Goal: Transaction & Acquisition: Purchase product/service

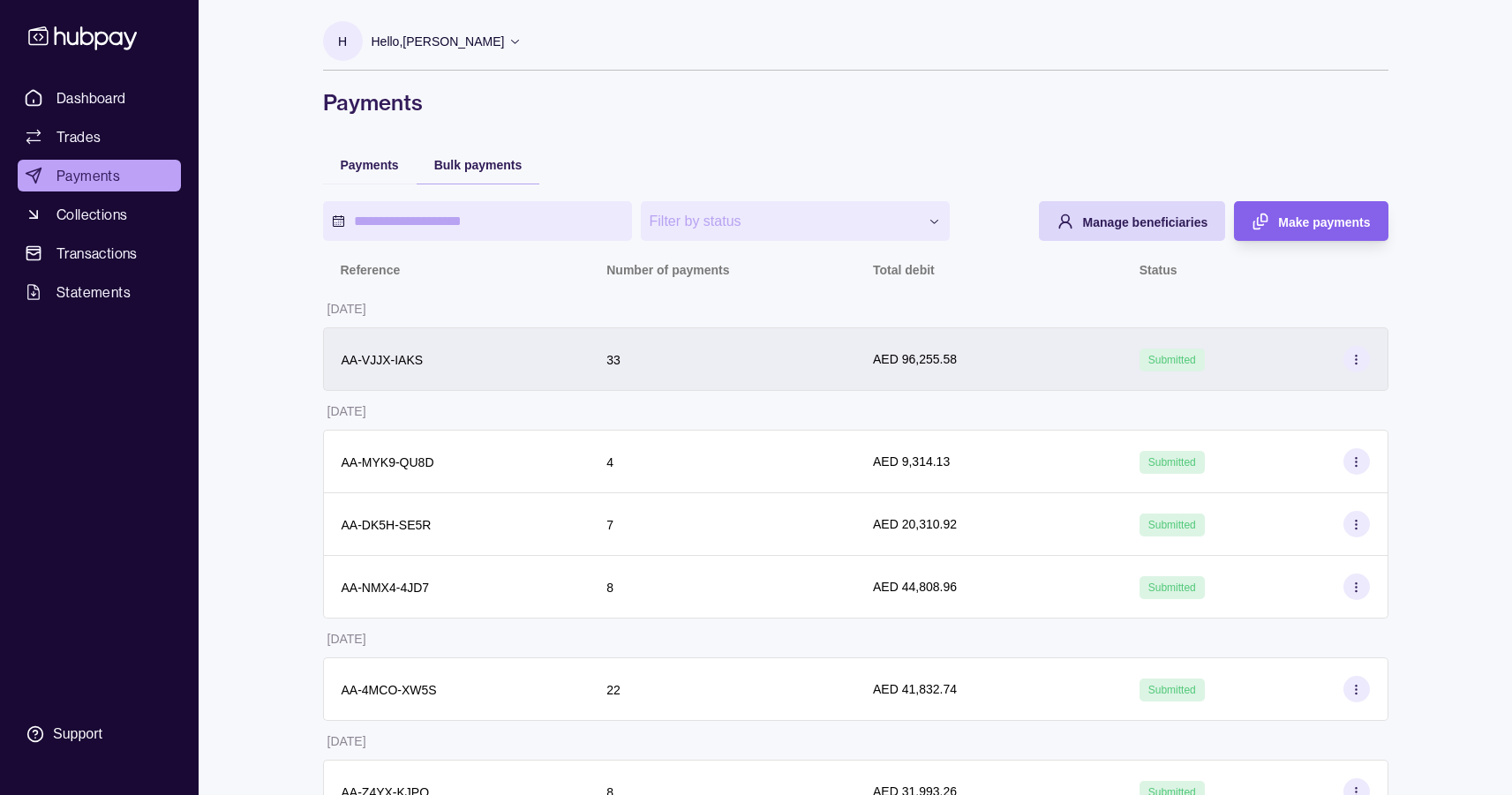
click at [1040, 344] on div "AED 96,255.58" at bounding box center [989, 358] width 267 height 63
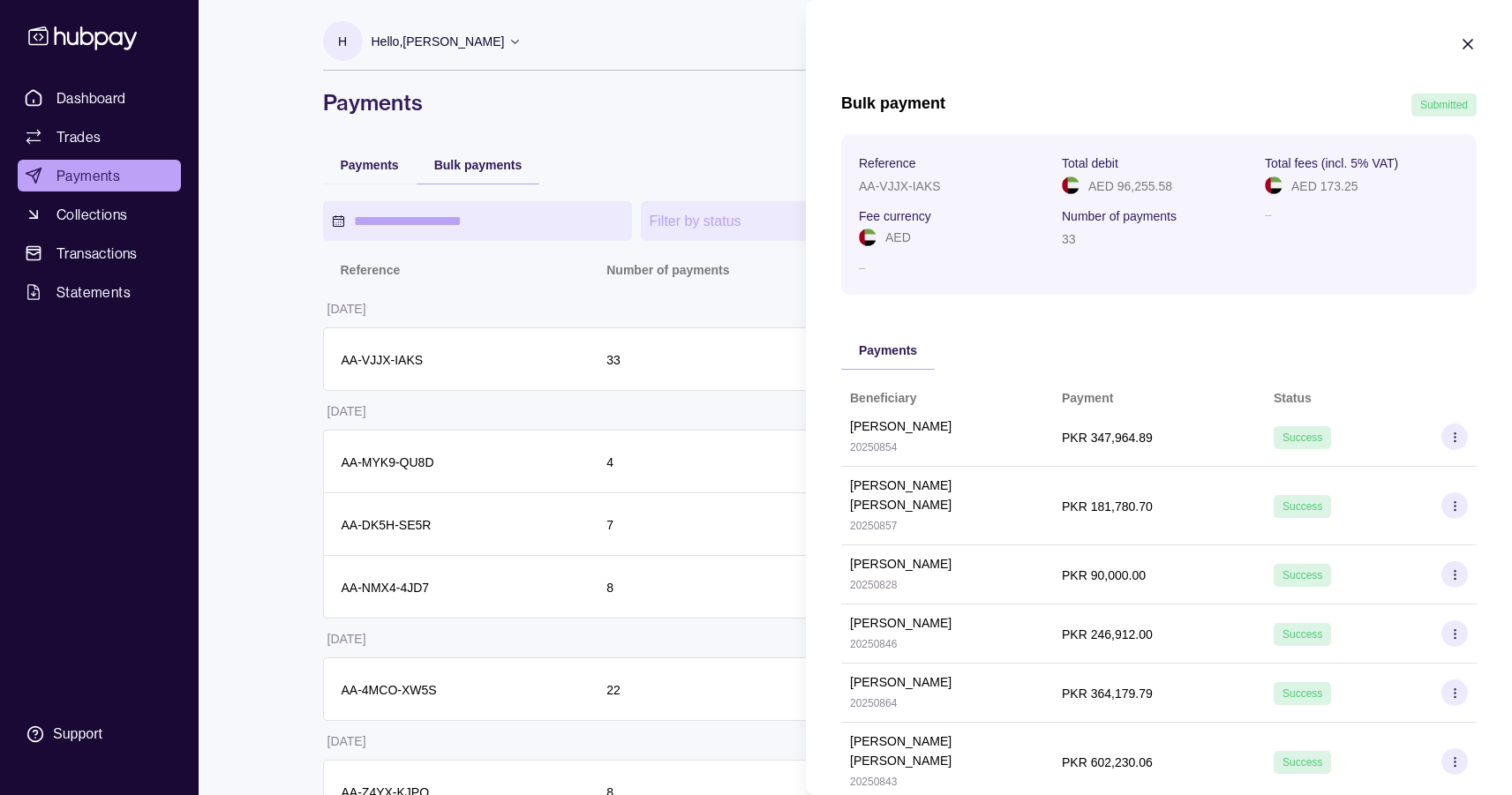
click at [1459, 44] on icon "button" at bounding box center [1468, 43] width 18 height 18
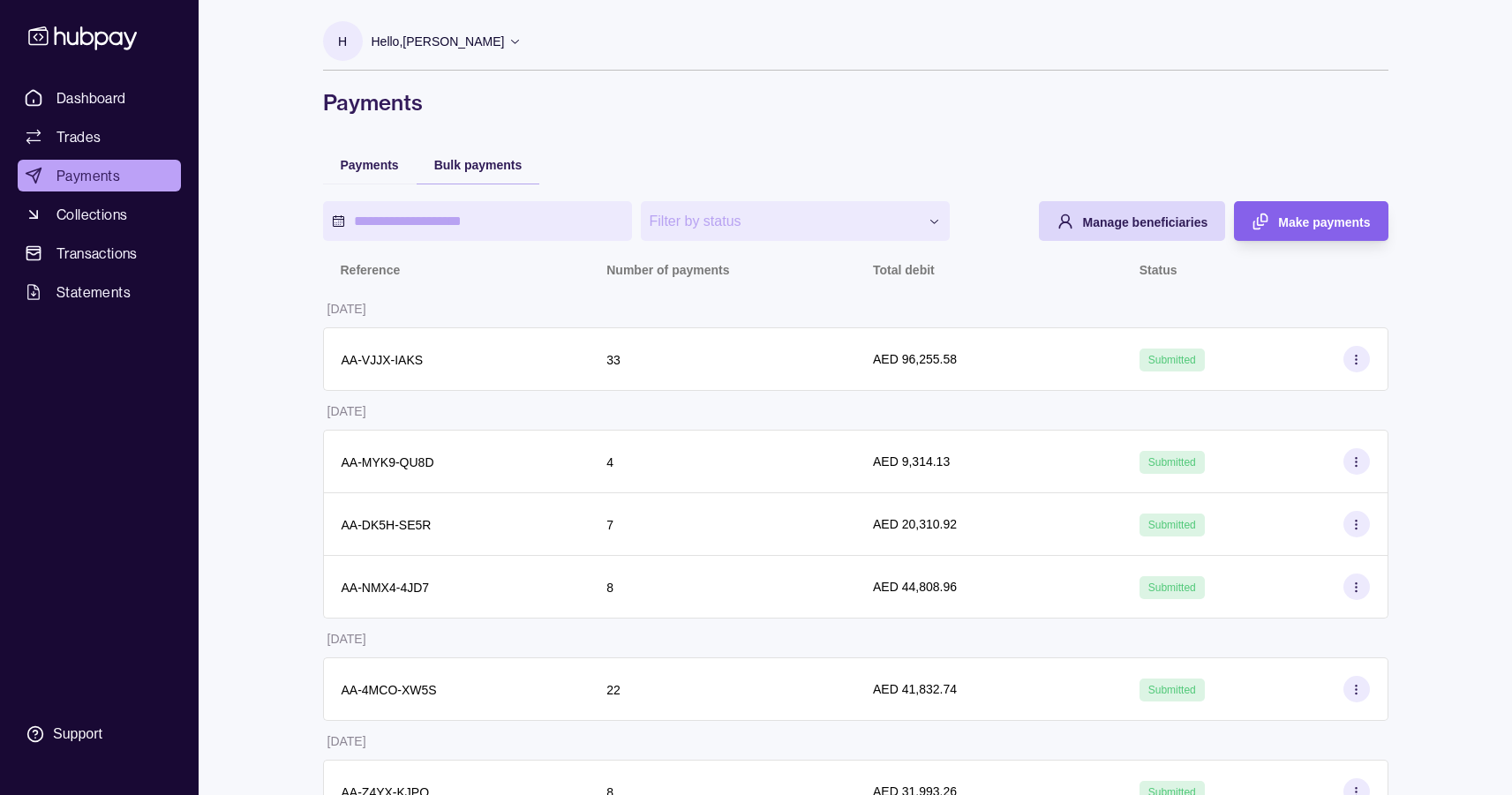
click at [134, 182] on link "Payments" at bounding box center [99, 176] width 164 height 32
click at [113, 108] on span "Dashboard" at bounding box center [92, 97] width 70 height 21
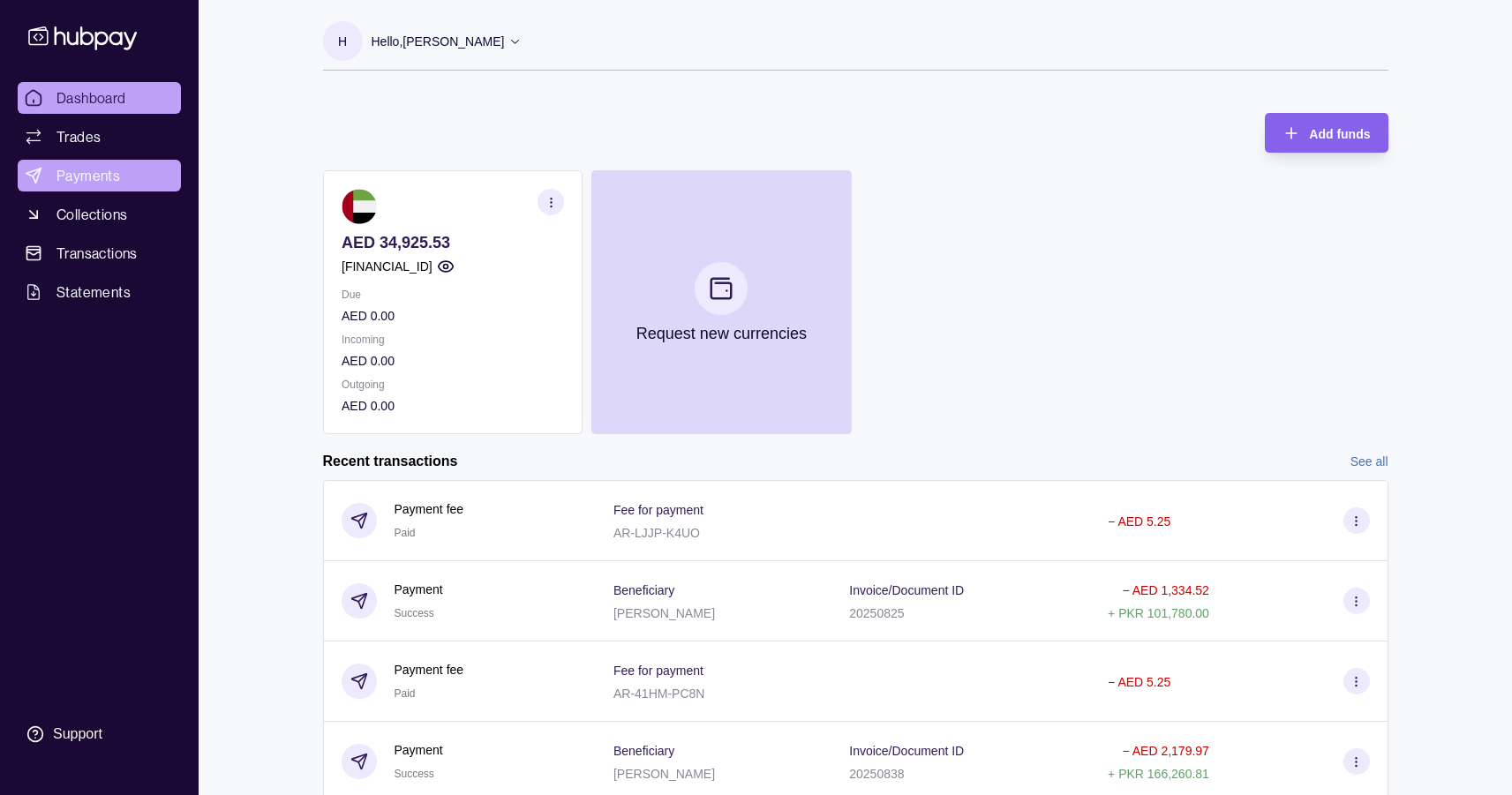
click at [85, 171] on span "Payments" at bounding box center [88, 176] width 63 height 21
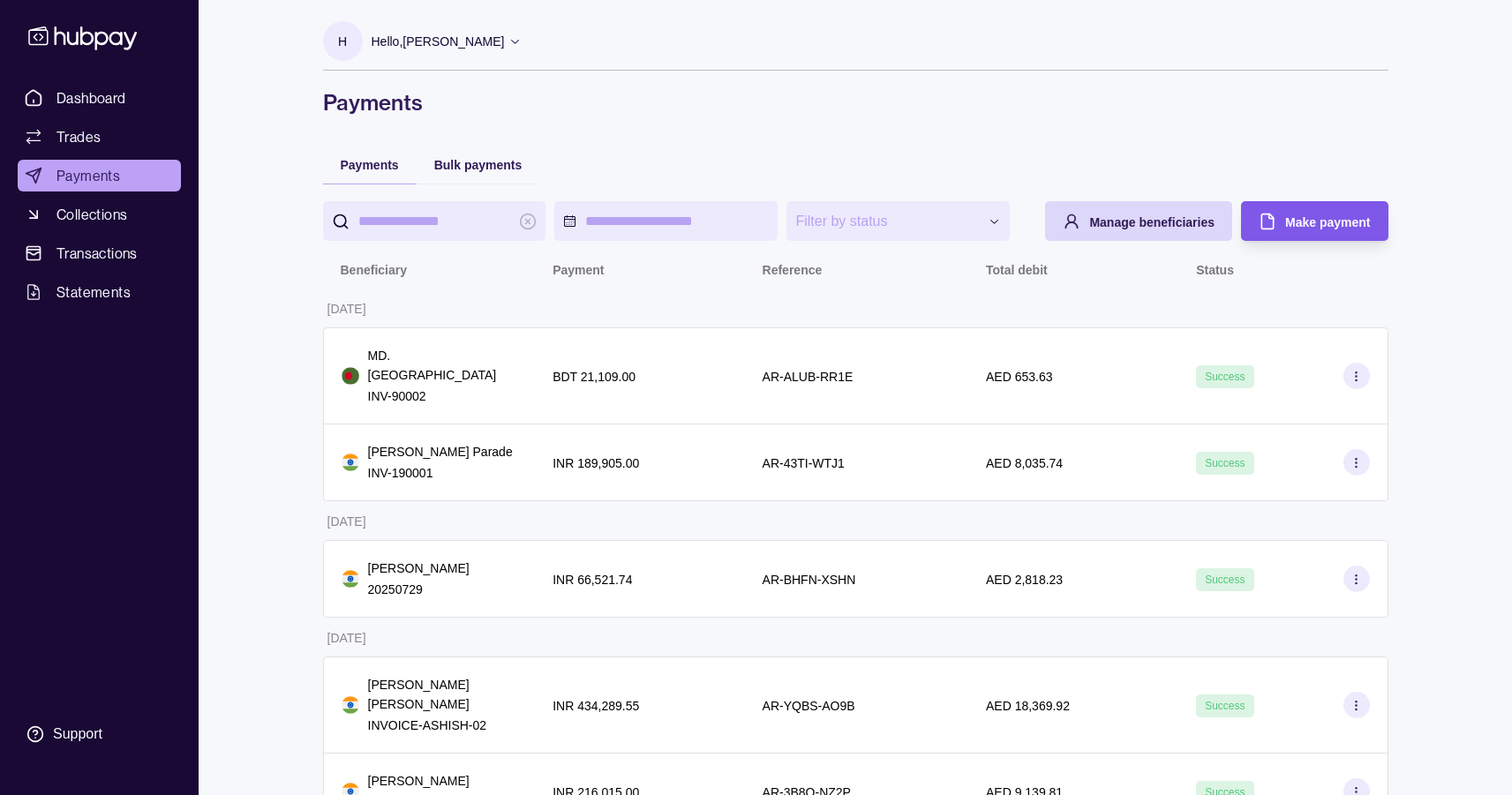
click at [1281, 224] on div "Make payment" at bounding box center [1301, 221] width 138 height 40
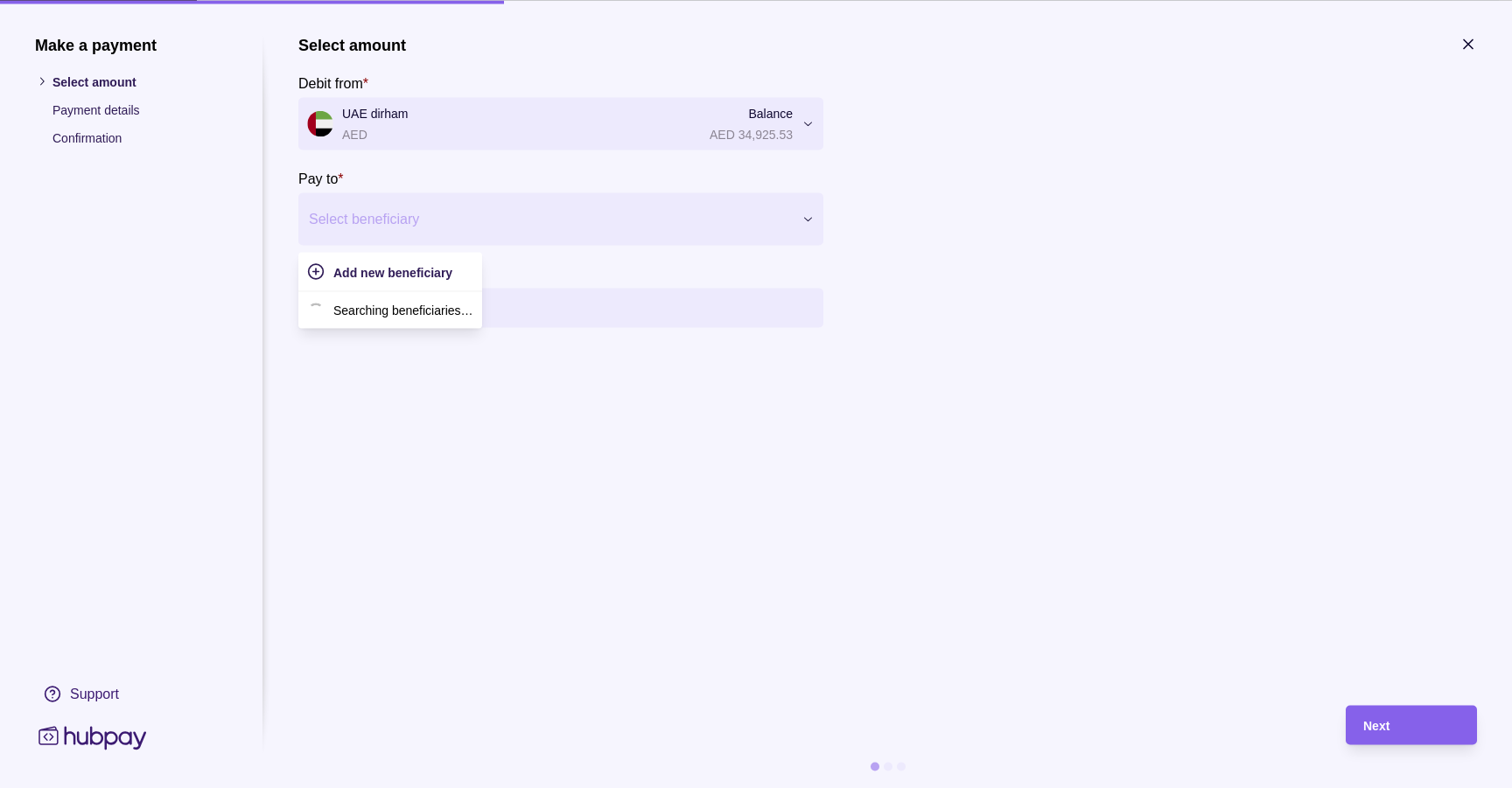
click at [537, 211] on div at bounding box center [550, 218] width 482 height 24
type input "****"
click at [429, 329] on p "922010057414144" at bounding box center [406, 327] width 125 height 20
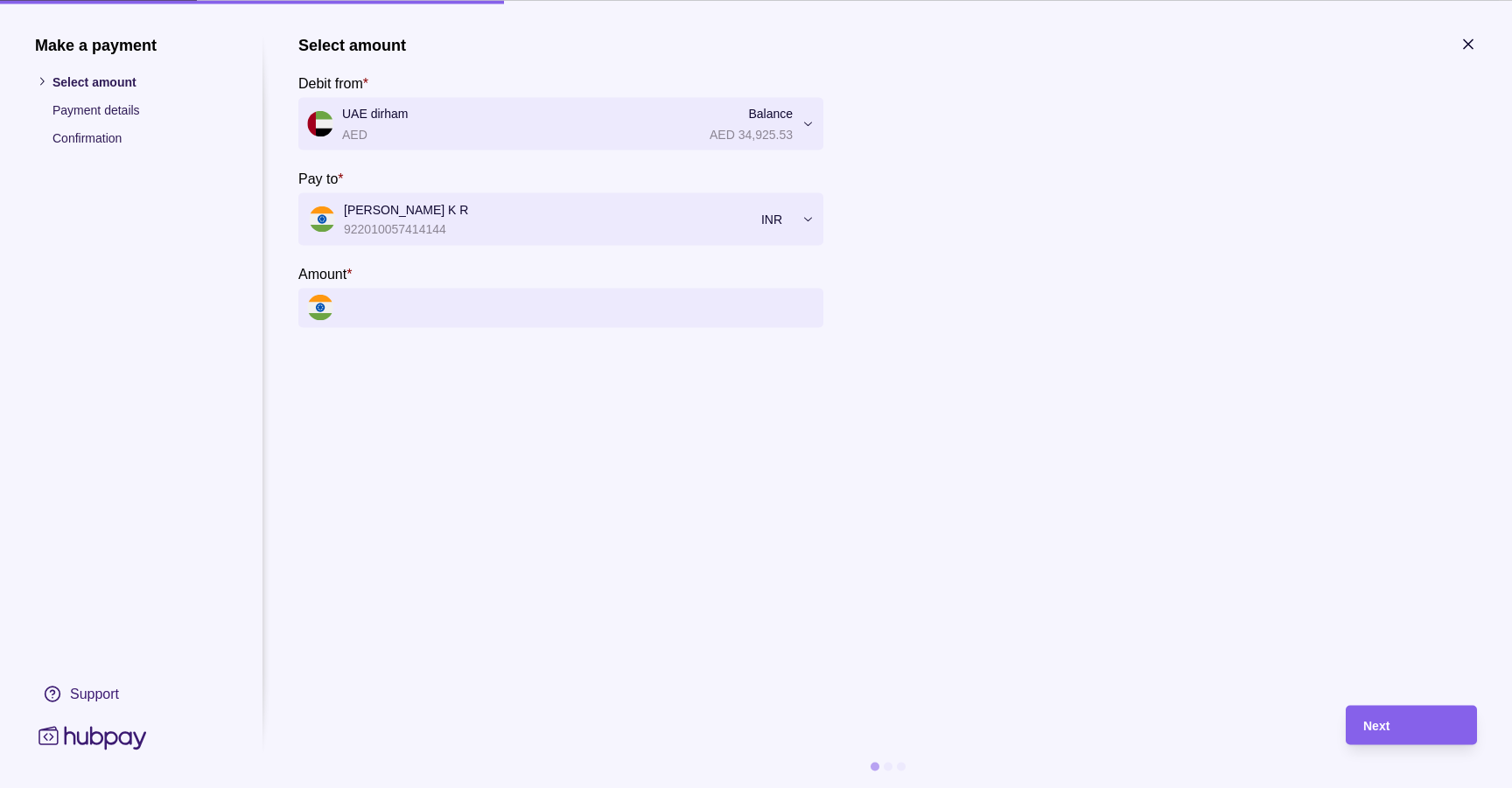
click at [587, 312] on input "Amount *" at bounding box center [578, 307] width 472 height 39
click at [589, 309] on input "Amount *" at bounding box center [578, 307] width 472 height 39
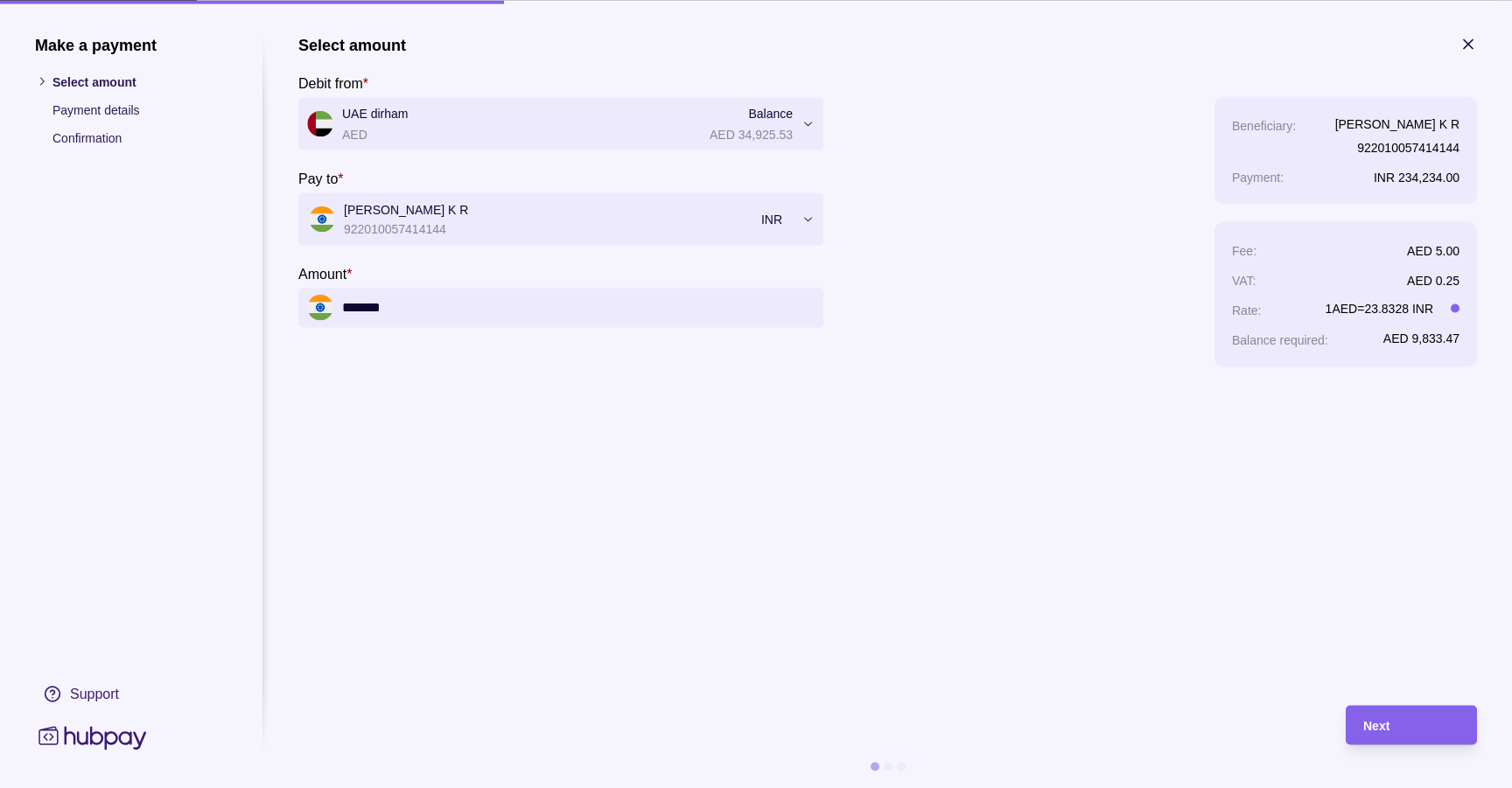
type input "*******"
click at [1370, 311] on p "1 AED = 23.8328 INR" at bounding box center [1379, 307] width 108 height 20
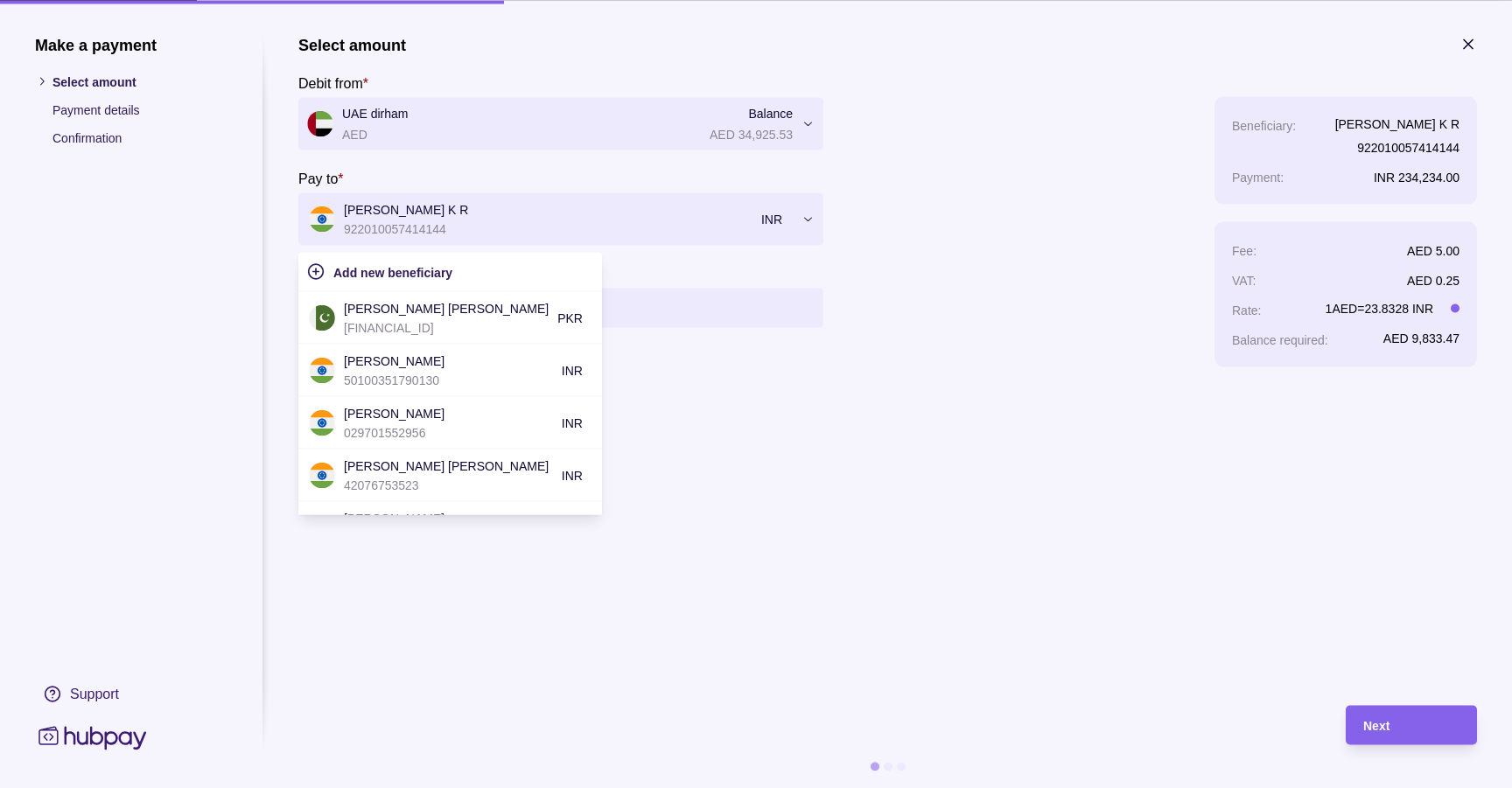
click at [604, 207] on div at bounding box center [550, 218] width 482 height 24
click at [466, 272] on div "Add new beneficiary" at bounding box center [463, 271] width 260 height 21
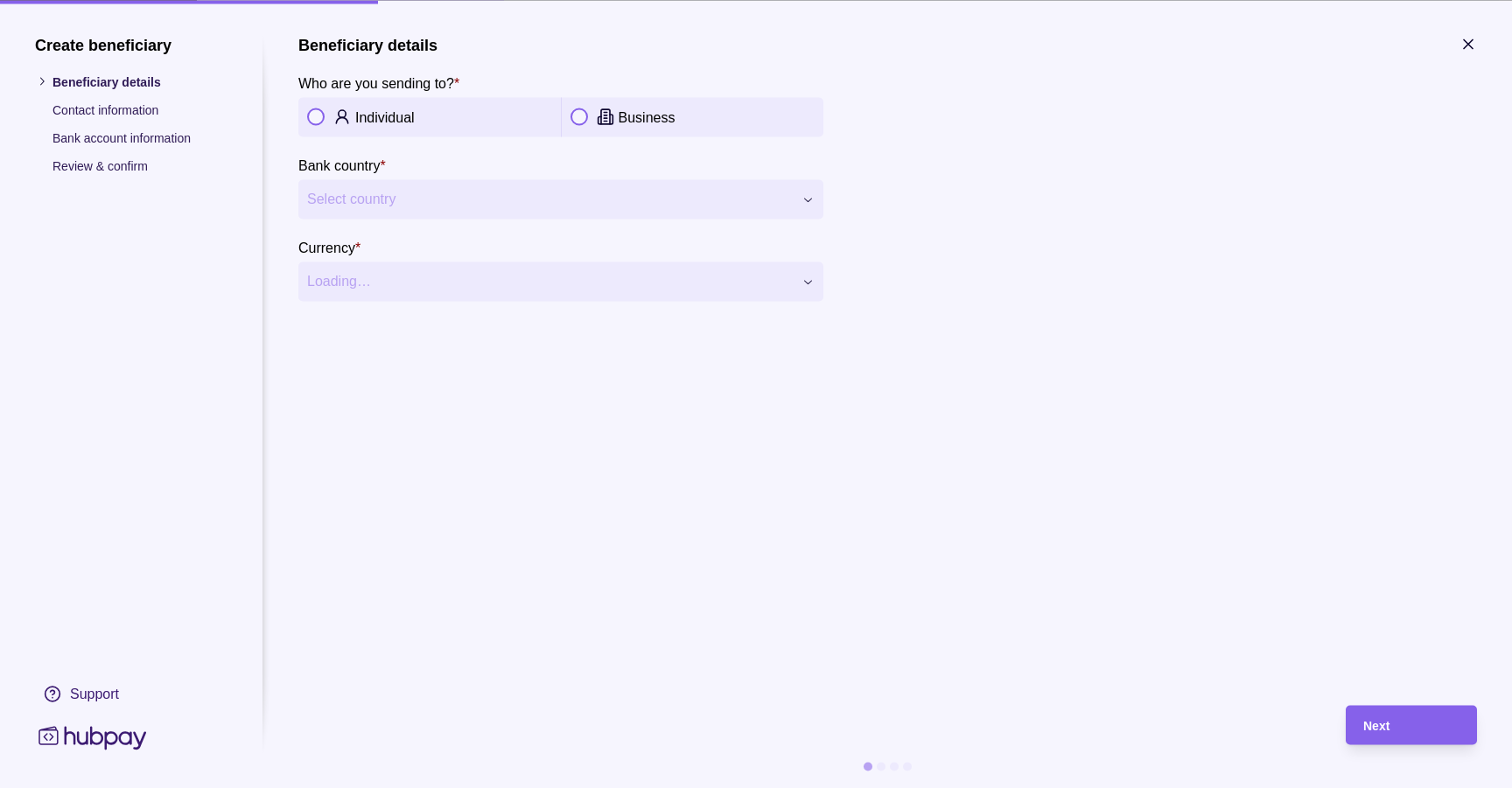
click at [342, 117] on icon at bounding box center [341, 120] width 11 height 7
click at [1460, 32] on section "**********" at bounding box center [756, 394] width 1512 height 788
click at [1469, 46] on icon "button" at bounding box center [1468, 43] width 18 height 18
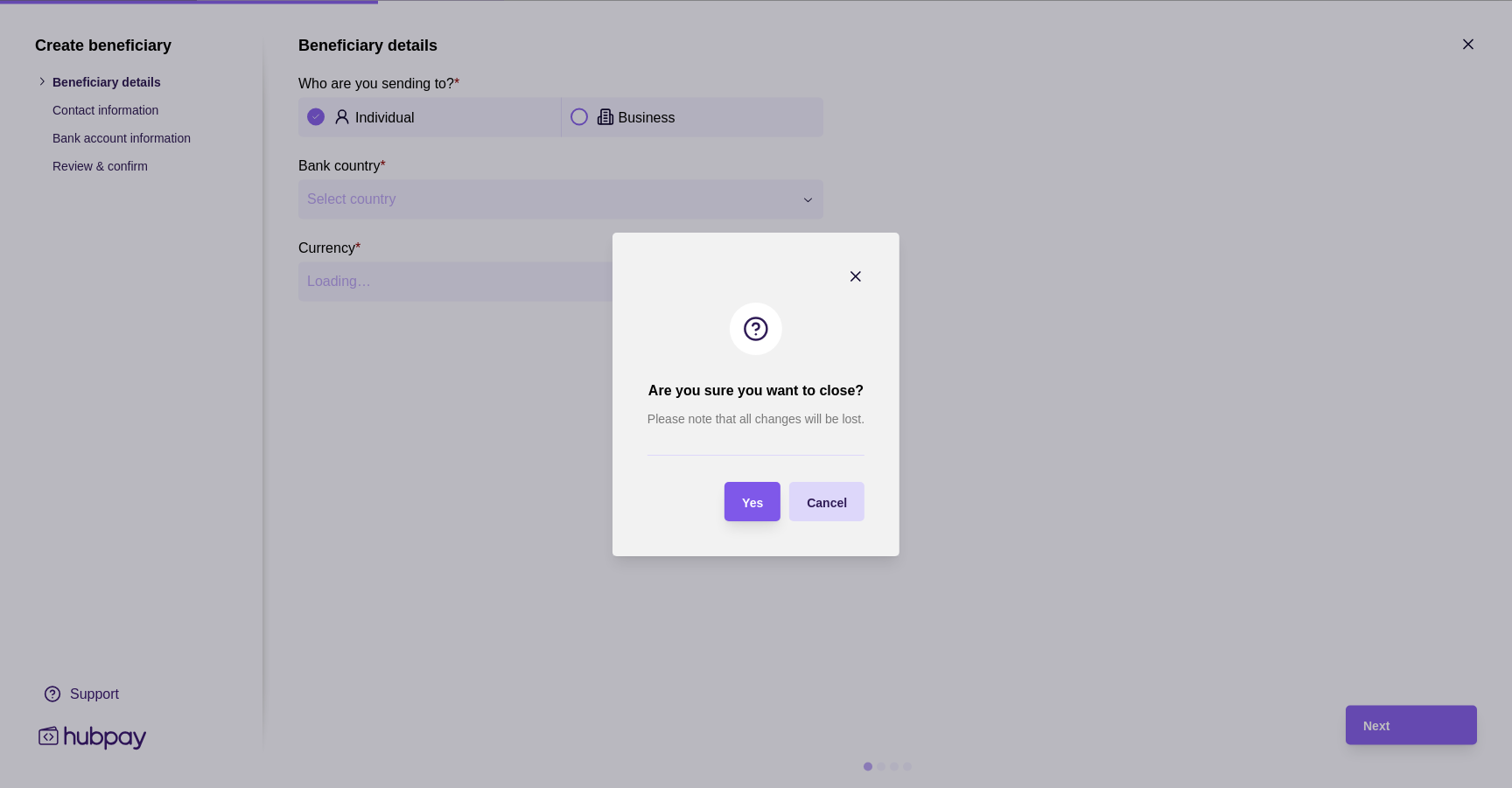
click at [755, 495] on span "Yes" at bounding box center [753, 501] width 21 height 14
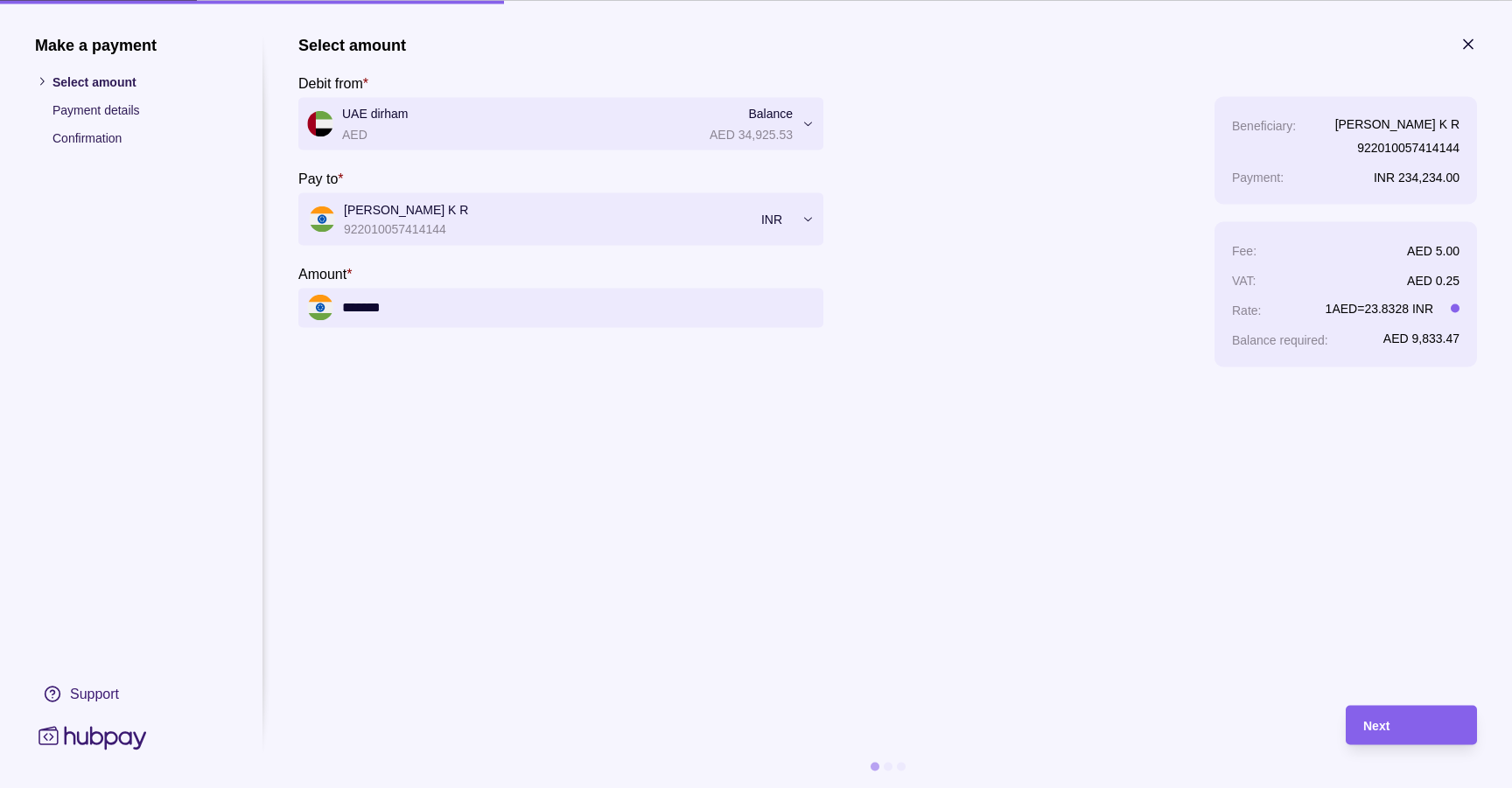
click at [1464, 38] on icon "button" at bounding box center [1468, 43] width 18 height 18
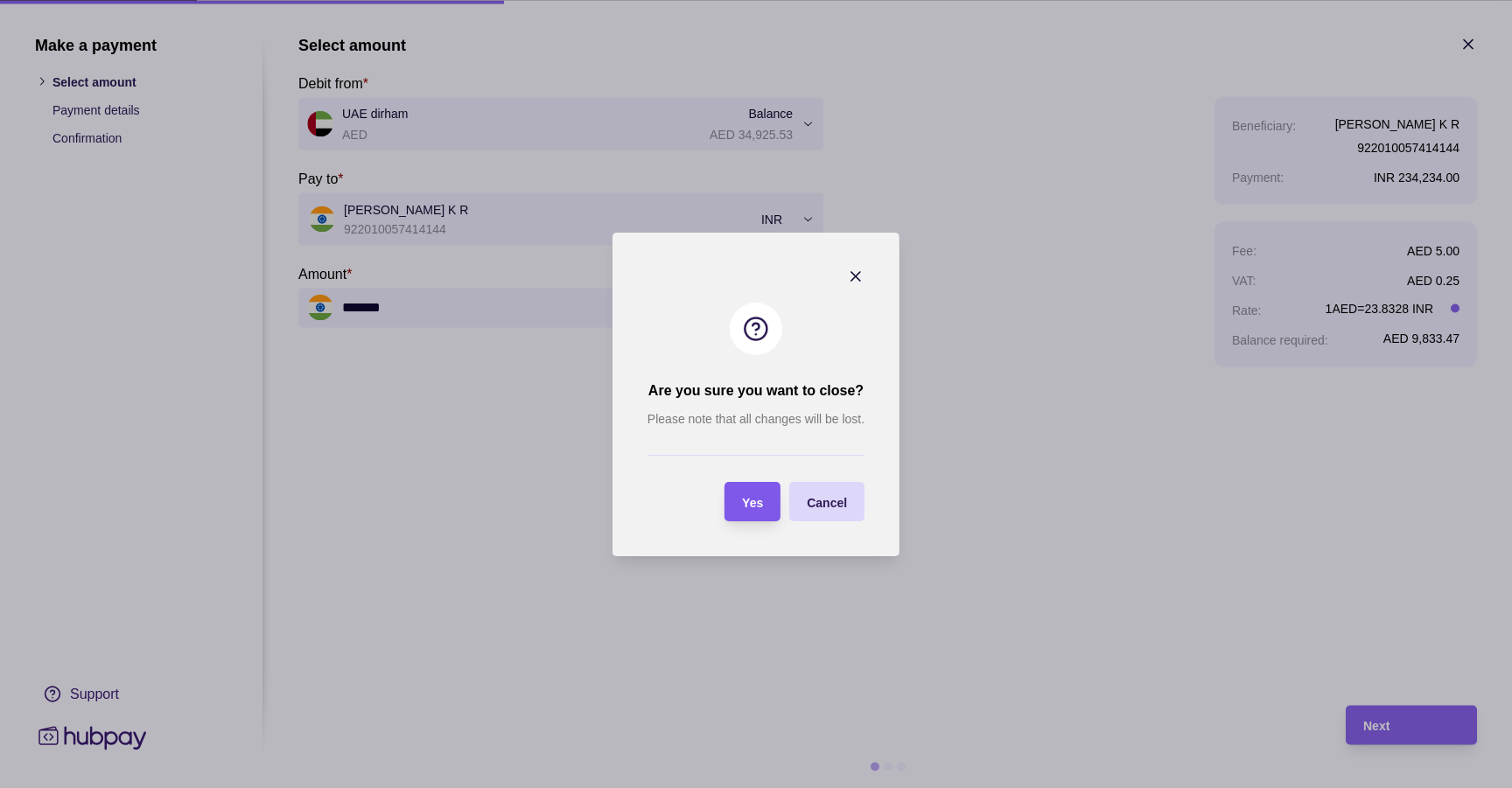
click at [767, 492] on section "Yes" at bounding box center [753, 501] width 56 height 39
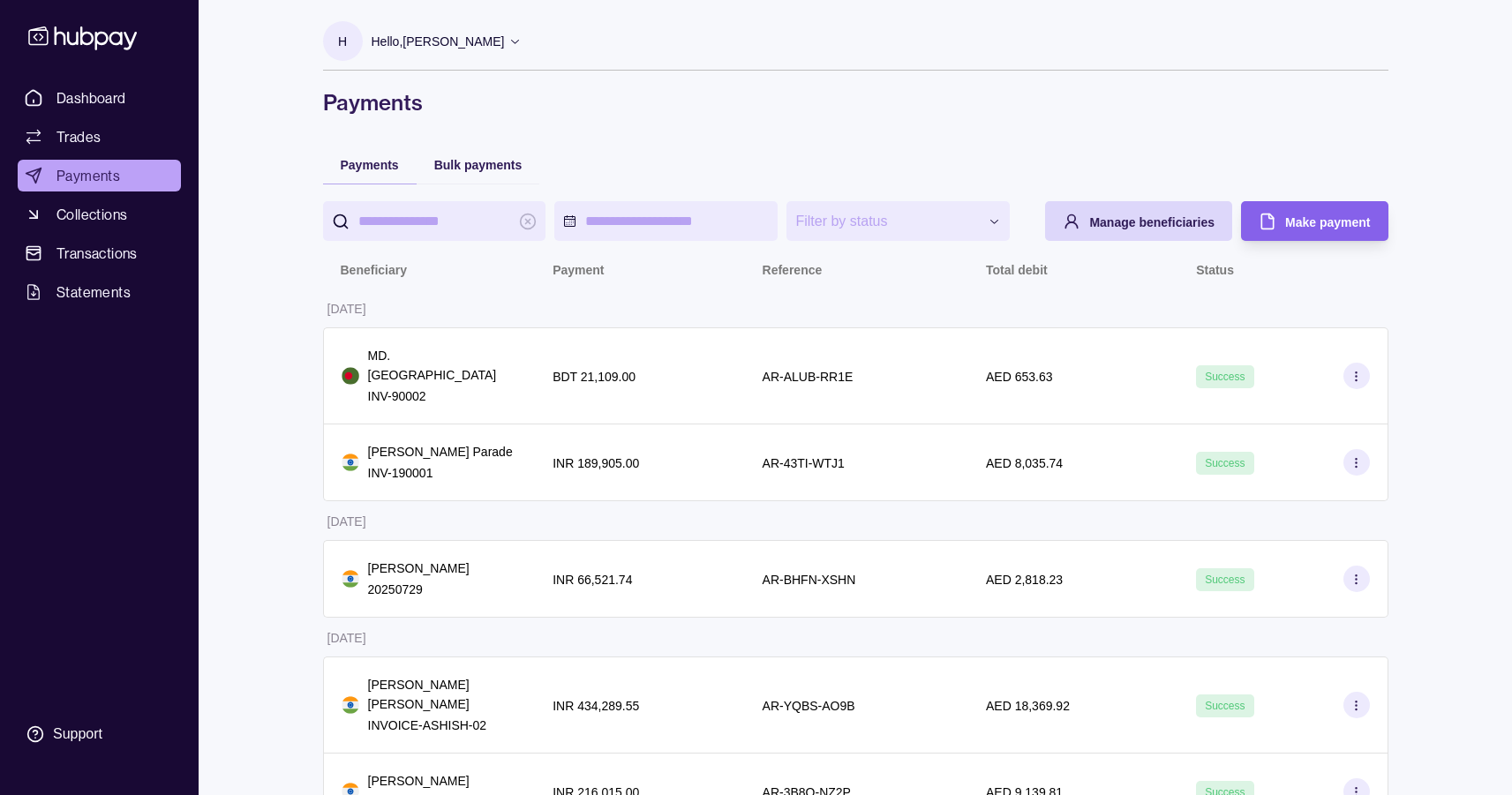
click at [475, 176] on div "Bulk payments" at bounding box center [478, 164] width 124 height 39
click at [475, 167] on span "Bulk payments" at bounding box center [478, 164] width 88 height 14
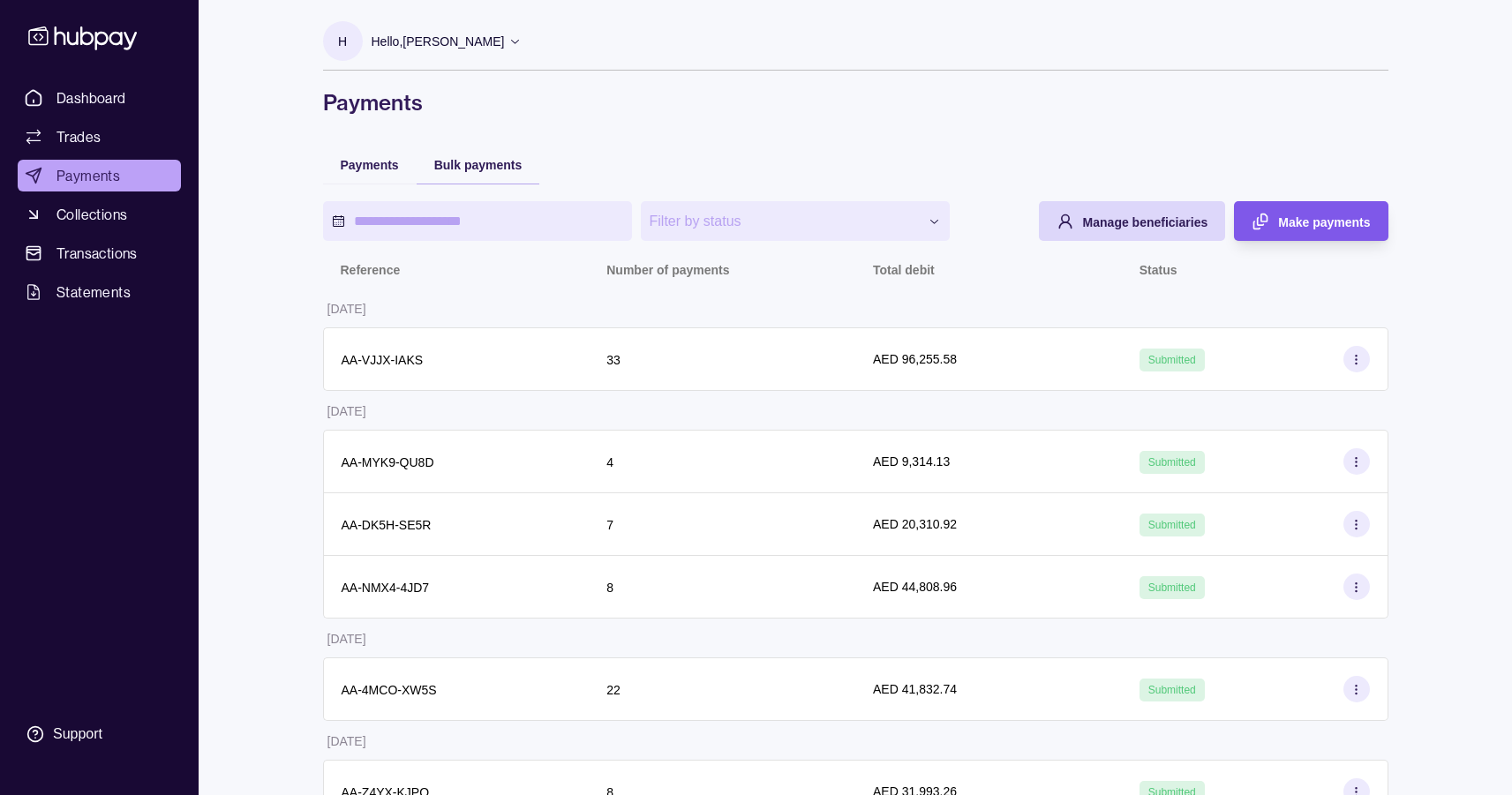
click at [1311, 236] on div "Make payments" at bounding box center [1297, 221] width 145 height 40
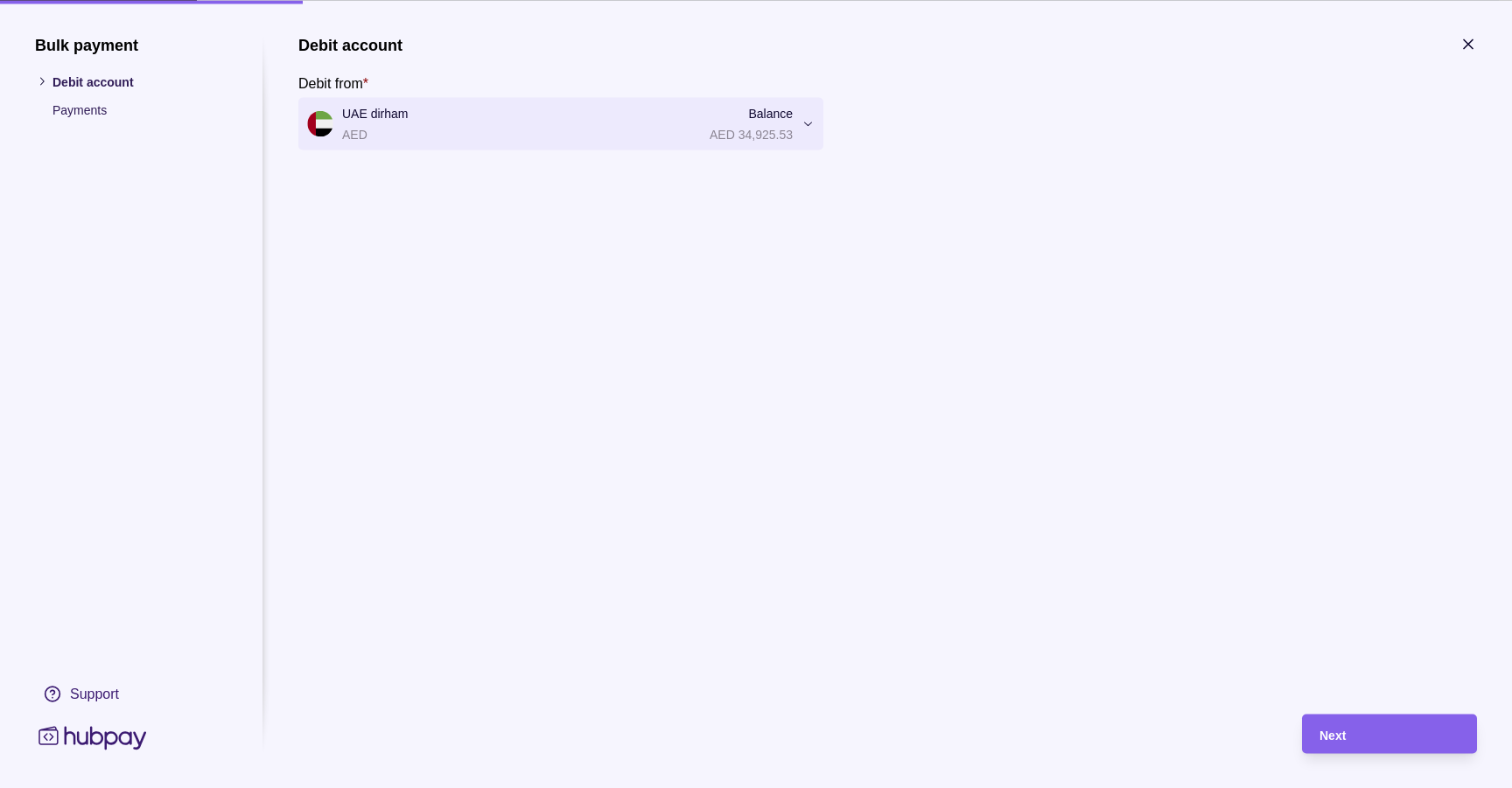
click at [1378, 710] on div "Next" at bounding box center [887, 733] width 1178 height 110
click at [1374, 718] on div "Next" at bounding box center [1376, 734] width 166 height 39
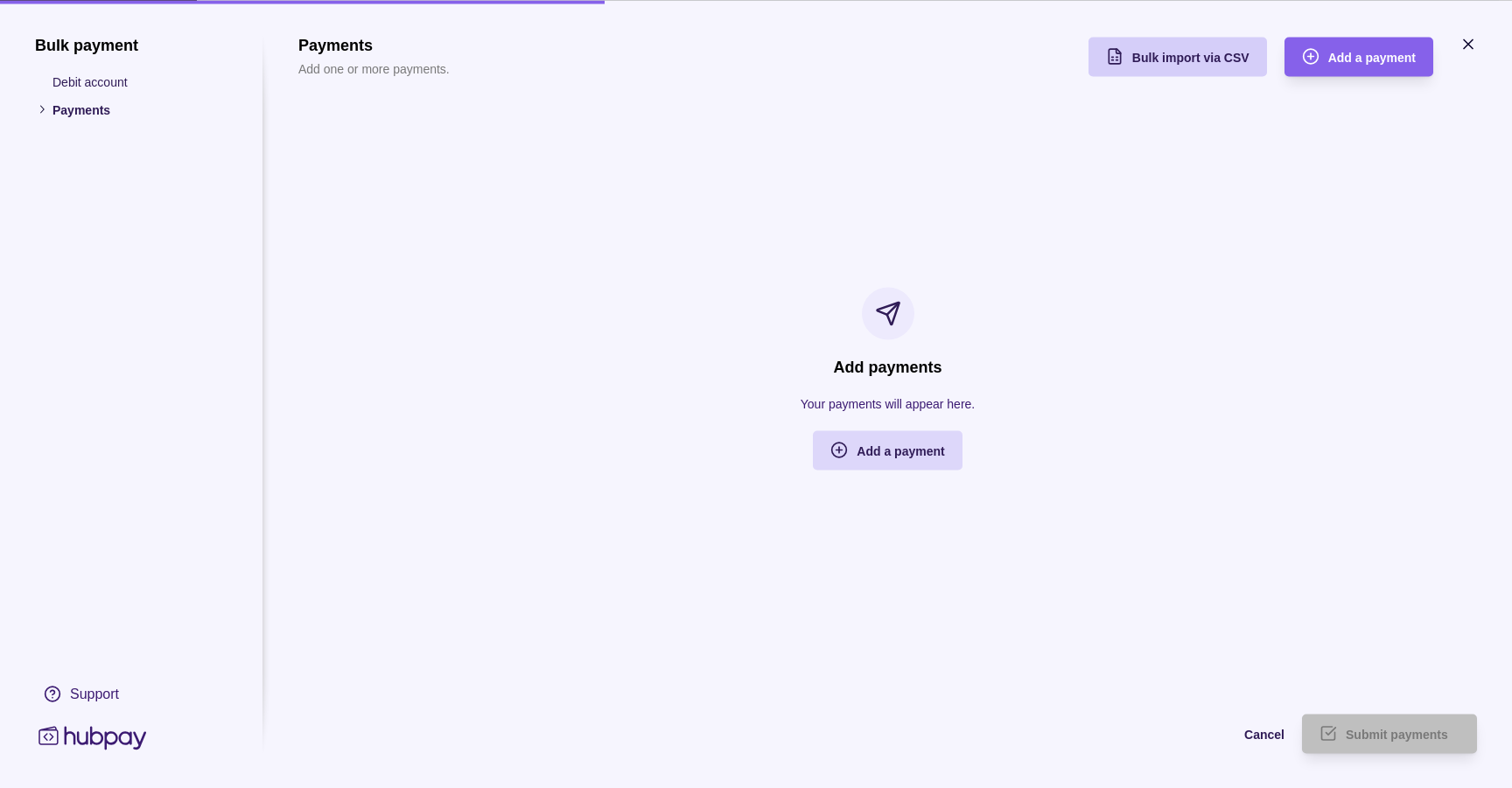
click at [1197, 61] on span "Bulk import via CSV" at bounding box center [1190, 57] width 117 height 14
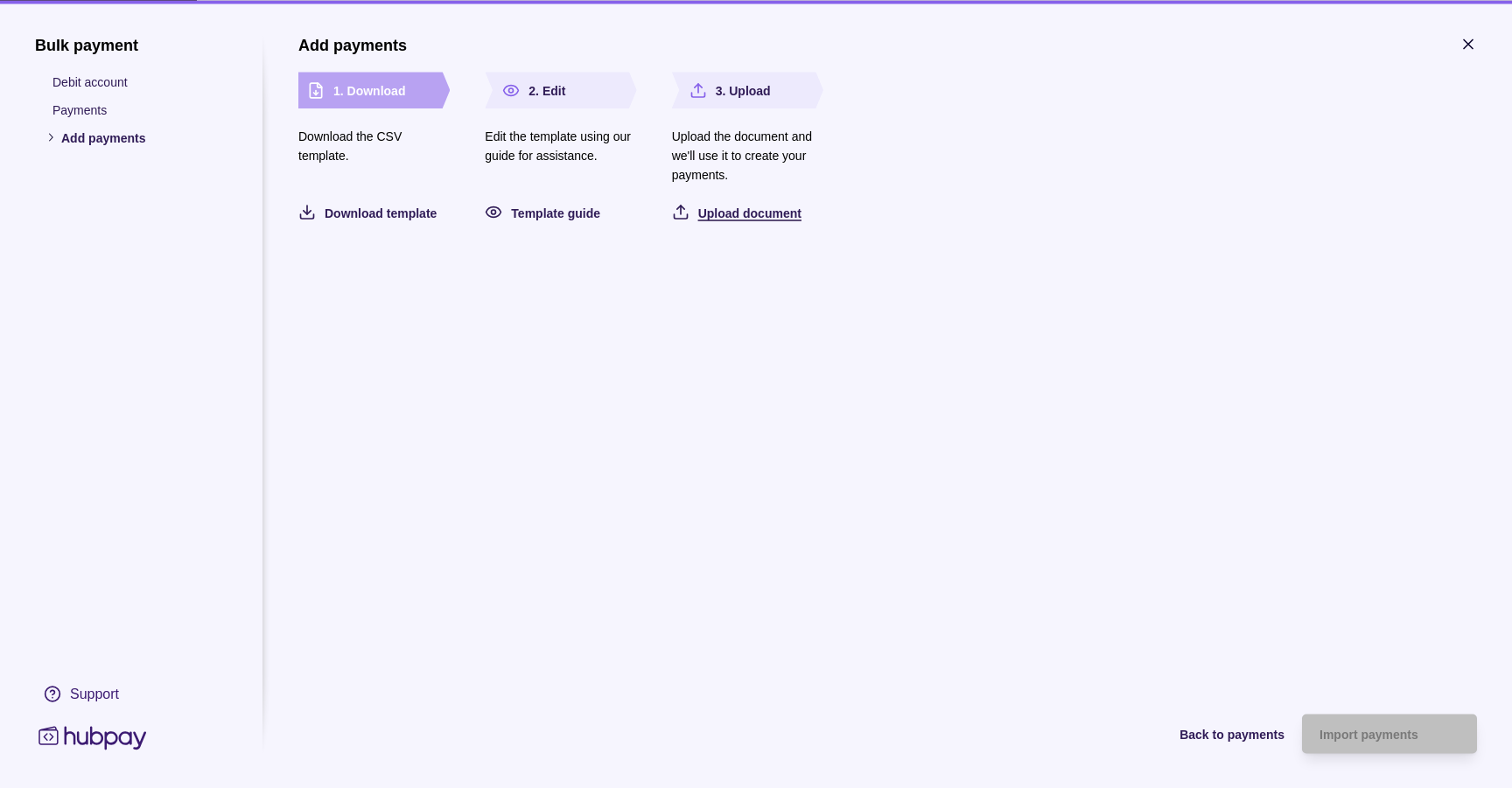
click at [746, 213] on span "Upload document" at bounding box center [750, 212] width 103 height 14
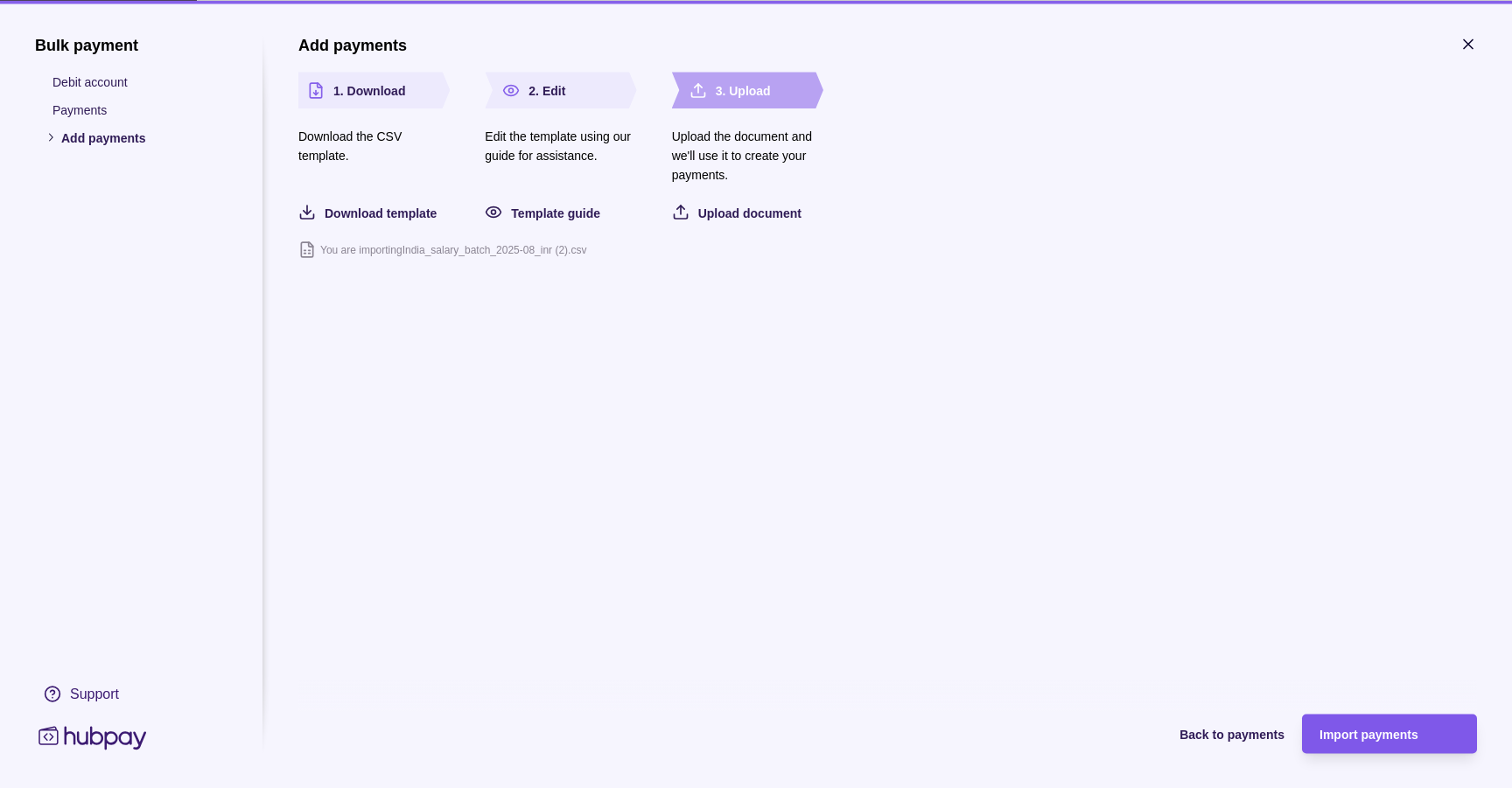
click at [1356, 743] on div "Import payments" at bounding box center [1389, 734] width 140 height 21
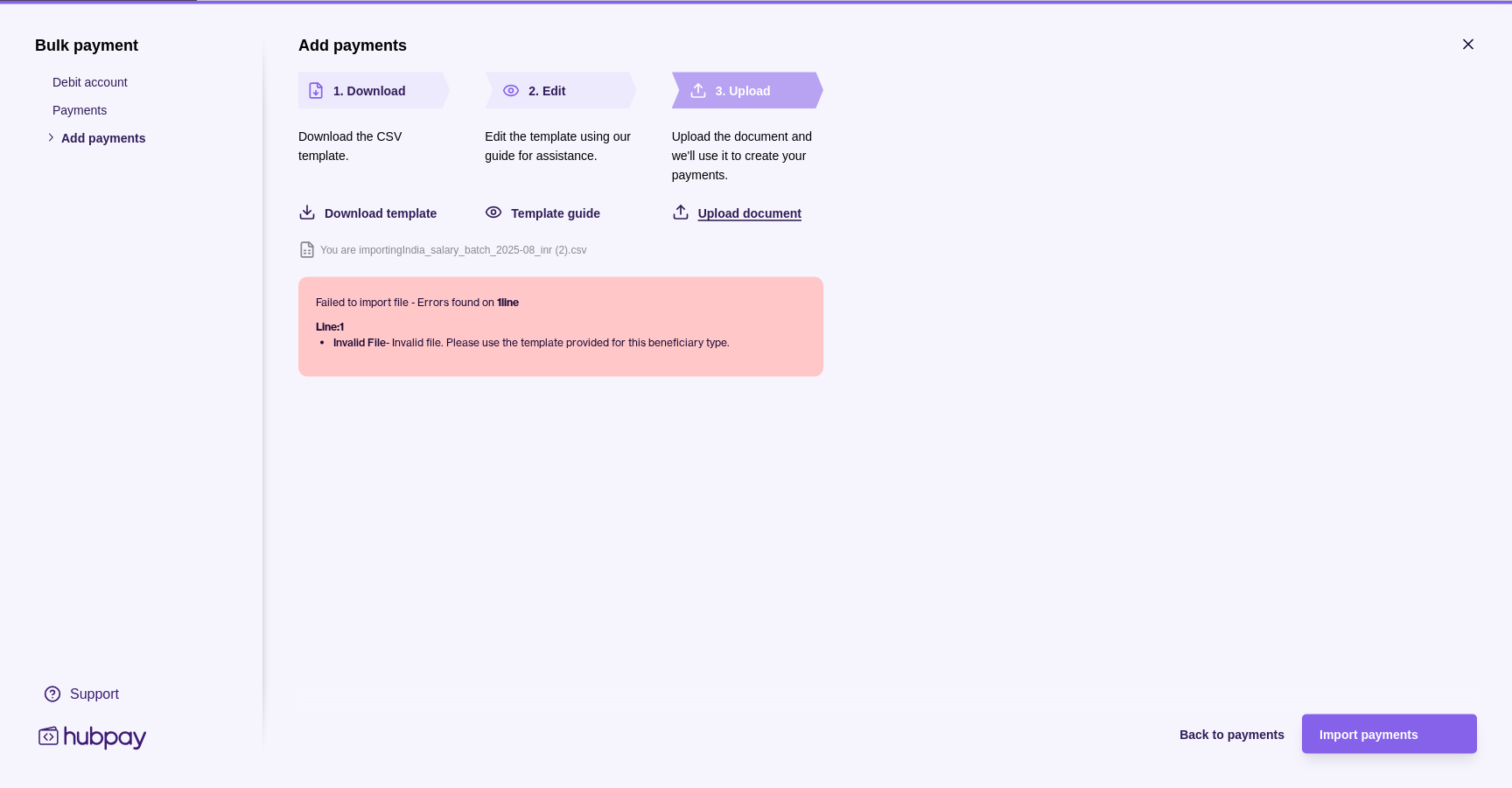
click at [743, 218] on span "Upload document" at bounding box center [750, 212] width 103 height 14
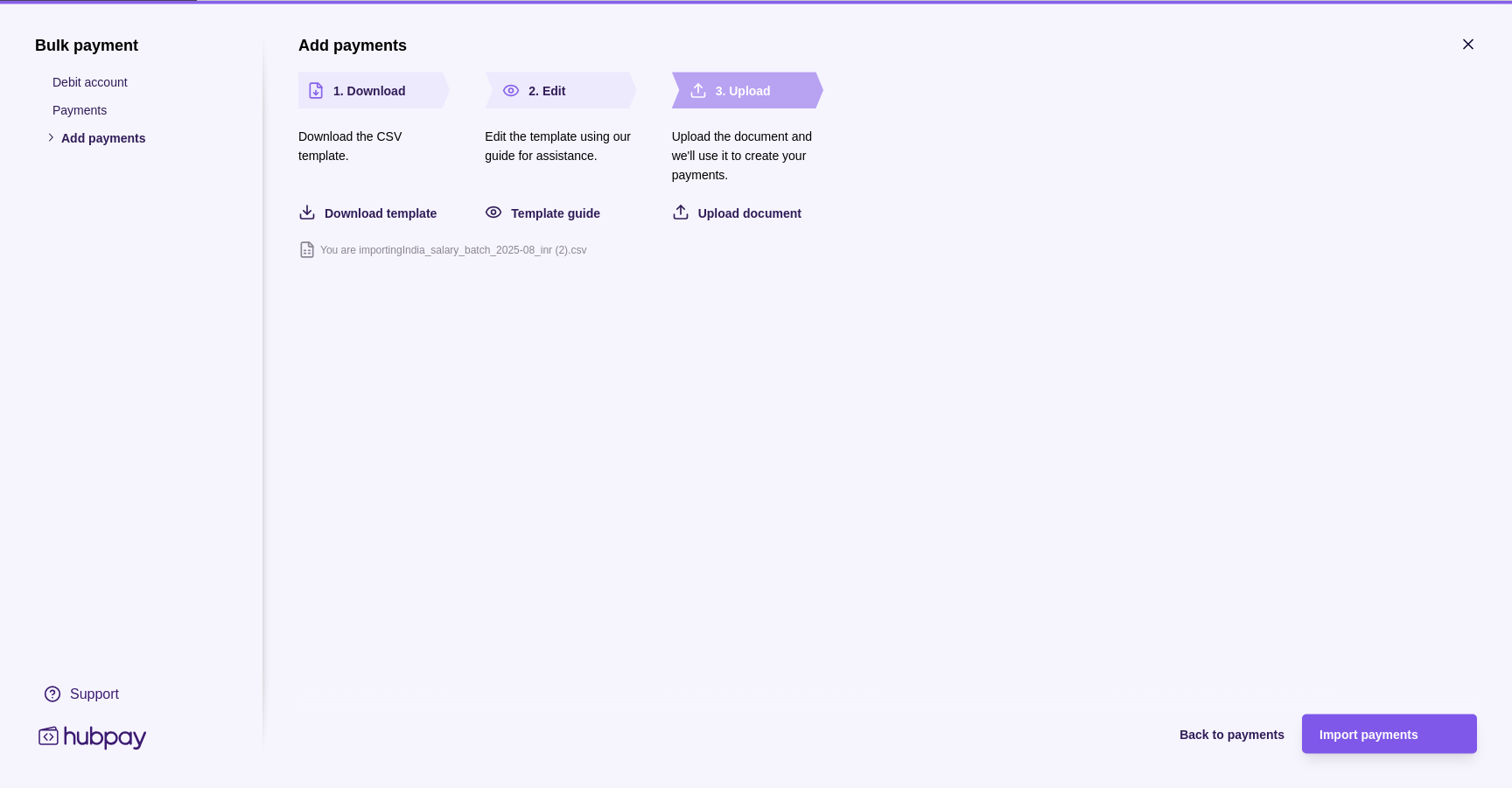
click at [1374, 720] on div "Import payments" at bounding box center [1376, 734] width 166 height 39
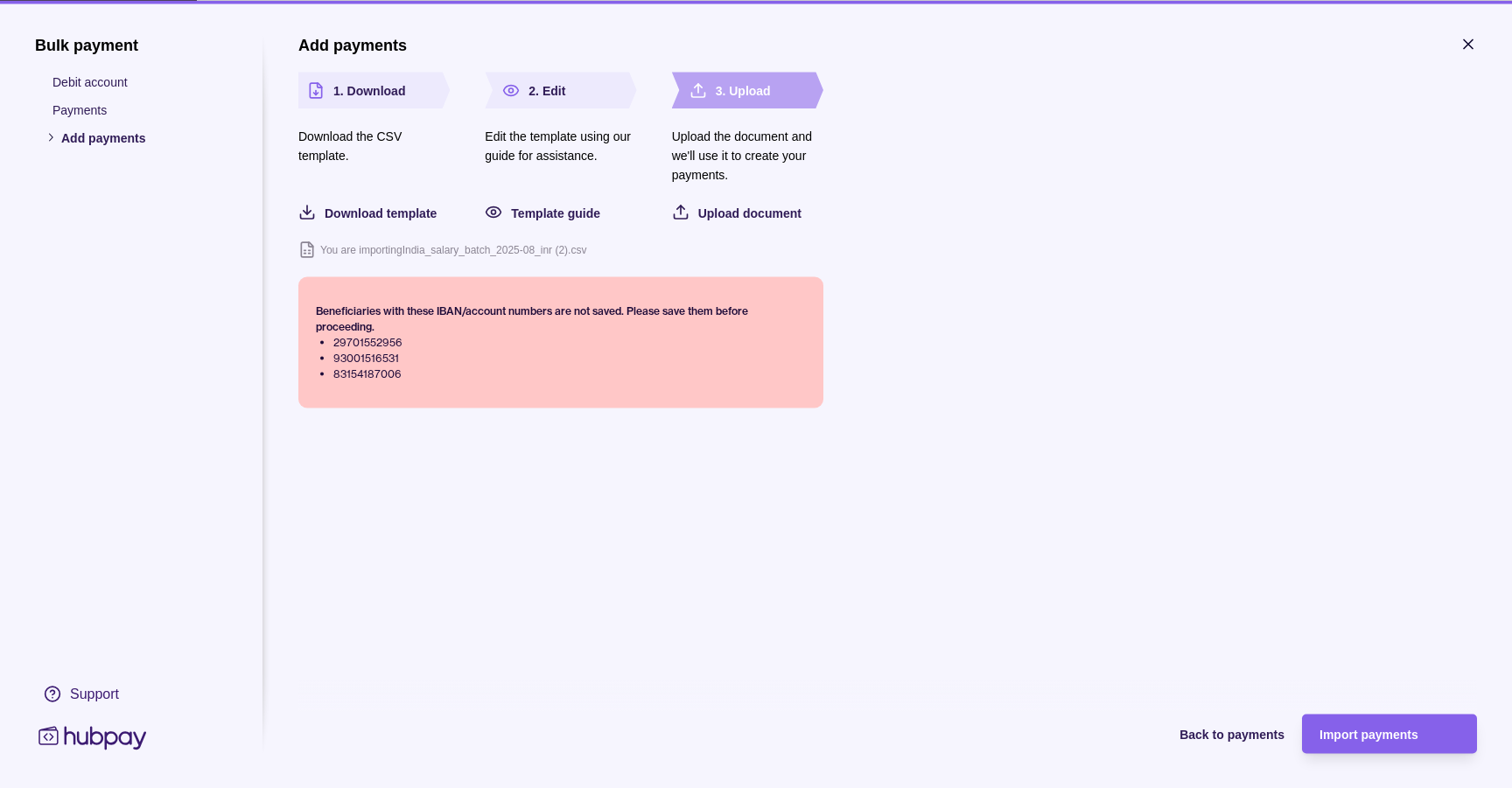
click at [346, 337] on li "29701552956" at bounding box center [570, 342] width 472 height 16
copy li "29701552956"
click at [1472, 44] on icon "button" at bounding box center [1468, 43] width 18 height 18
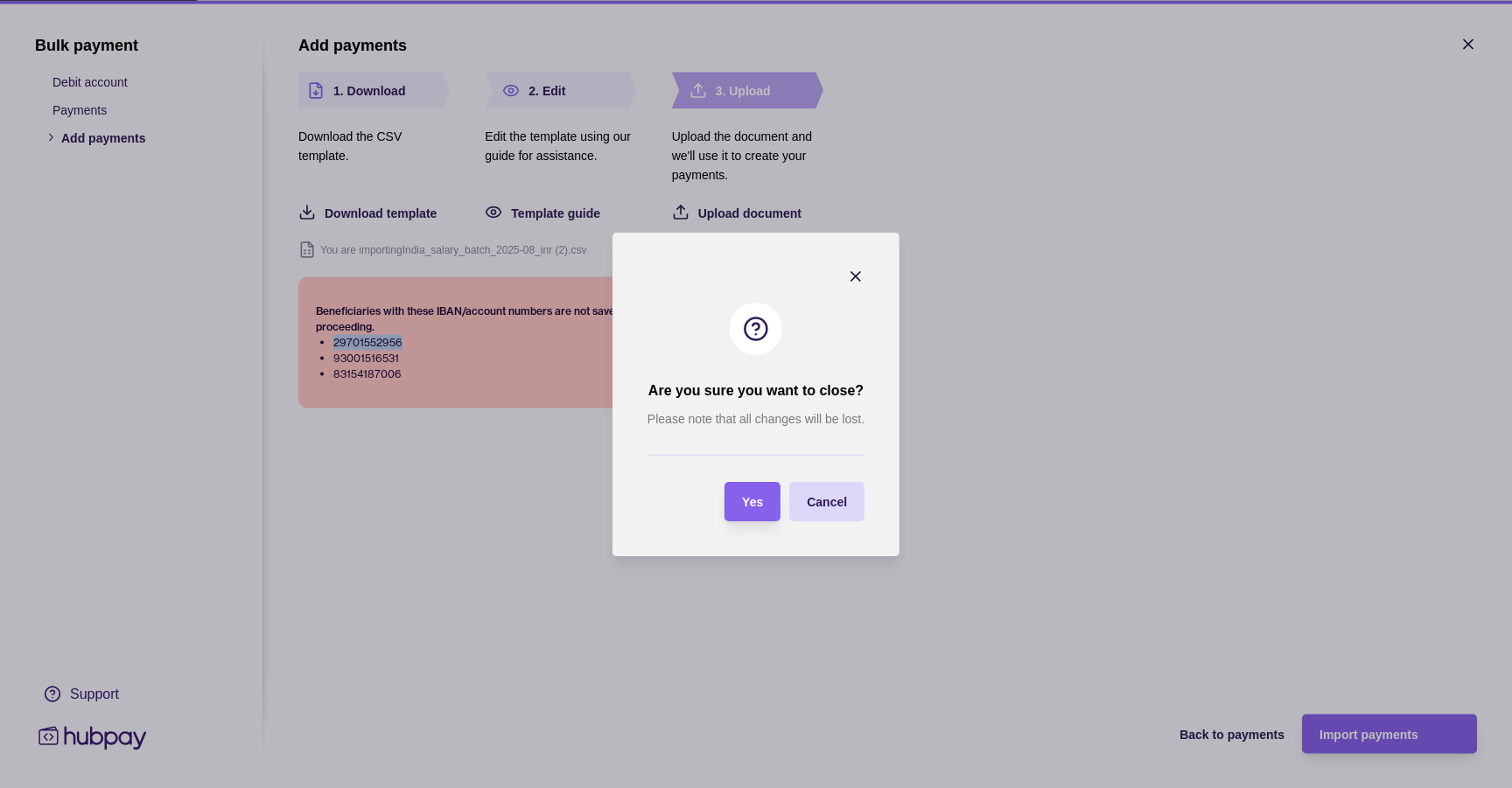
click at [859, 283] on icon "button" at bounding box center [856, 276] width 18 height 18
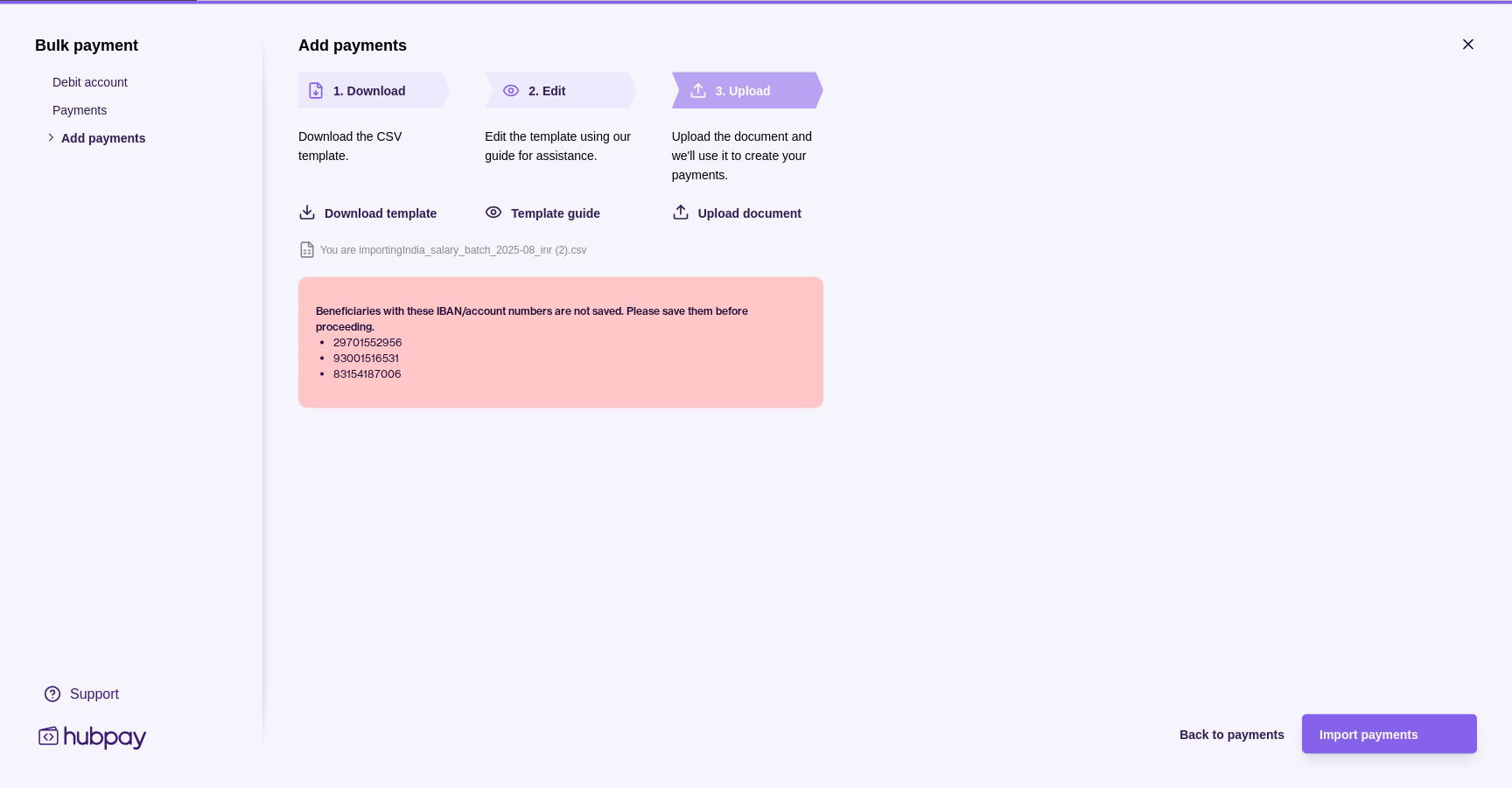
click at [1198, 687] on div "Back to payments Import payments" at bounding box center [887, 733] width 1178 height 110
drag, startPoint x: 435, startPoint y: 383, endPoint x: 324, endPoint y: 344, distance: 117.7
click at [324, 344] on section "Beneficiaries with these IBAN/account numbers are not saved. Please save them b…" at bounding box center [561, 342] width 525 height 131
copy ol "29701552956 93001516531 83154187006"
click at [1463, 44] on icon "button" at bounding box center [1468, 43] width 18 height 18
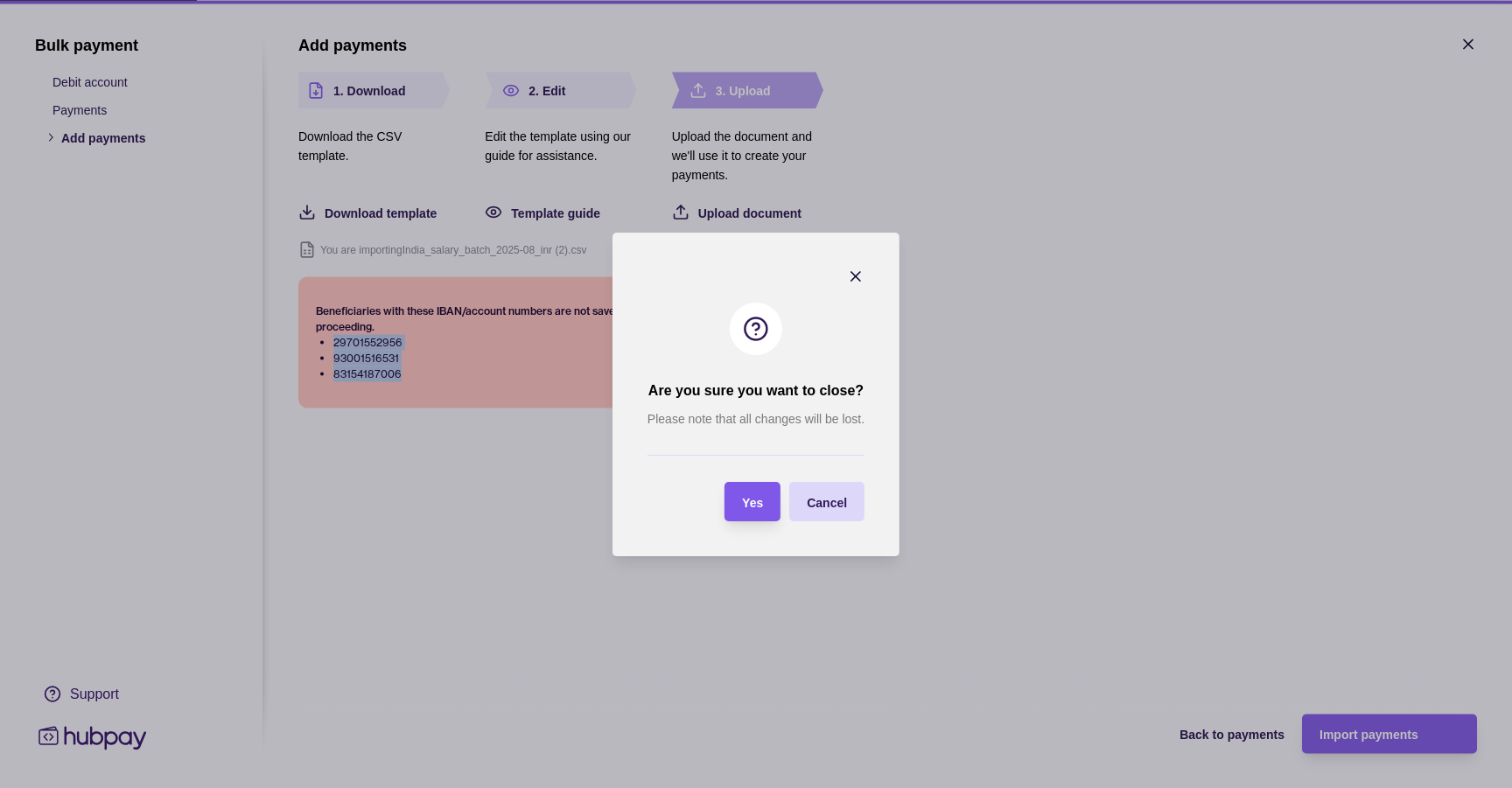
click at [742, 506] on span "Yes" at bounding box center [753, 501] width 21 height 14
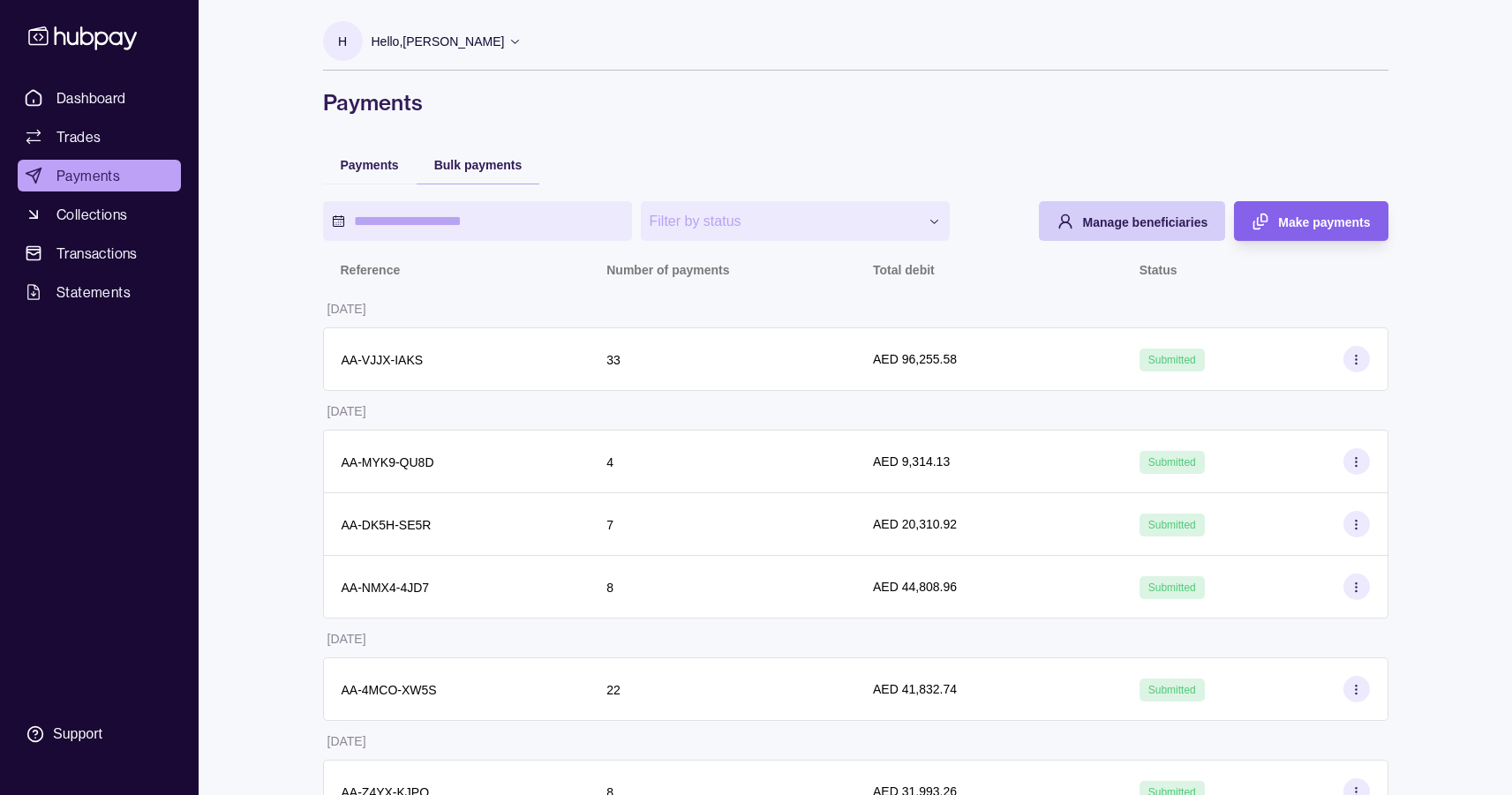
click at [1116, 216] on span "Manage beneficiaries" at bounding box center [1145, 222] width 126 height 14
click at [1149, 220] on span "Manage beneficiaries" at bounding box center [1145, 222] width 126 height 14
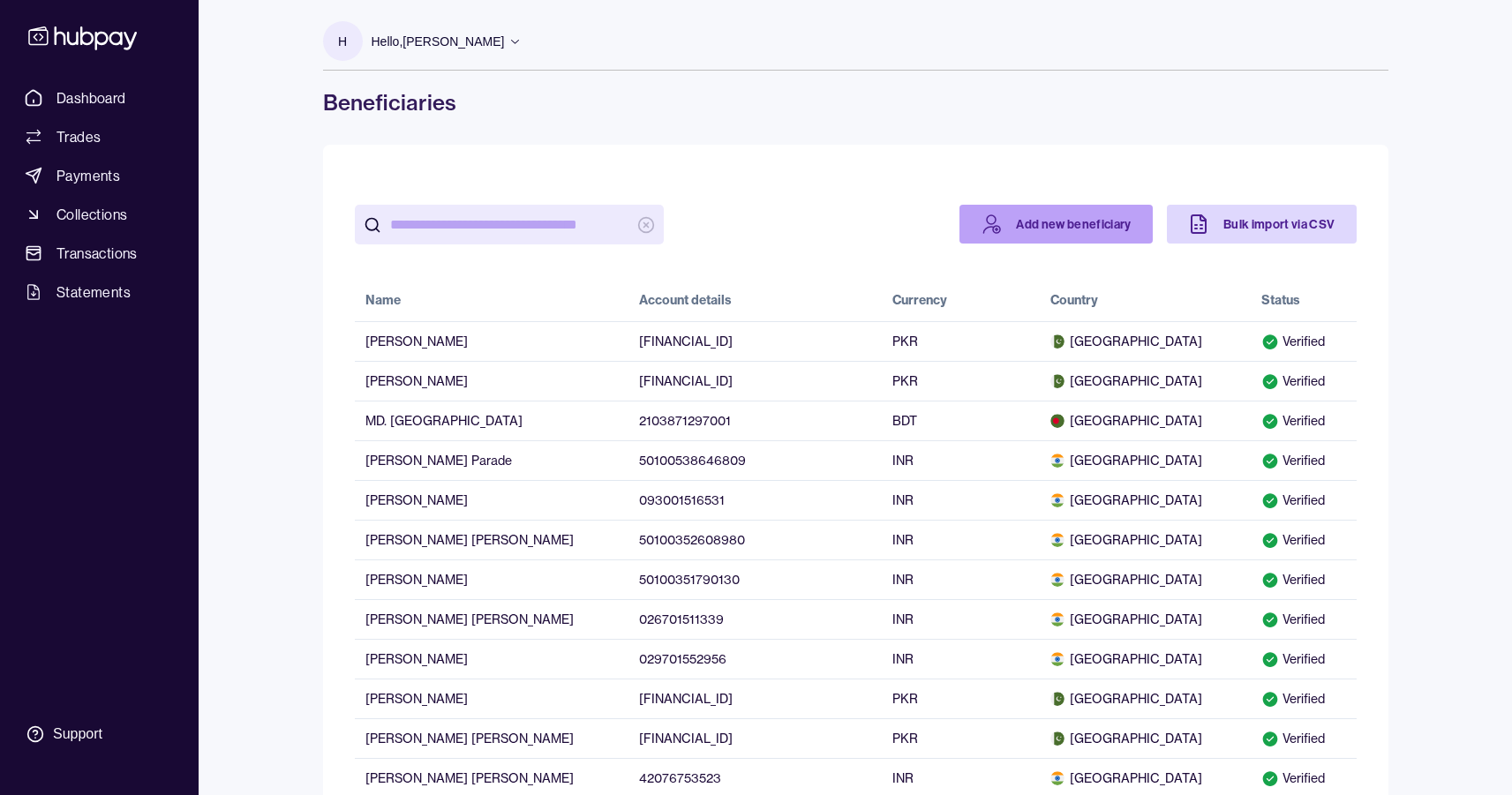
click at [1075, 223] on link "Add new beneficiary" at bounding box center [1056, 224] width 193 height 39
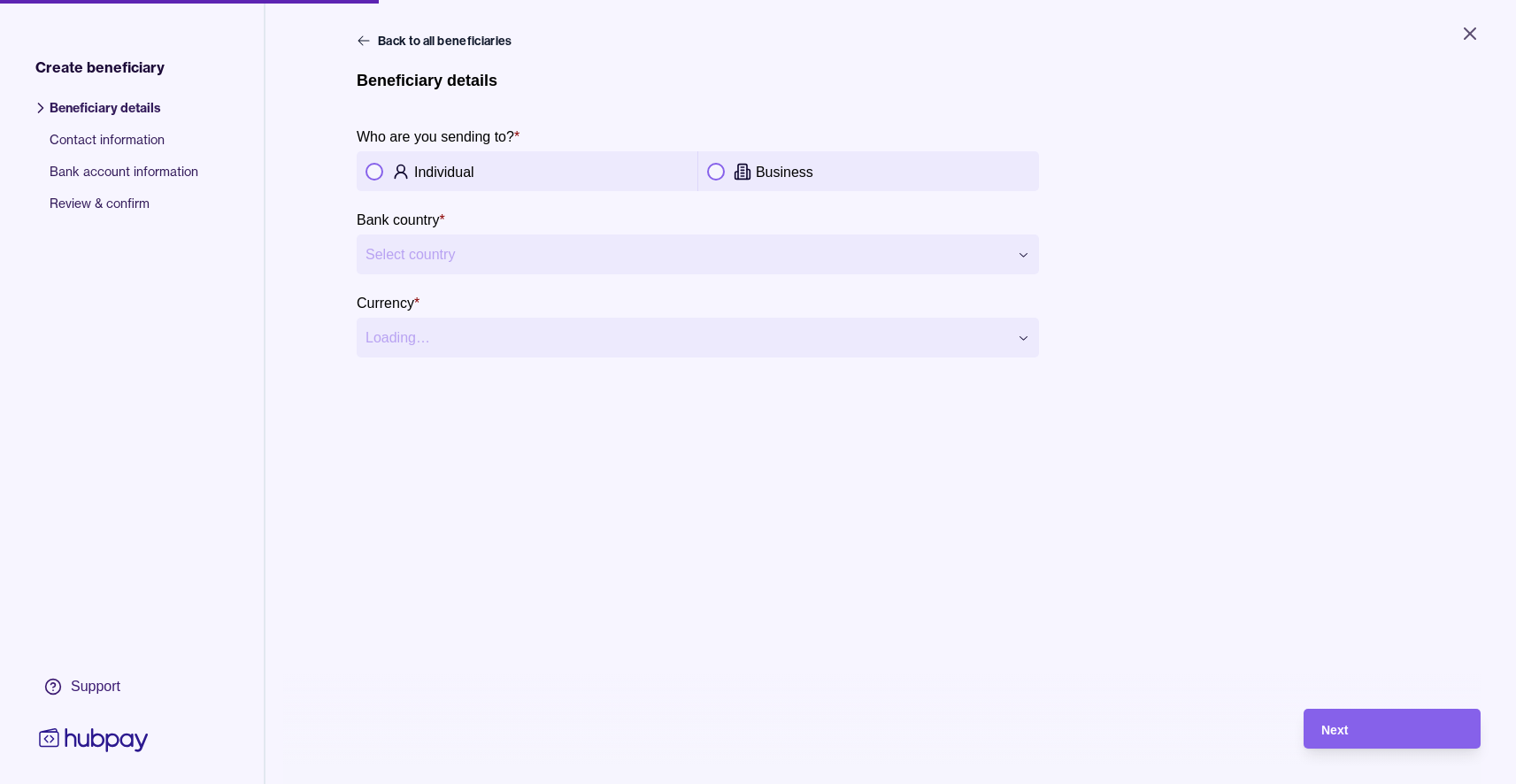
click at [393, 173] on icon at bounding box center [401, 172] width 18 height 18
click at [429, 260] on html "**********" at bounding box center [758, 392] width 1516 height 784
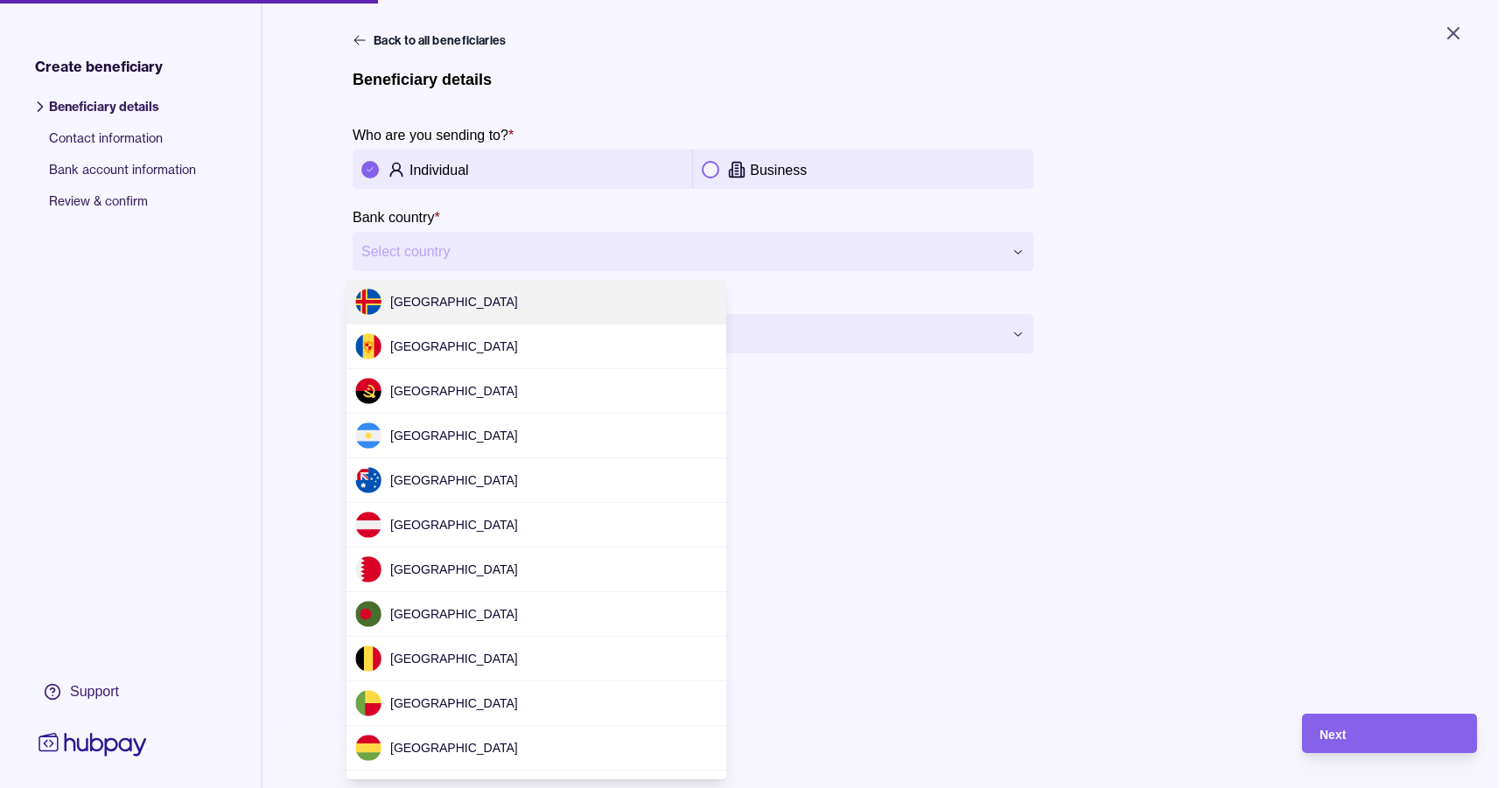
scroll to position [2003, 0]
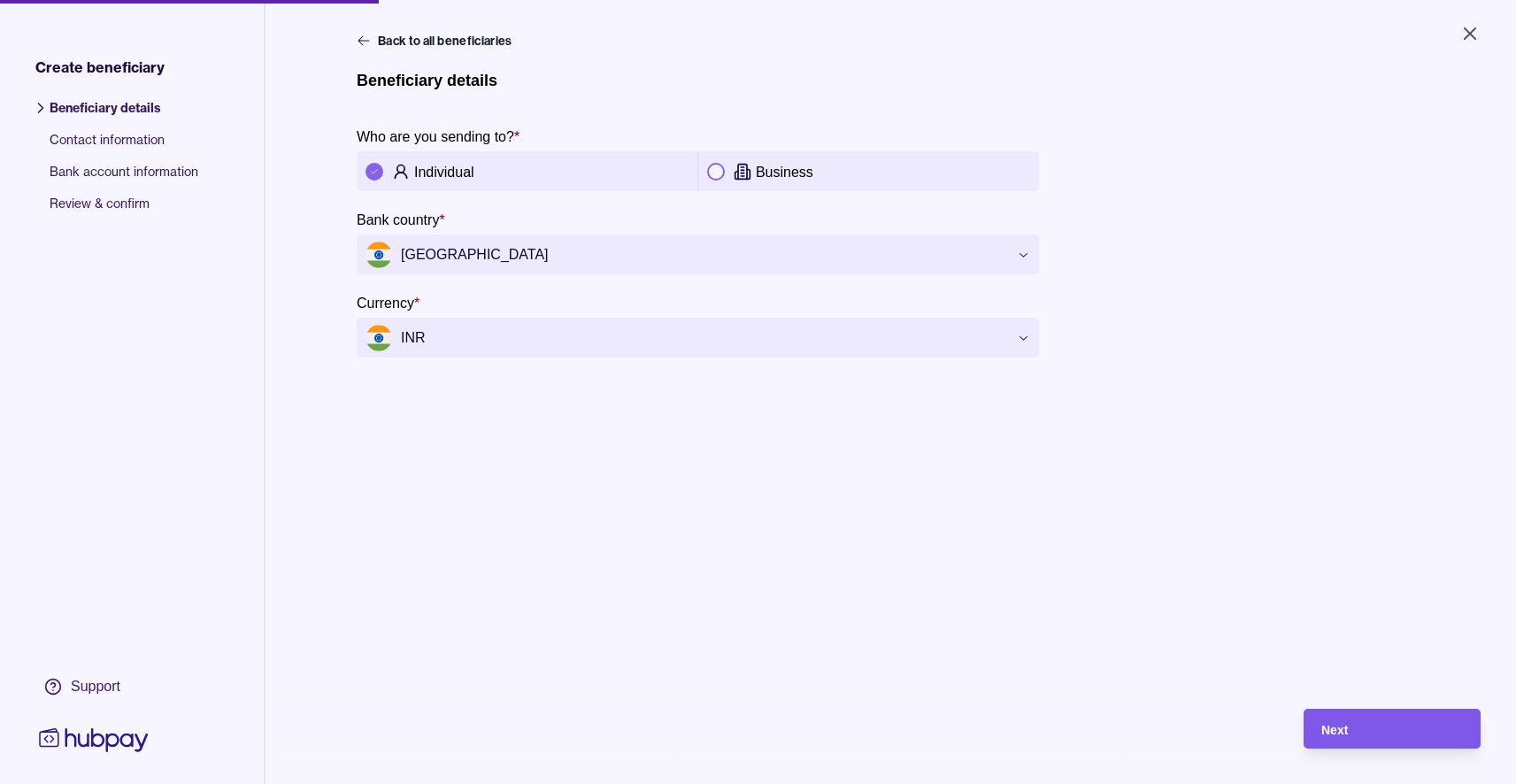
click at [1348, 738] on span "Next" at bounding box center [1335, 730] width 27 height 14
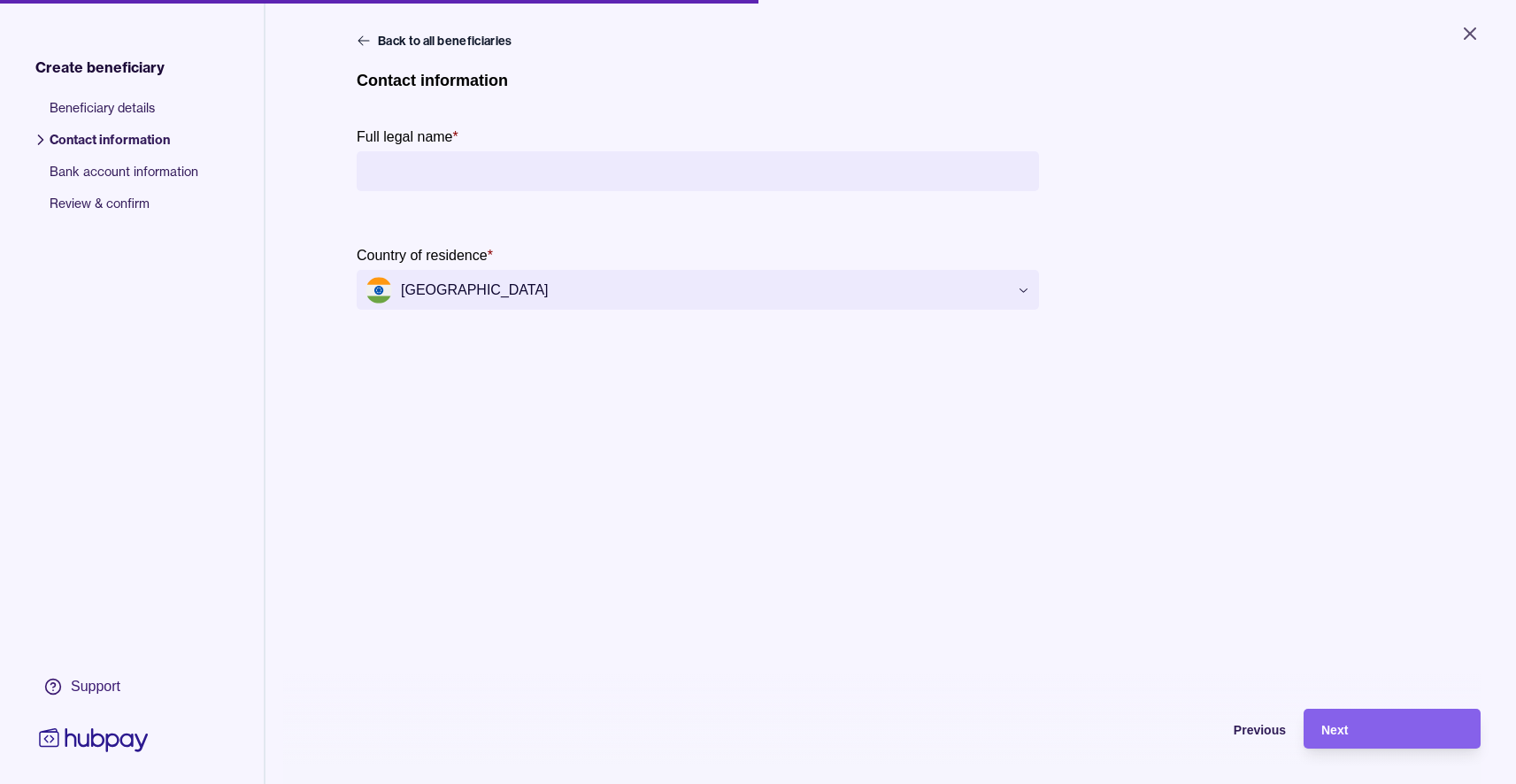
click at [412, 163] on input "Full legal name *" at bounding box center [698, 172] width 665 height 40
paste input "**********"
type input "**********"
click at [953, 527] on div "**********" at bounding box center [890, 424] width 1069 height 784
click at [1444, 739] on div "Next" at bounding box center [1392, 729] width 141 height 21
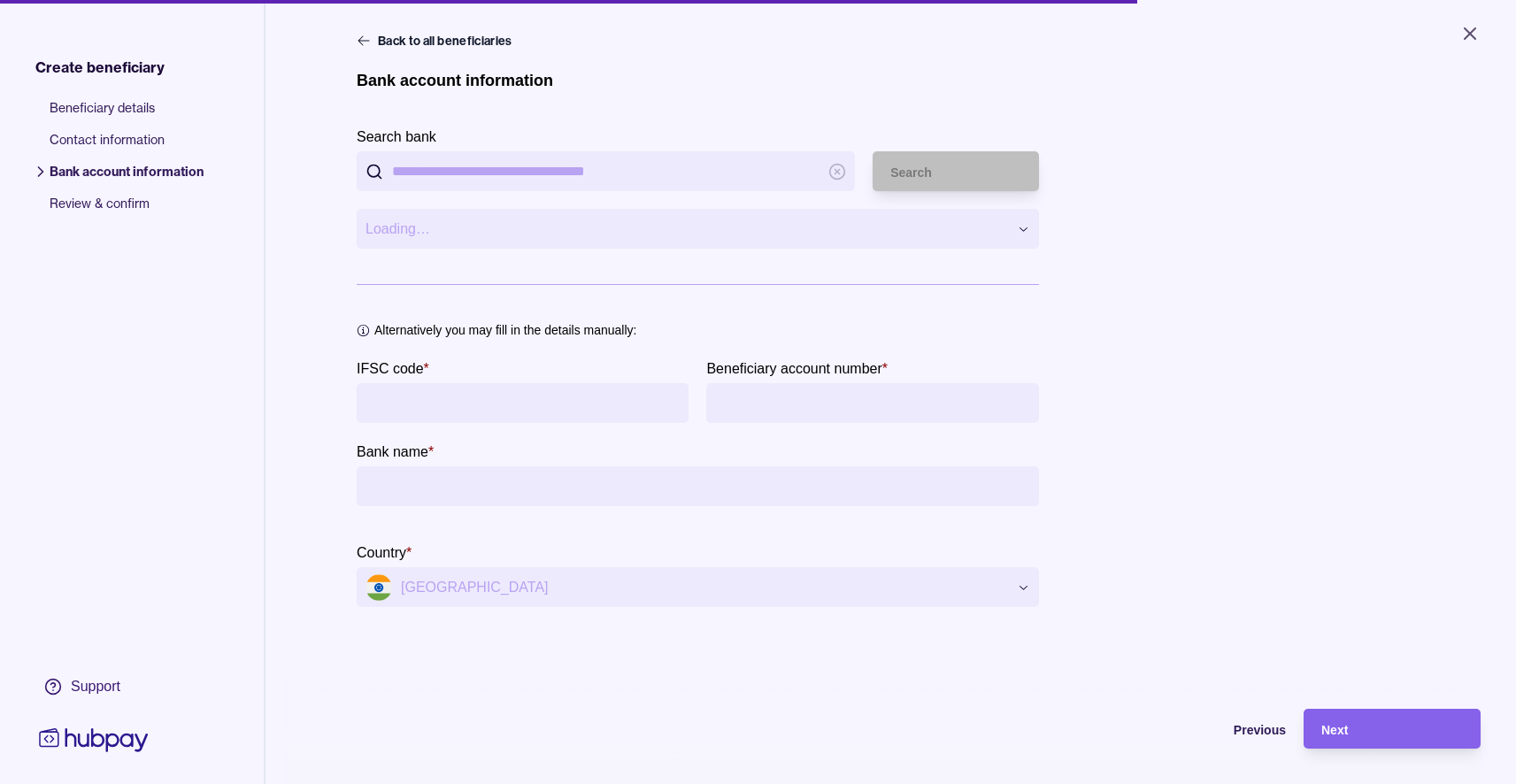
click at [694, 176] on input "Search bank" at bounding box center [606, 172] width 428 height 40
paste input "**********"
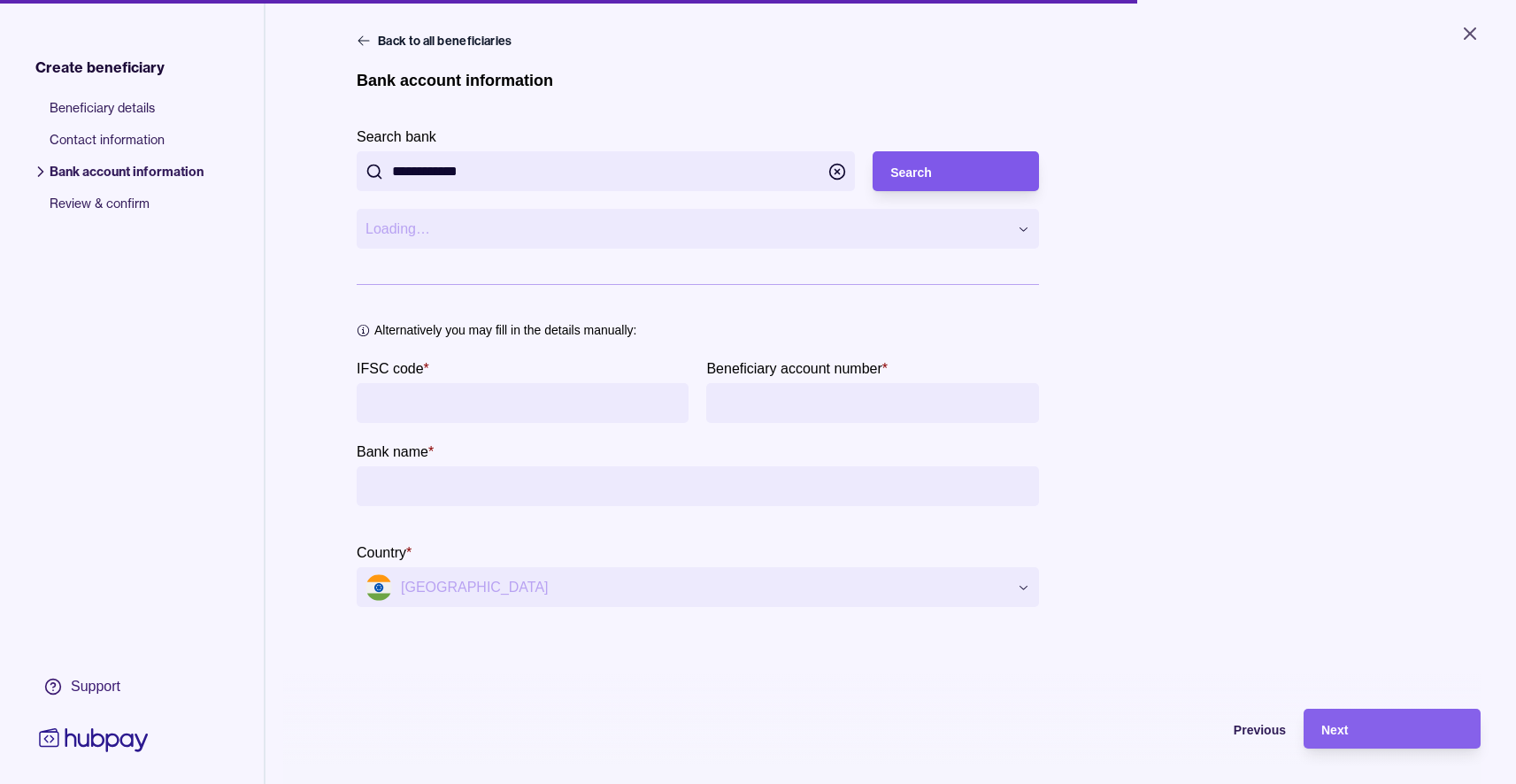
click at [947, 157] on div "Search" at bounding box center [942, 172] width 157 height 40
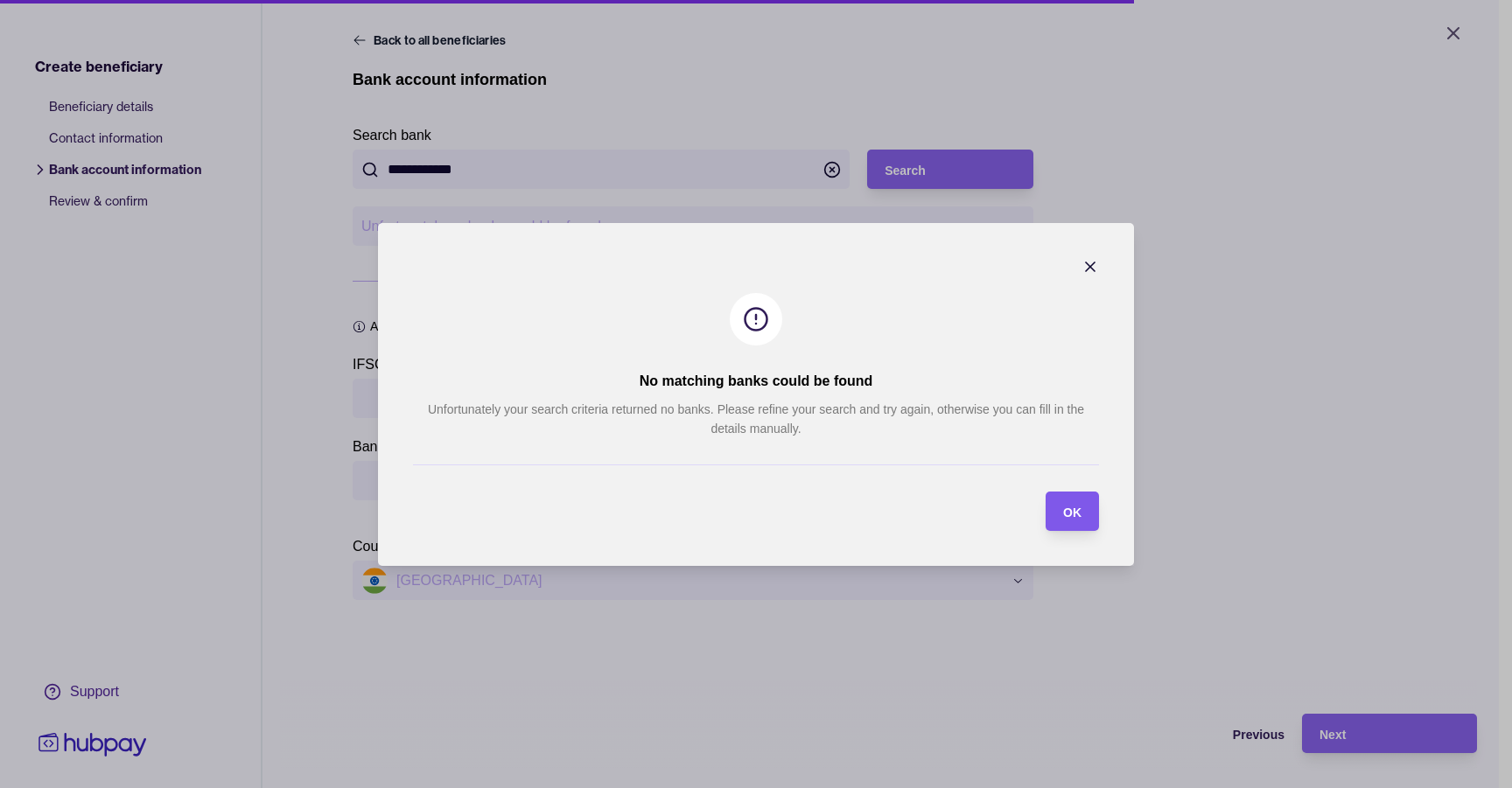
click at [1085, 510] on section "OK" at bounding box center [1072, 512] width 53 height 39
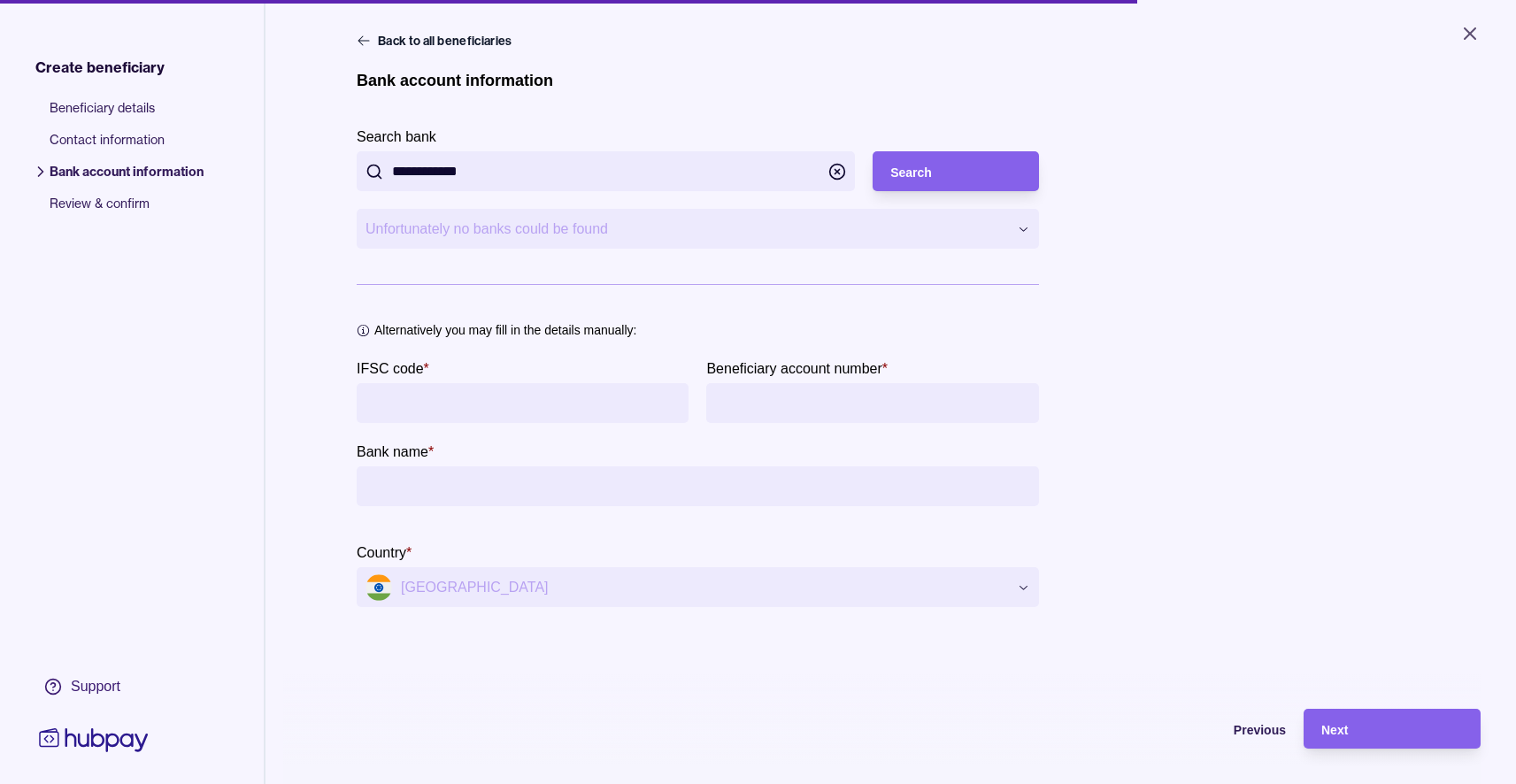
click at [633, 167] on input "**********" at bounding box center [606, 172] width 428 height 40
paste input "text"
type input "**********"
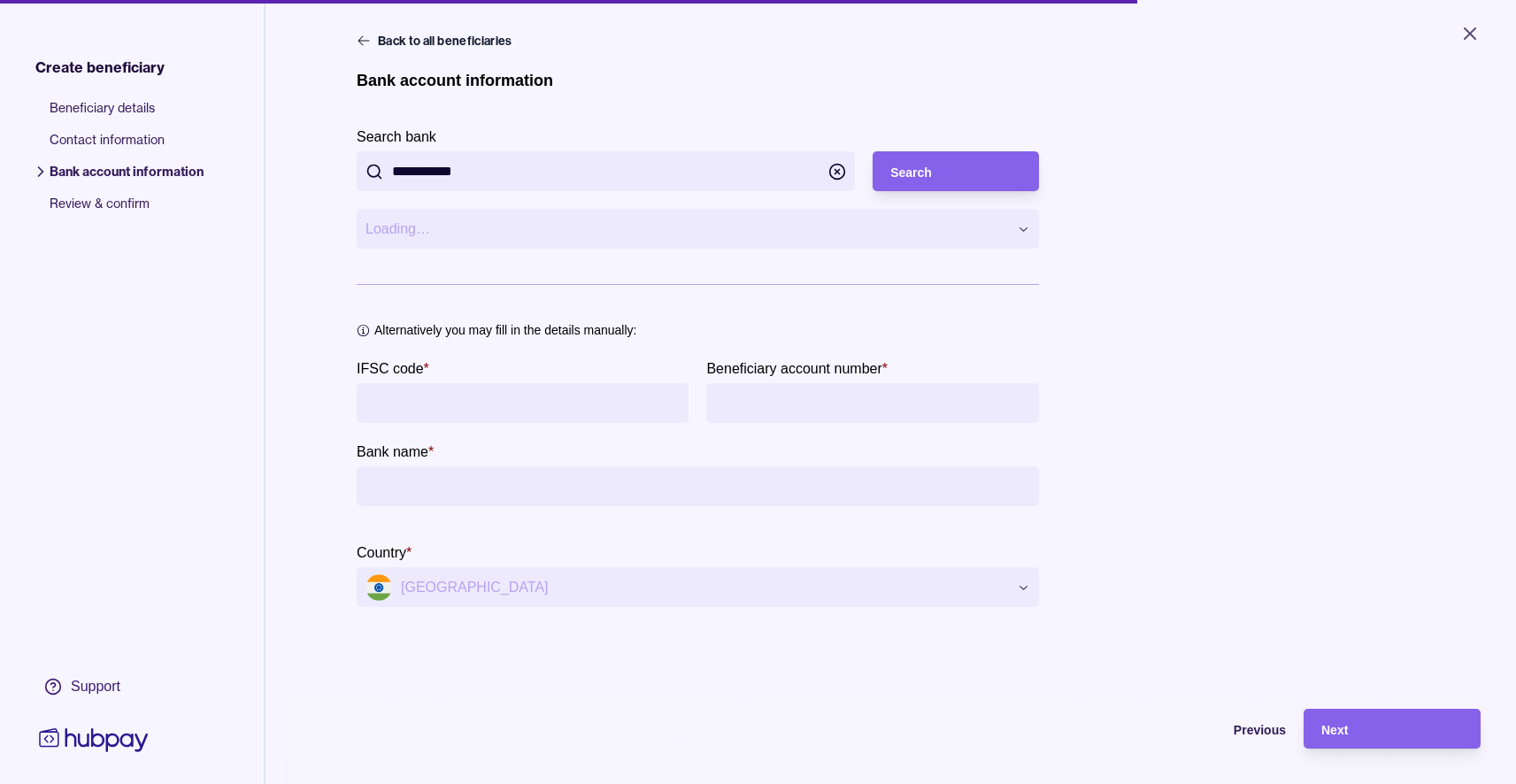
click at [1012, 194] on form "**********" at bounding box center [698, 339] width 683 height 537
click at [1007, 181] on div "Search" at bounding box center [956, 172] width 131 height 21
click at [932, 233] on html "**********" at bounding box center [758, 392] width 1516 height 784
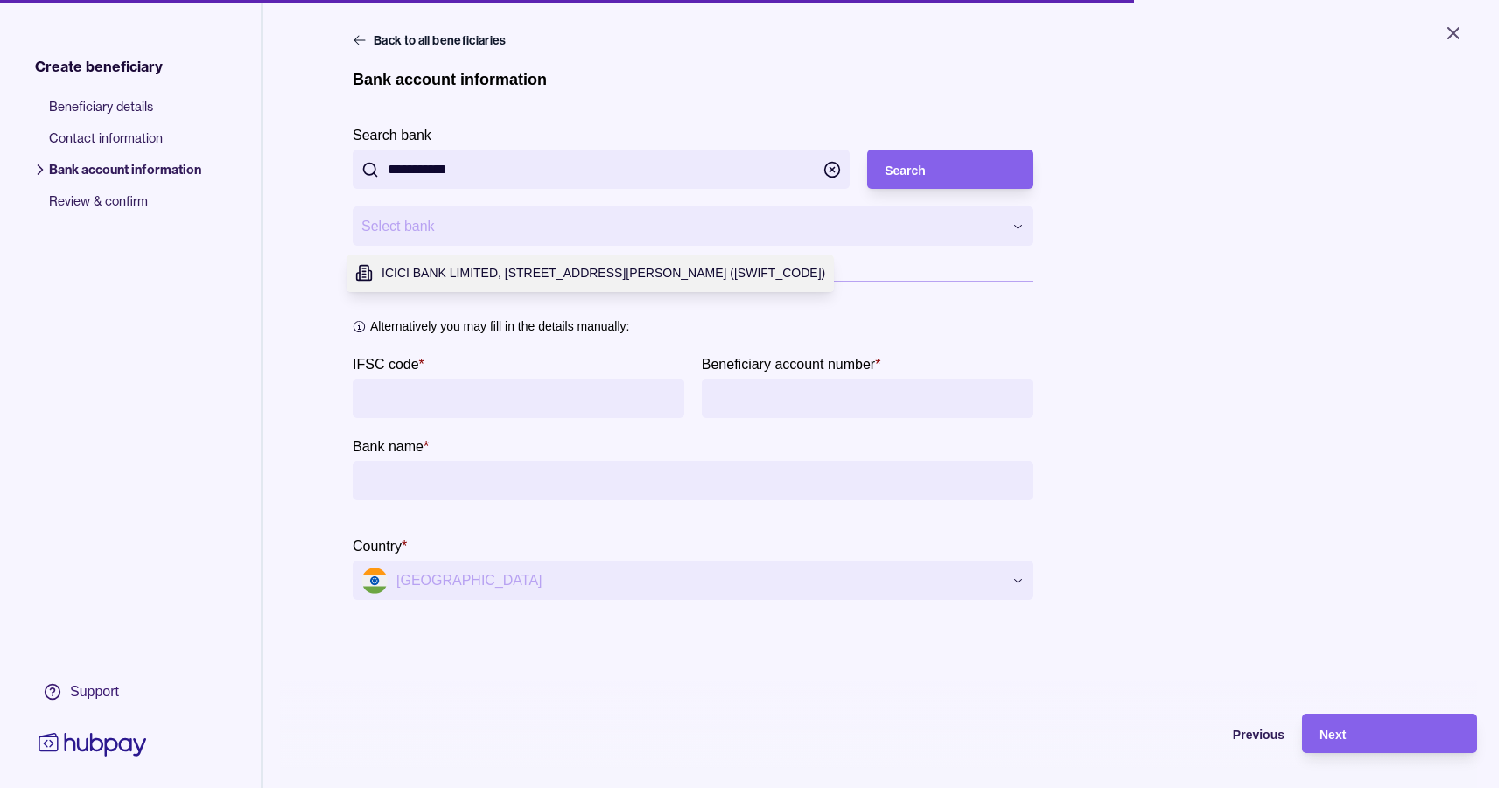
type input "**********"
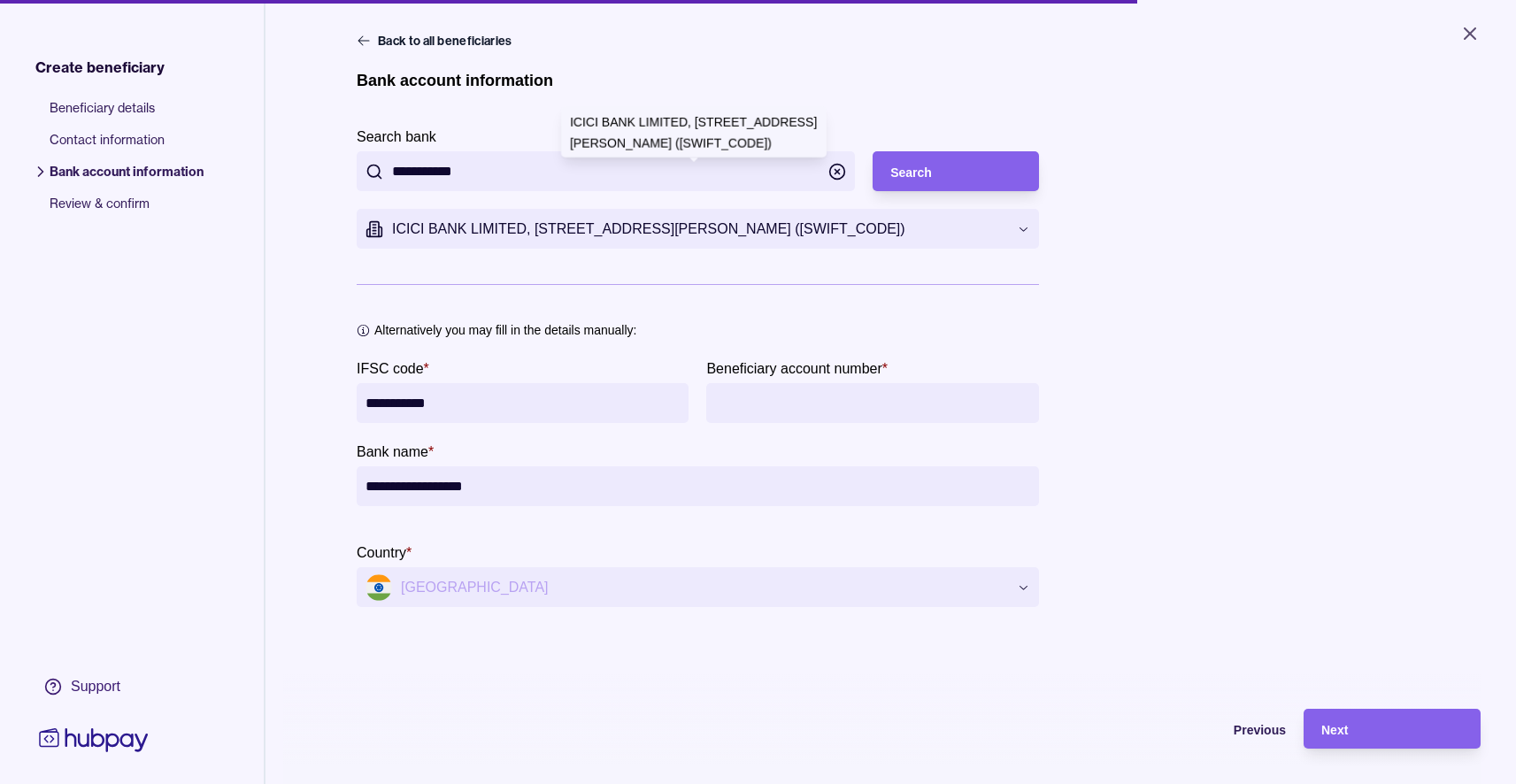
click at [772, 406] on input "Beneficiary account number *" at bounding box center [871, 403] width 314 height 40
paste input "**********"
type input "**********"
click at [1244, 410] on div "**********" at bounding box center [890, 339] width 1069 height 537
click at [1428, 739] on div "Next" at bounding box center [1392, 729] width 141 height 21
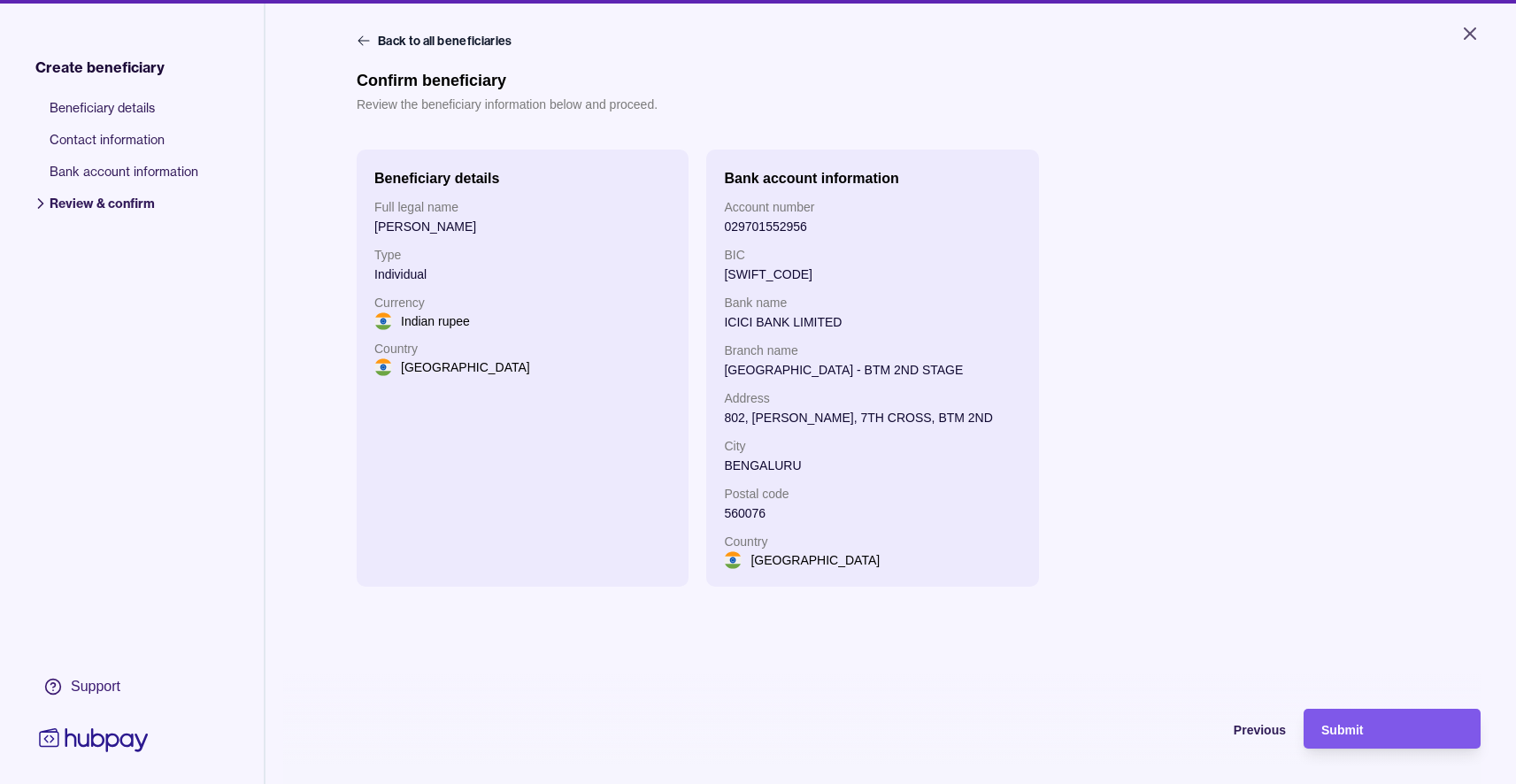
click at [1393, 734] on div "Submit" at bounding box center [1392, 729] width 141 height 21
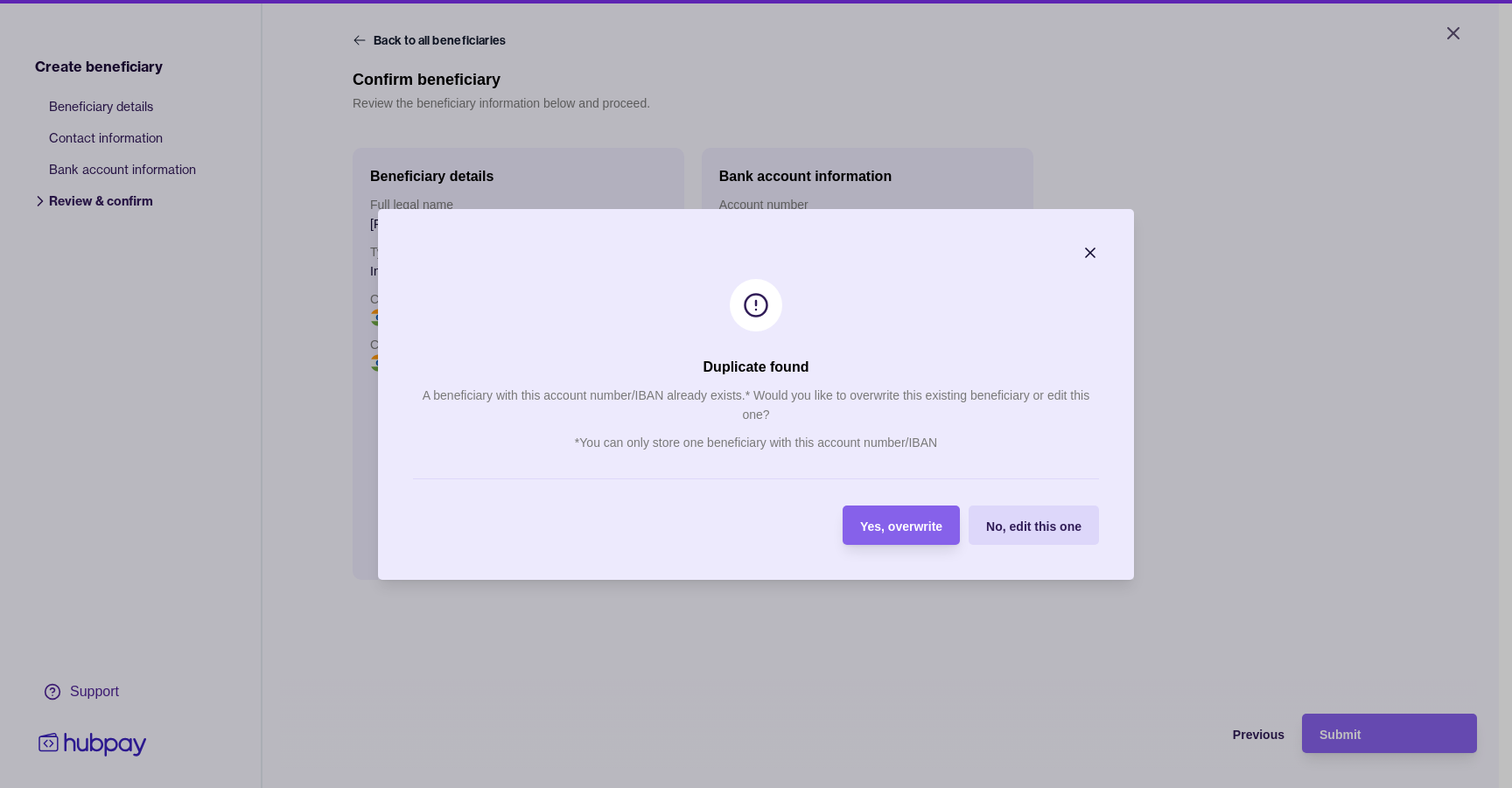
click at [1100, 241] on section "Duplicate found A beneficiary with this account number/IBAN already exists.* Wo…" at bounding box center [756, 394] width 756 height 371
click at [1087, 252] on icon "button" at bounding box center [1090, 252] width 18 height 18
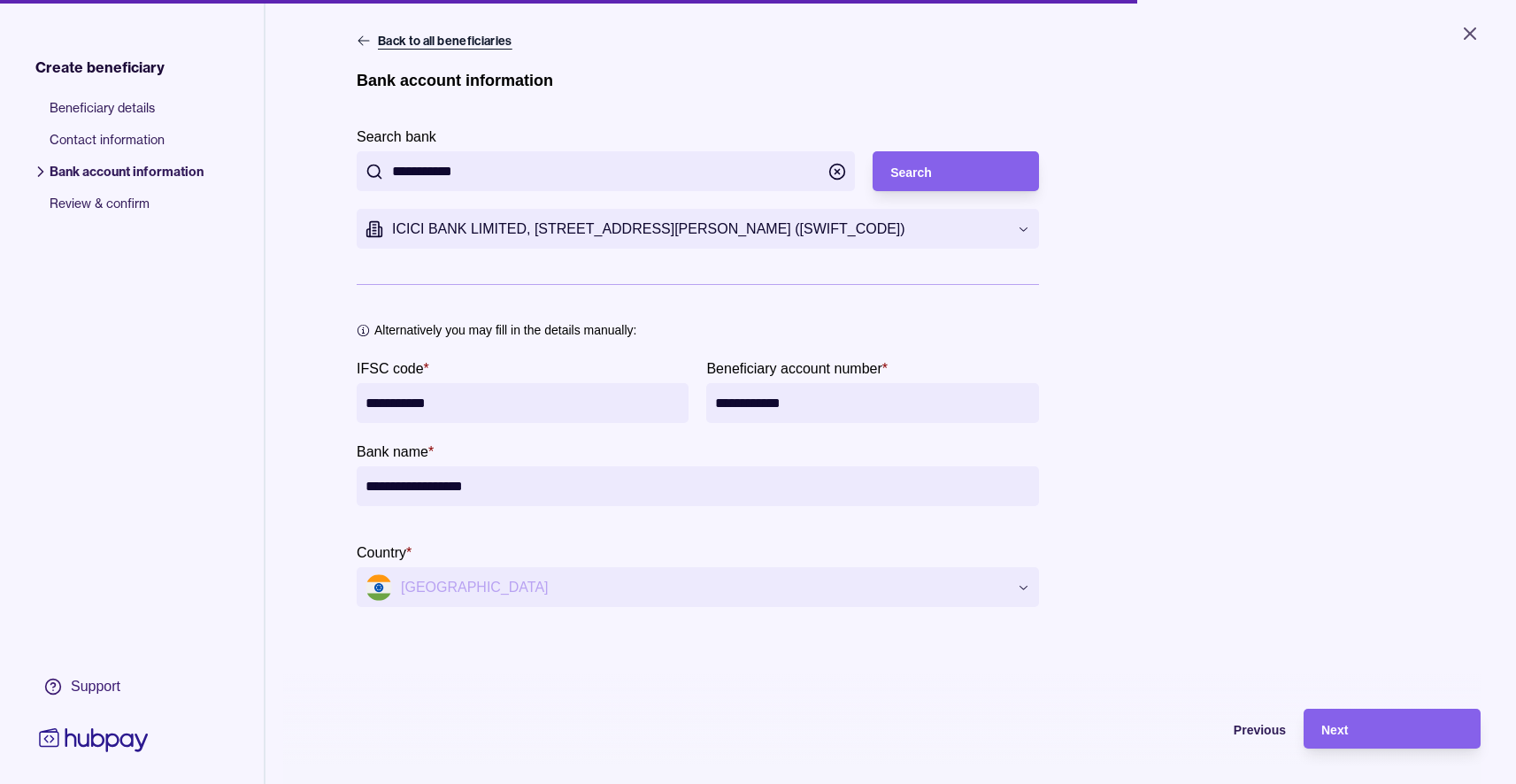
click at [373, 45] on button "Back to all beneficiaries" at bounding box center [436, 41] width 159 height 18
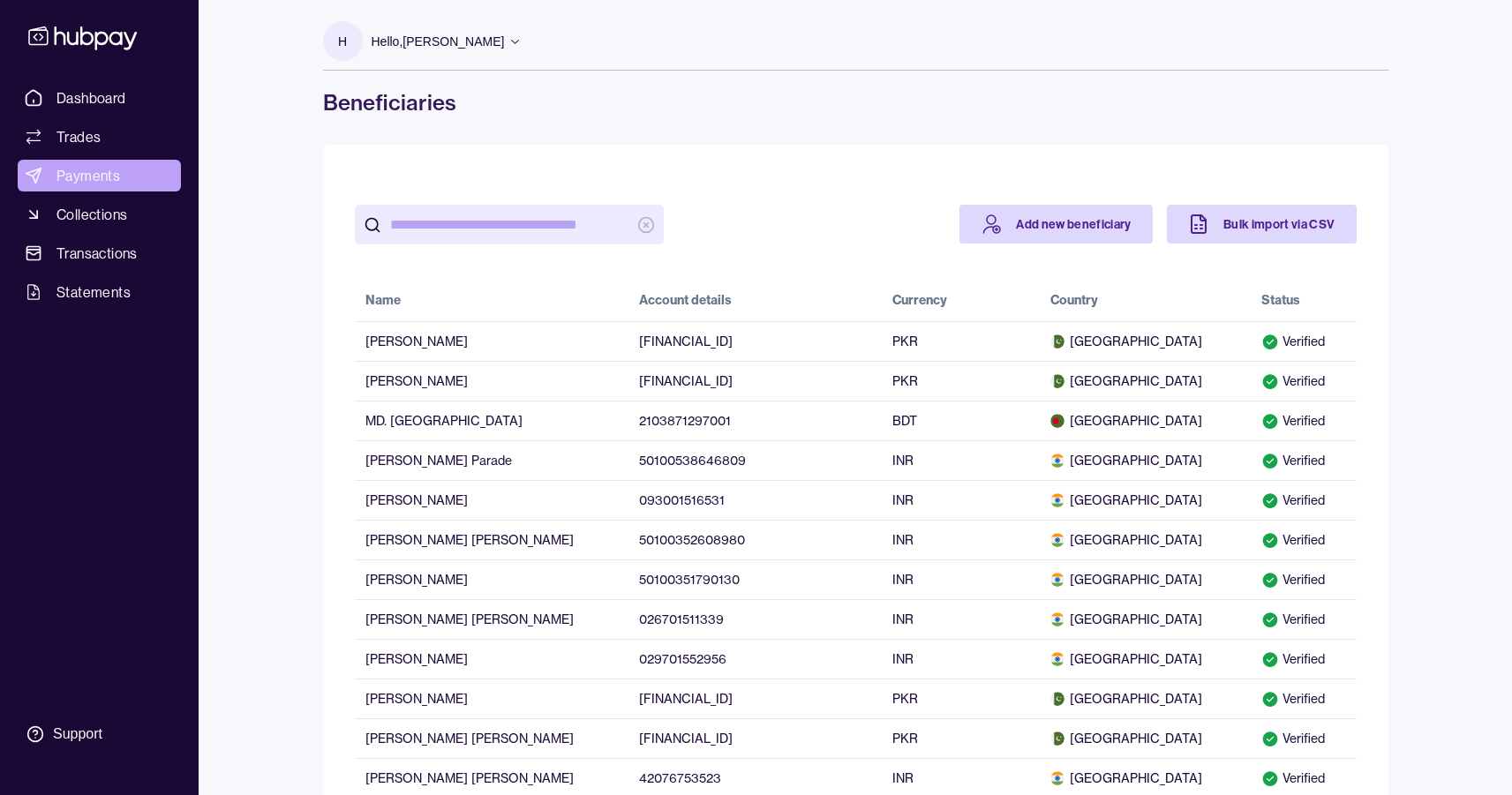
click at [99, 172] on span "Payments" at bounding box center [88, 176] width 63 height 21
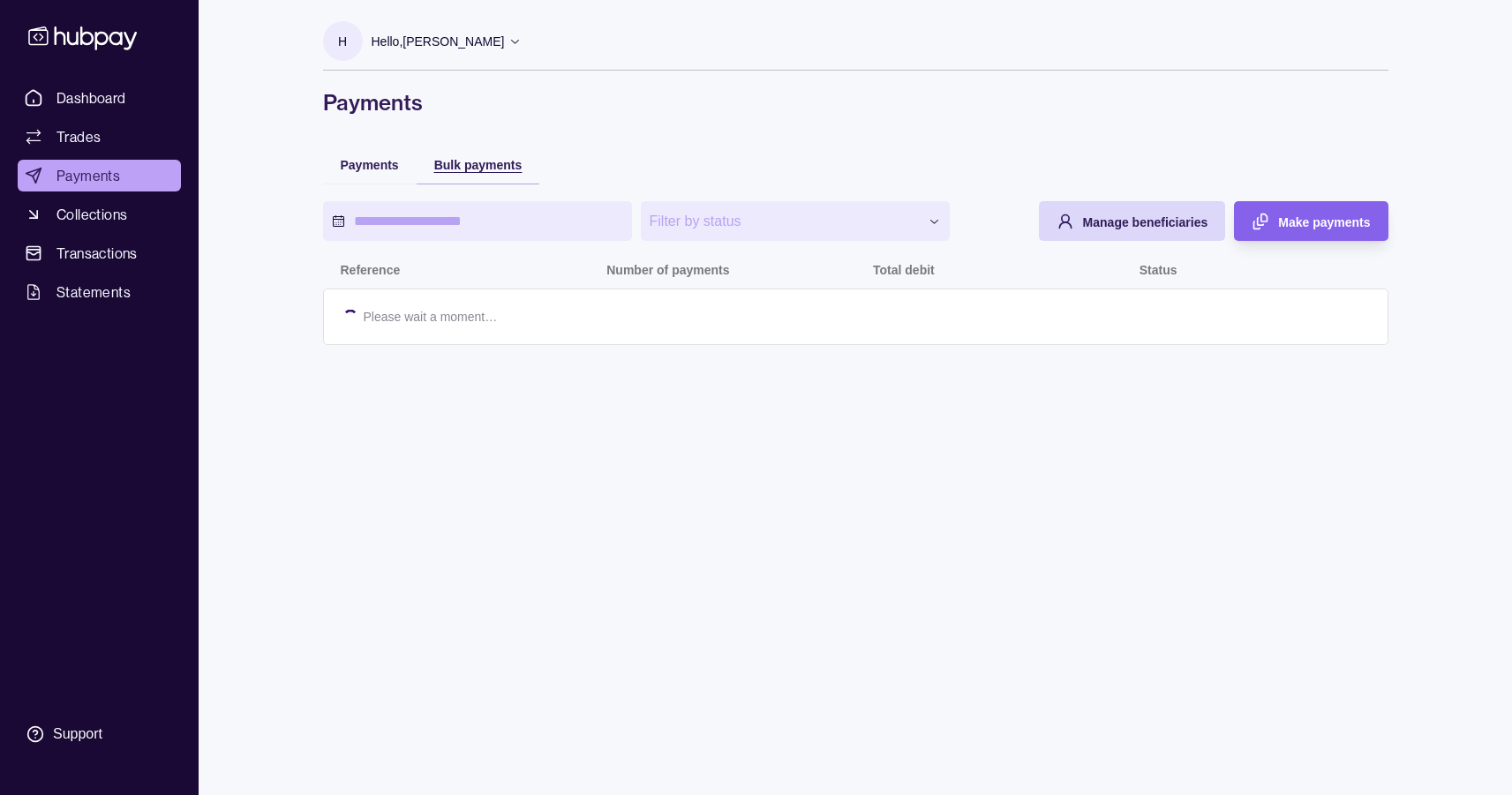
click at [445, 166] on span "Bulk payments" at bounding box center [478, 164] width 88 height 14
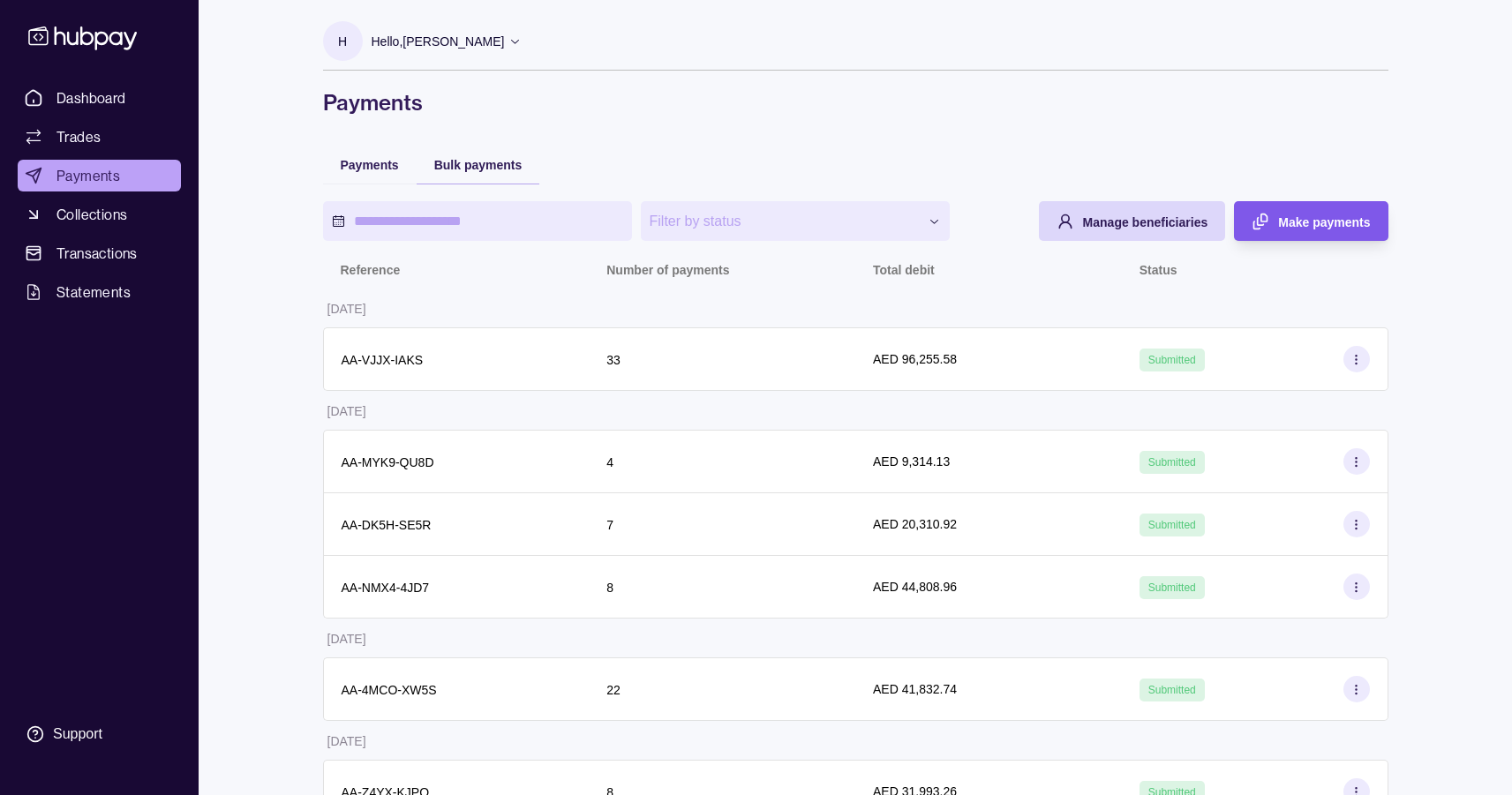
click at [1335, 219] on span "Make payments" at bounding box center [1324, 222] width 92 height 14
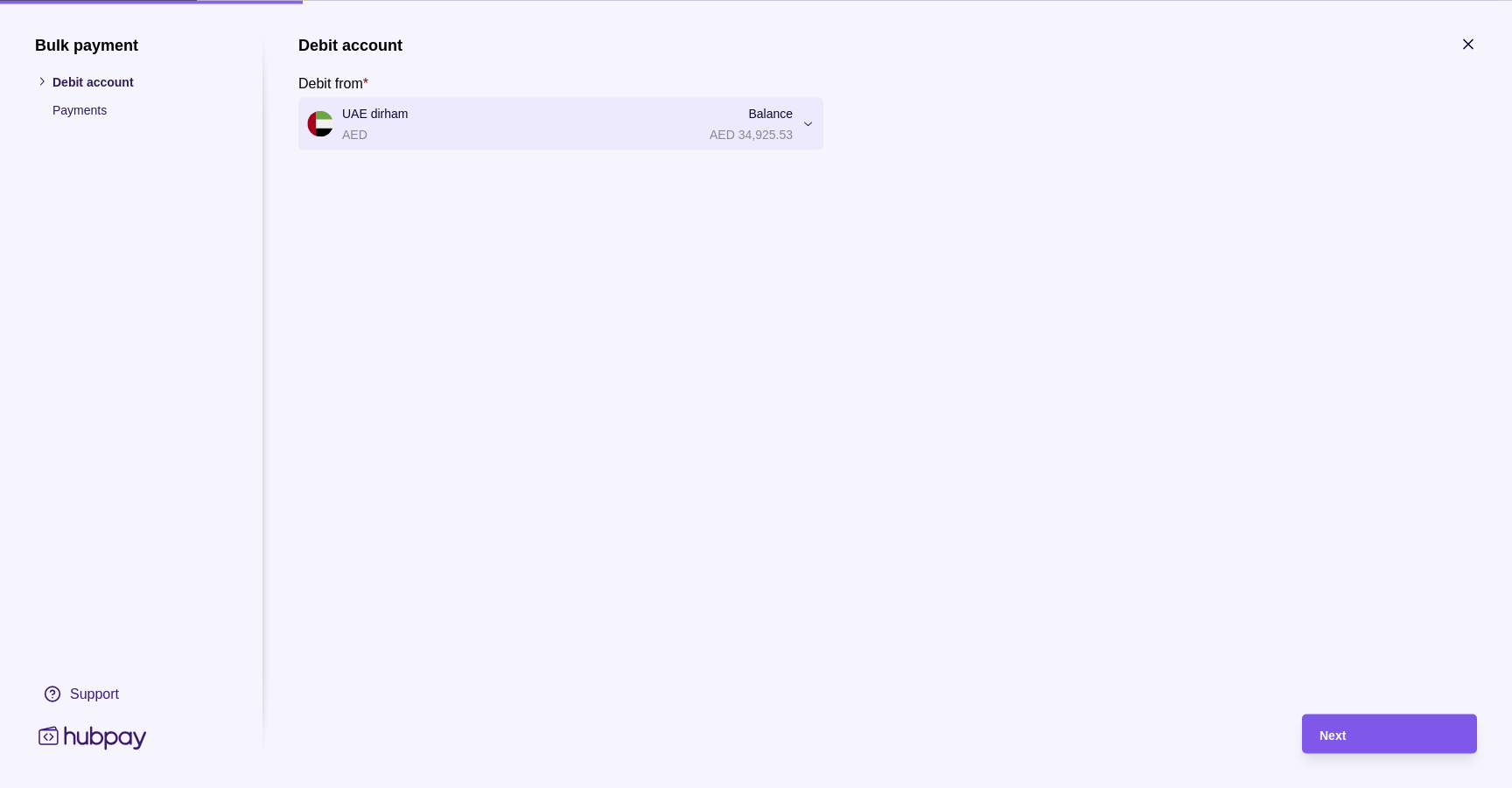
click at [1328, 729] on span "Next" at bounding box center [1333, 735] width 26 height 14
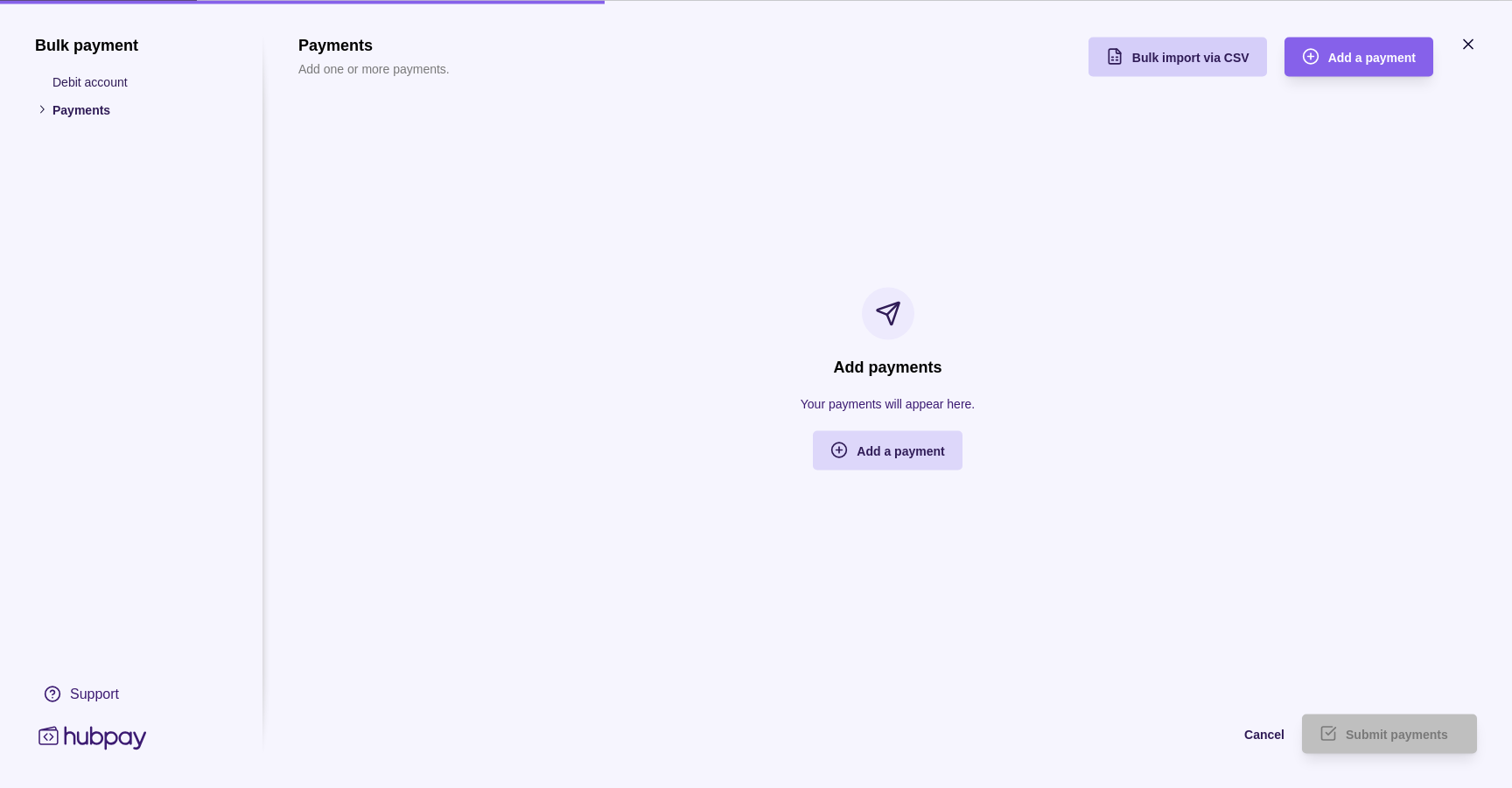
click at [1210, 62] on span "Bulk import via CSV" at bounding box center [1190, 57] width 117 height 14
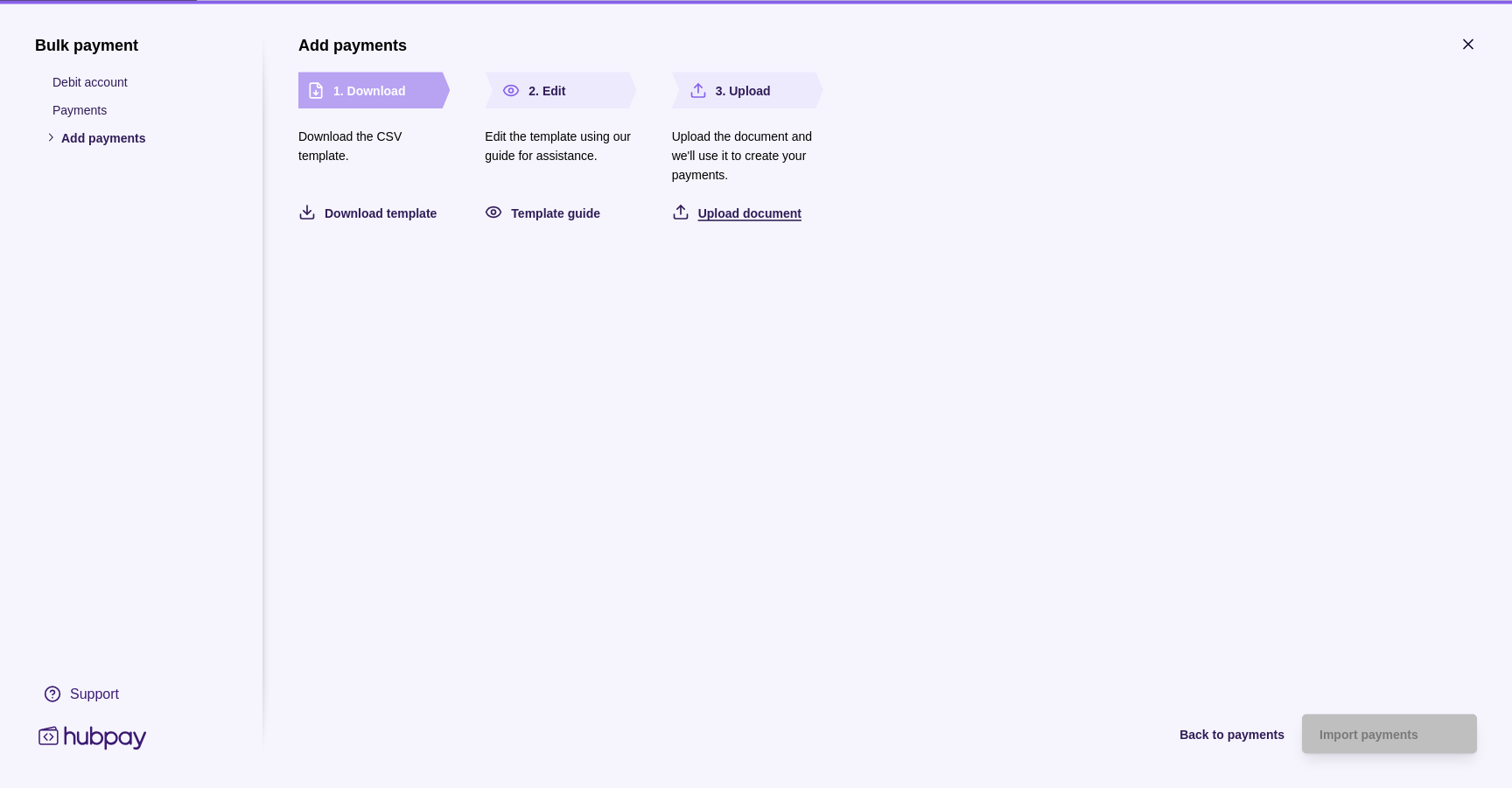
click at [743, 206] on span "Upload document" at bounding box center [750, 212] width 103 height 14
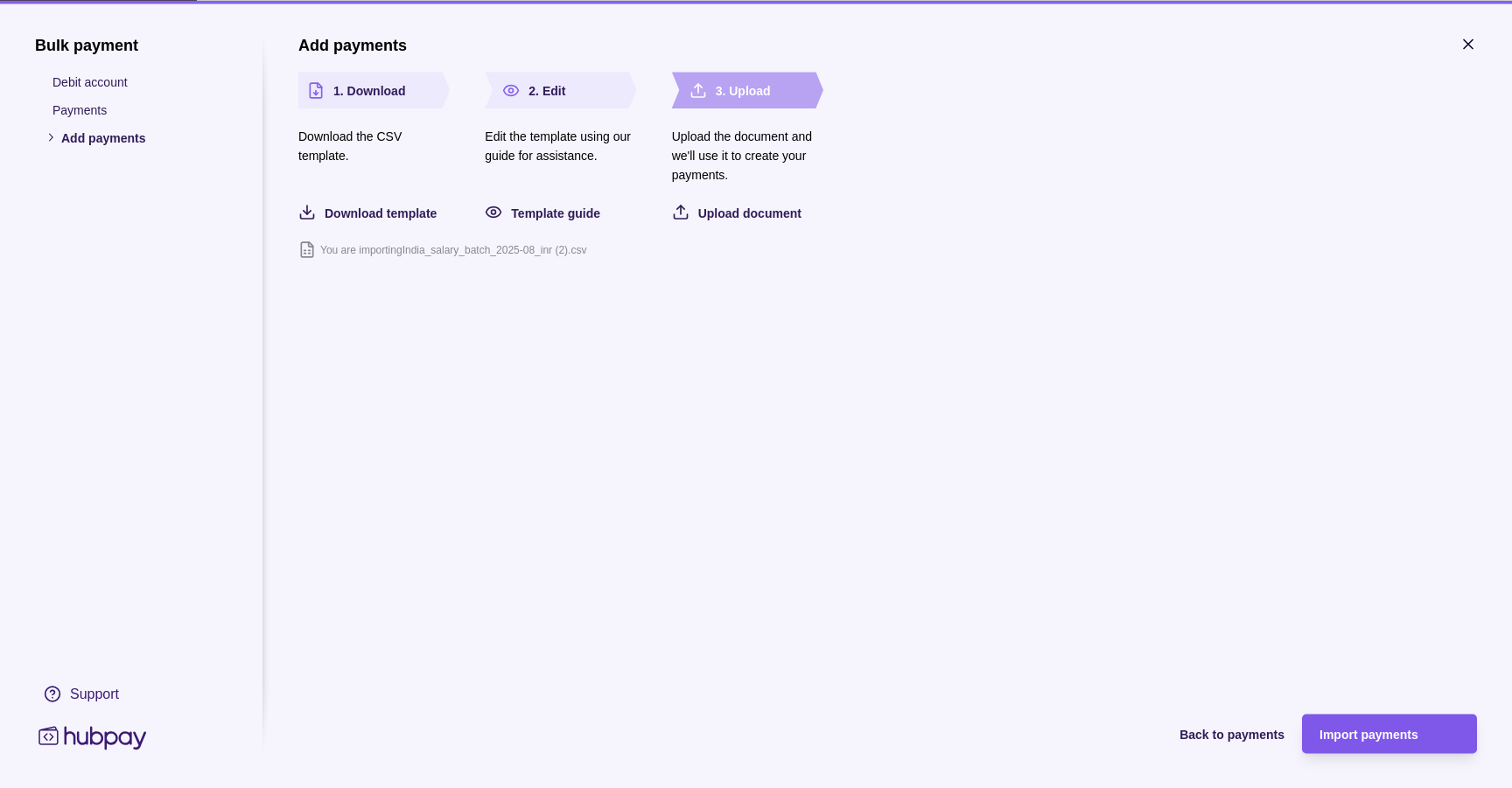
click at [1403, 724] on div "Import payments" at bounding box center [1389, 734] width 140 height 21
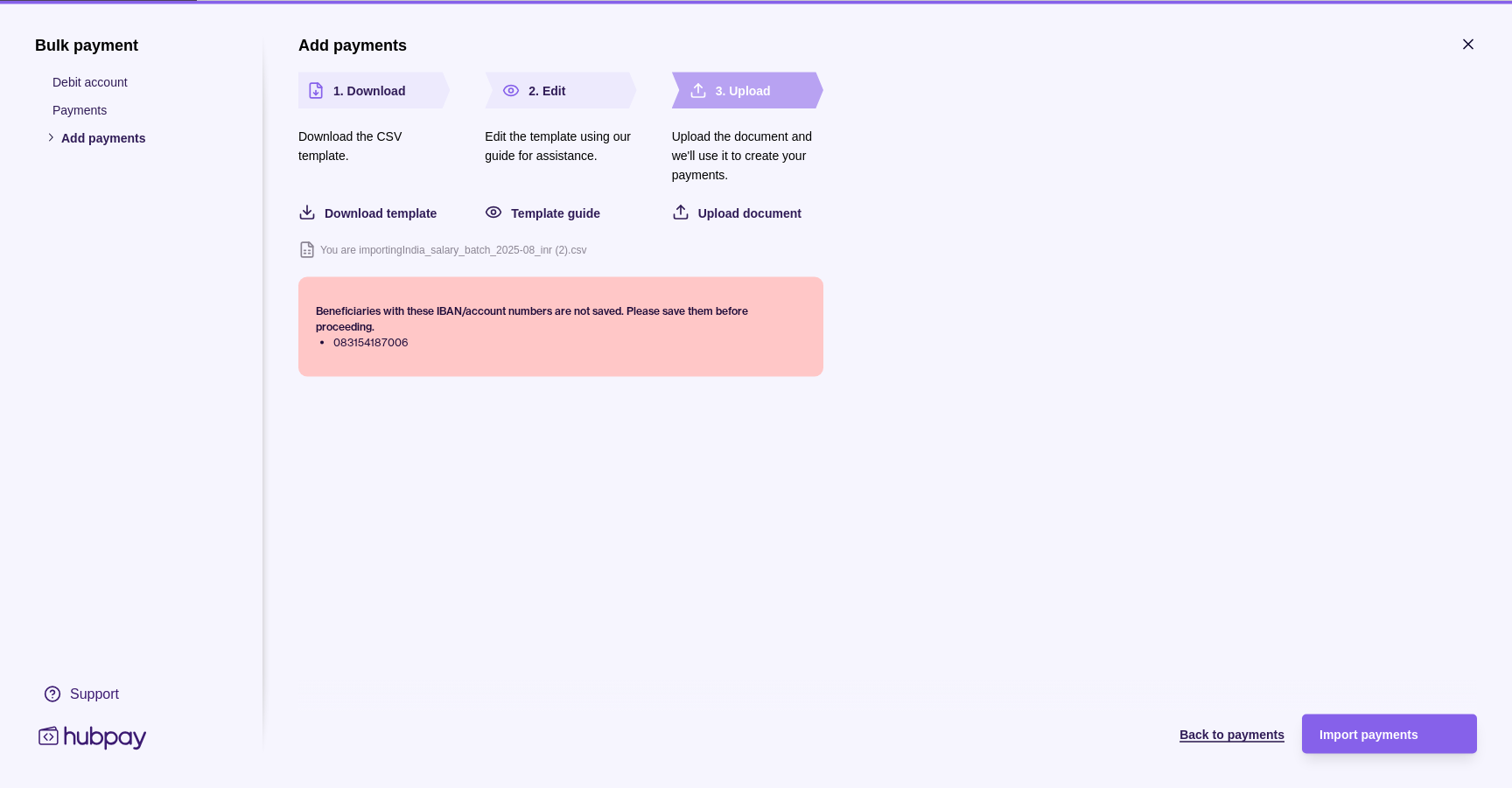
click at [1229, 740] on span "Back to payments" at bounding box center [1232, 735] width 105 height 14
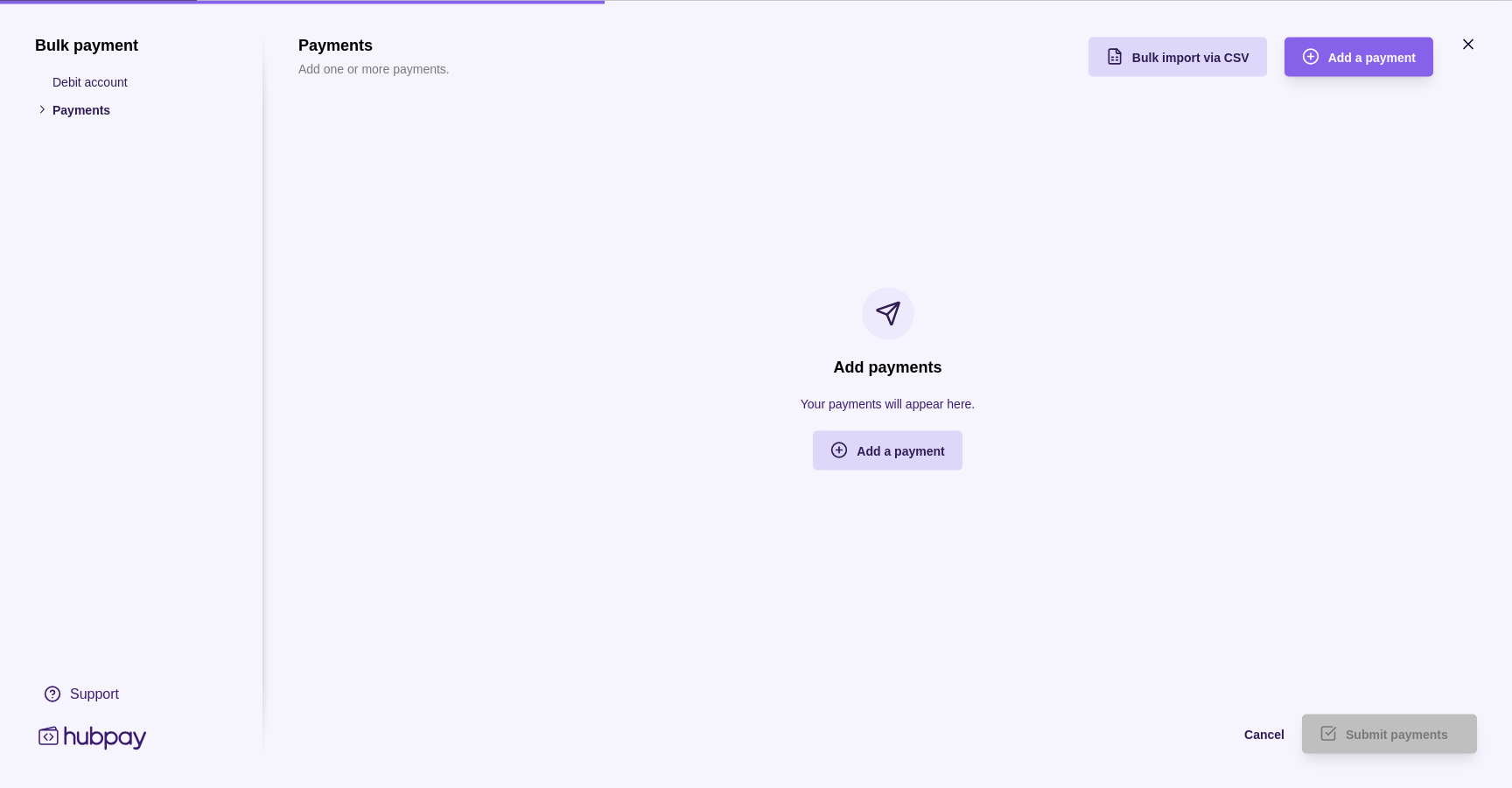
click at [1463, 44] on icon "button" at bounding box center [1468, 43] width 18 height 18
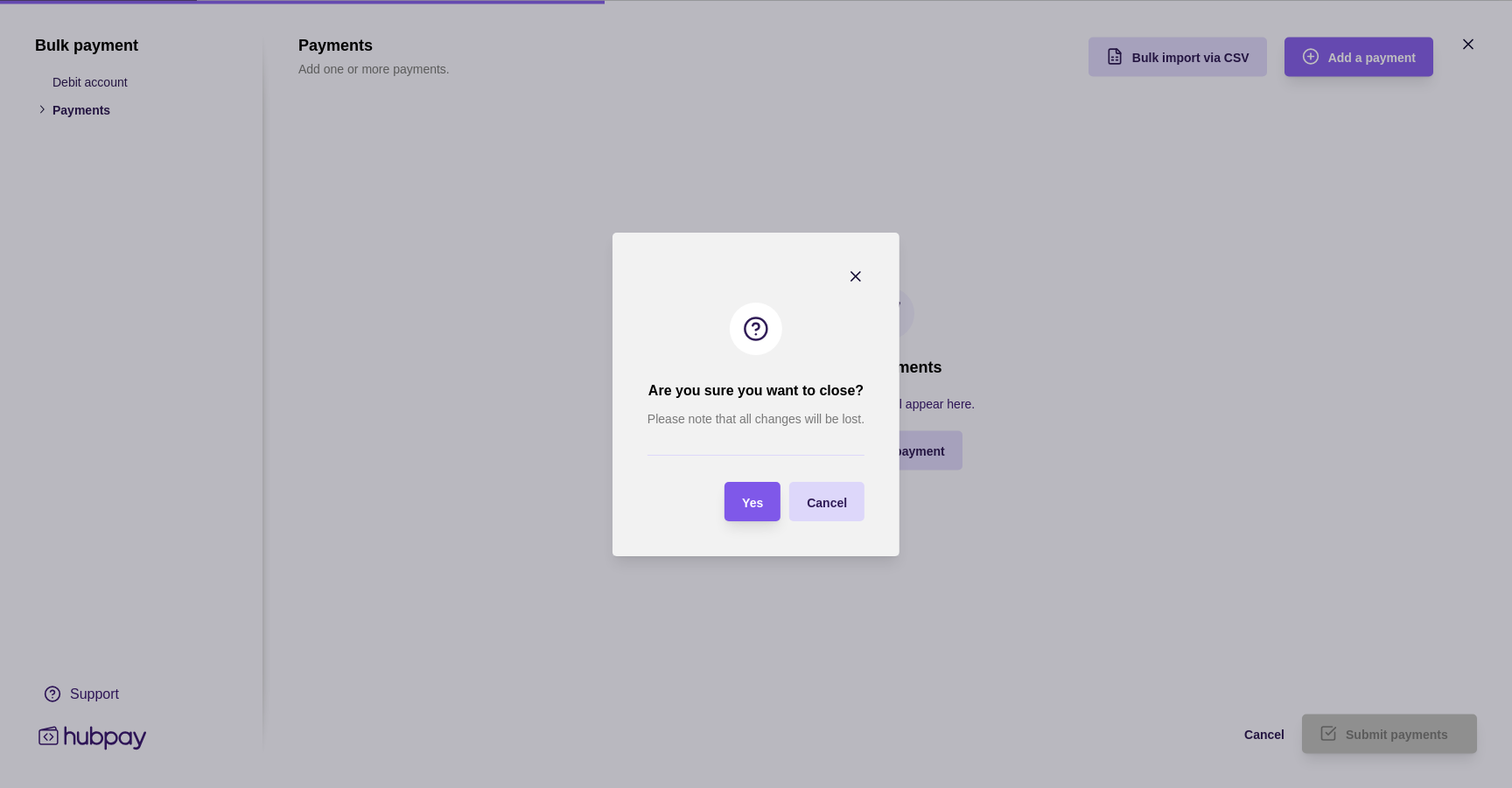
click at [745, 506] on span "Yes" at bounding box center [753, 501] width 21 height 14
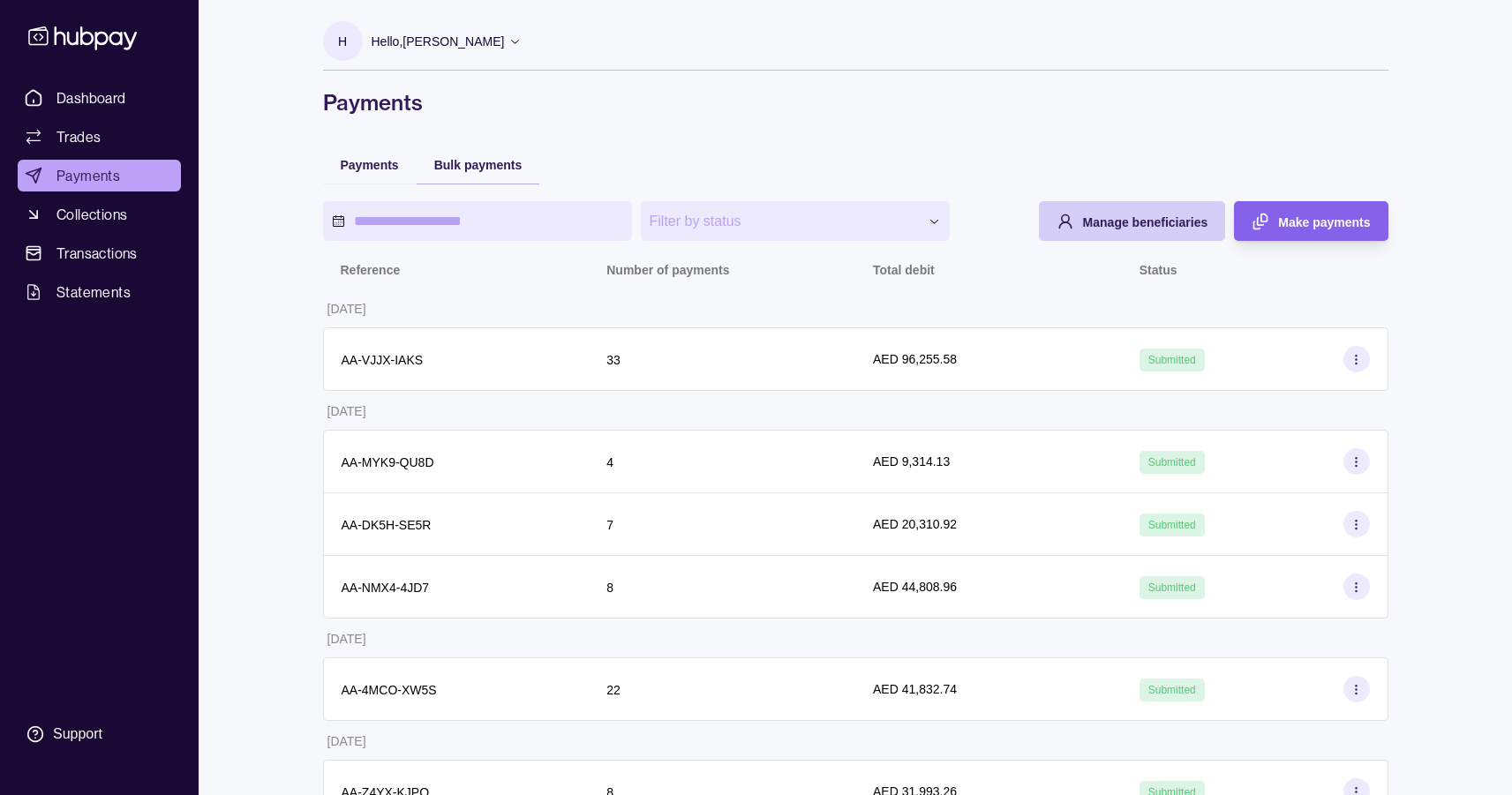
click at [1084, 233] on div "Manage beneficiaries" at bounding box center [1119, 221] width 179 height 40
click at [1087, 211] on div "Manage beneficiaries" at bounding box center [1145, 221] width 126 height 21
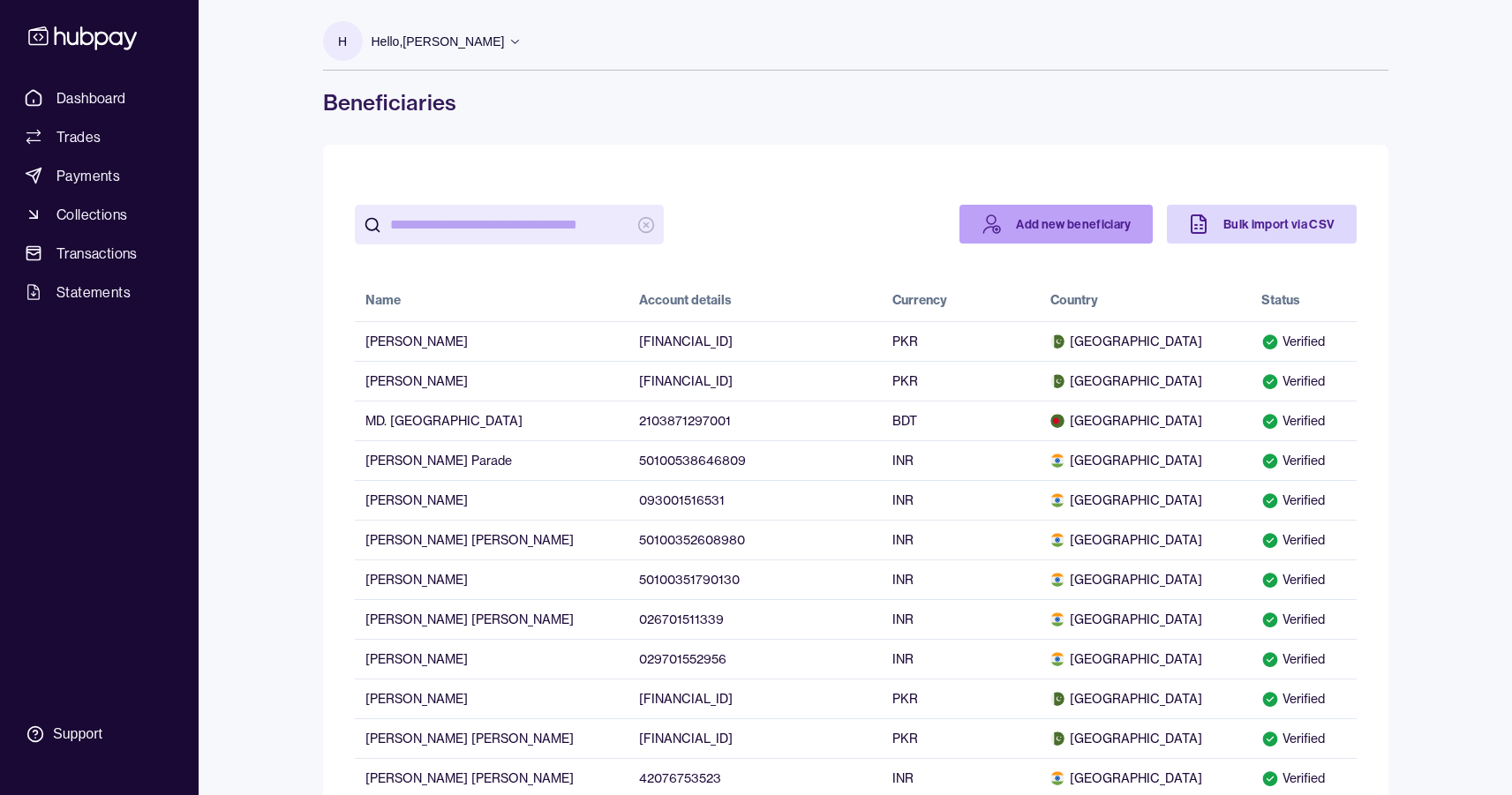
click at [1069, 220] on link "Add new beneficiary" at bounding box center [1056, 224] width 193 height 39
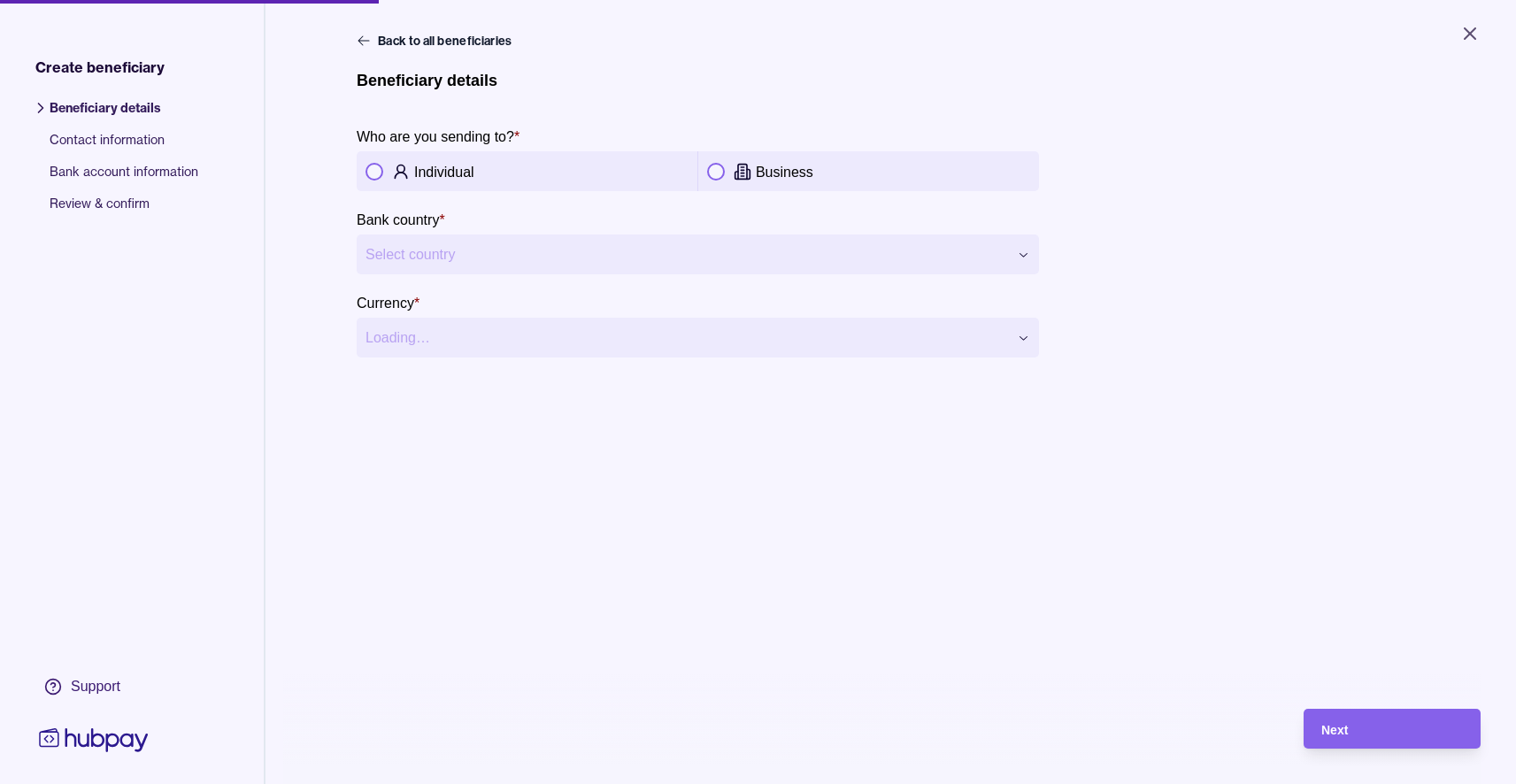
click at [445, 173] on p "Individual" at bounding box center [444, 173] width 60 height 15
click at [443, 239] on html "**********" at bounding box center [758, 392] width 1516 height 784
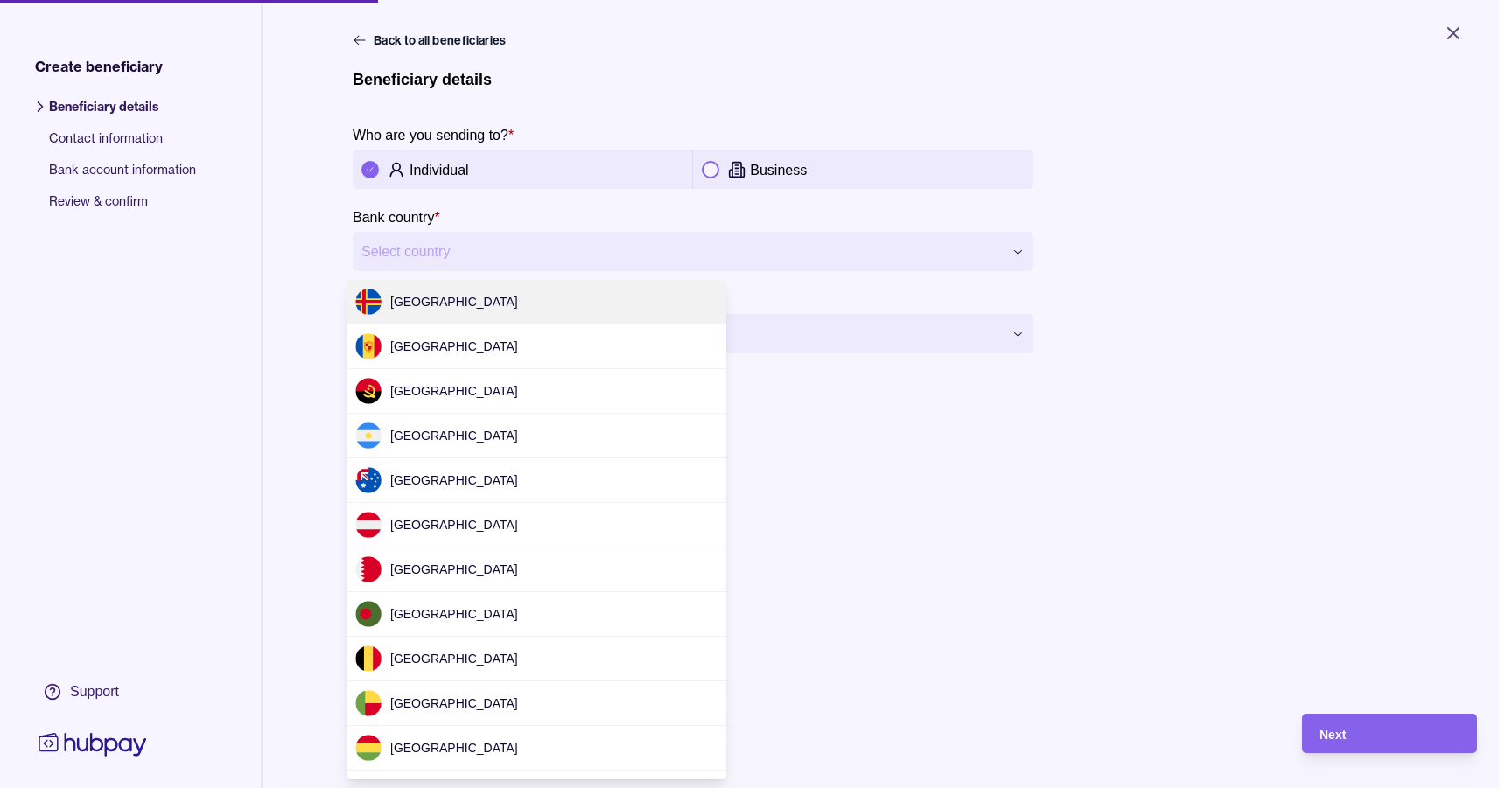
scroll to position [2003, 0]
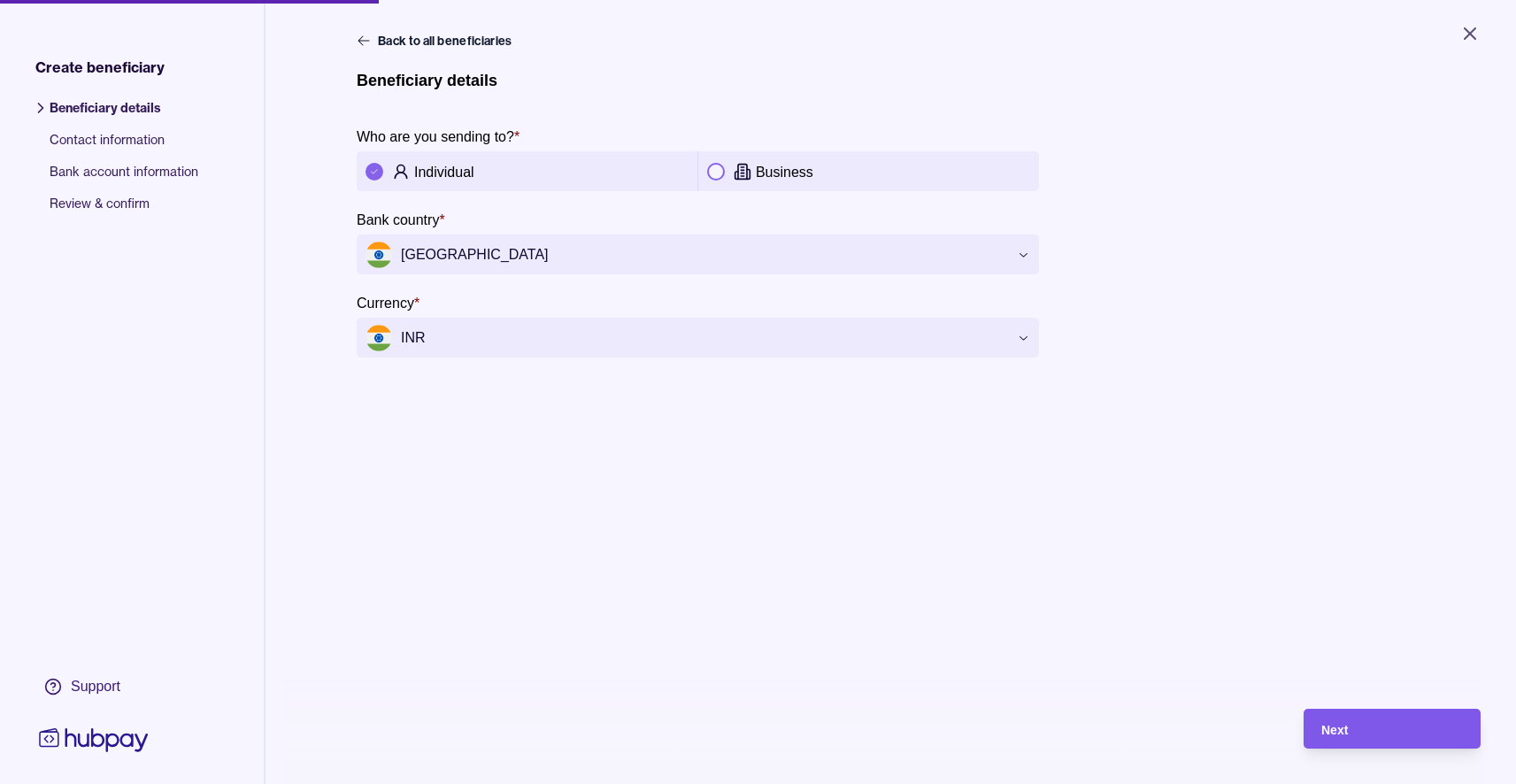
click at [1392, 726] on div "Next" at bounding box center [1379, 729] width 168 height 40
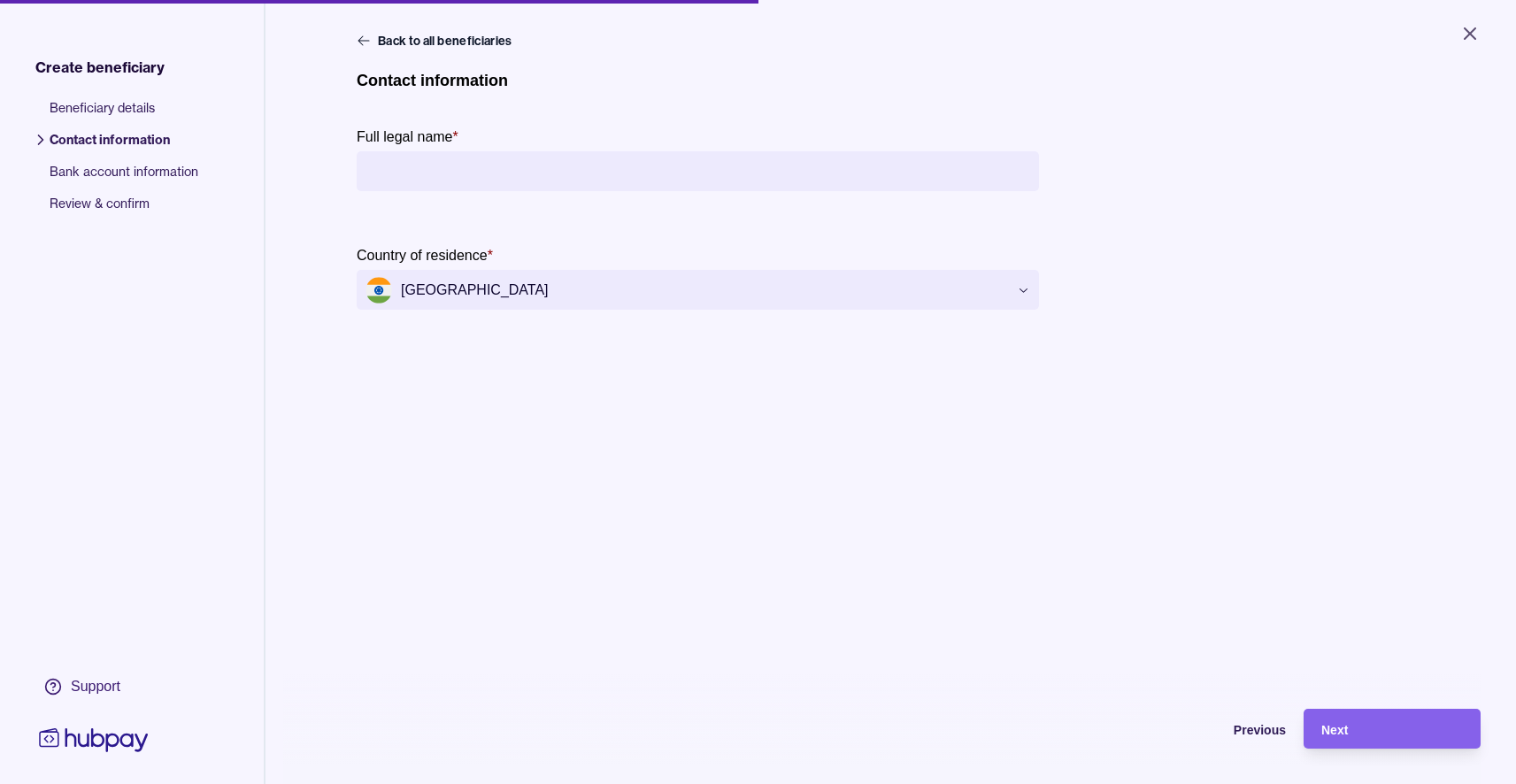
click at [603, 168] on input "Full legal name *" at bounding box center [698, 172] width 665 height 40
click at [800, 181] on input "Full legal name *" at bounding box center [698, 172] width 665 height 40
paste input "**********"
type input "**********"
click at [1218, 616] on div "**********" at bounding box center [890, 424] width 1069 height 784
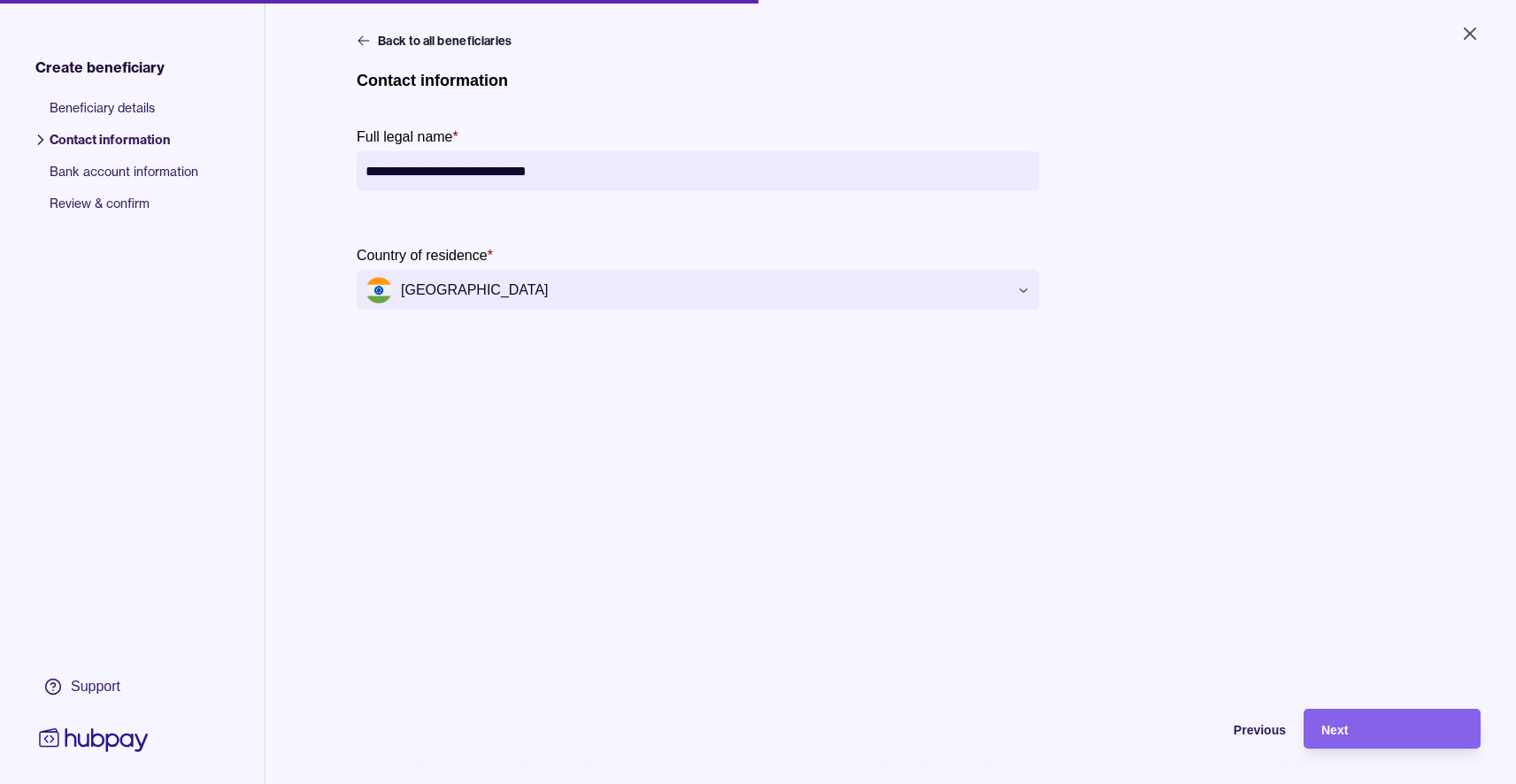
click at [1445, 782] on div "**********" at bounding box center [890, 418] width 1139 height 837
click at [1433, 733] on div "Next" at bounding box center [1392, 729] width 141 height 21
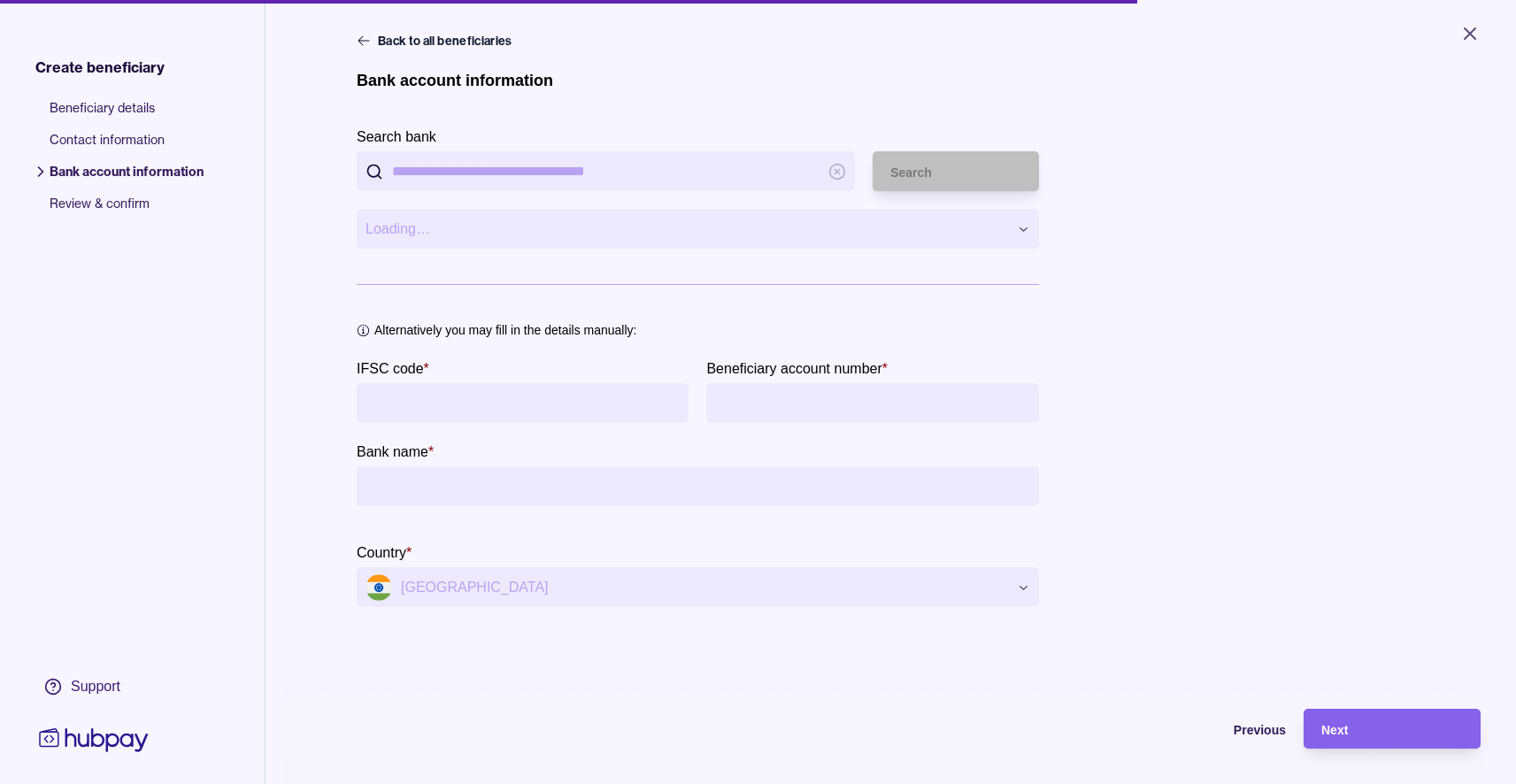
click at [501, 167] on input "Search bank" at bounding box center [606, 172] width 428 height 40
click at [682, 165] on input "Search bank" at bounding box center [606, 172] width 428 height 40
paste input "**********"
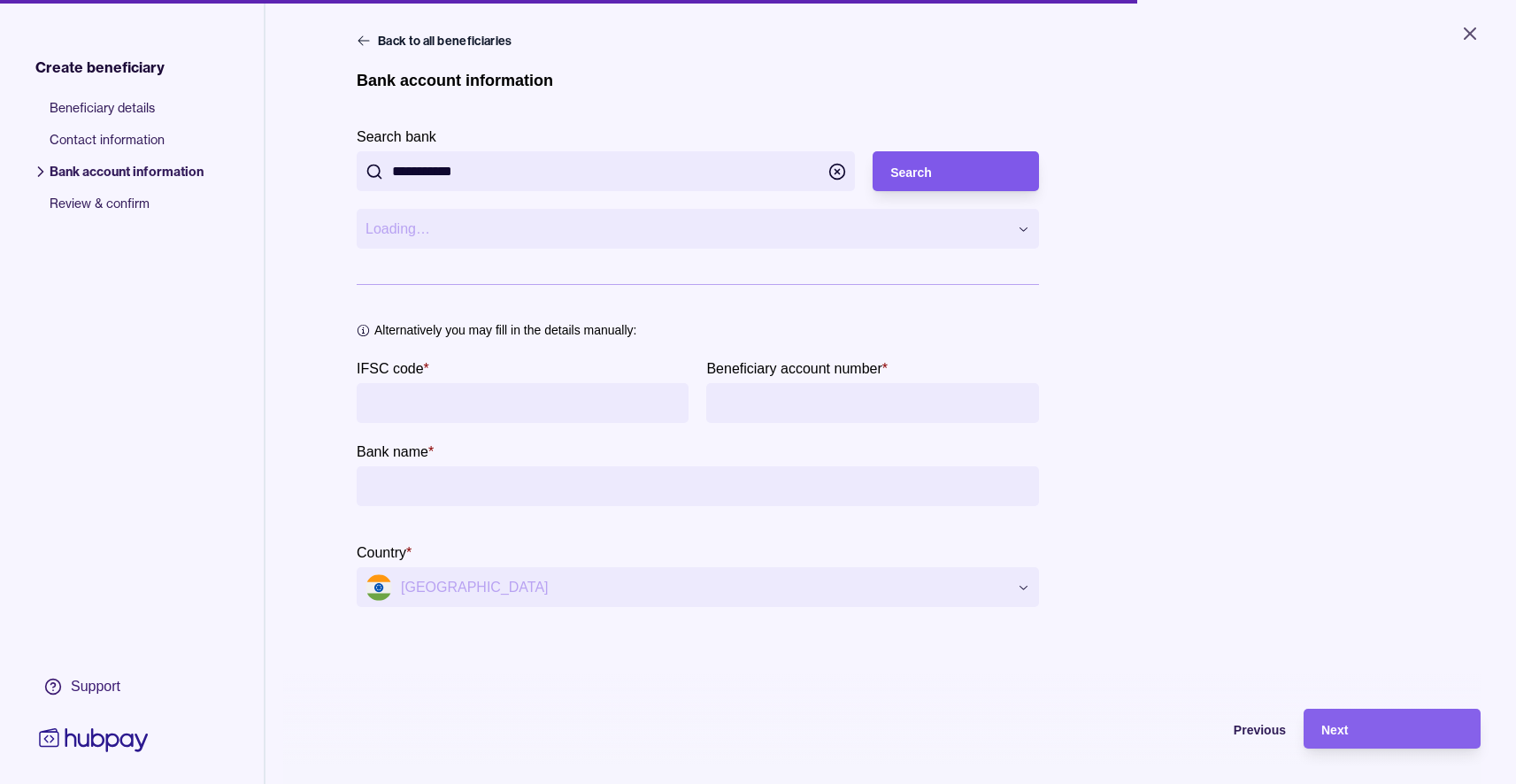
type input "**********"
click at [949, 168] on div "Search" at bounding box center [956, 172] width 131 height 21
click at [621, 234] on html "**********" at bounding box center [758, 392] width 1516 height 784
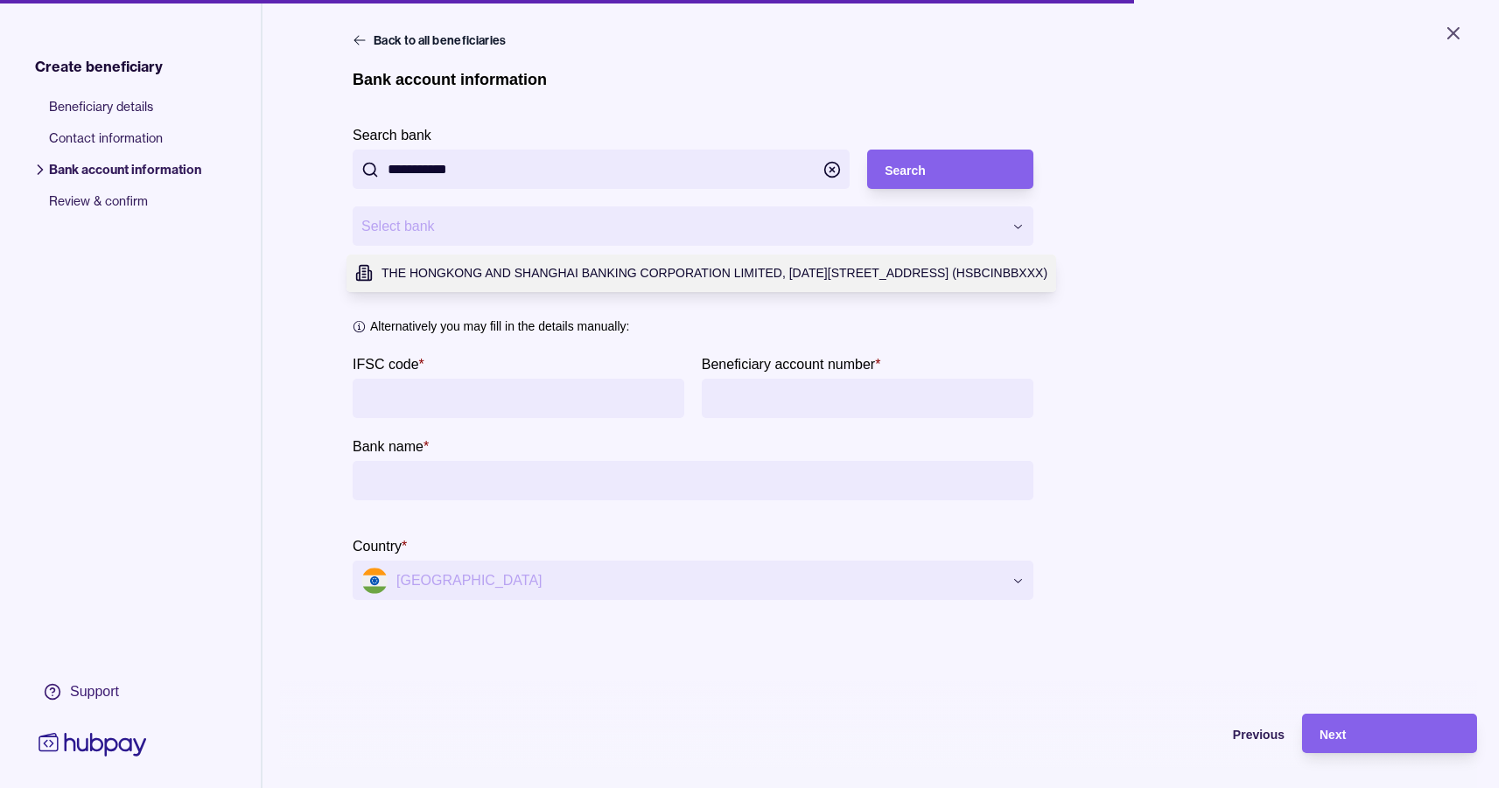
type input "**********"
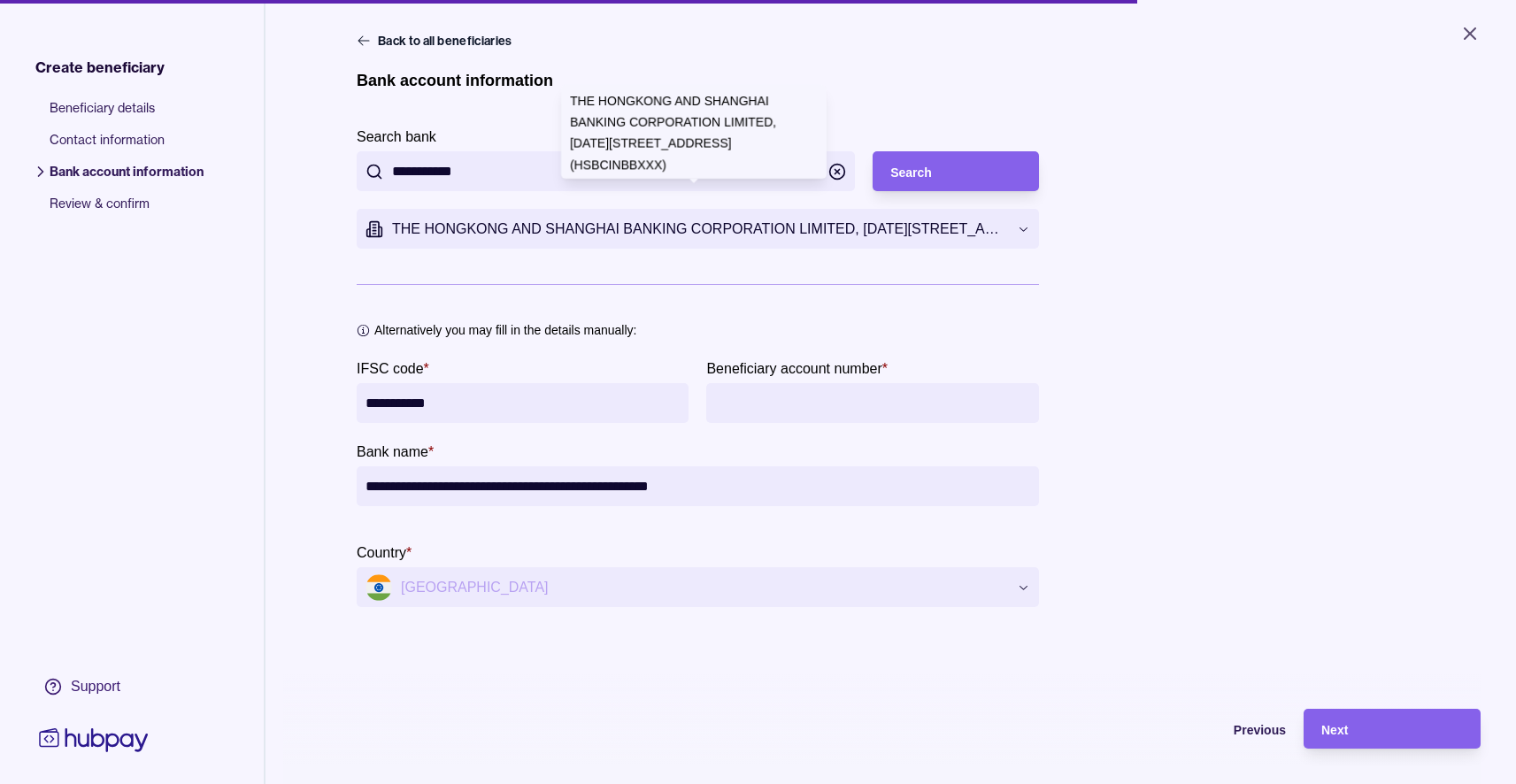
click at [874, 407] on input "Beneficiary account number *" at bounding box center [871, 403] width 314 height 40
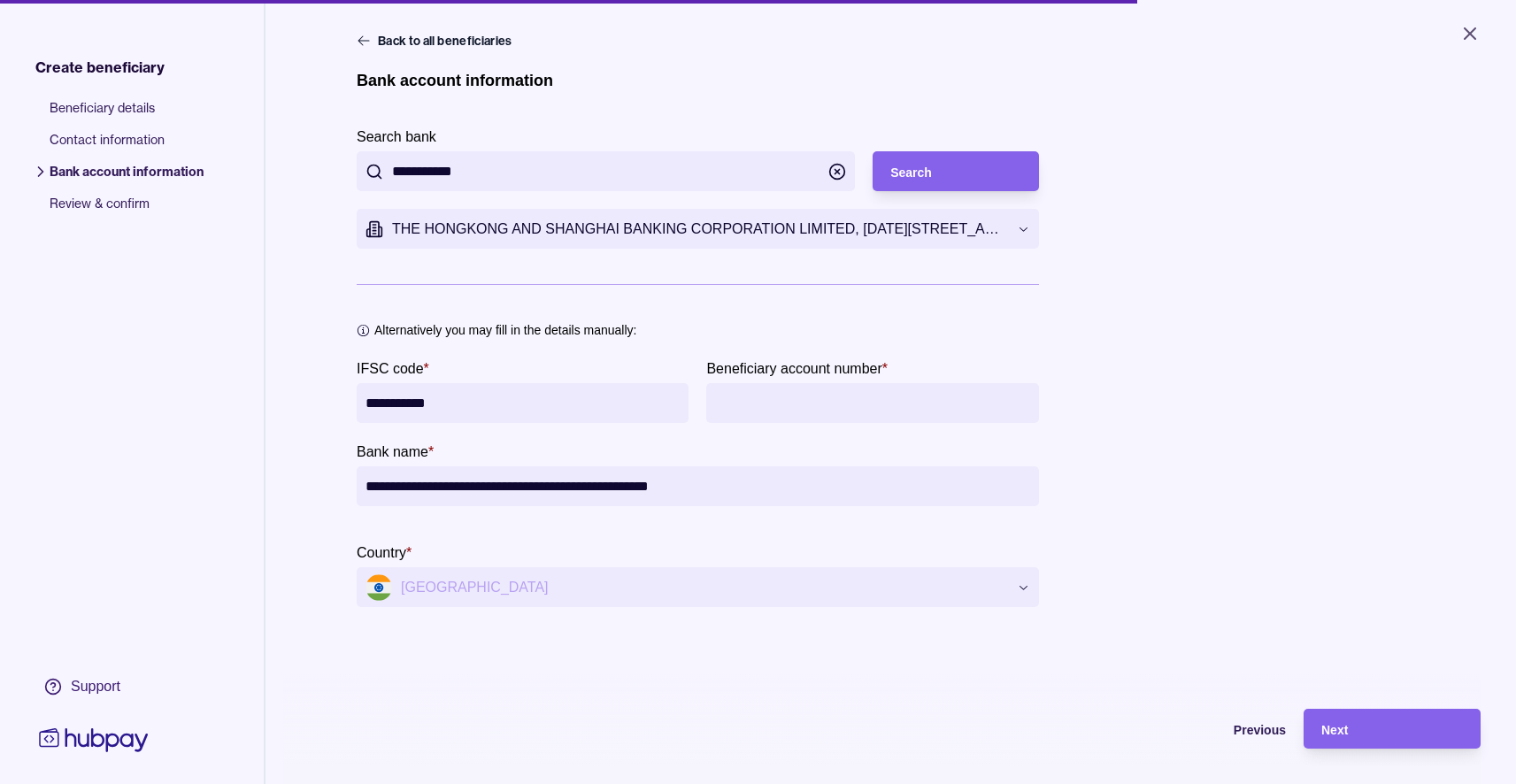
click at [890, 400] on input "Beneficiary account number *" at bounding box center [871, 403] width 314 height 40
paste input "**********"
type input "**********"
click at [1240, 526] on div "**********" at bounding box center [890, 339] width 1069 height 537
click at [1379, 739] on div "Next" at bounding box center [1392, 729] width 141 height 21
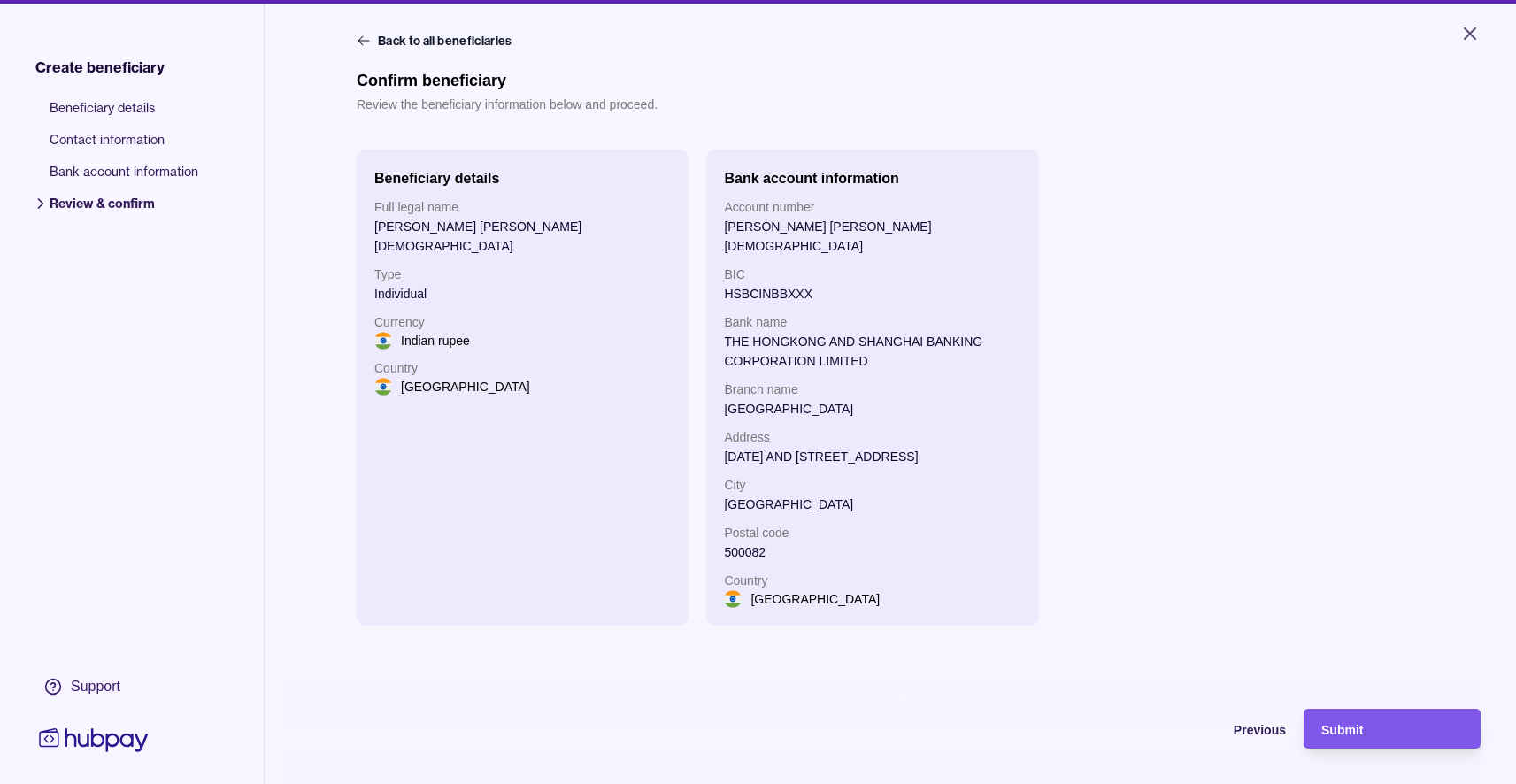
click at [1405, 724] on div "Submit" at bounding box center [1379, 729] width 168 height 40
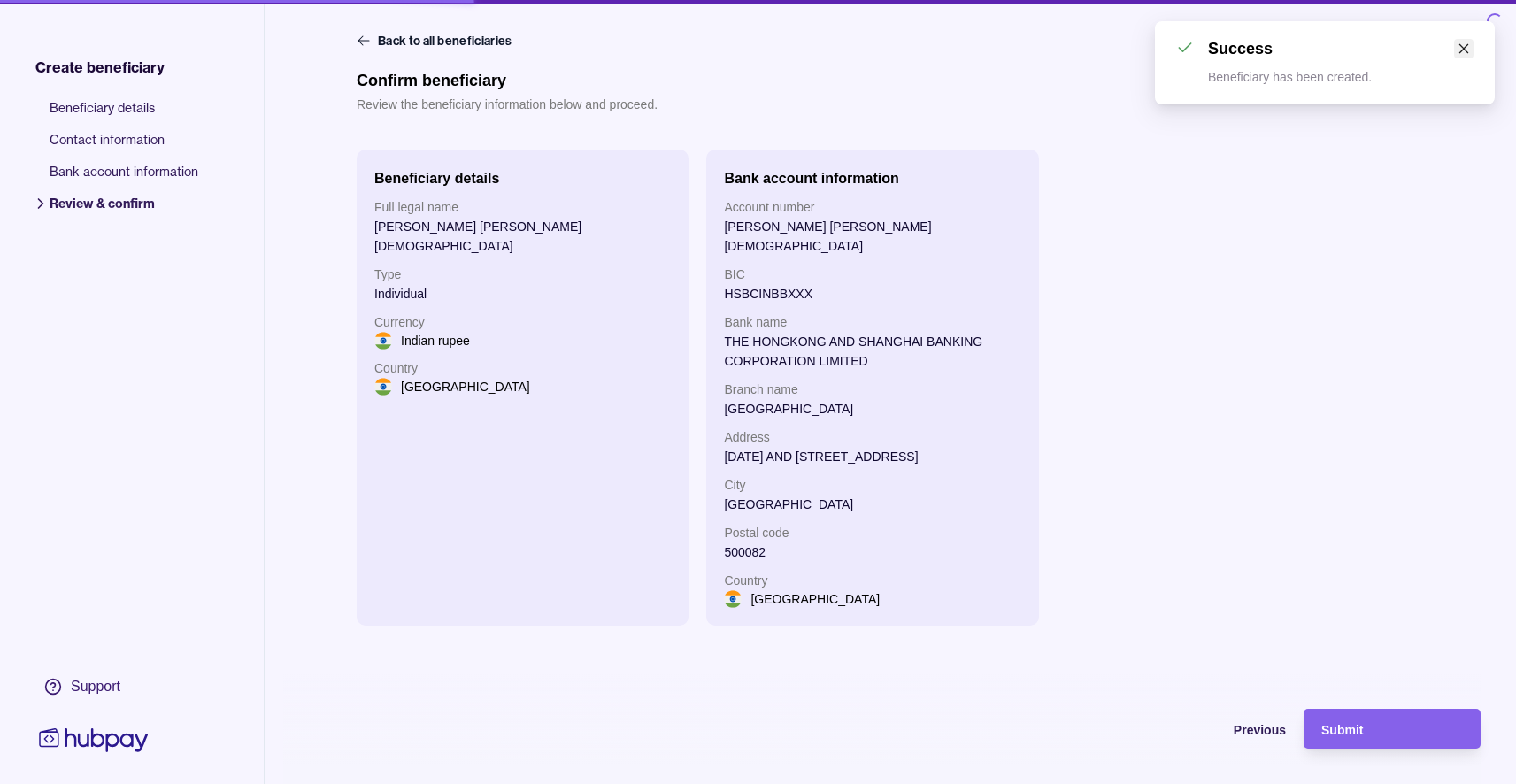
click at [1463, 47] on icon "close" at bounding box center [1464, 49] width 9 height 9
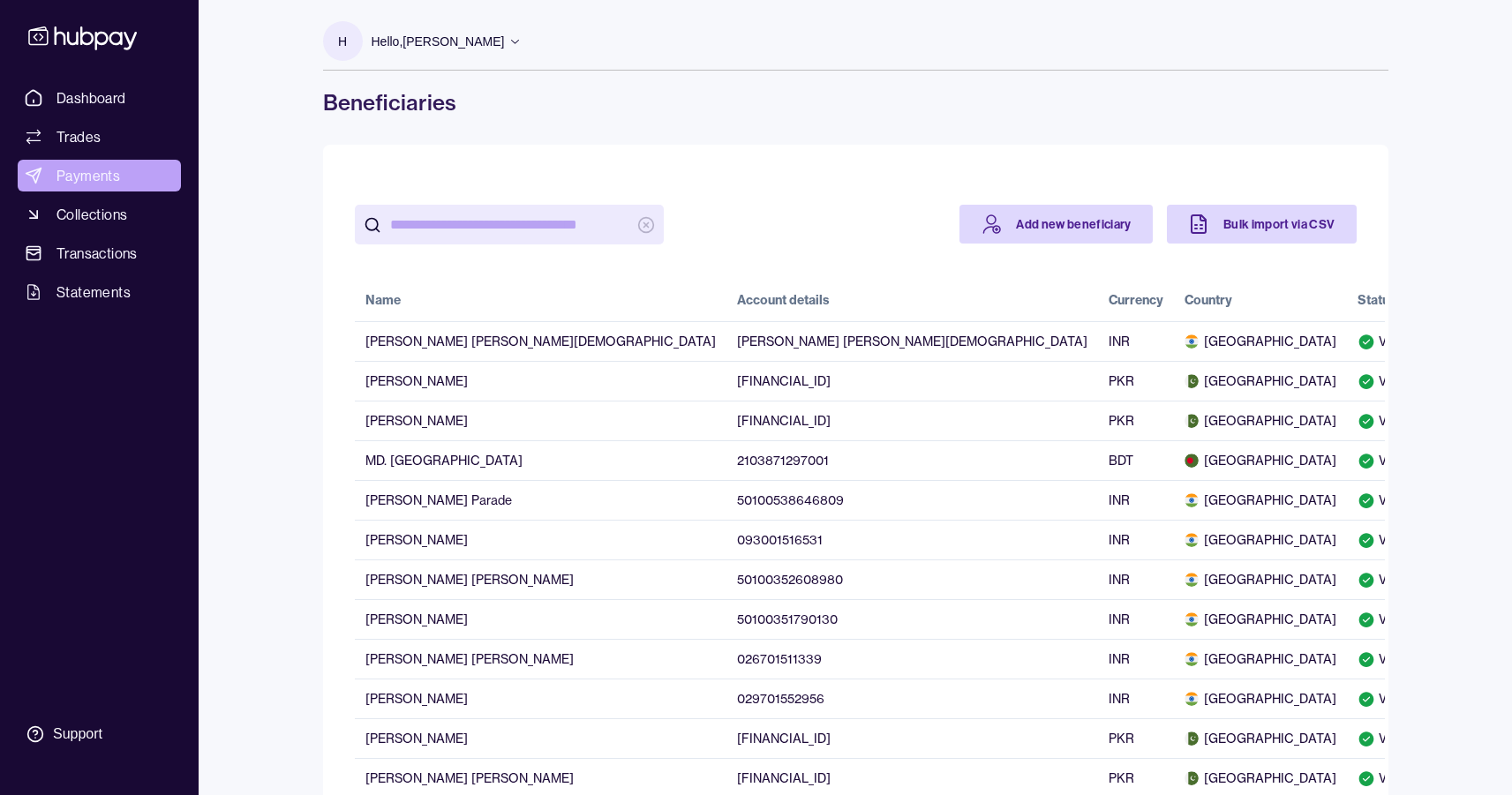
click at [96, 169] on span "Payments" at bounding box center [88, 176] width 63 height 21
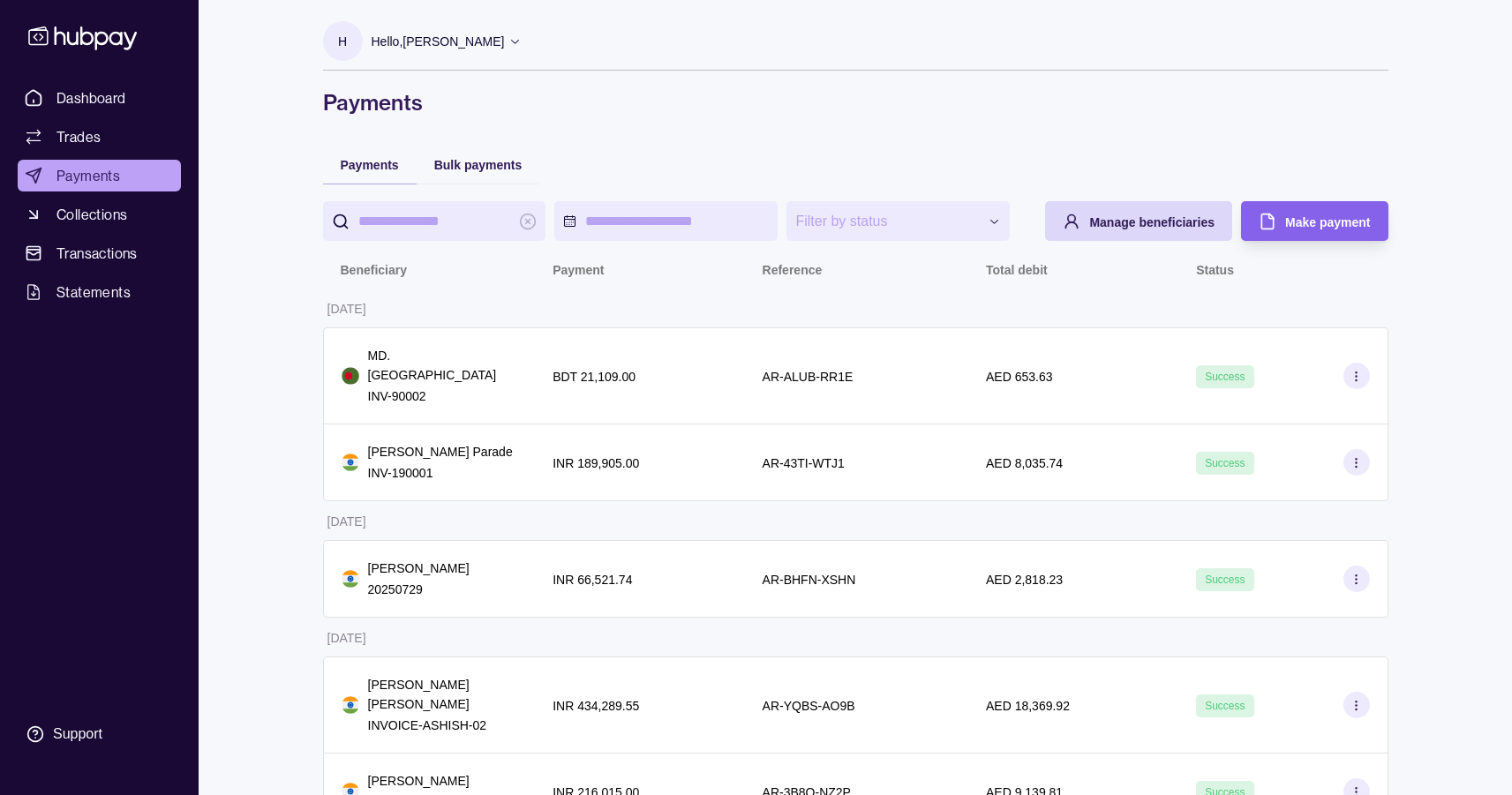
click at [526, 174] on div "Bulk payments" at bounding box center [478, 164] width 124 height 39
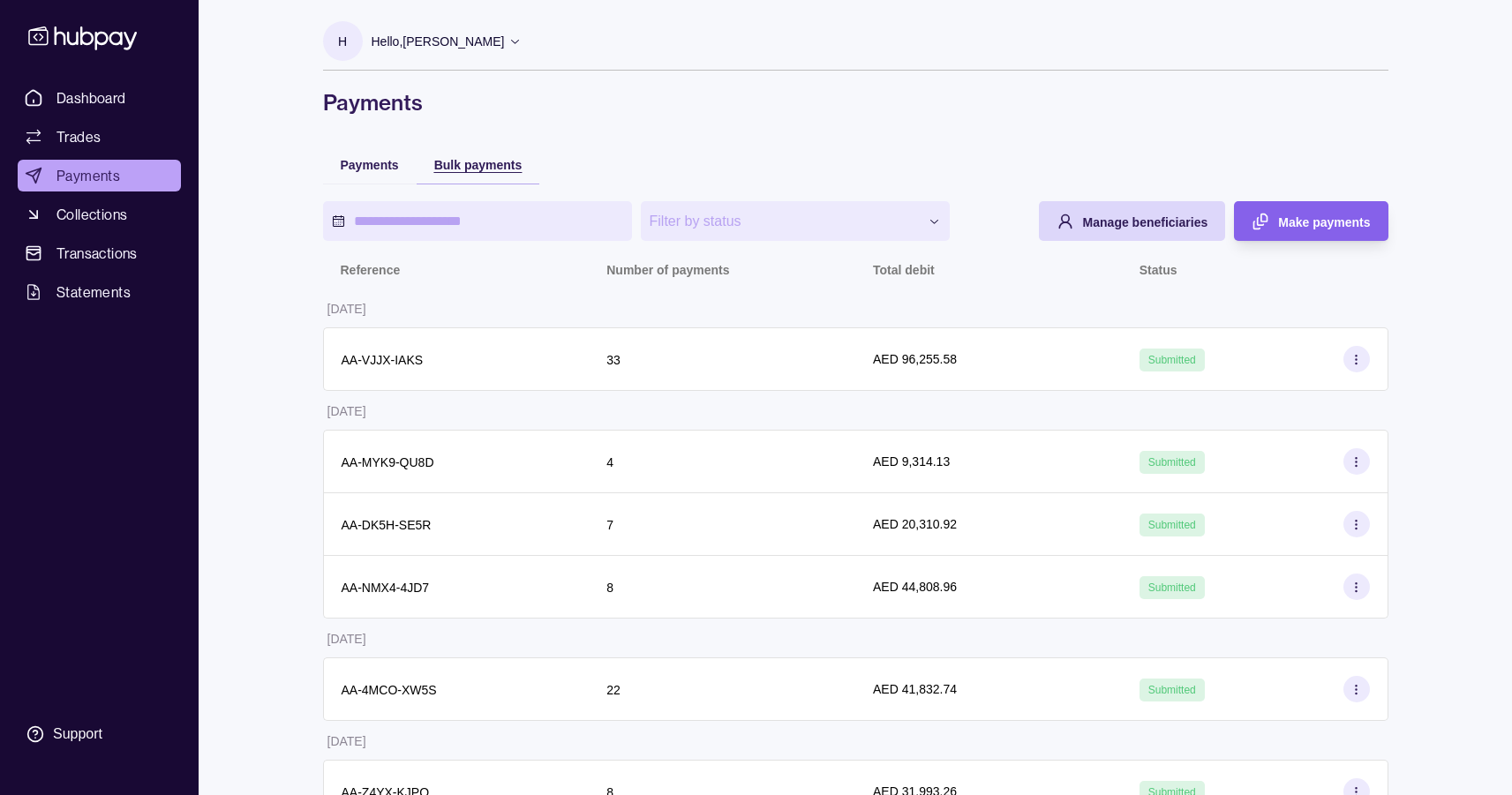
click at [512, 166] on span "Bulk payments" at bounding box center [478, 164] width 88 height 14
click at [1354, 219] on span "Make payments" at bounding box center [1324, 222] width 92 height 14
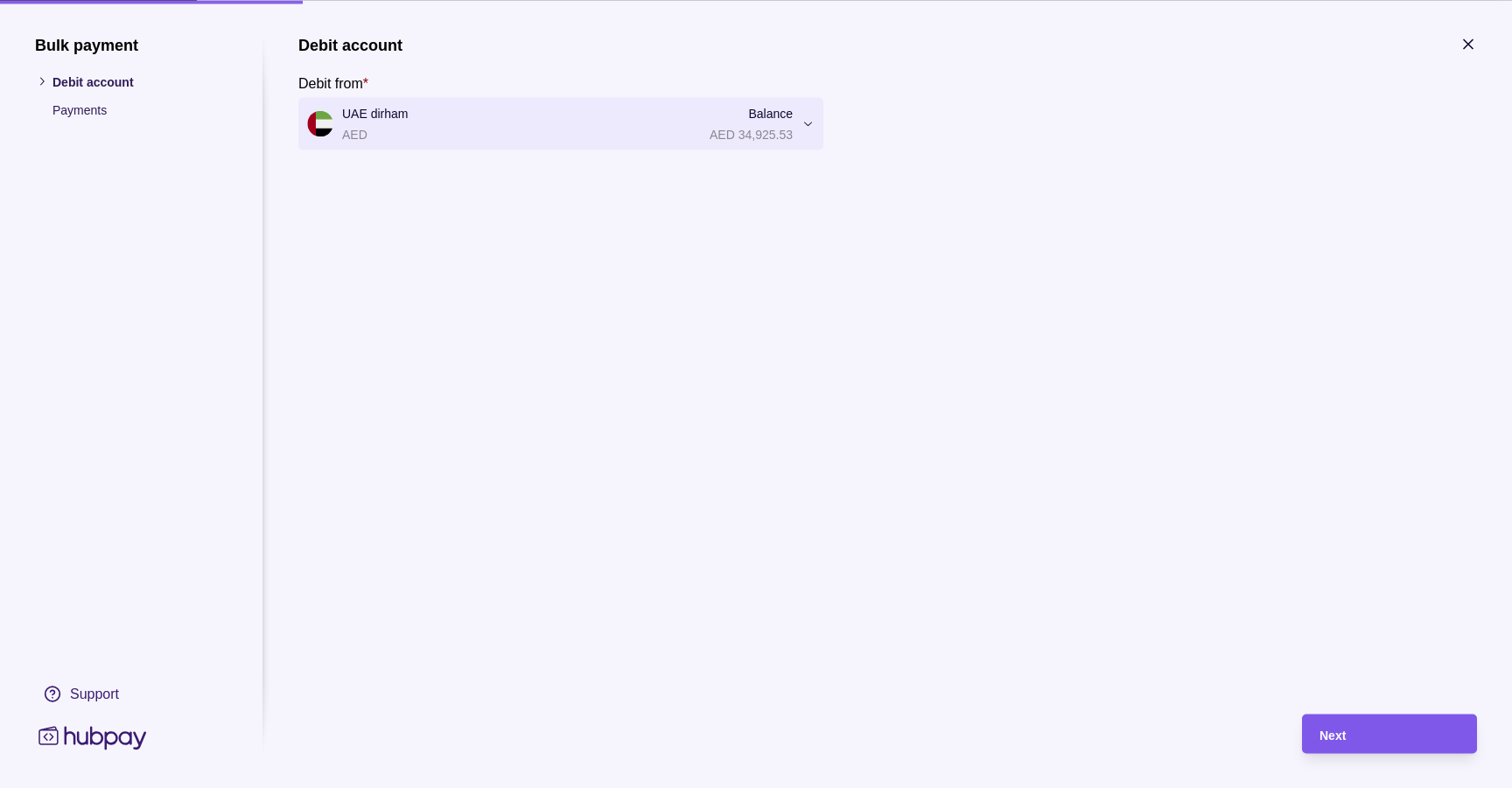
click at [1408, 715] on div "Next" at bounding box center [1376, 734] width 166 height 39
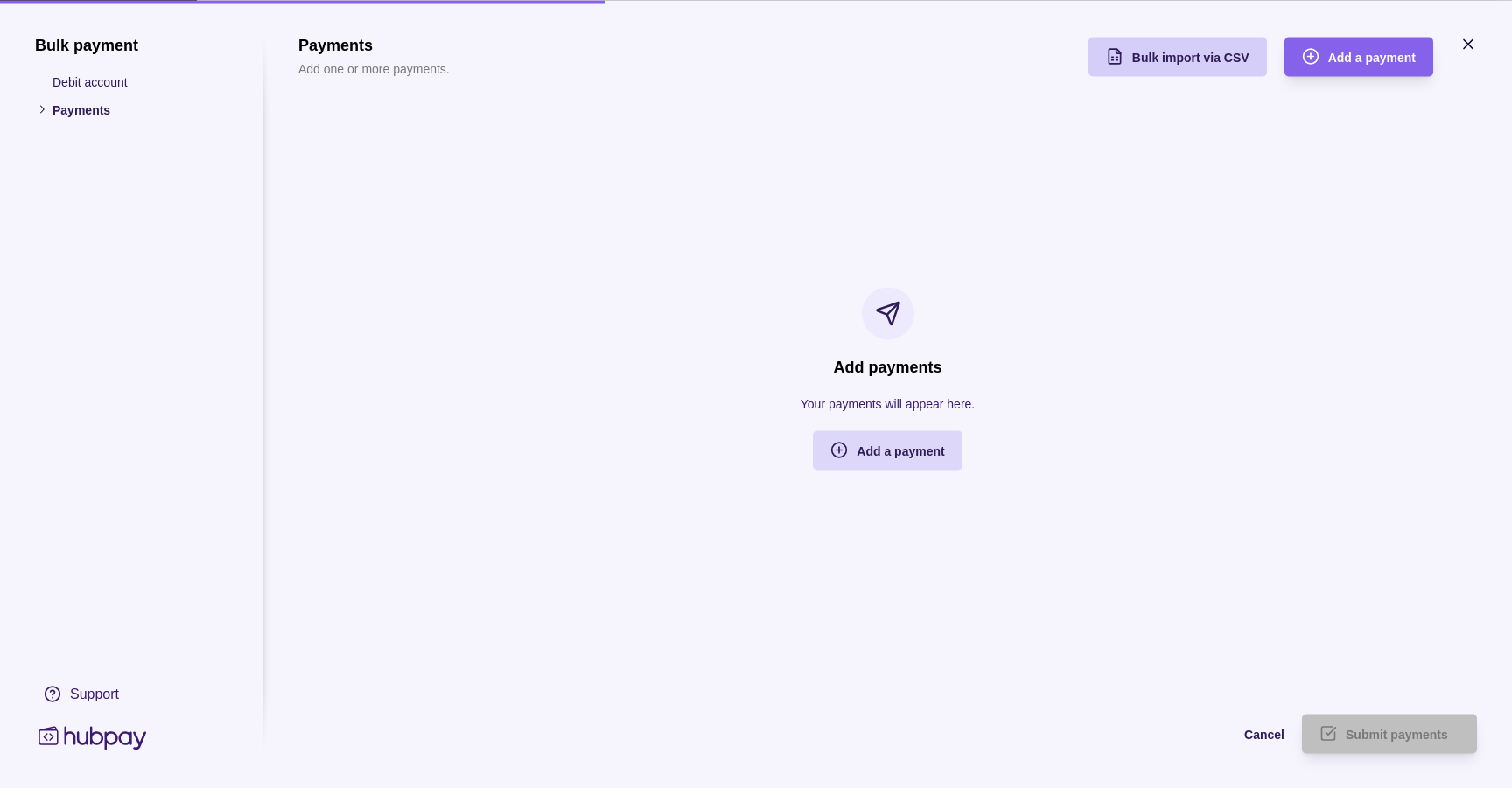
click at [1202, 71] on div "Bulk import via CSV" at bounding box center [1164, 56] width 170 height 39
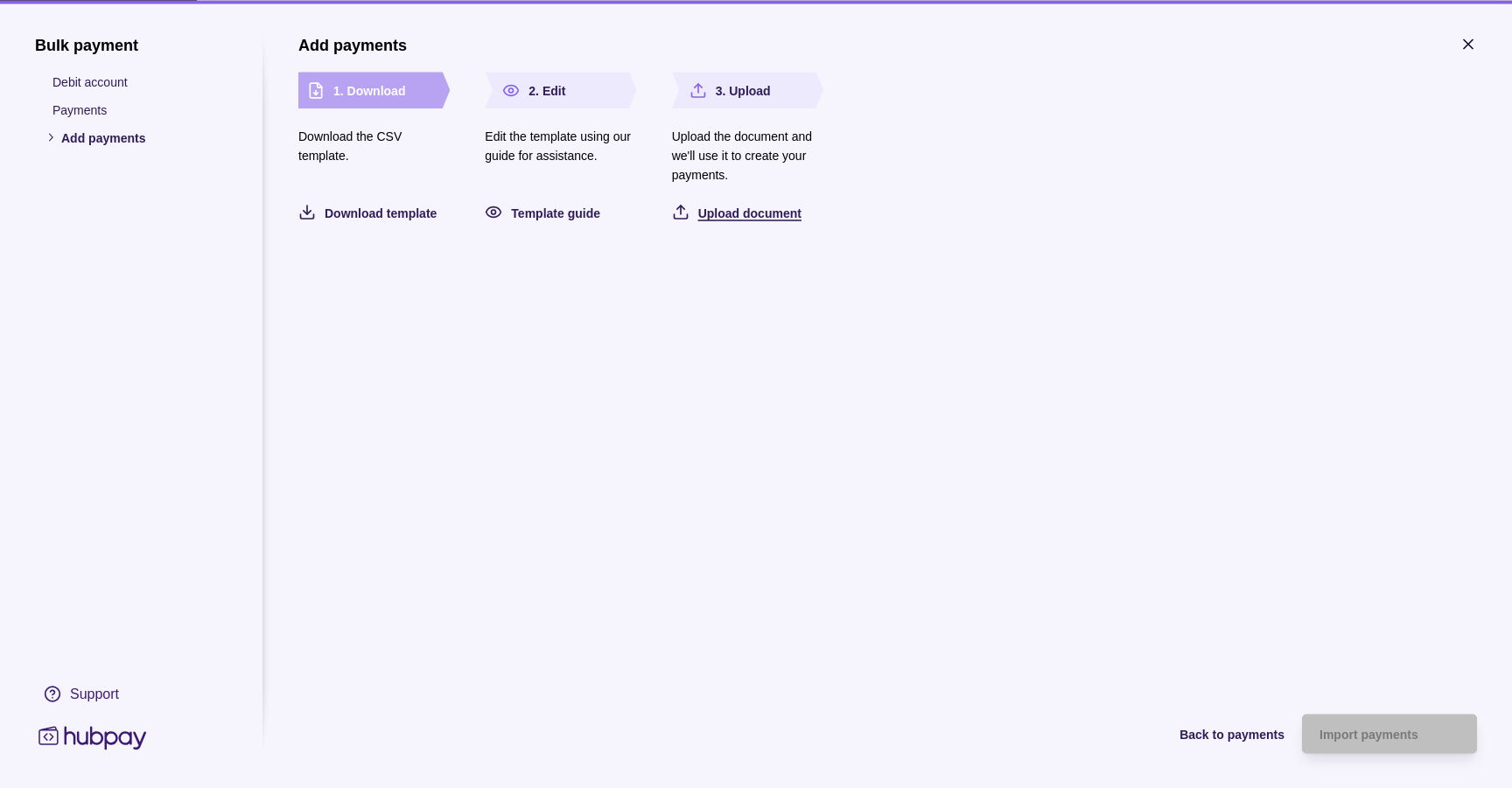
click at [741, 217] on span "Upload document" at bounding box center [750, 212] width 103 height 14
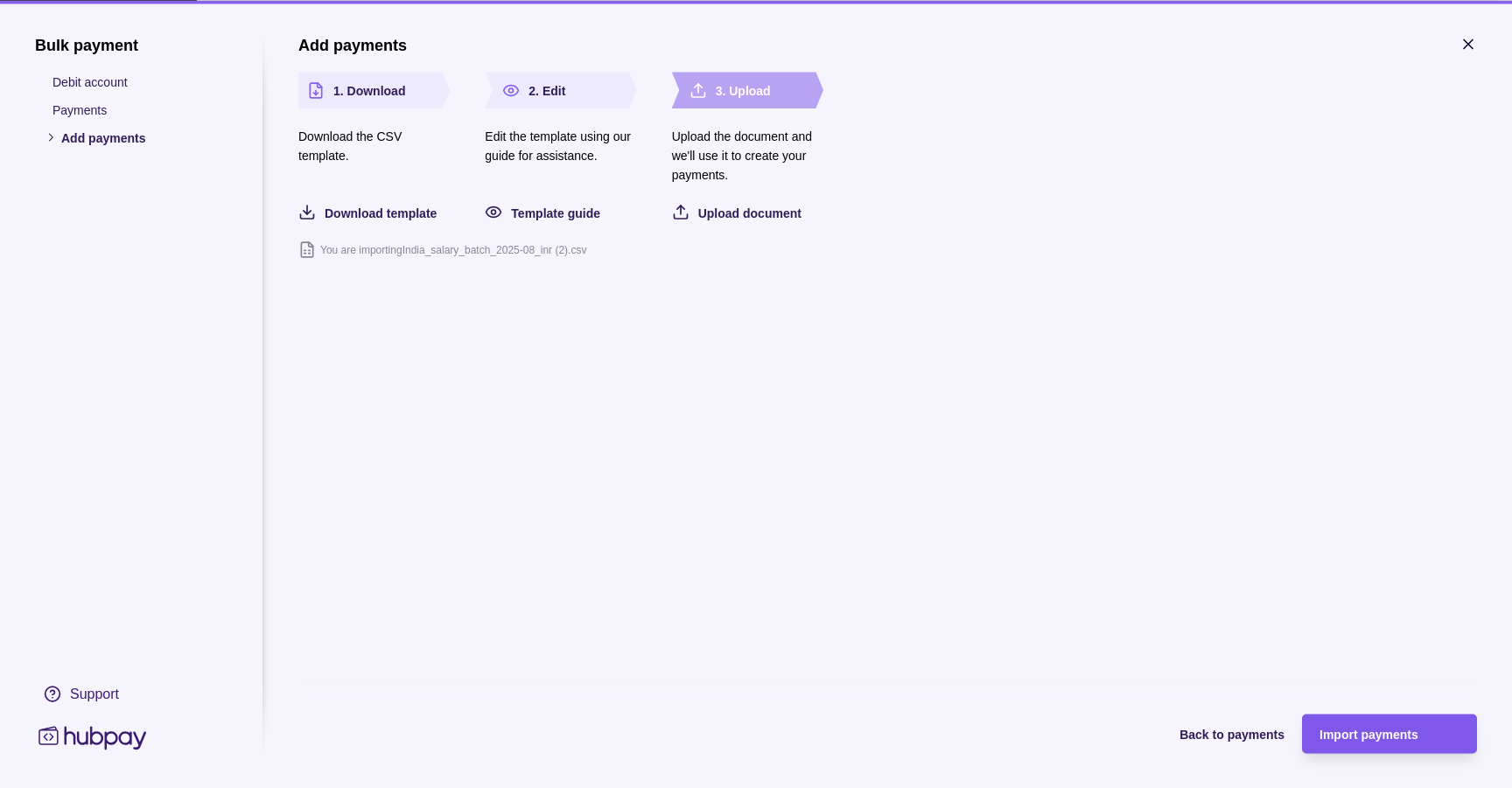
click at [1354, 741] on span "Import payments" at bounding box center [1369, 735] width 98 height 14
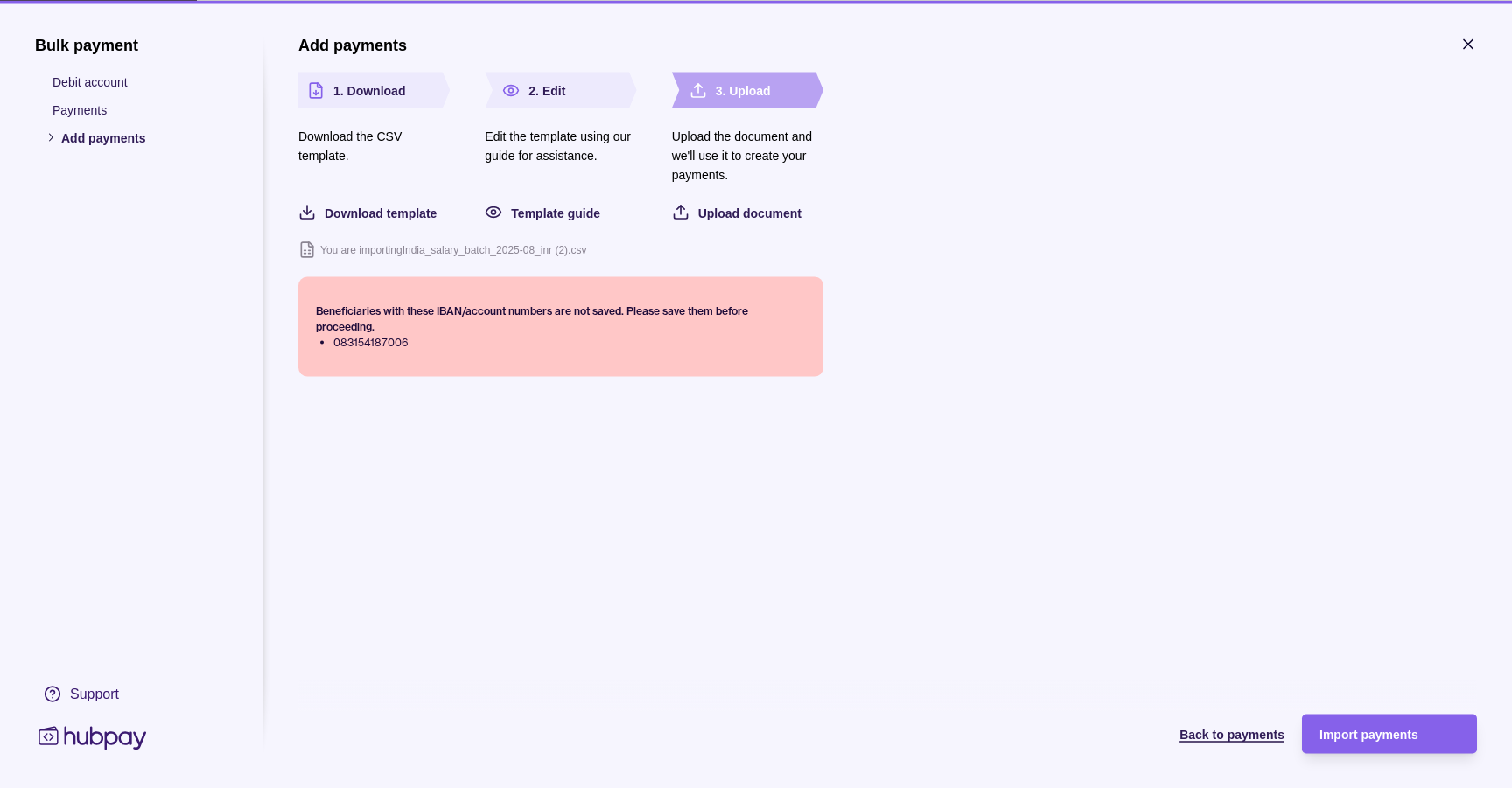
click at [1217, 731] on span "Back to payments" at bounding box center [1232, 735] width 105 height 14
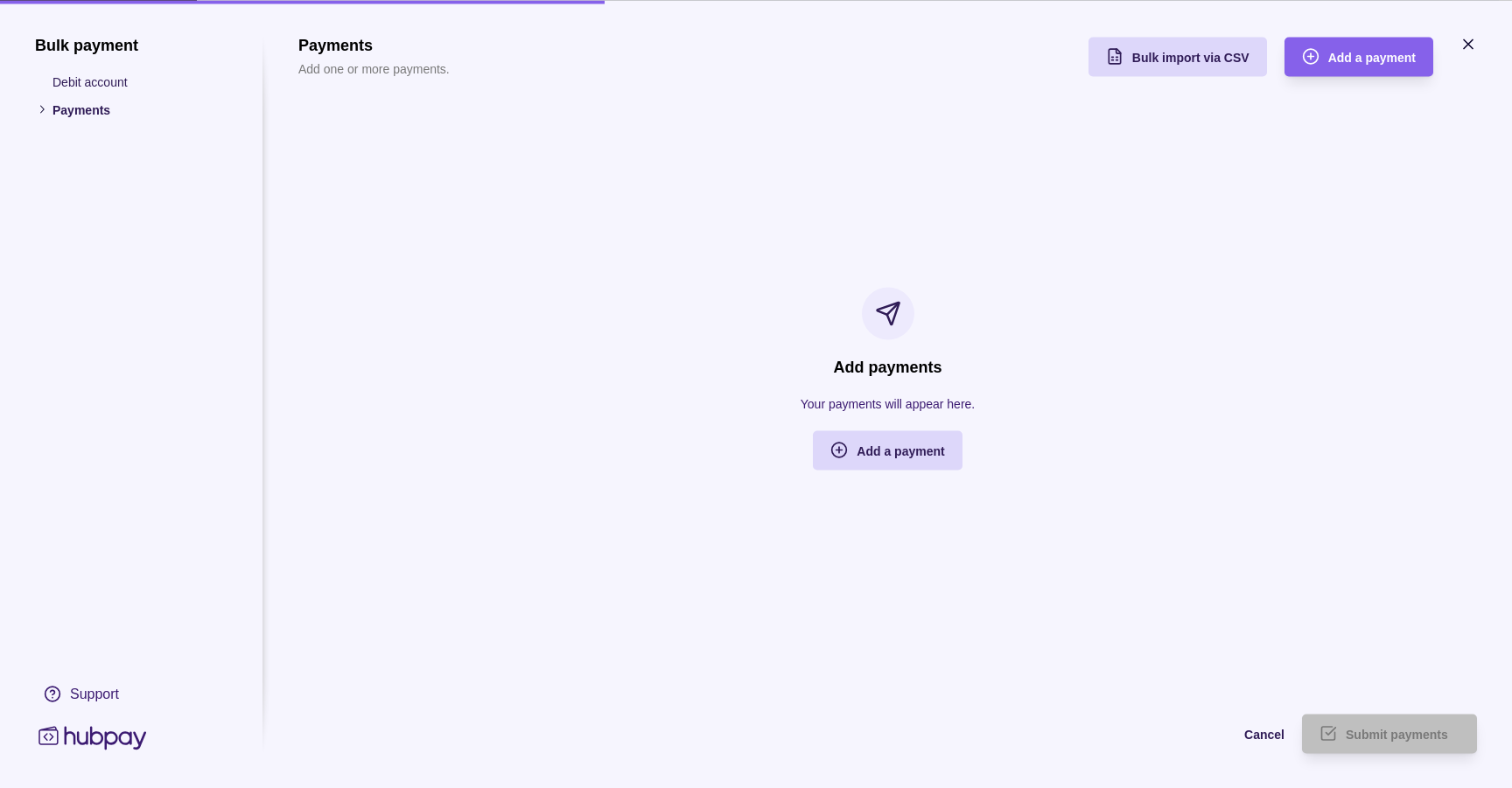
click at [1474, 49] on icon "button" at bounding box center [1468, 43] width 18 height 18
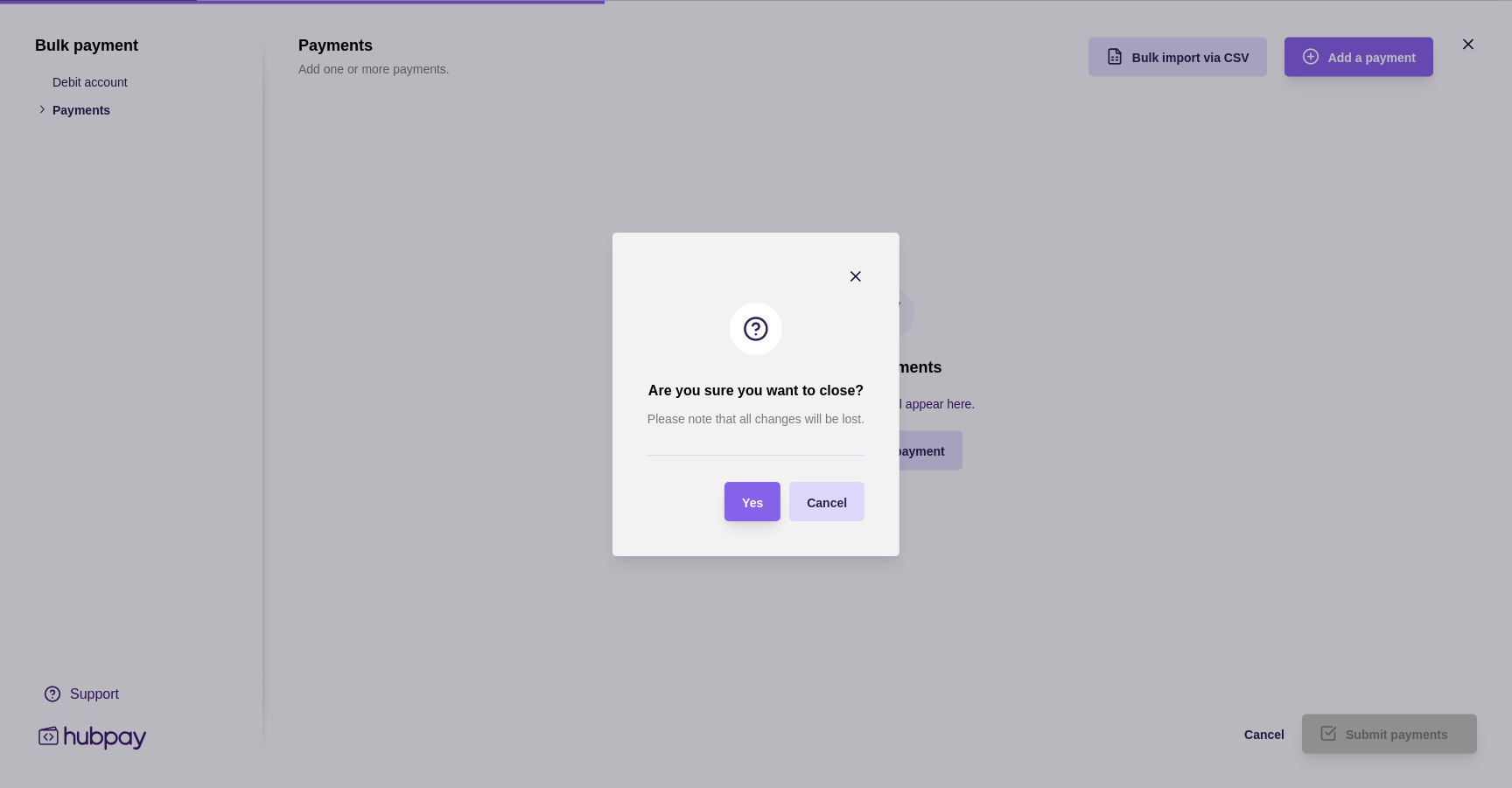
click at [707, 481] on section "Are you sure you want to close? Please note that all changes will be lost. Yes …" at bounding box center [756, 394] width 287 height 323
click at [725, 489] on div "Yes" at bounding box center [740, 501] width 47 height 39
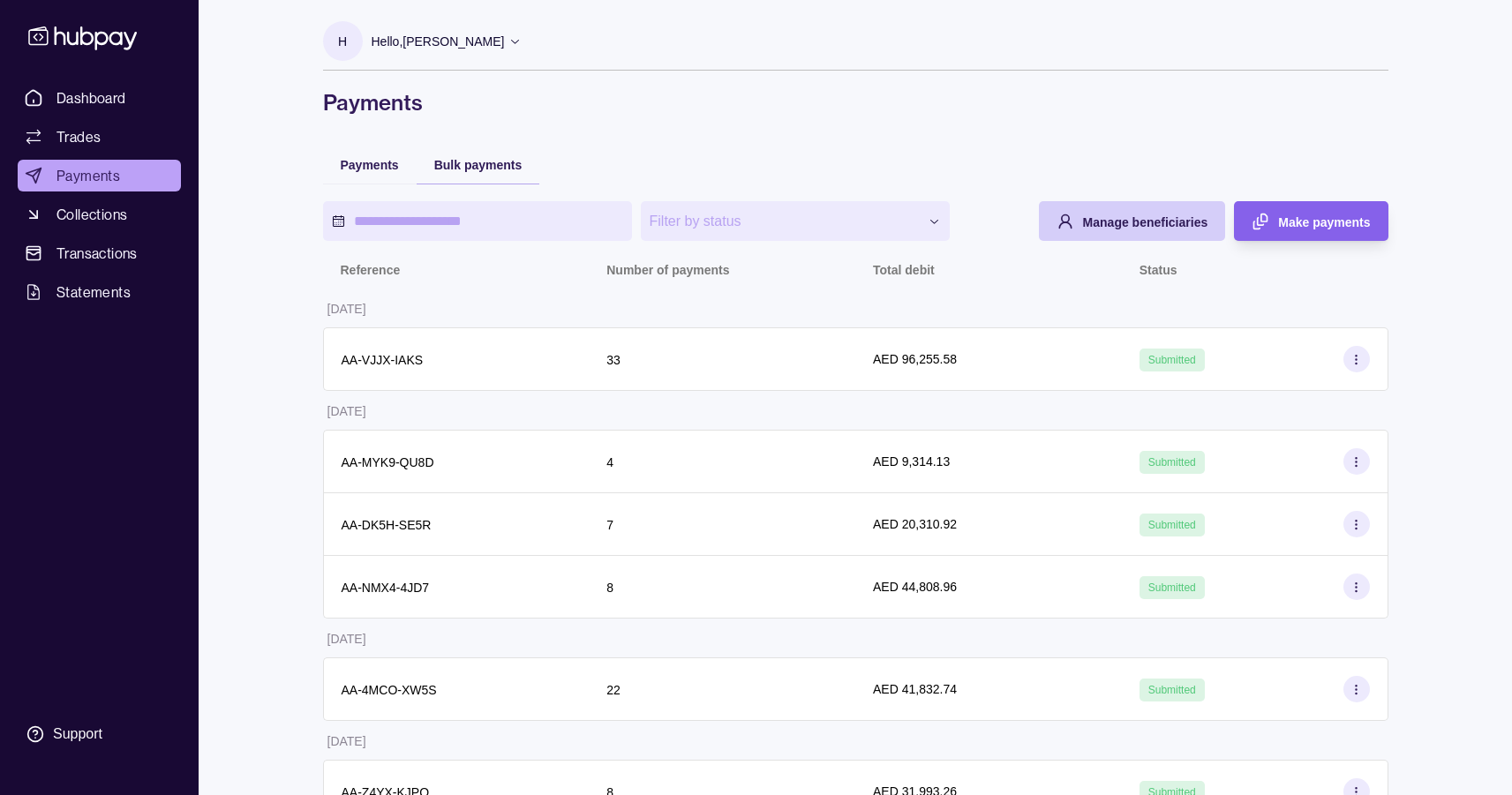
click at [1083, 220] on span "Manage beneficiaries" at bounding box center [1145, 222] width 126 height 14
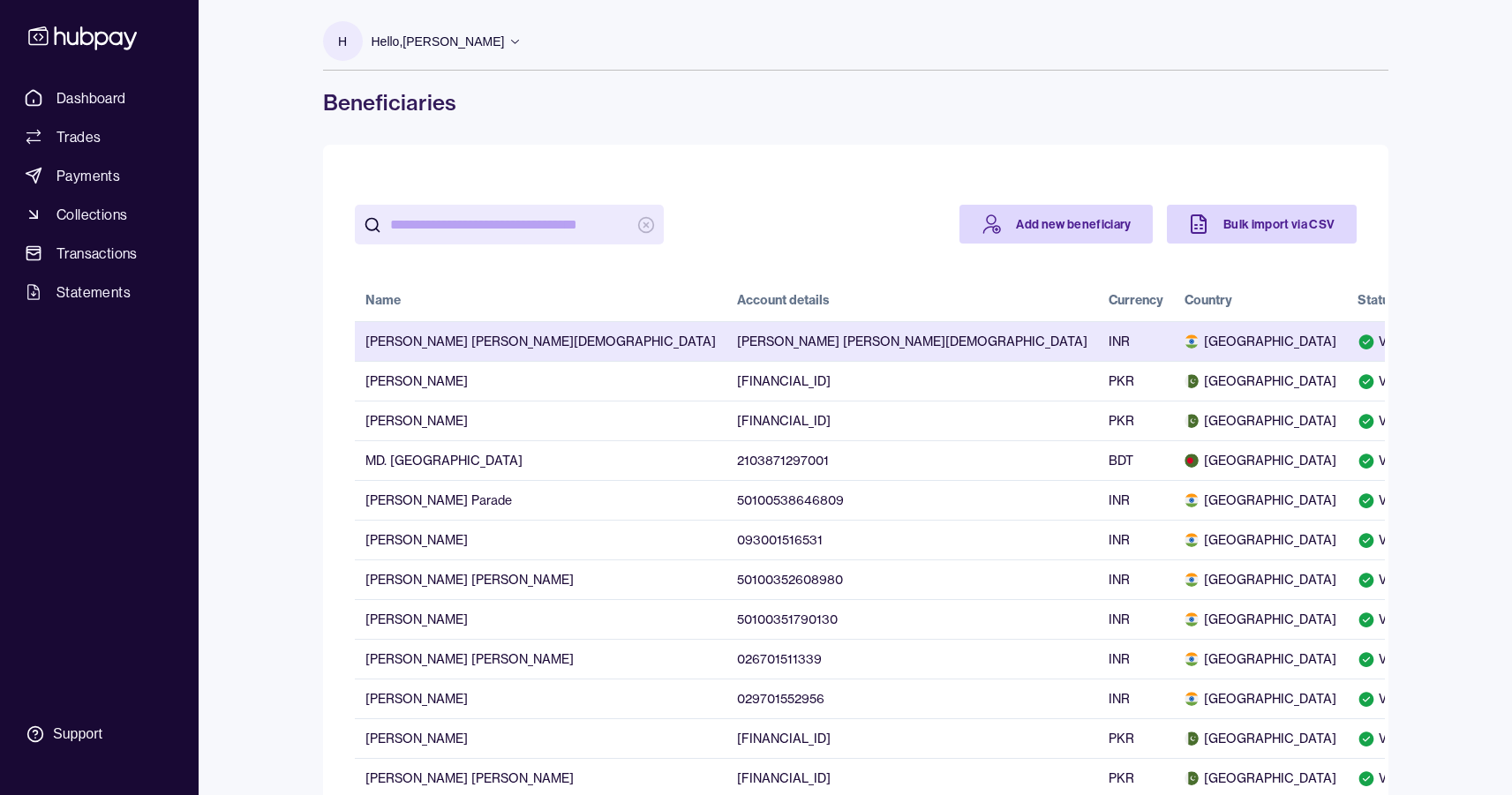
click at [727, 337] on td "RACHAPUDI VENKATA PAVAN VISHNU" at bounding box center [912, 341] width 372 height 40
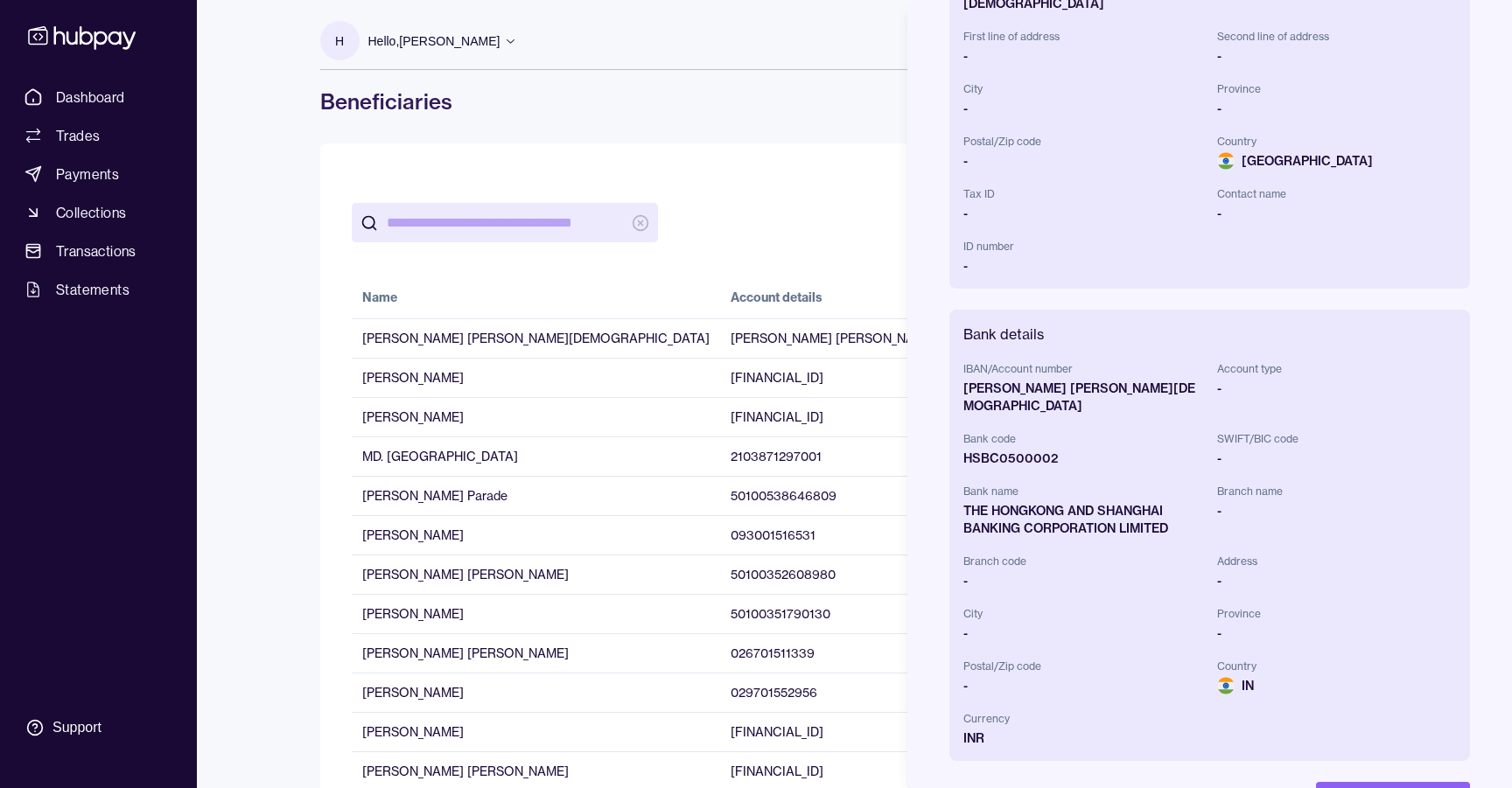
scroll to position [310, 0]
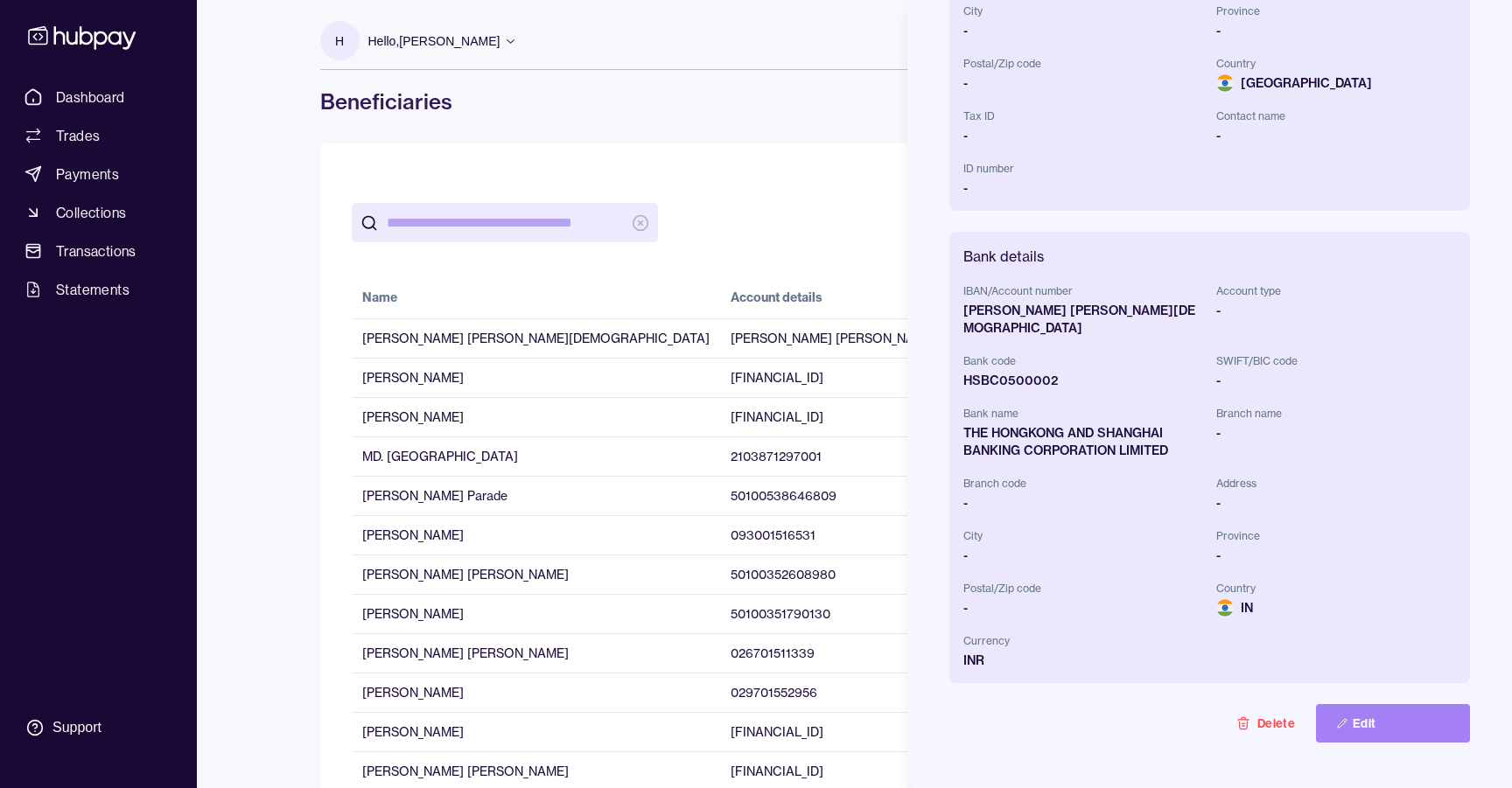
click at [1385, 705] on button "Edit" at bounding box center [1393, 723] width 154 height 38
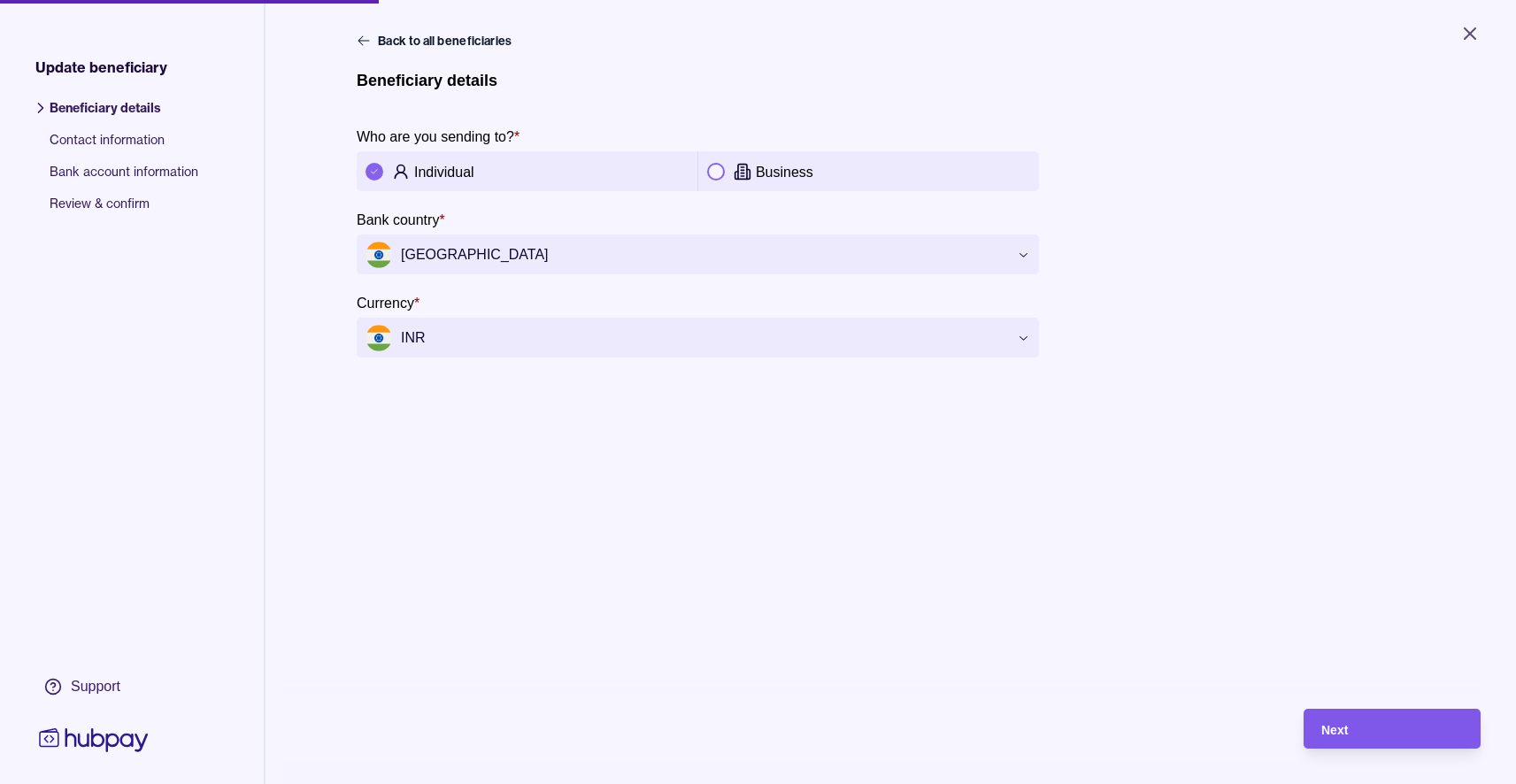
click at [1389, 732] on div "Next" at bounding box center [1392, 729] width 141 height 21
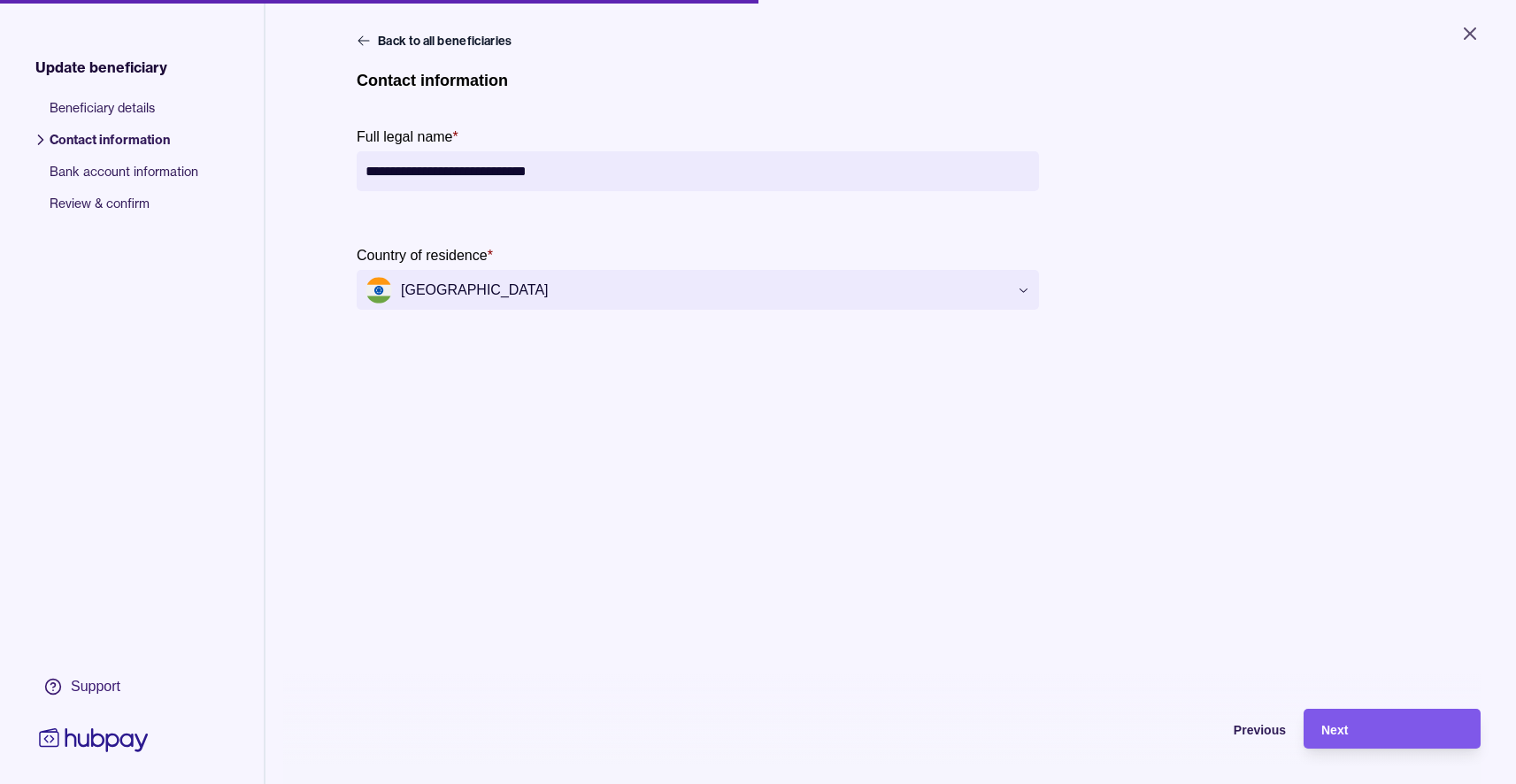
click at [1379, 726] on div "Next" at bounding box center [1379, 729] width 168 height 40
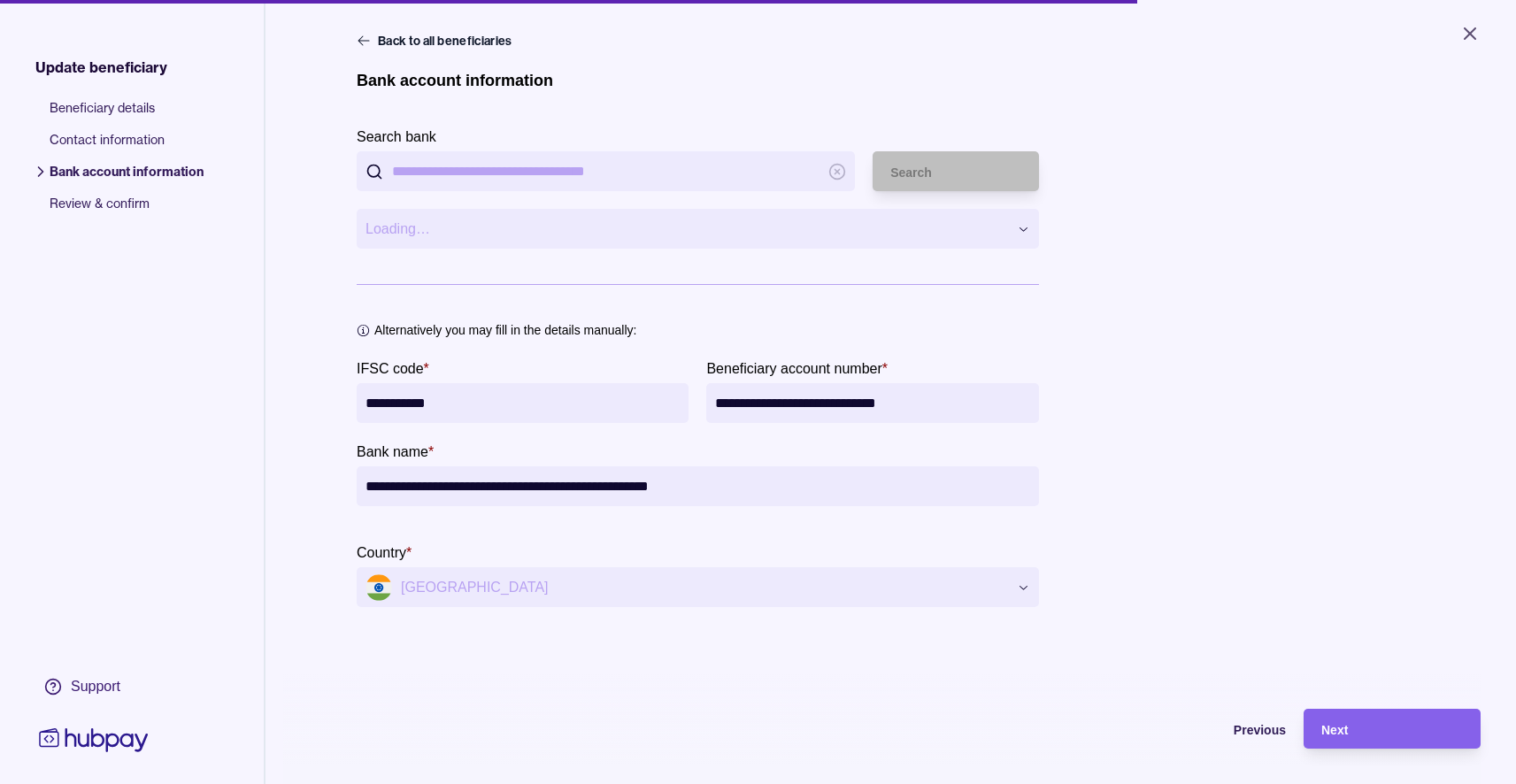
click at [977, 410] on input "**********" at bounding box center [871, 403] width 314 height 40
paste input "text"
click at [796, 407] on input "**********" at bounding box center [871, 403] width 314 height 40
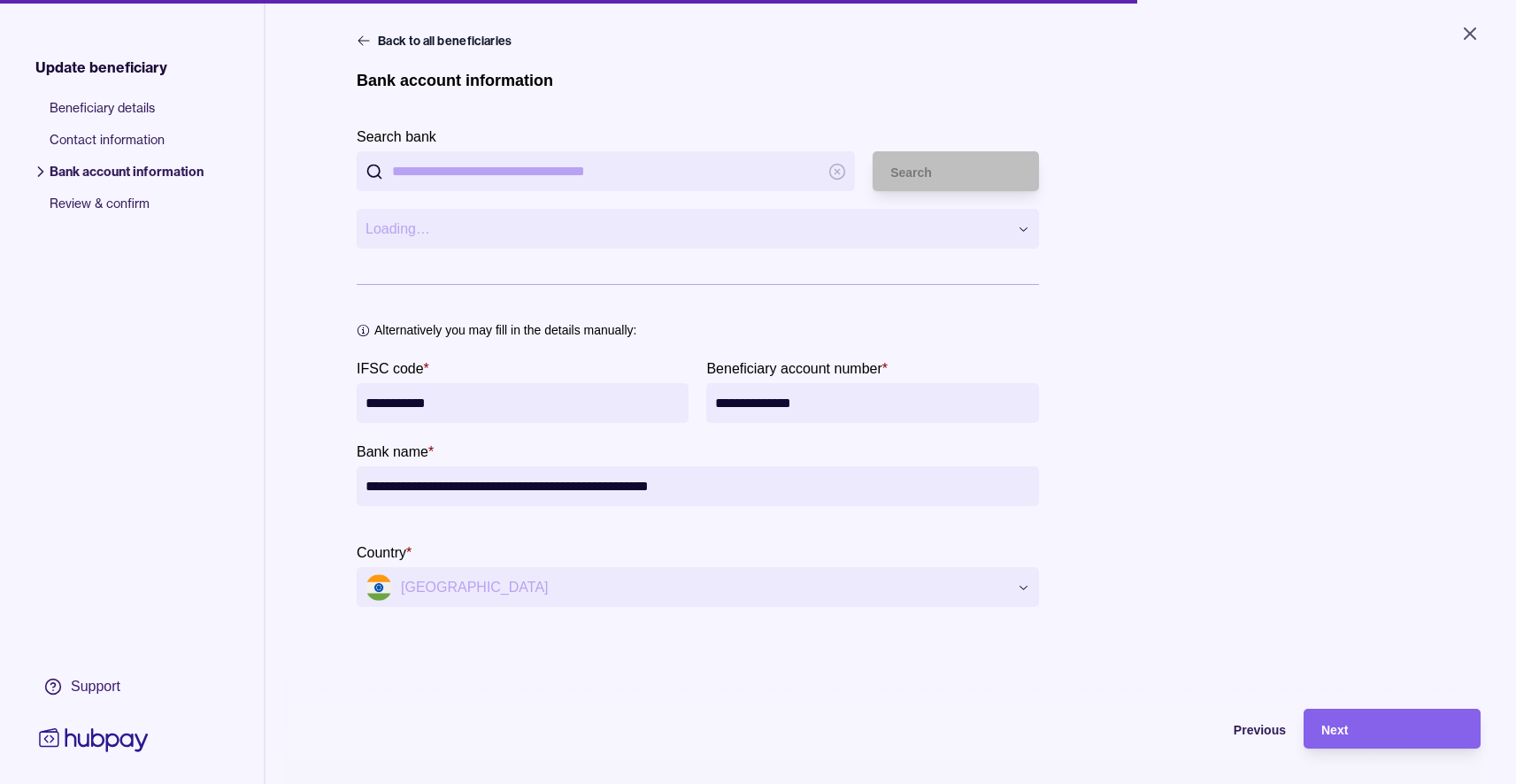
click at [793, 404] on input "**********" at bounding box center [871, 403] width 314 height 40
click at [740, 408] on input "**********" at bounding box center [871, 403] width 314 height 40
type input "**********"
click at [1381, 738] on div "Next" at bounding box center [1392, 729] width 141 height 21
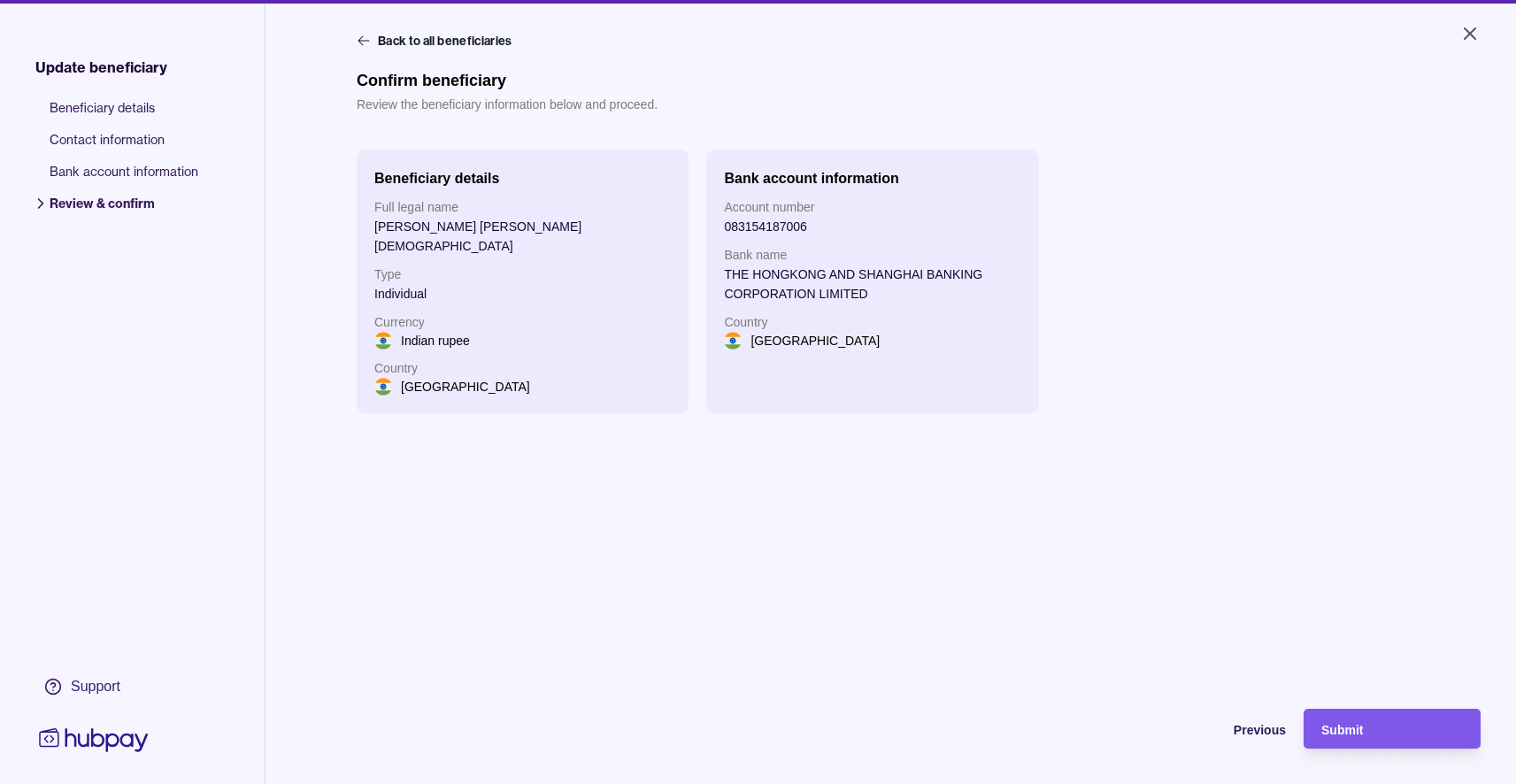
click at [1399, 738] on div "Submit" at bounding box center [1392, 729] width 141 height 21
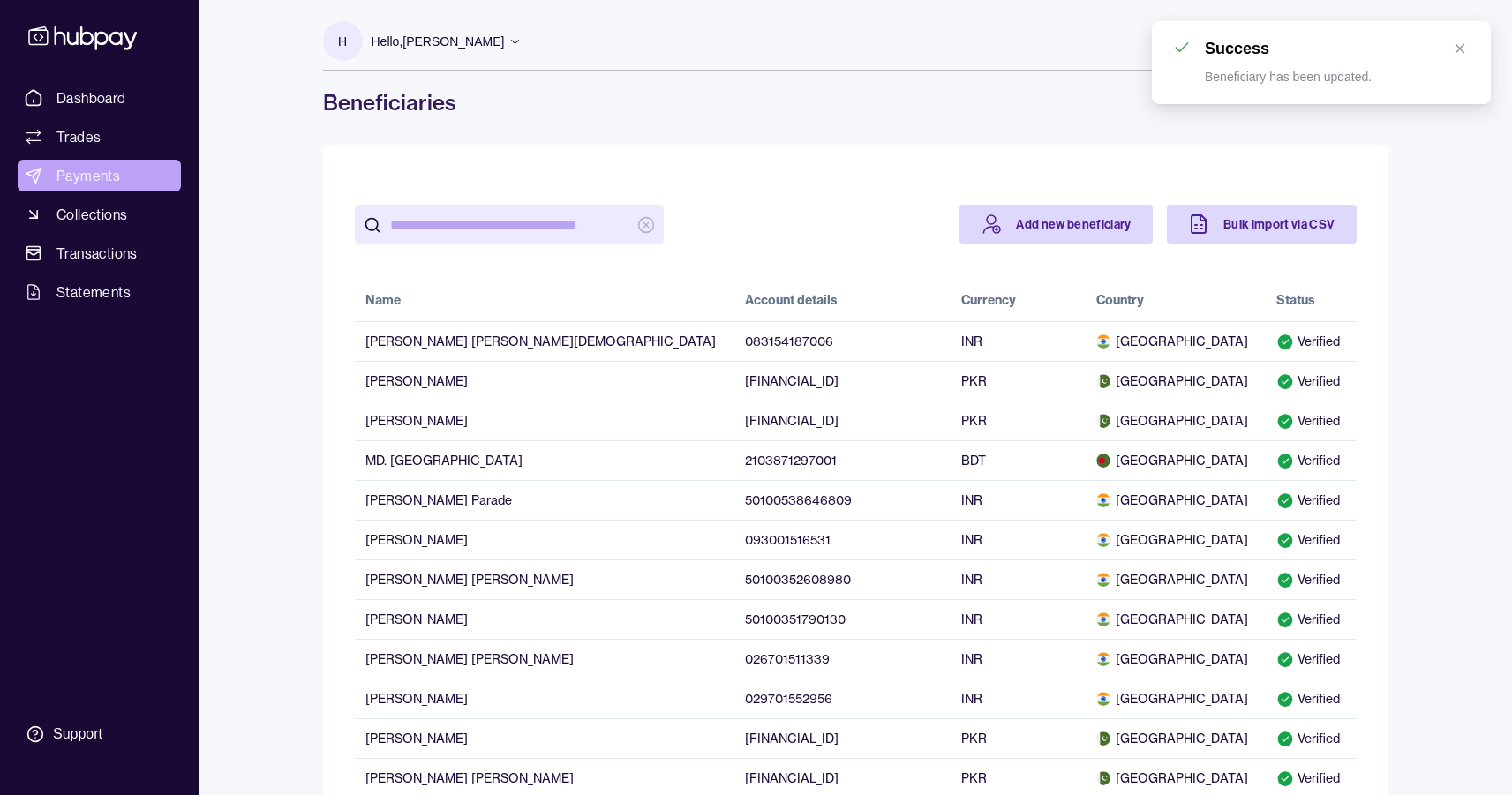
click at [86, 178] on span "Payments" at bounding box center [88, 176] width 63 height 21
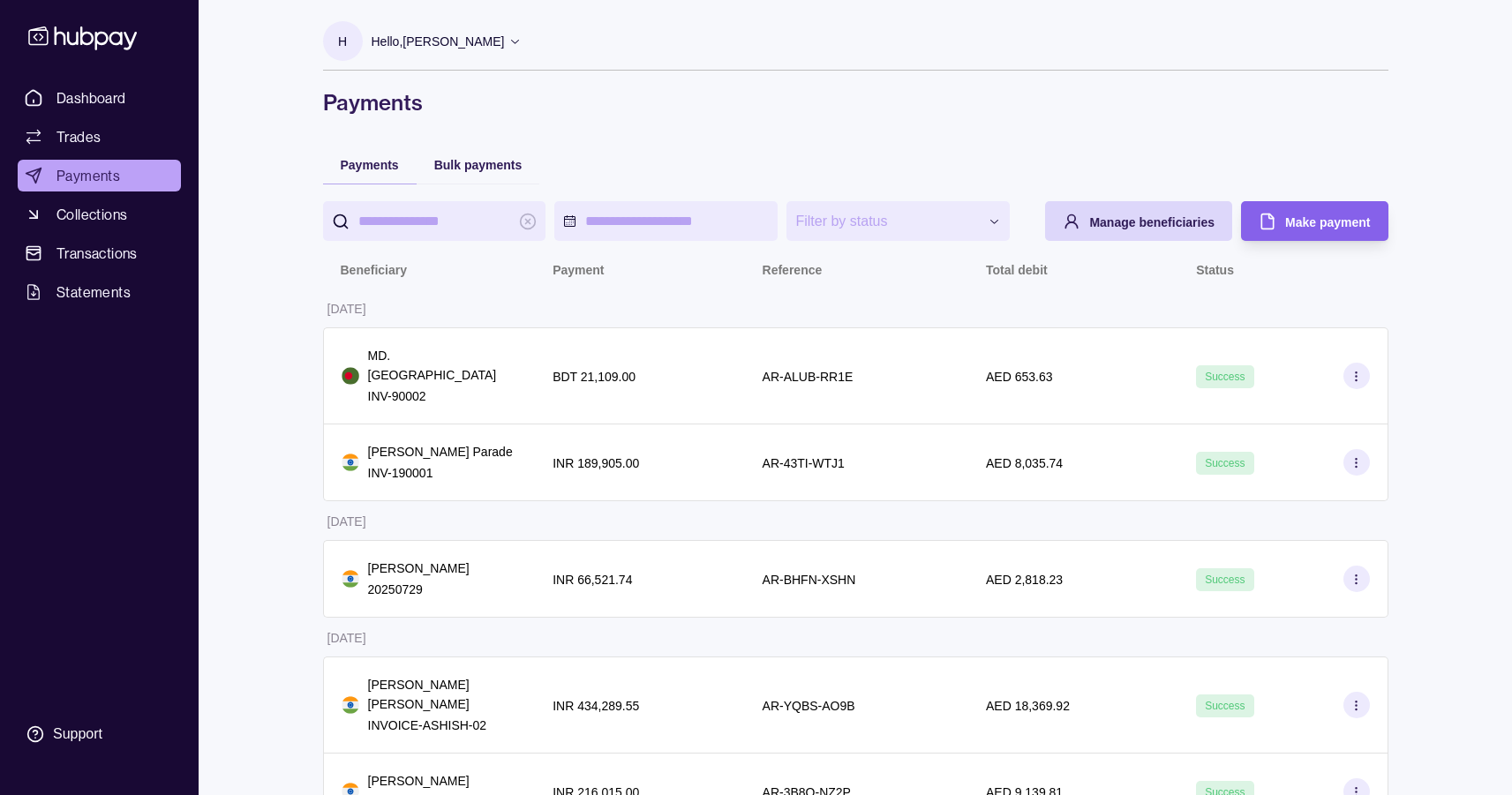
drag, startPoint x: 539, startPoint y: 170, endPoint x: 522, endPoint y: 167, distance: 17.3
click at [522, 167] on div "Bulk payments" at bounding box center [478, 164] width 124 height 39
click at [488, 153] on div "Bulk payments" at bounding box center [478, 164] width 88 height 21
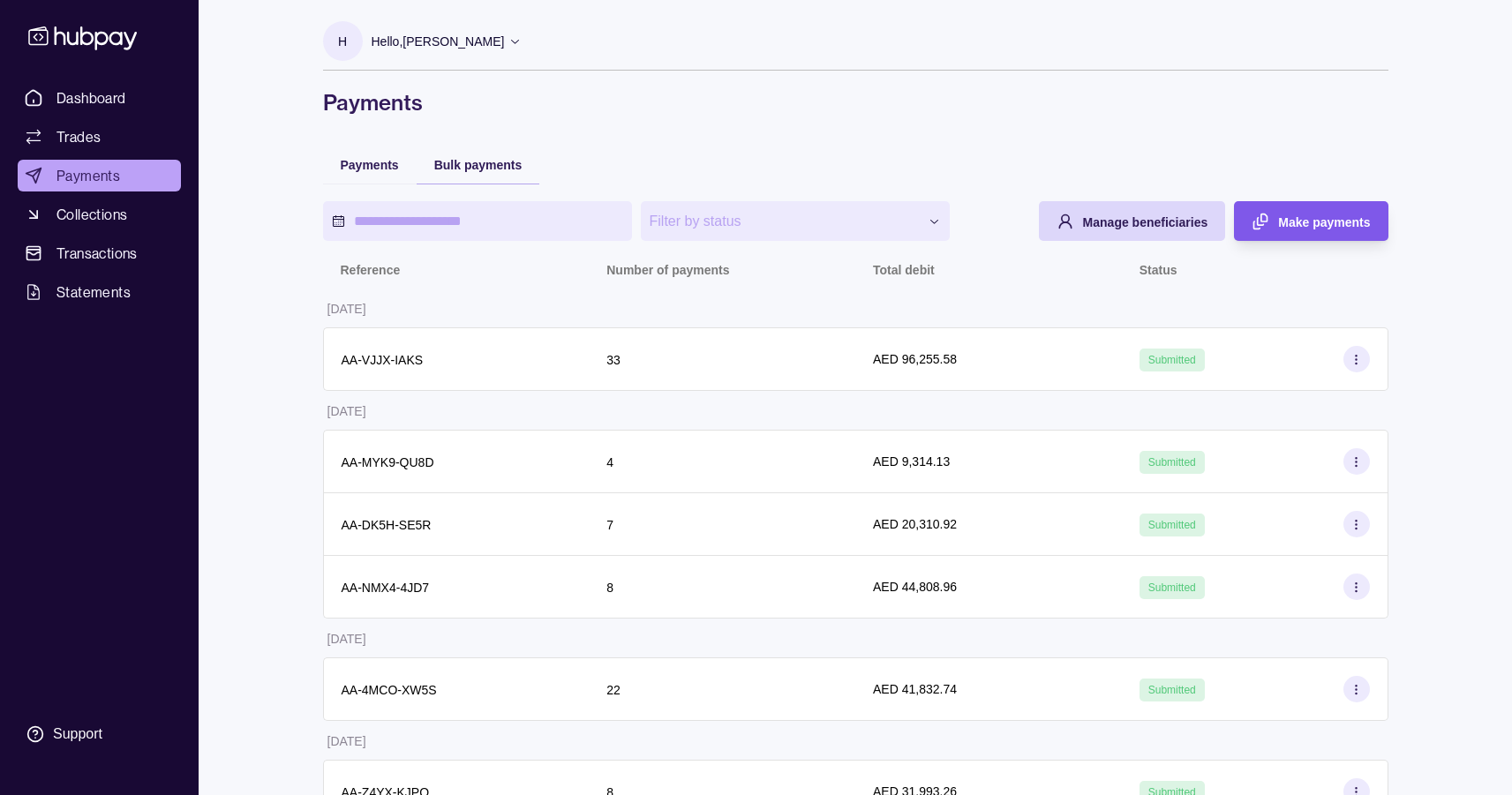
click at [1341, 236] on div "Make payments" at bounding box center [1297, 221] width 145 height 40
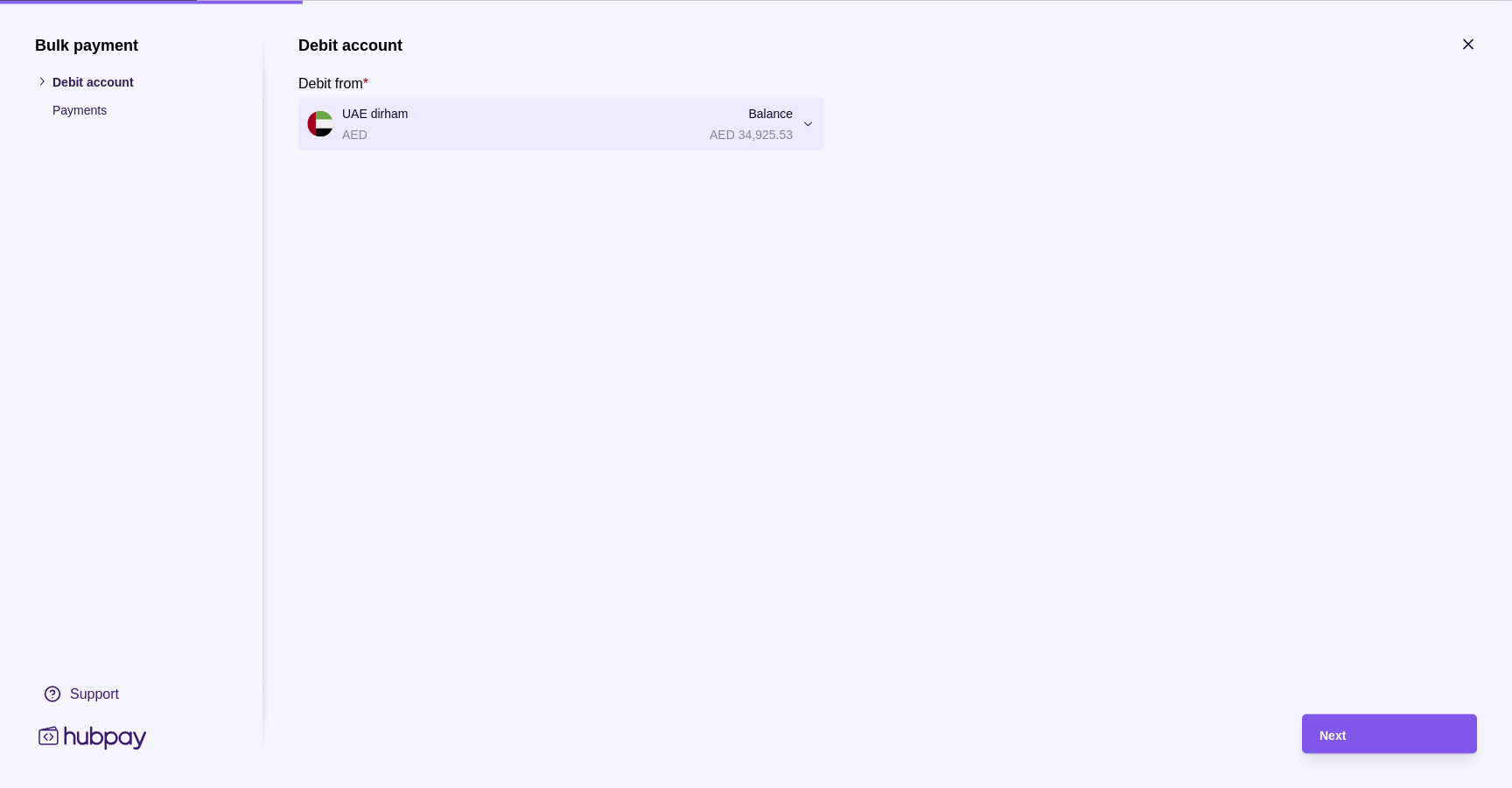
click at [1362, 744] on div "Next" at bounding box center [1376, 734] width 166 height 39
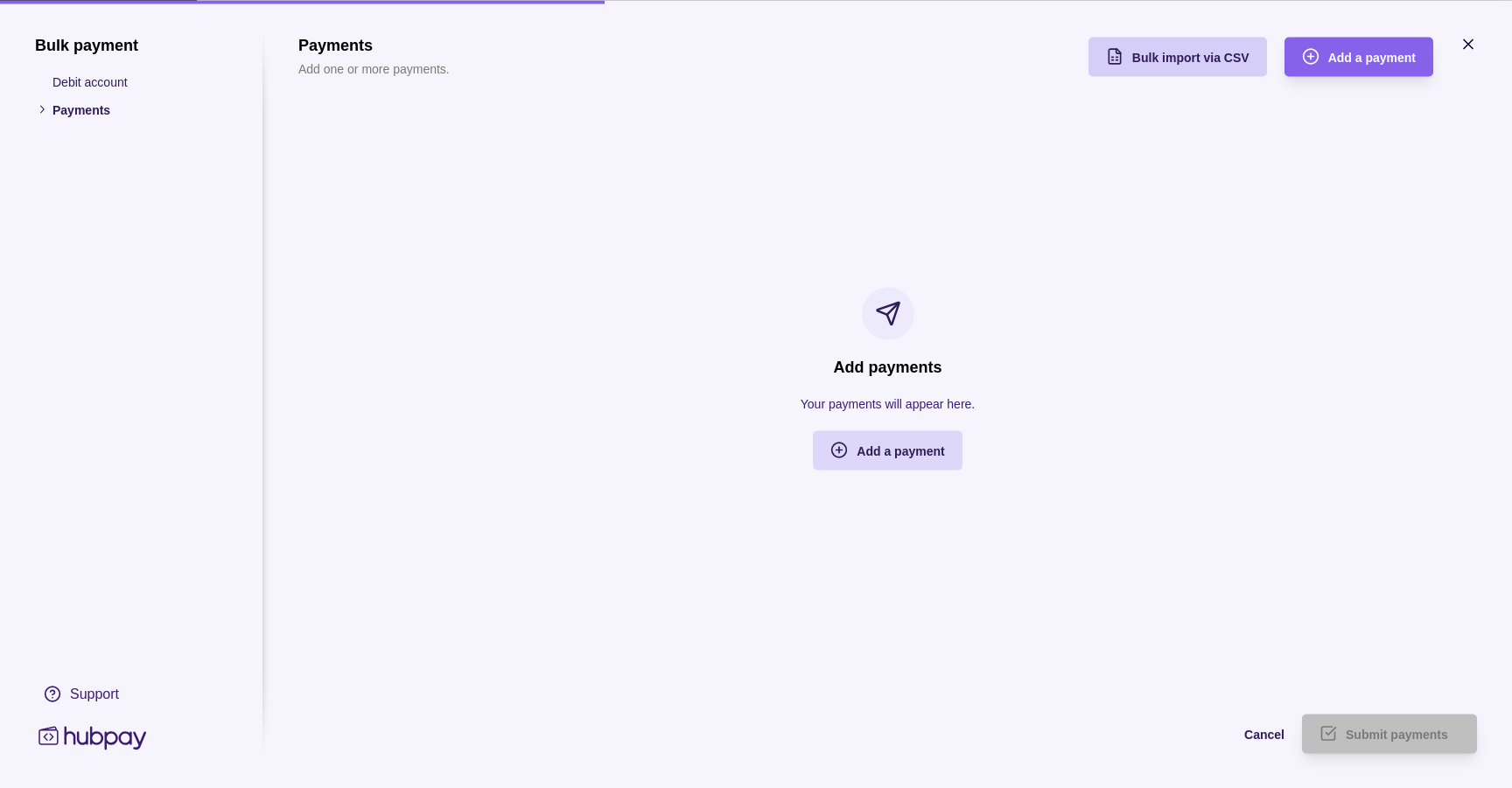
click at [1207, 64] on span "Bulk import via CSV" at bounding box center [1190, 57] width 117 height 14
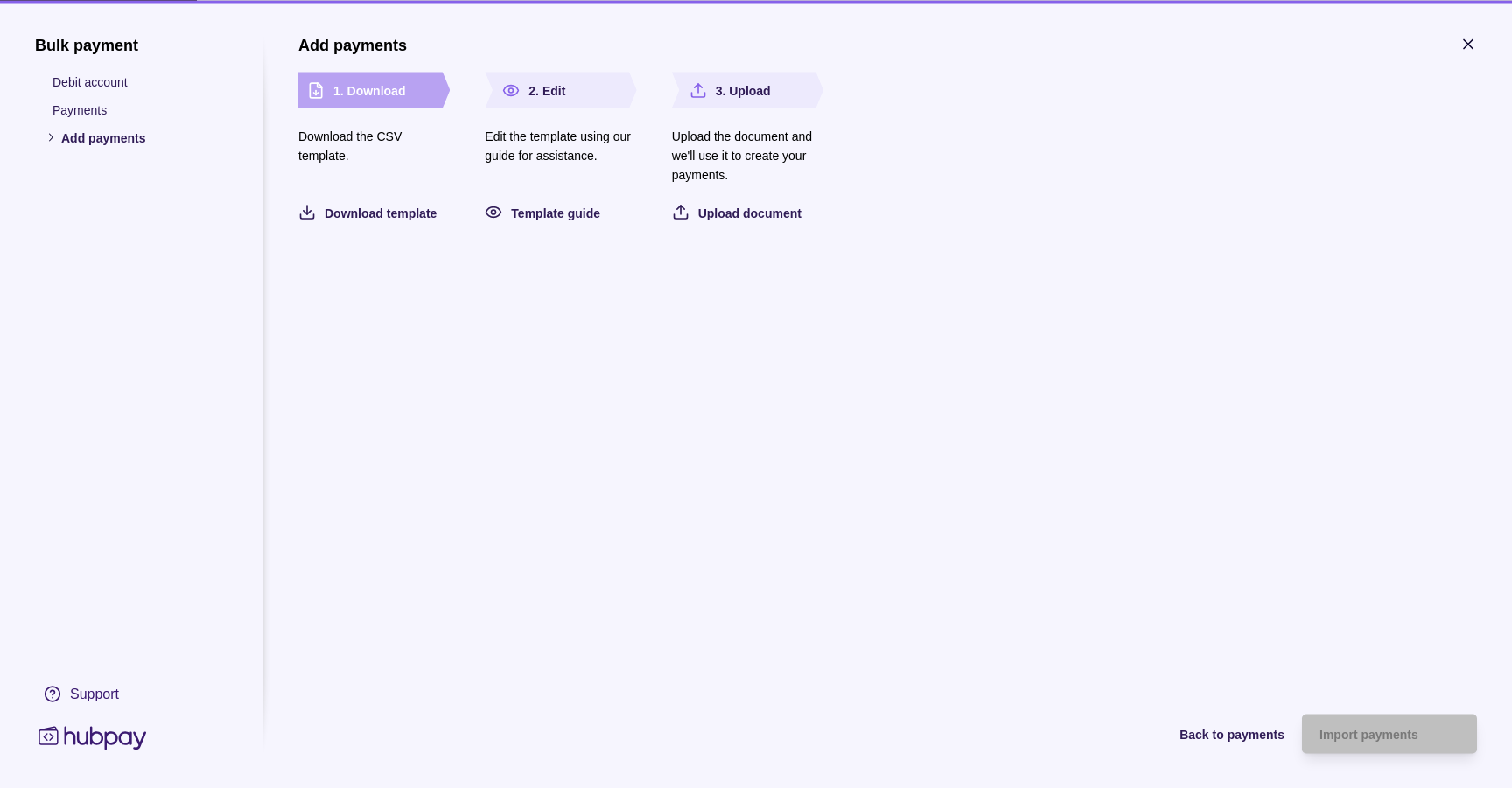
click at [734, 199] on section "3. Upload Upload the document and we'll use it to create your payments. Upload …" at bounding box center [748, 147] width 152 height 151
click at [740, 205] on span "Upload document" at bounding box center [750, 212] width 103 height 14
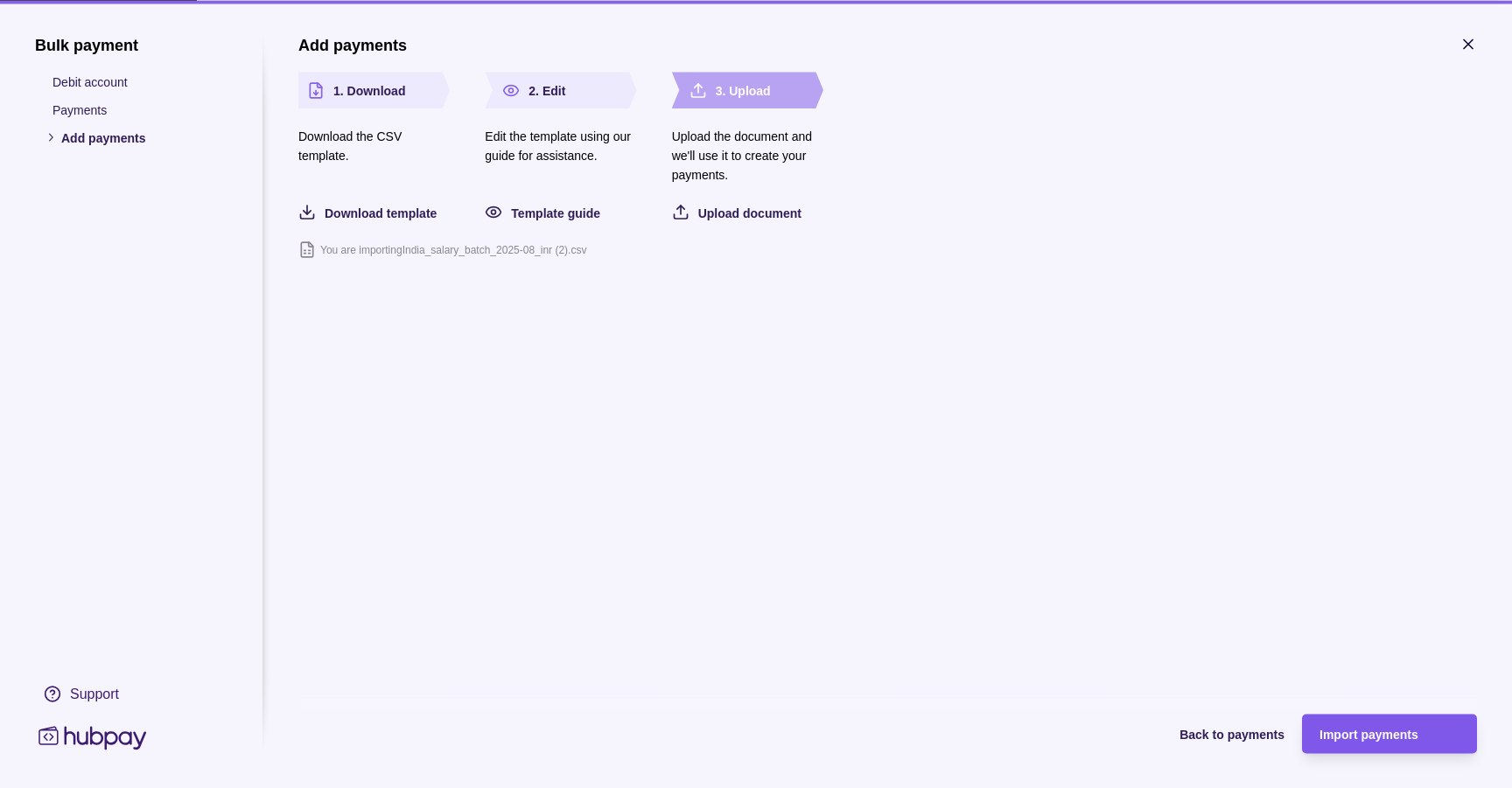
click at [1413, 744] on div "Import payments" at bounding box center [1389, 734] width 140 height 21
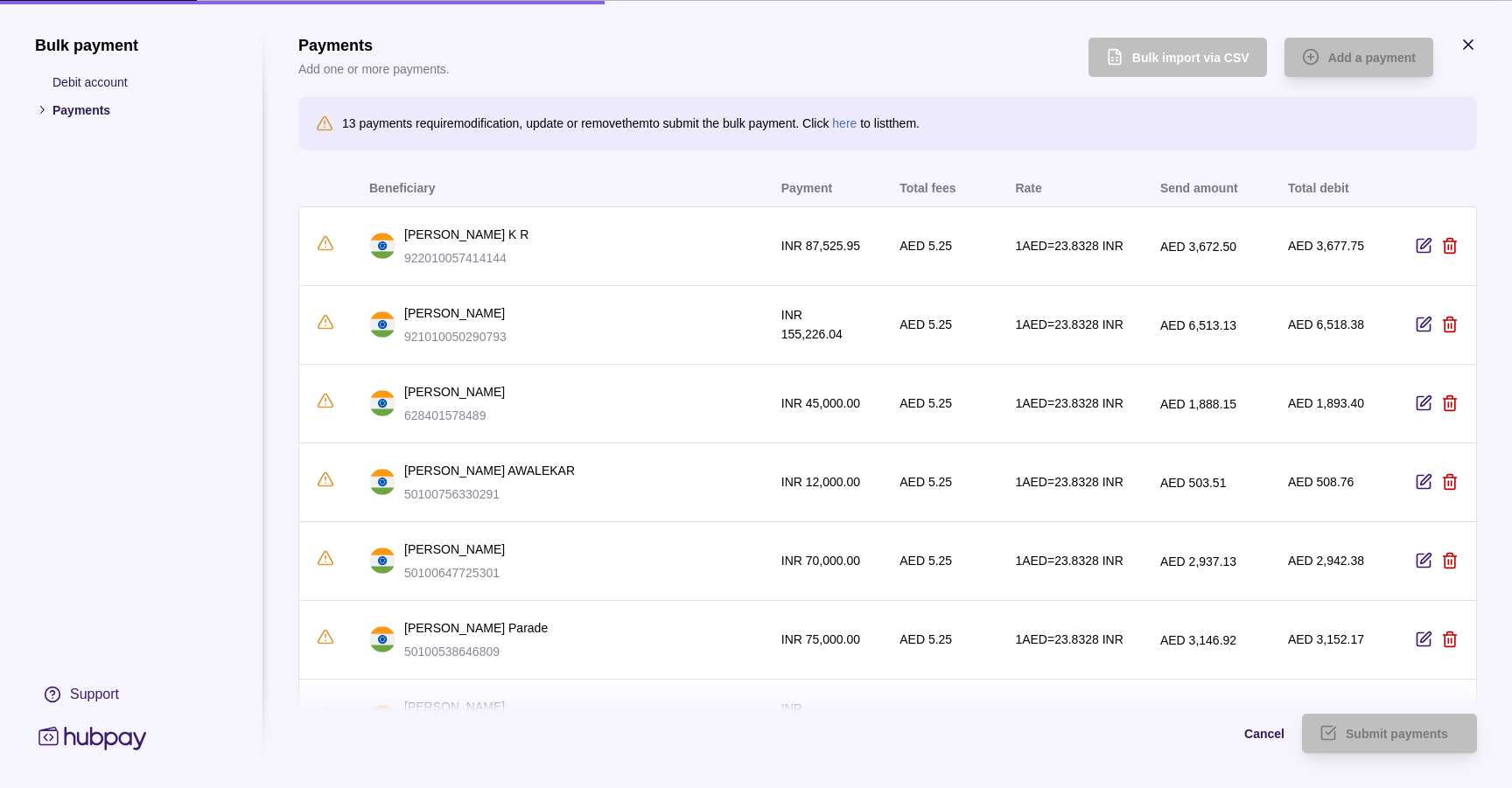
click at [1429, 248] on icon "button" at bounding box center [1424, 245] width 13 height 13
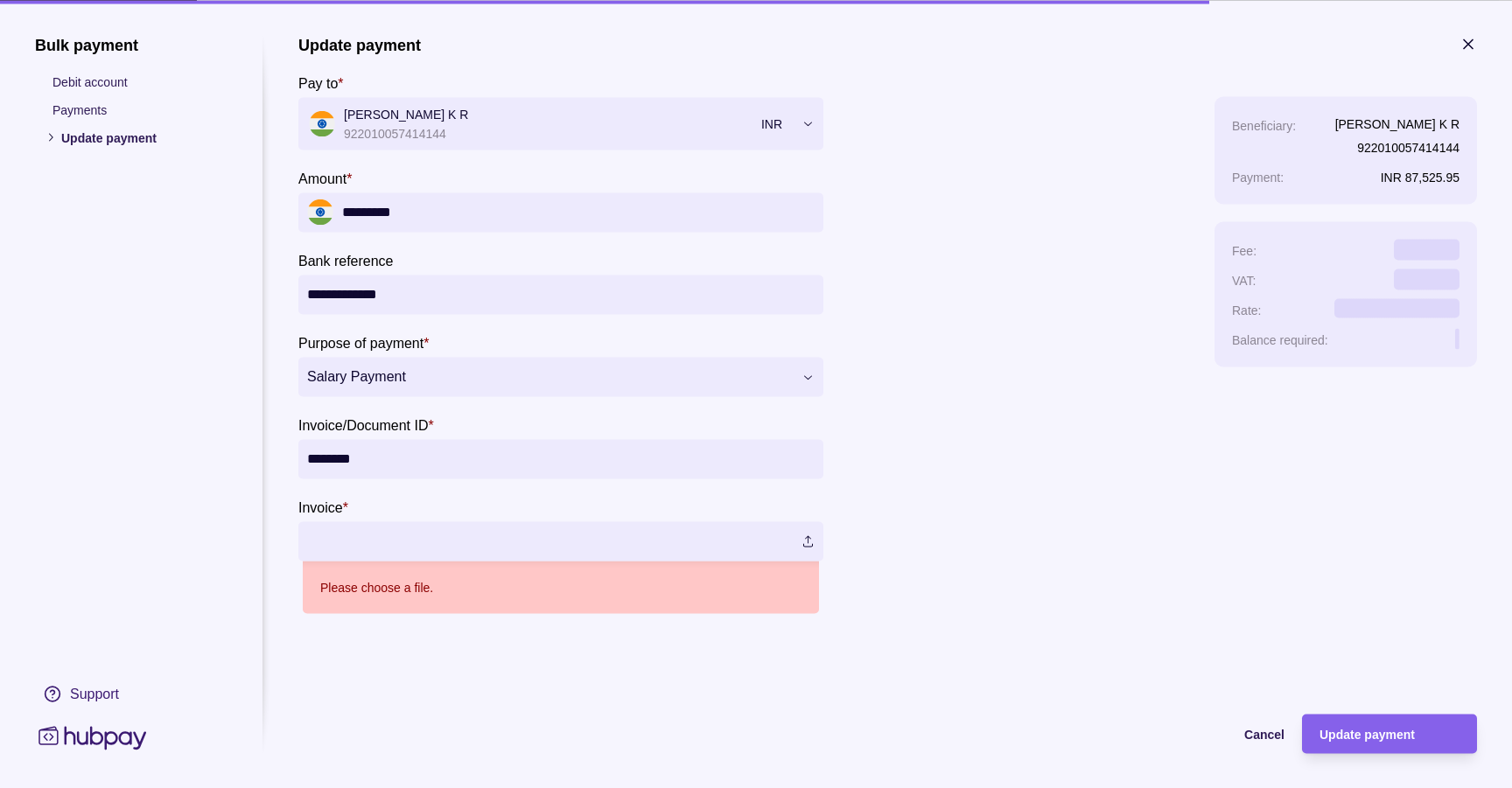
click at [805, 548] on label at bounding box center [561, 541] width 525 height 39
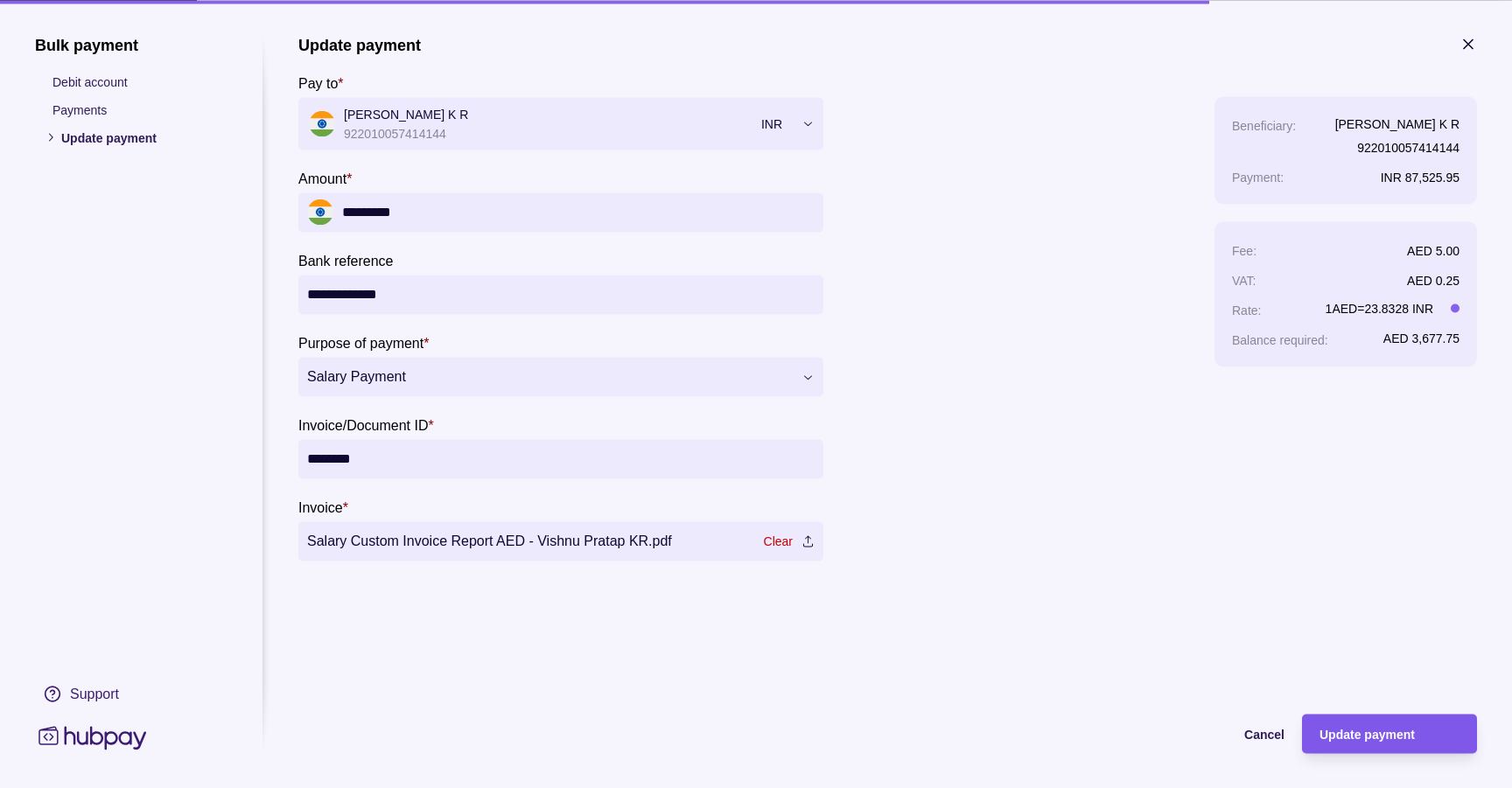
click at [1364, 724] on div "Update payment" at bounding box center [1389, 734] width 140 height 21
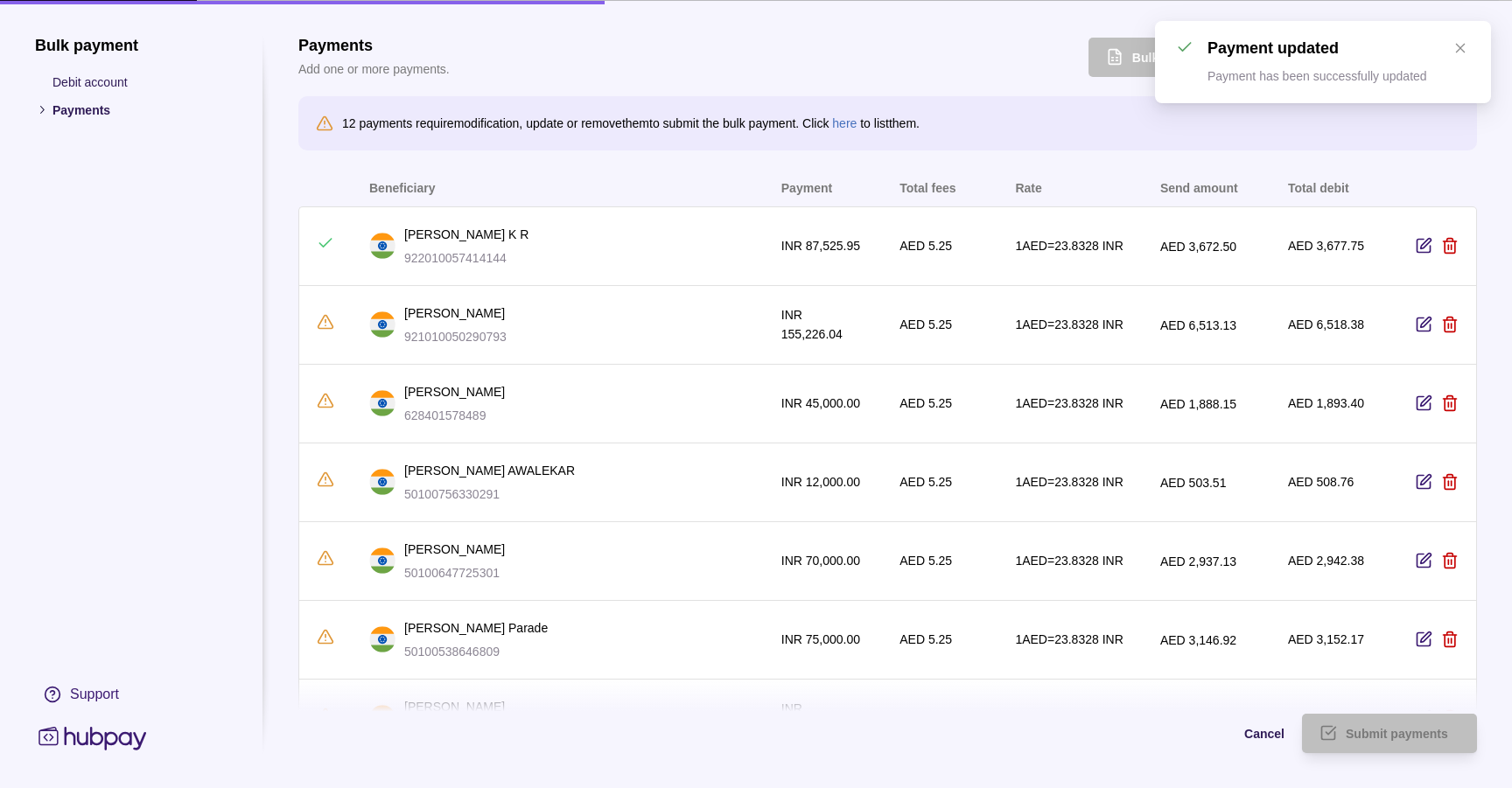
scroll to position [582, 0]
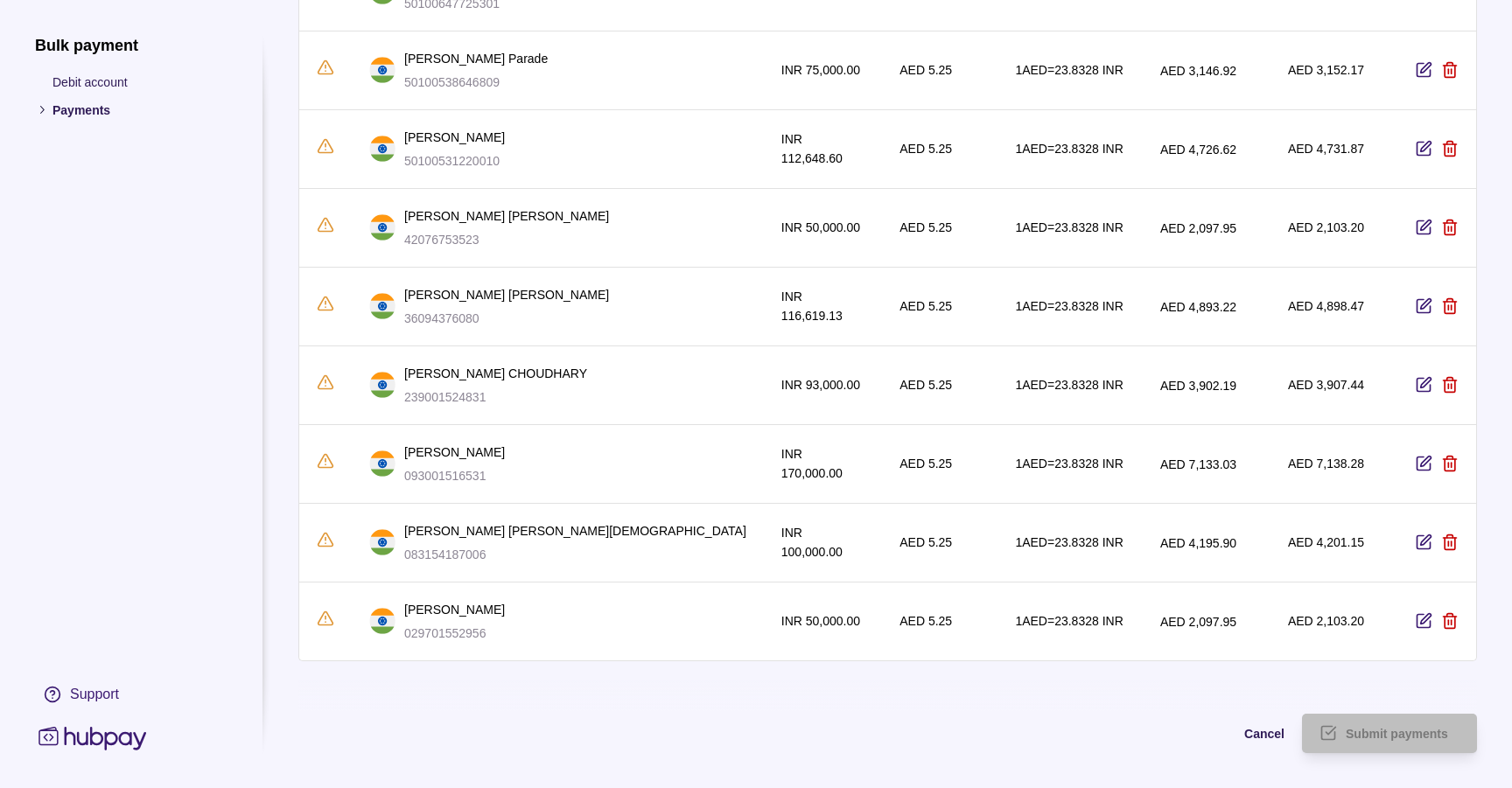
click at [1425, 536] on icon "button" at bounding box center [1424, 543] width 13 height 13
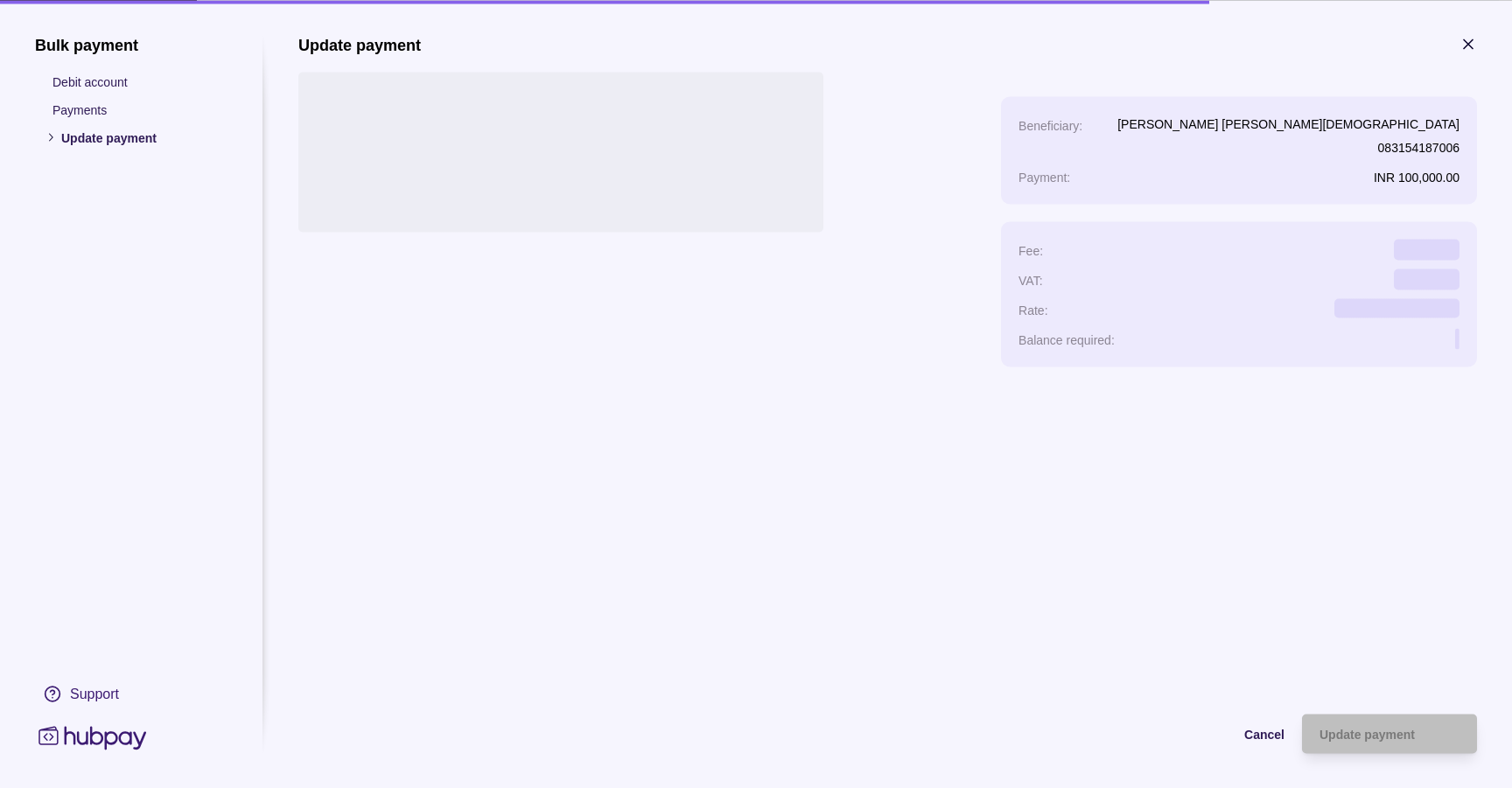
scroll to position [0, 0]
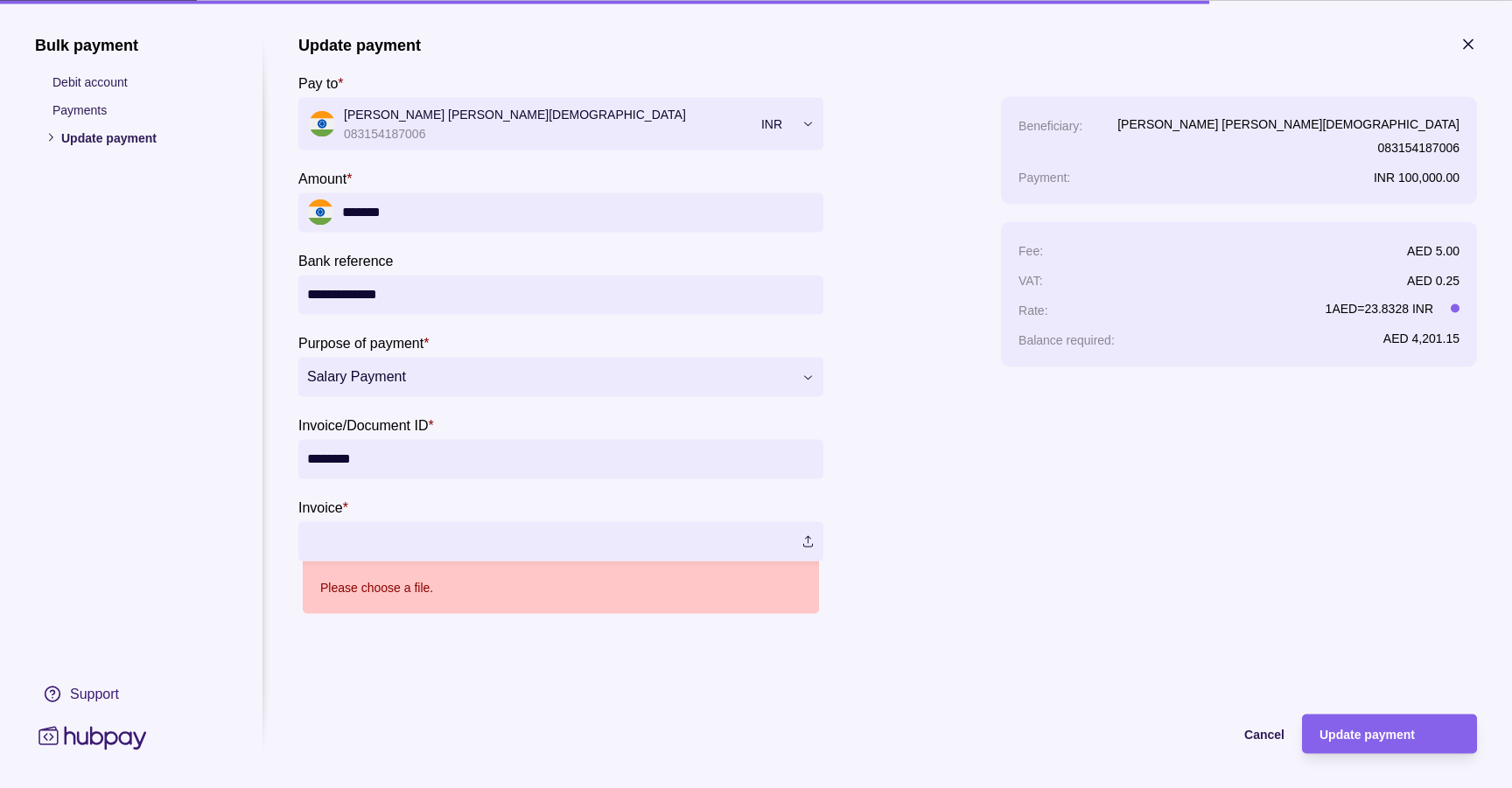
click at [809, 546] on label at bounding box center [561, 541] width 525 height 39
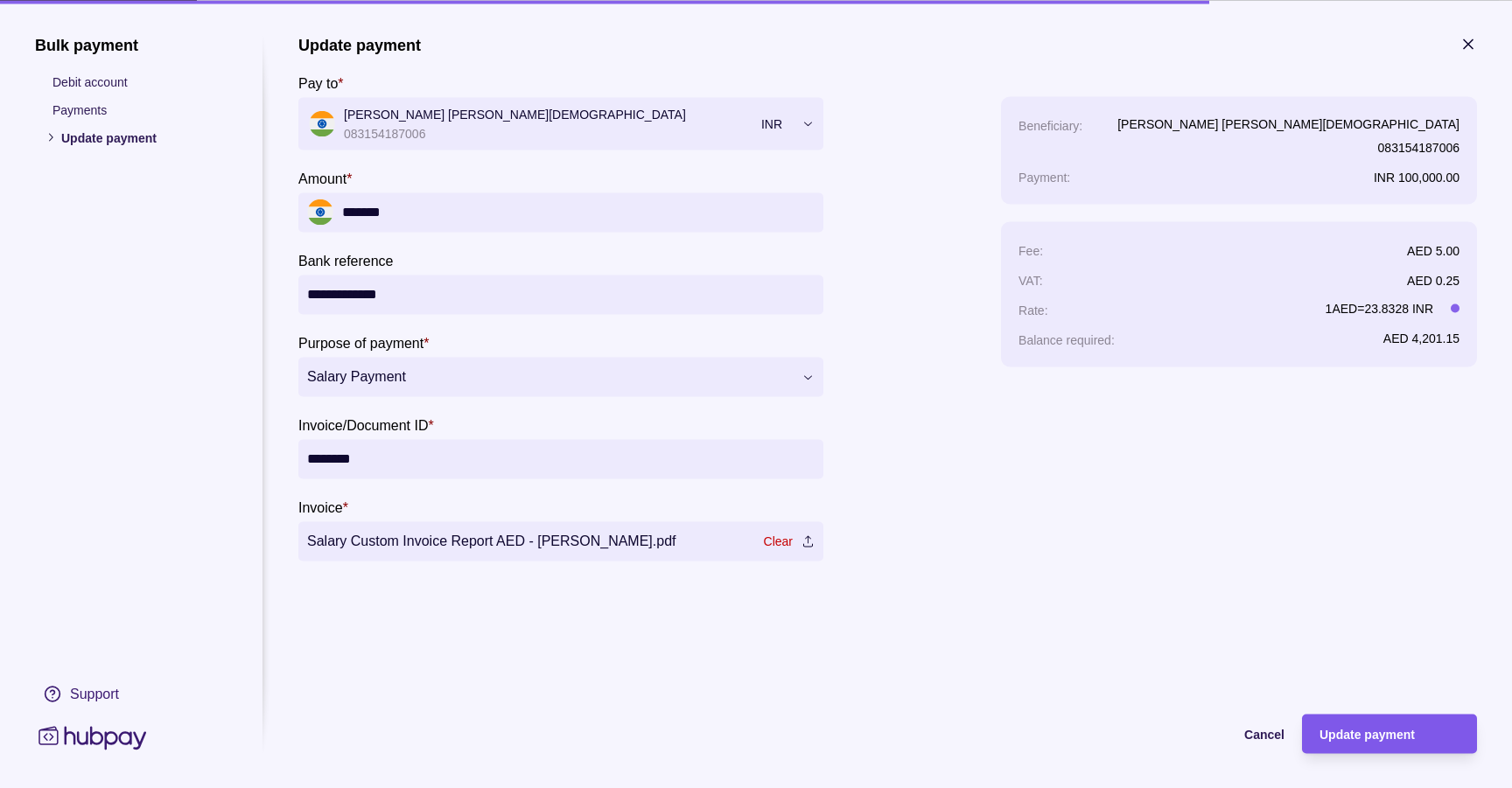
click at [1440, 731] on div "Update payment" at bounding box center [1389, 734] width 140 height 21
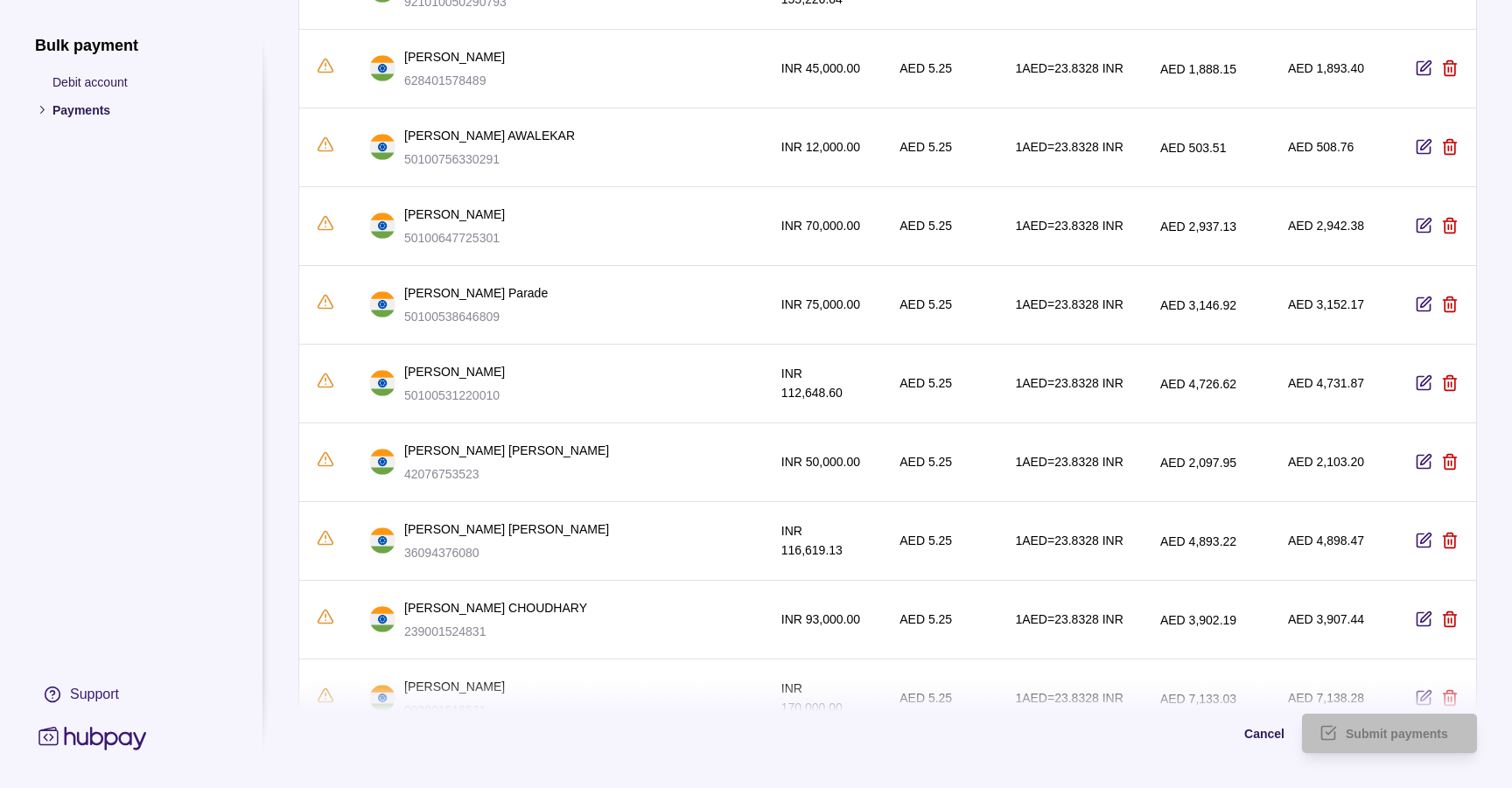
scroll to position [582, 0]
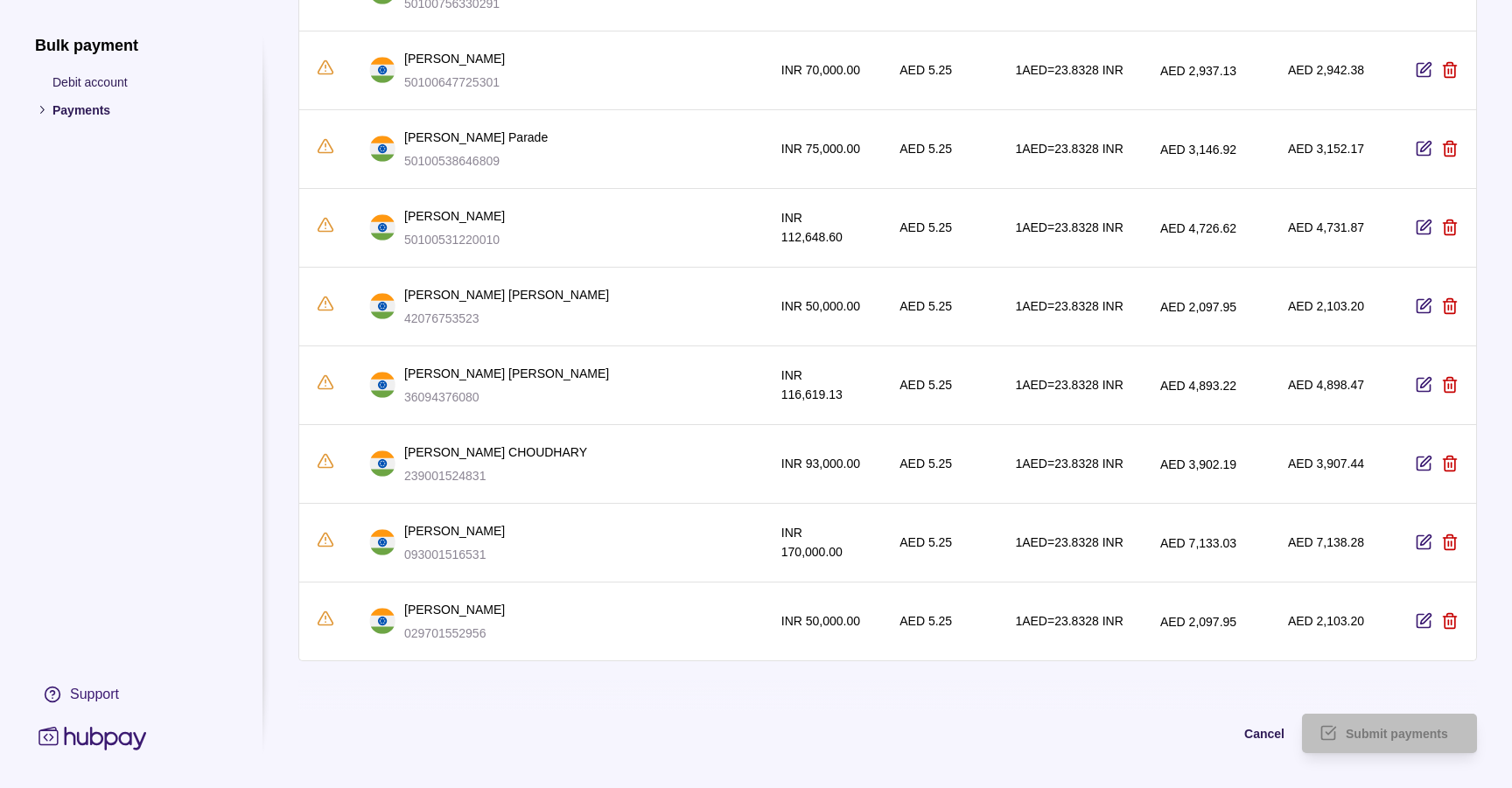
click at [1415, 613] on icon "button" at bounding box center [1424, 621] width 18 height 18
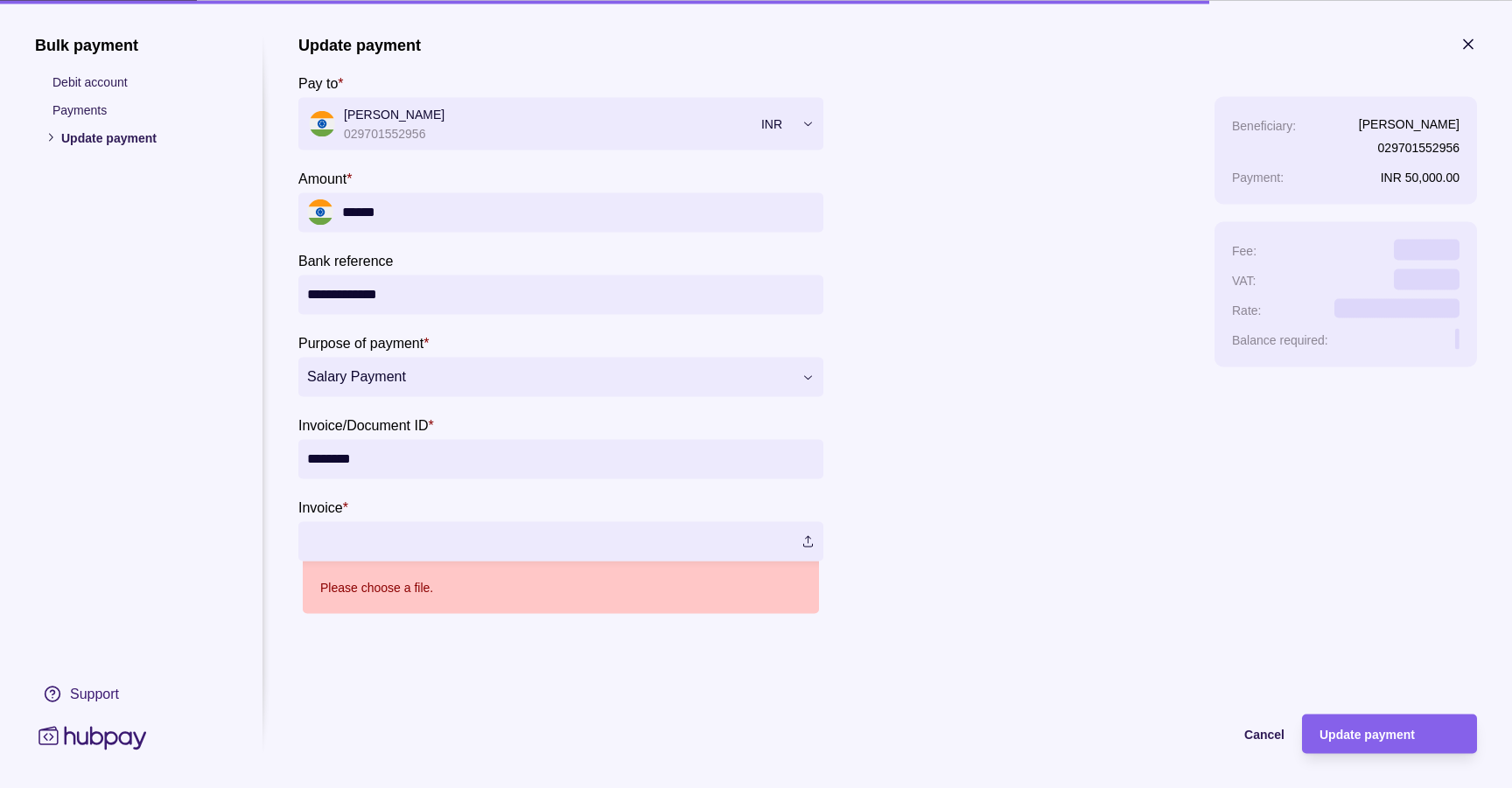
click at [813, 547] on label at bounding box center [561, 541] width 525 height 39
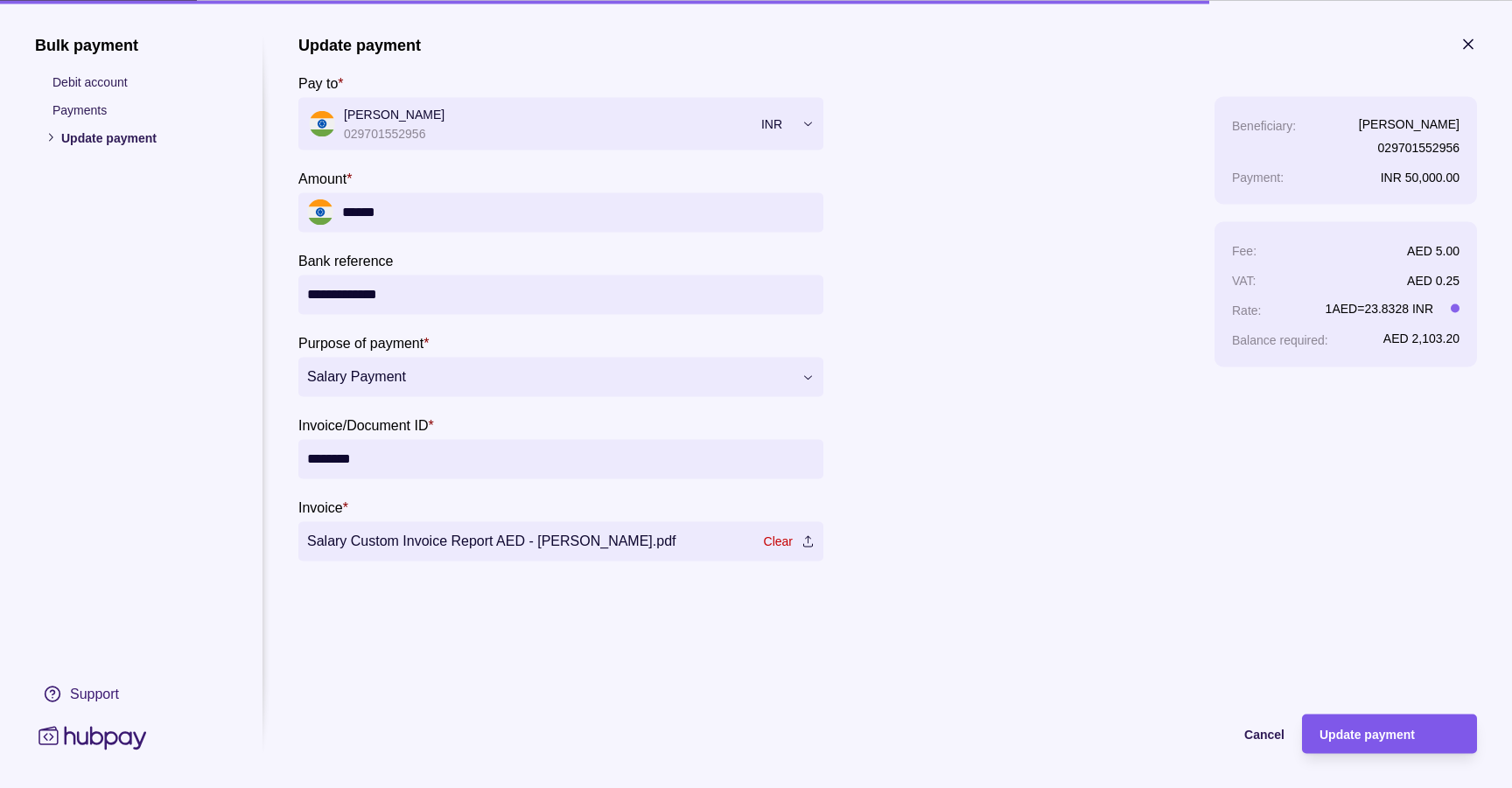
click at [1429, 718] on div "Update payment" at bounding box center [1376, 734] width 166 height 39
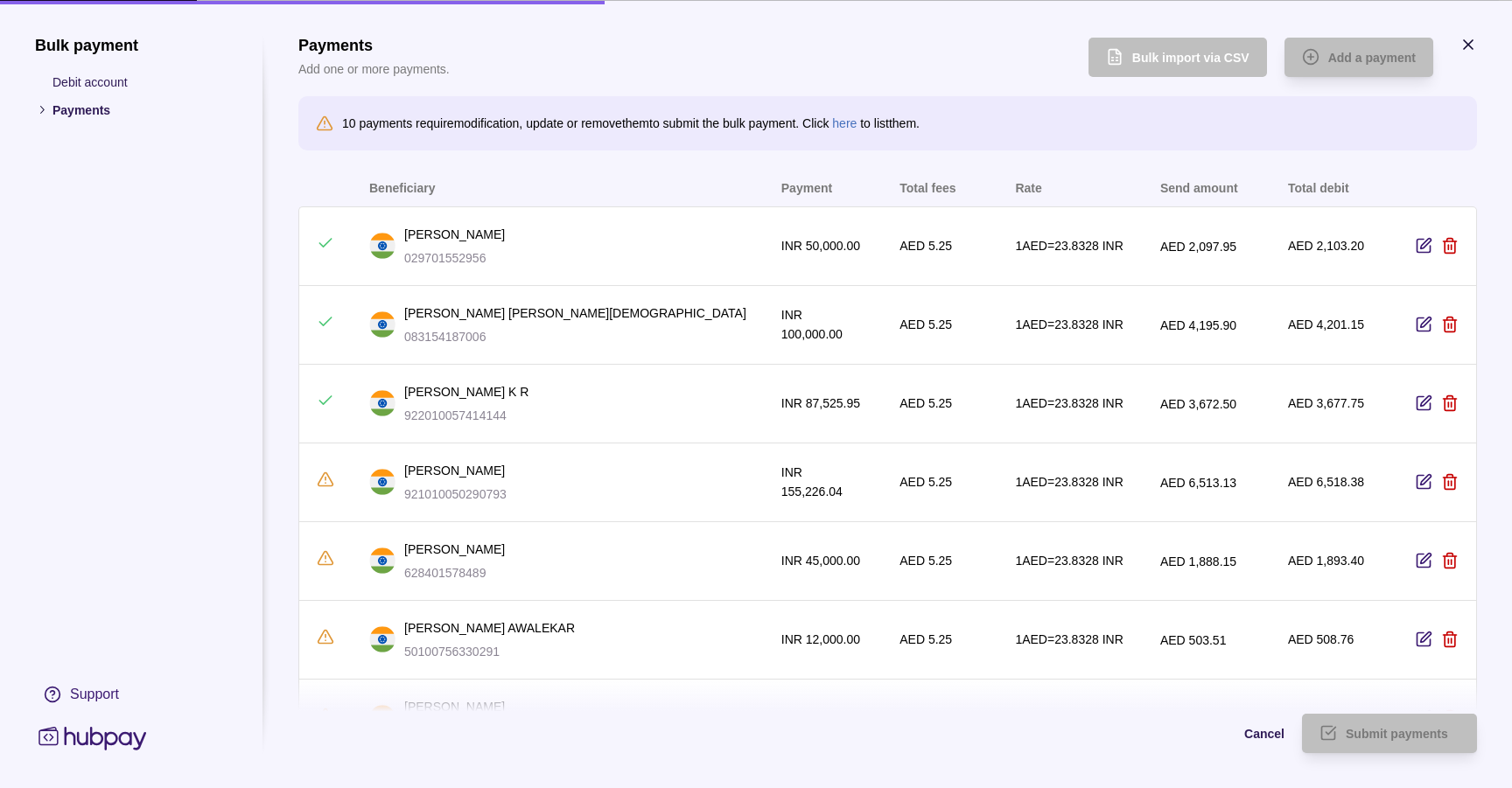
scroll to position [520, 0]
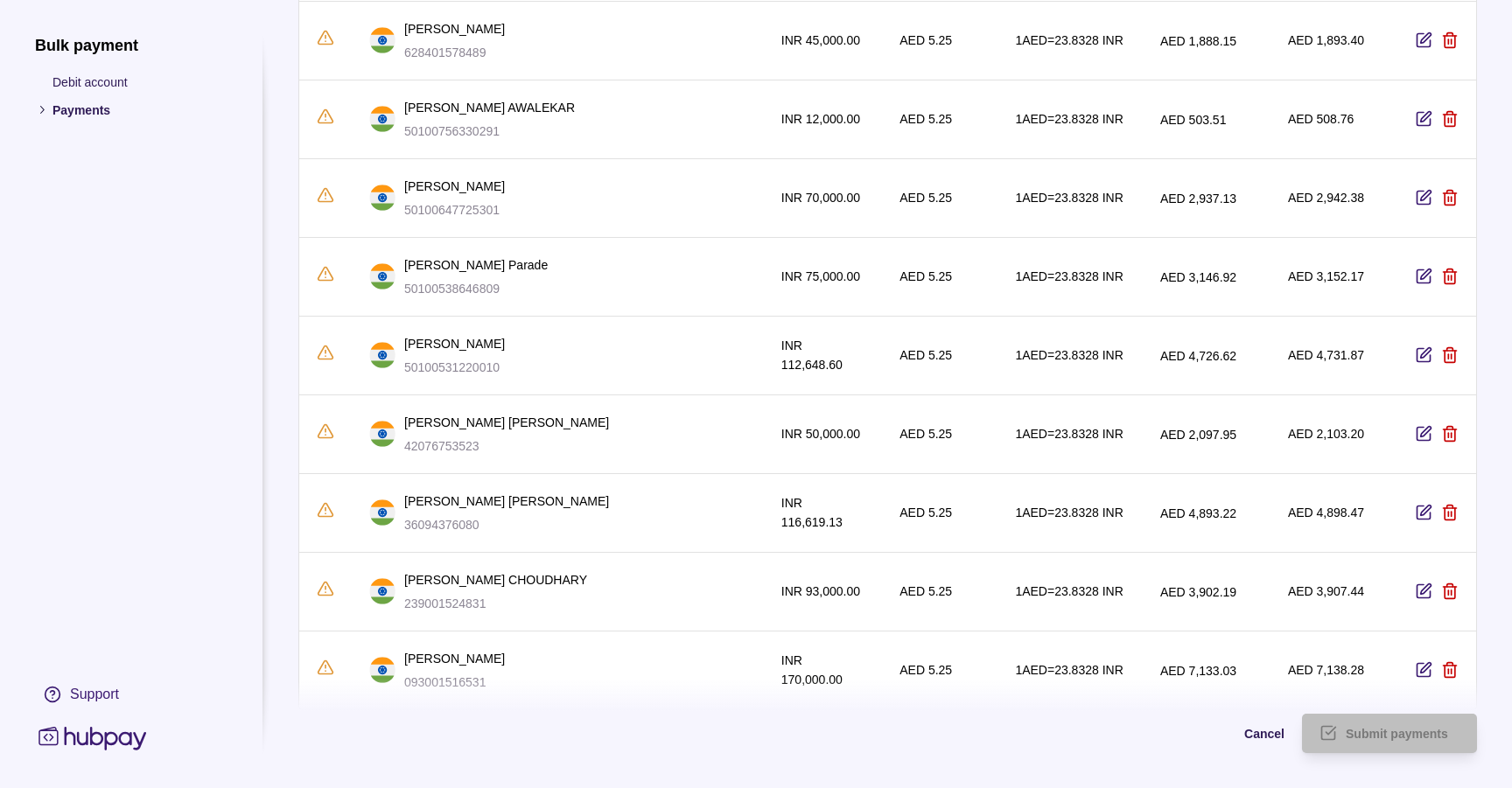
click at [1428, 678] on div "Cancel Submit payments" at bounding box center [887, 733] width 1178 height 110
click at [1424, 678] on div "Cancel Submit payments" at bounding box center [887, 733] width 1178 height 110
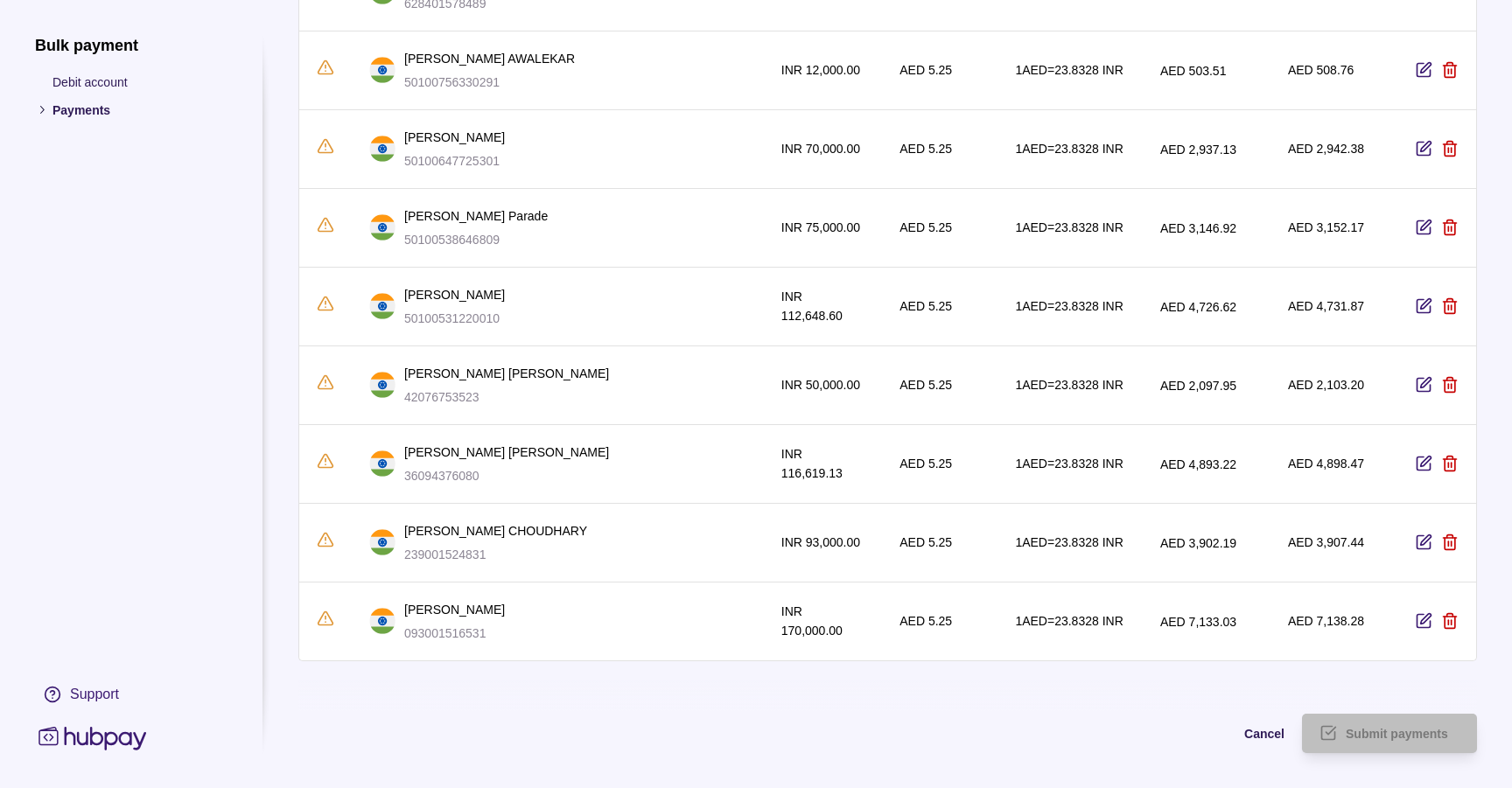
click at [1422, 614] on icon "button" at bounding box center [1426, 618] width 10 height 10
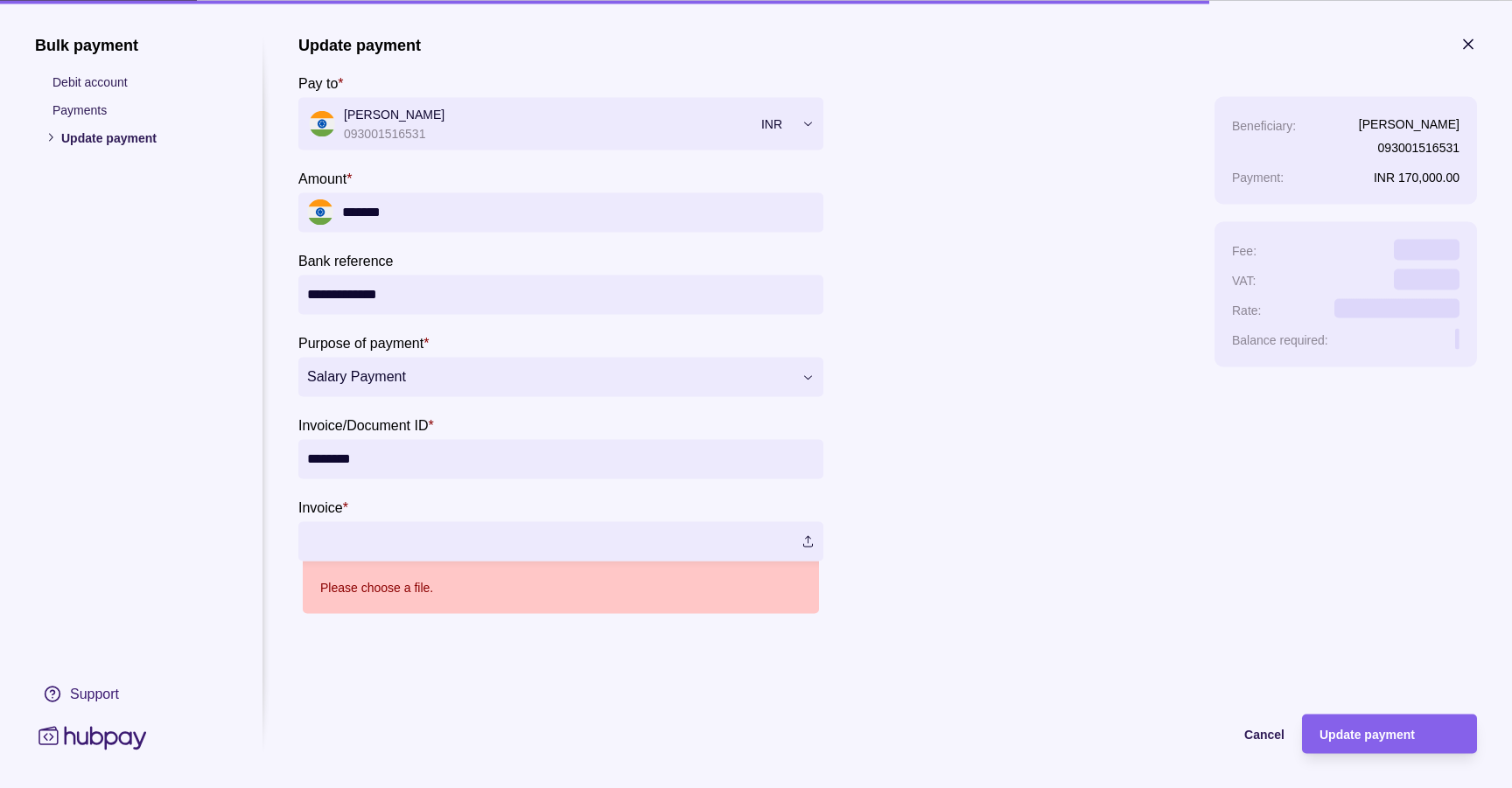
click at [812, 542] on label at bounding box center [561, 541] width 525 height 39
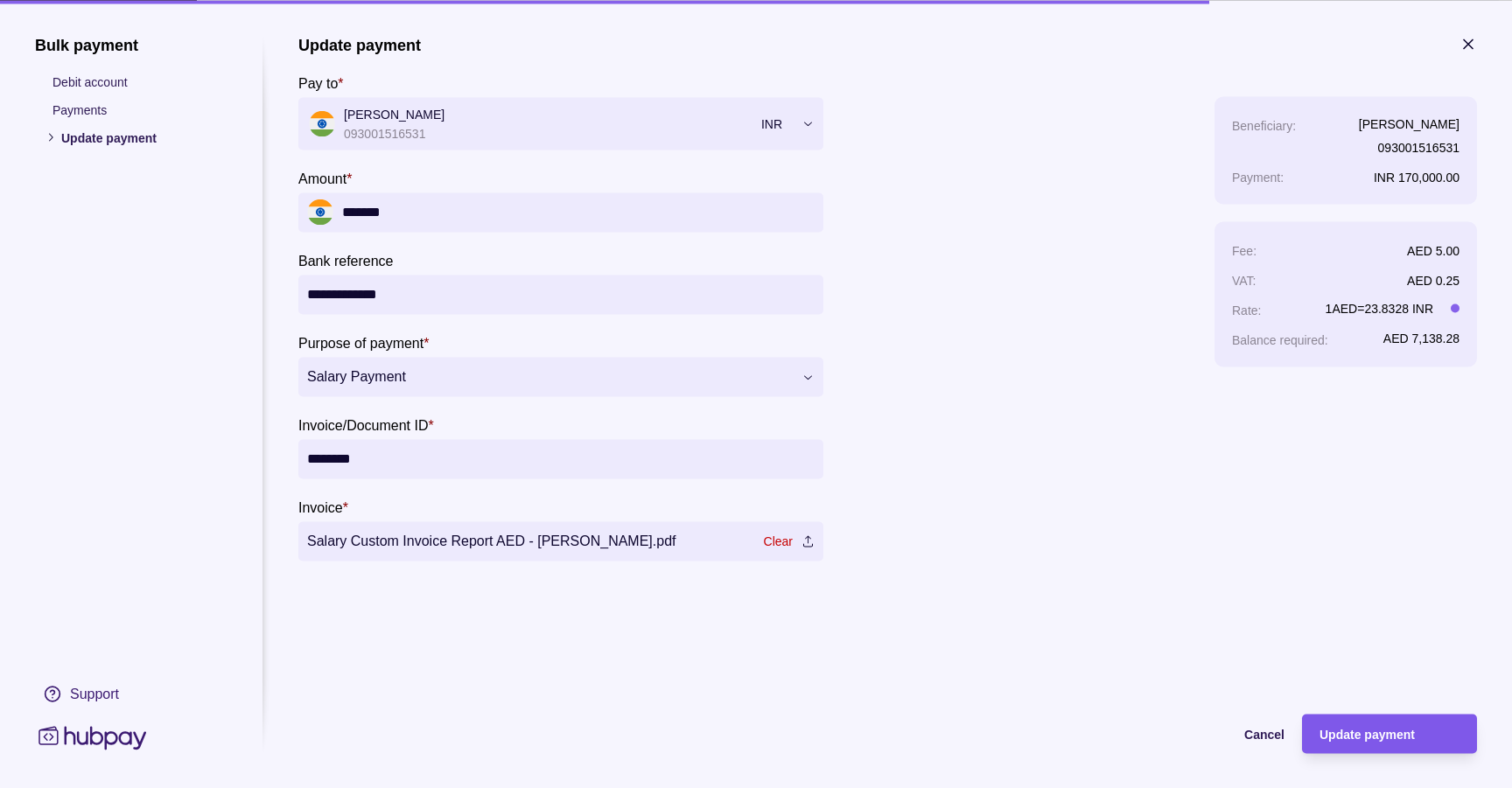
click at [1355, 726] on div "Update payment" at bounding box center [1389, 734] width 140 height 21
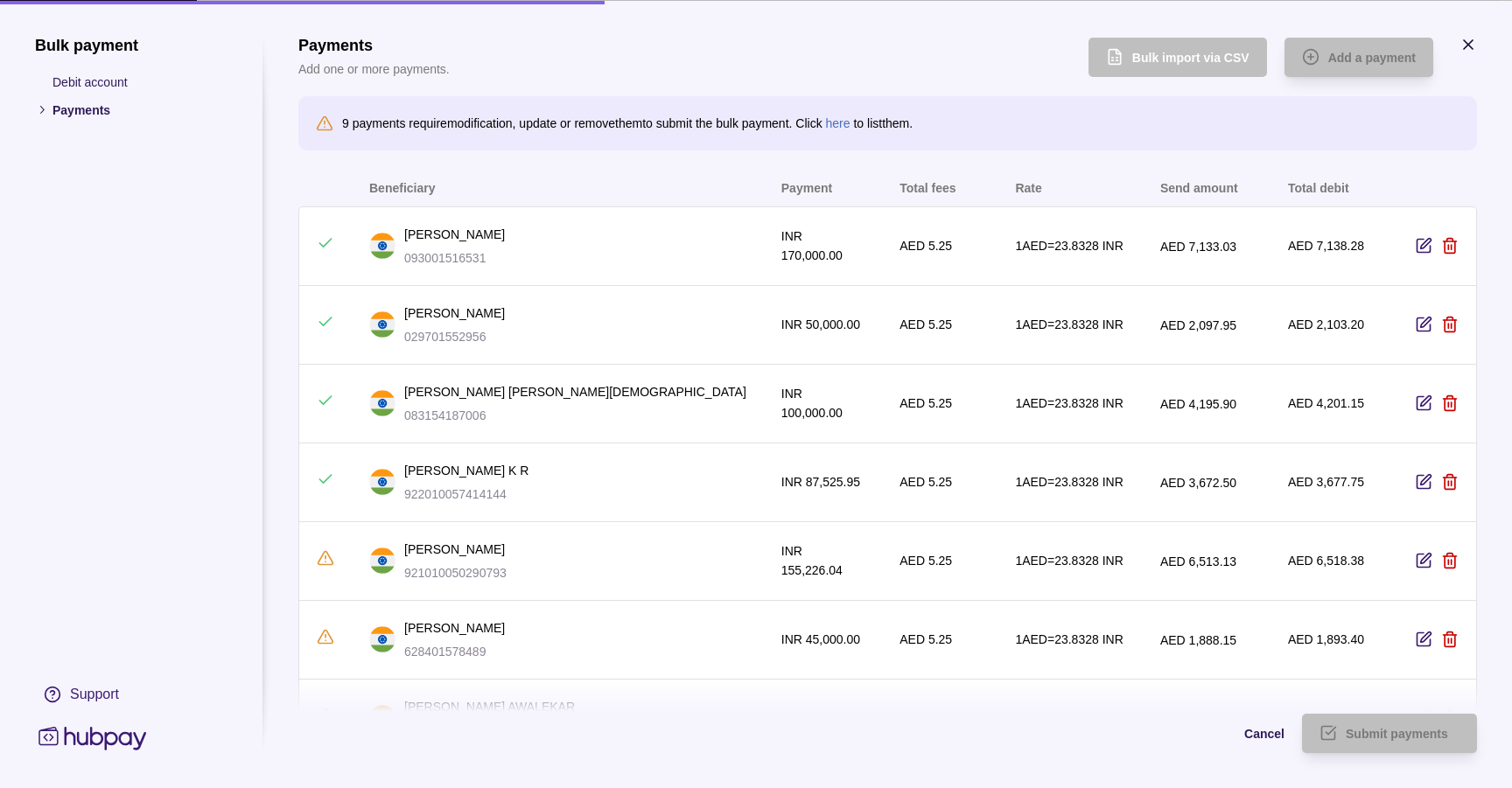
click at [1420, 642] on icon "button" at bounding box center [1424, 639] width 18 height 18
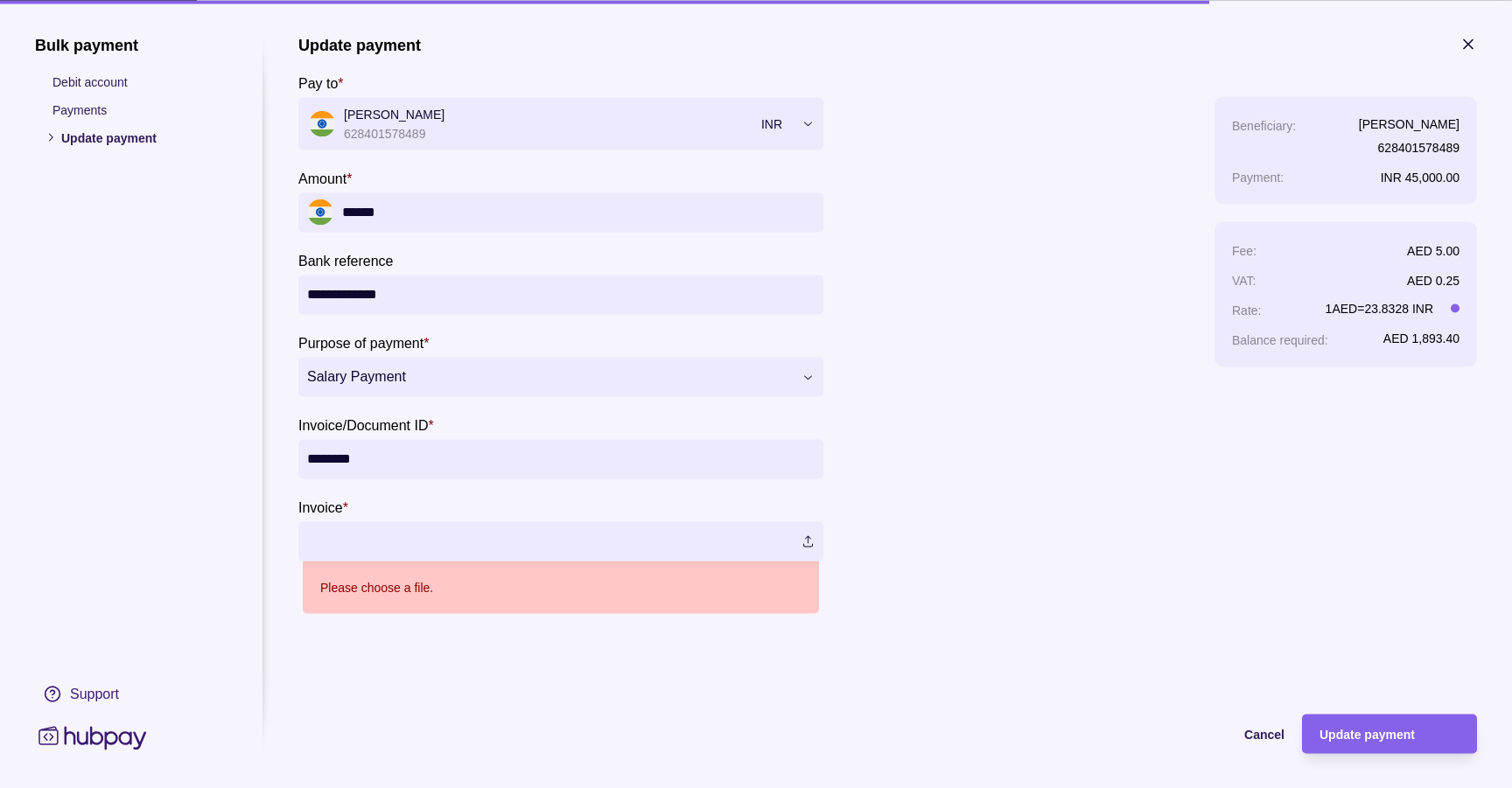
click at [803, 532] on label at bounding box center [561, 541] width 525 height 39
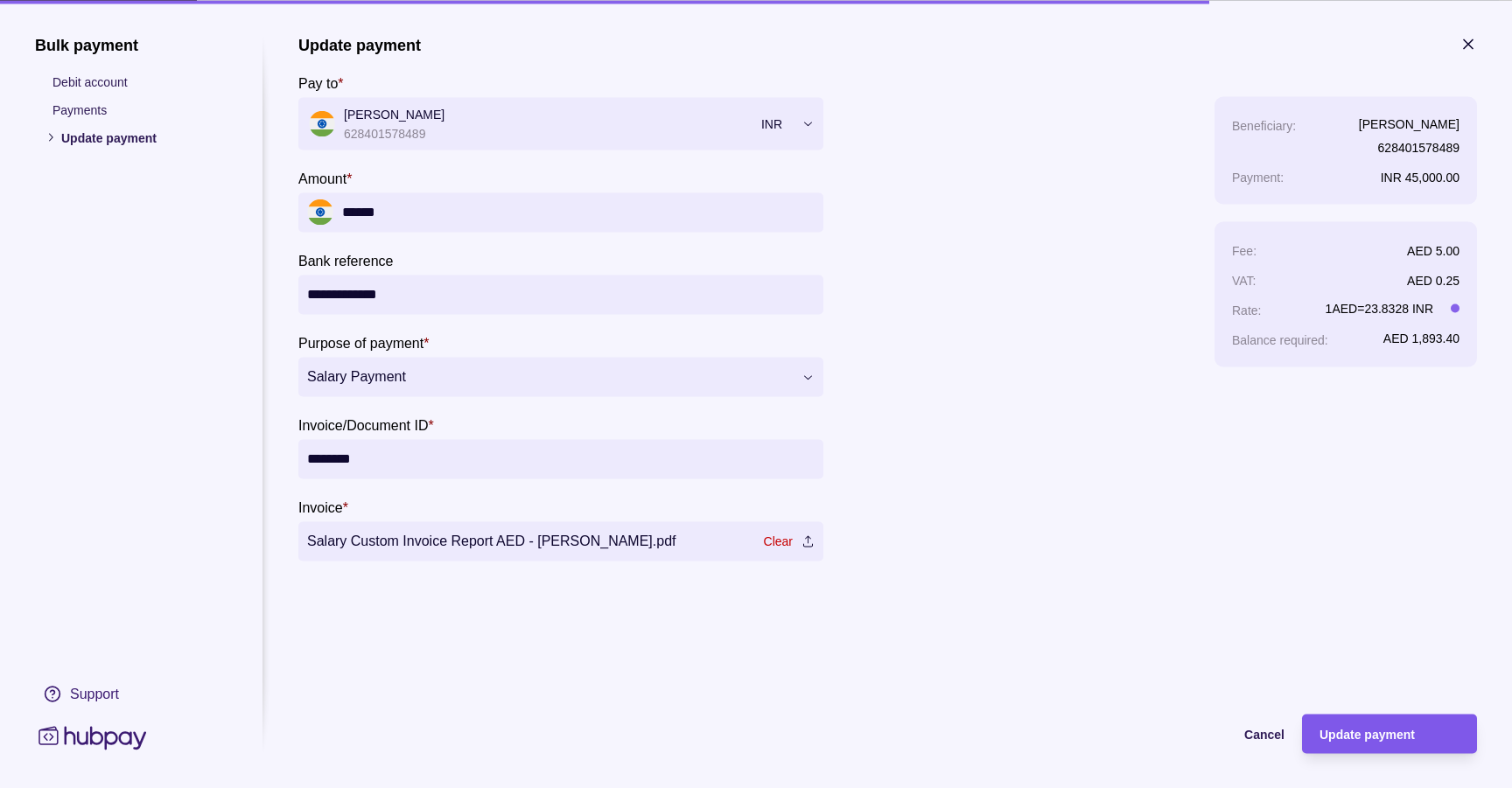
click at [1430, 739] on div "Update payment" at bounding box center [1389, 734] width 140 height 21
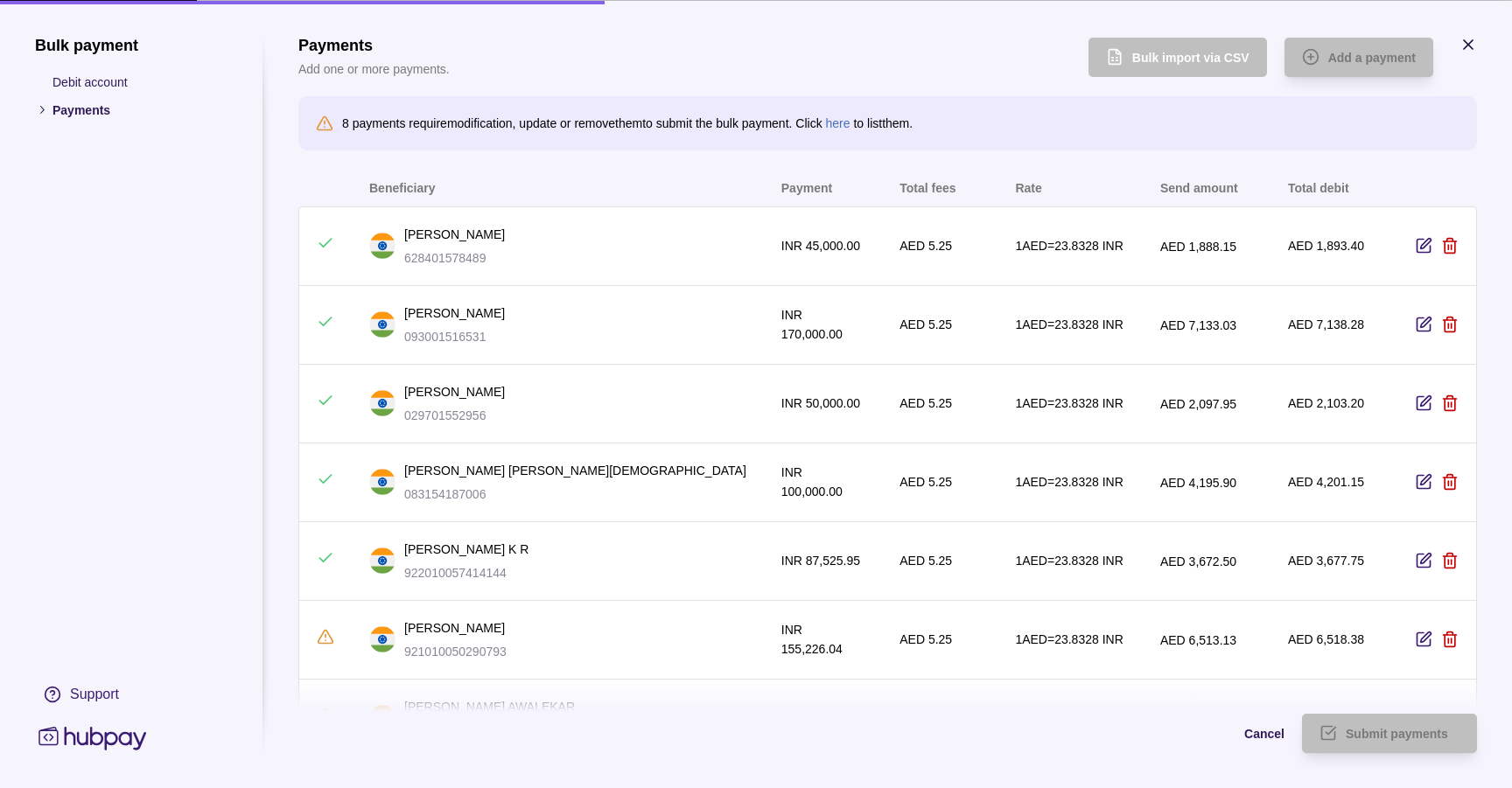
click at [1420, 642] on icon "button" at bounding box center [1424, 639] width 18 height 18
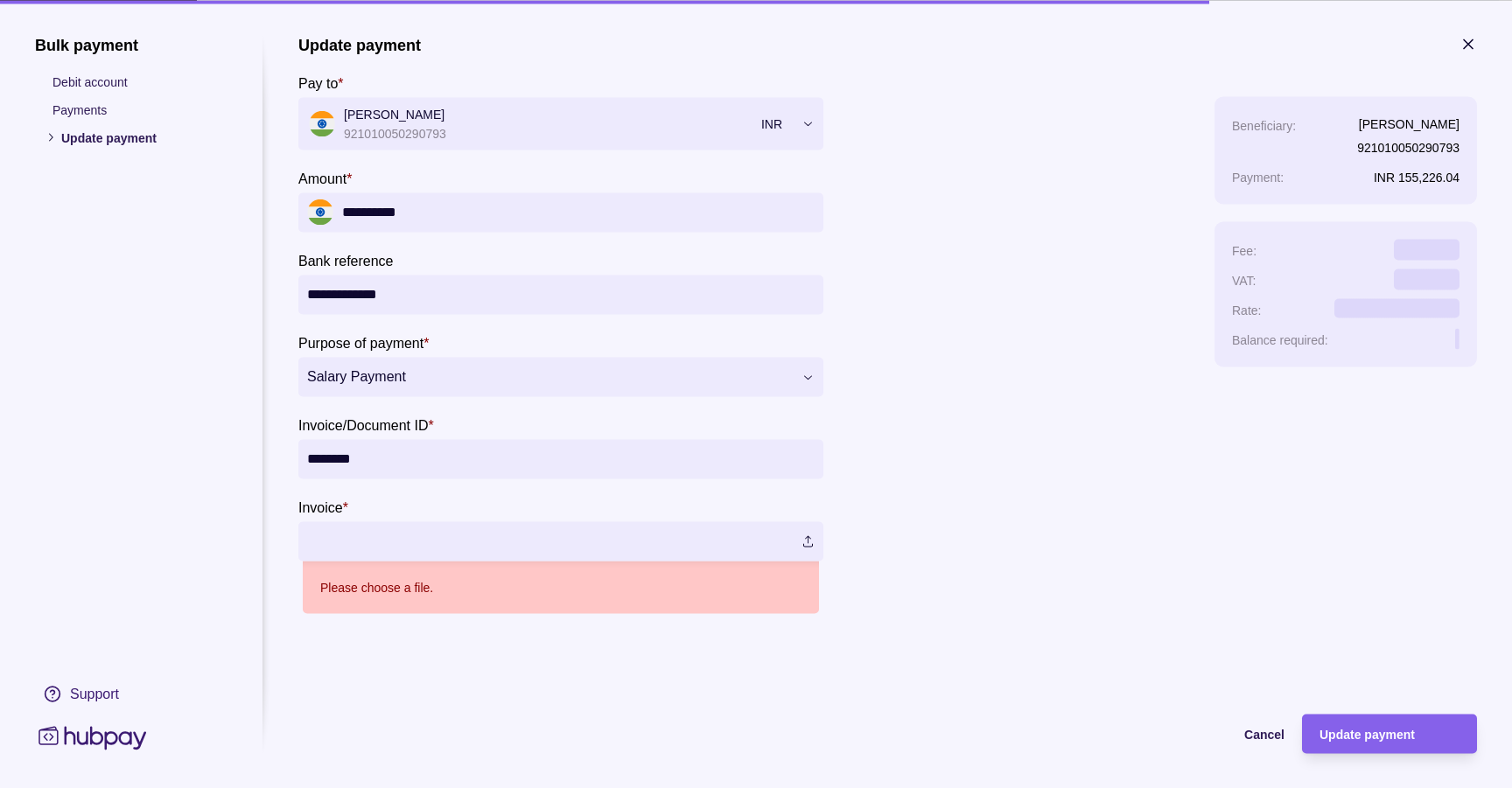
click at [816, 546] on label at bounding box center [561, 541] width 525 height 39
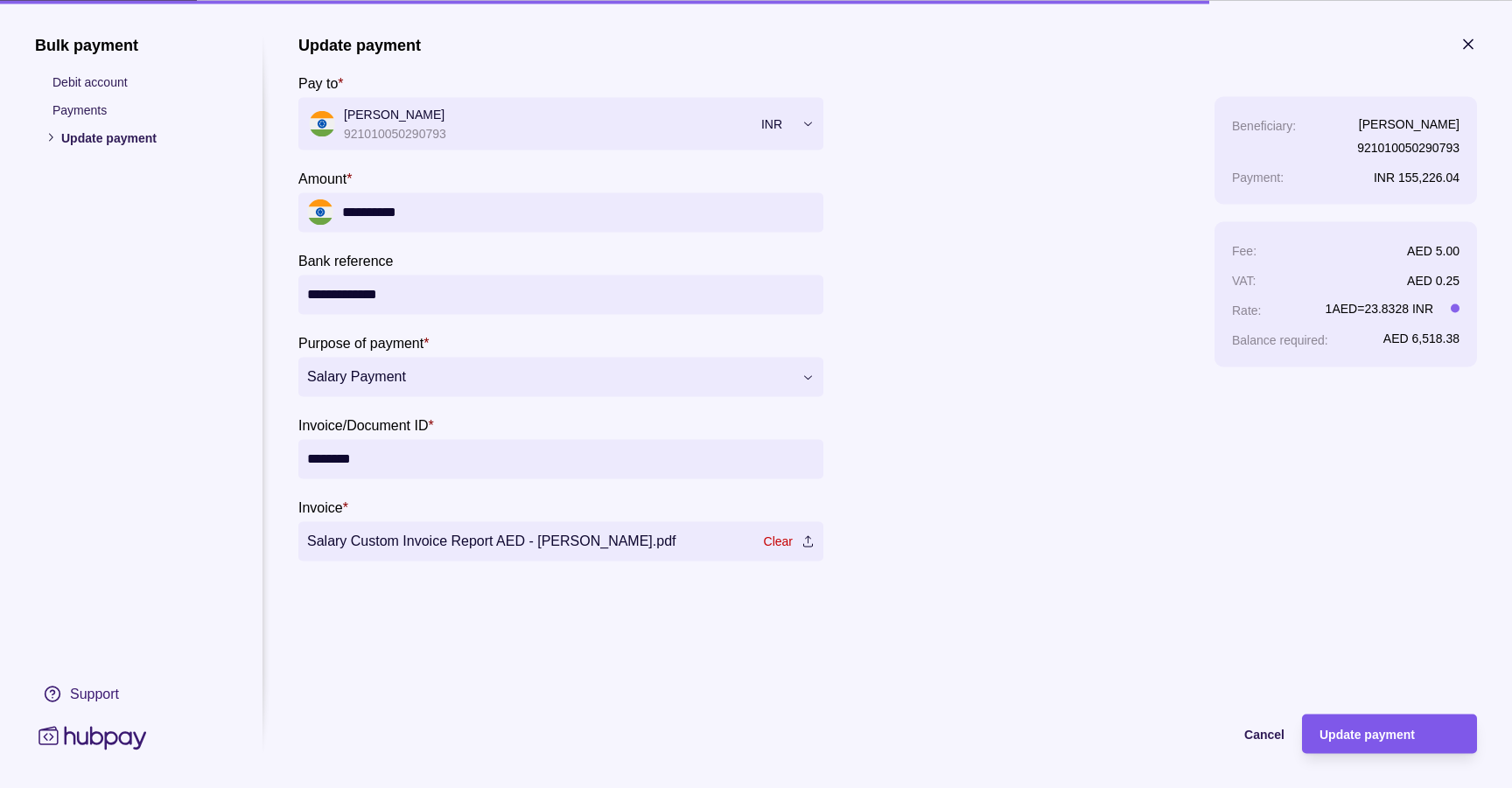
click at [1369, 744] on div "Update payment" at bounding box center [1376, 734] width 166 height 39
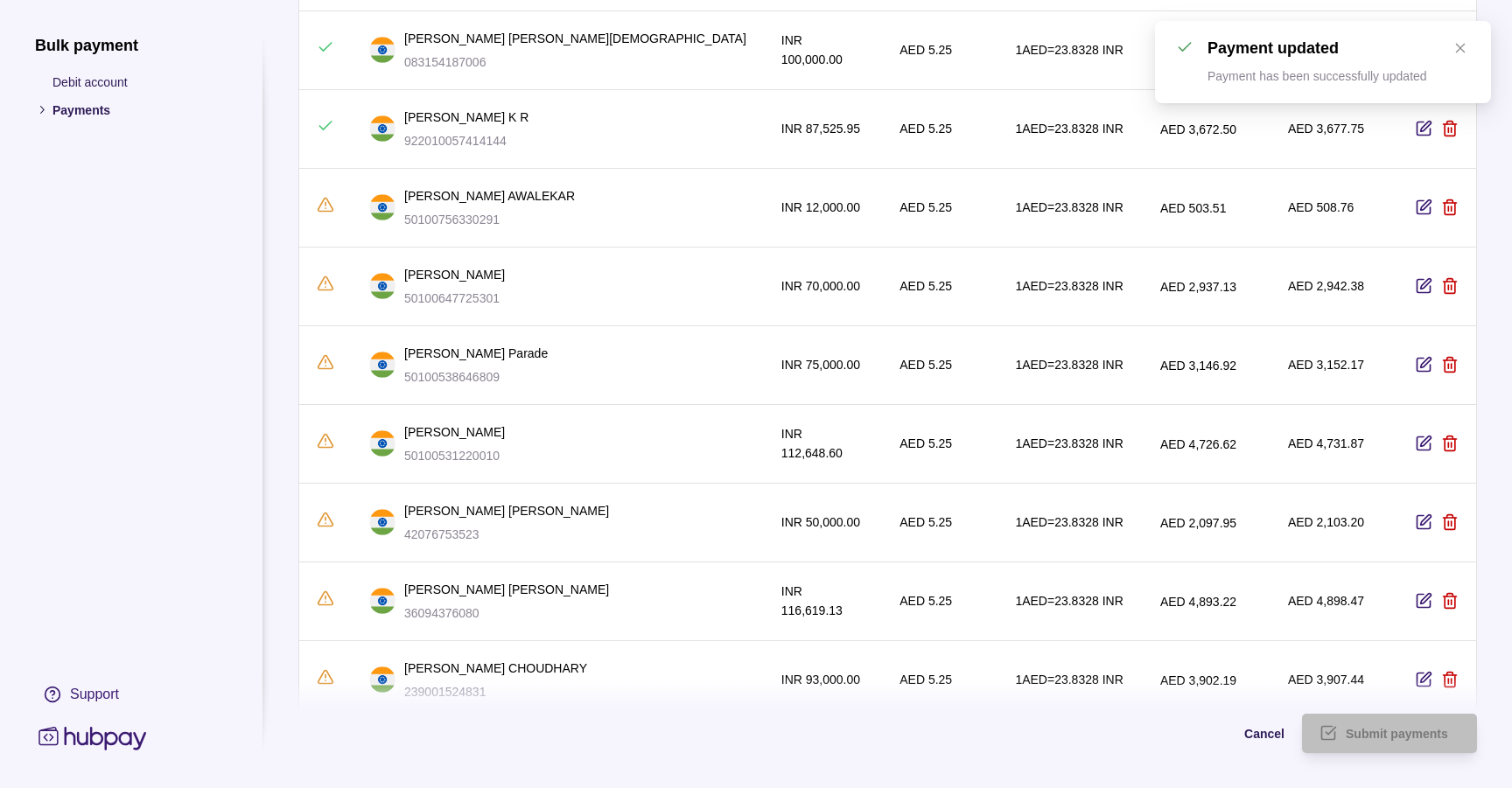
scroll to position [576, 0]
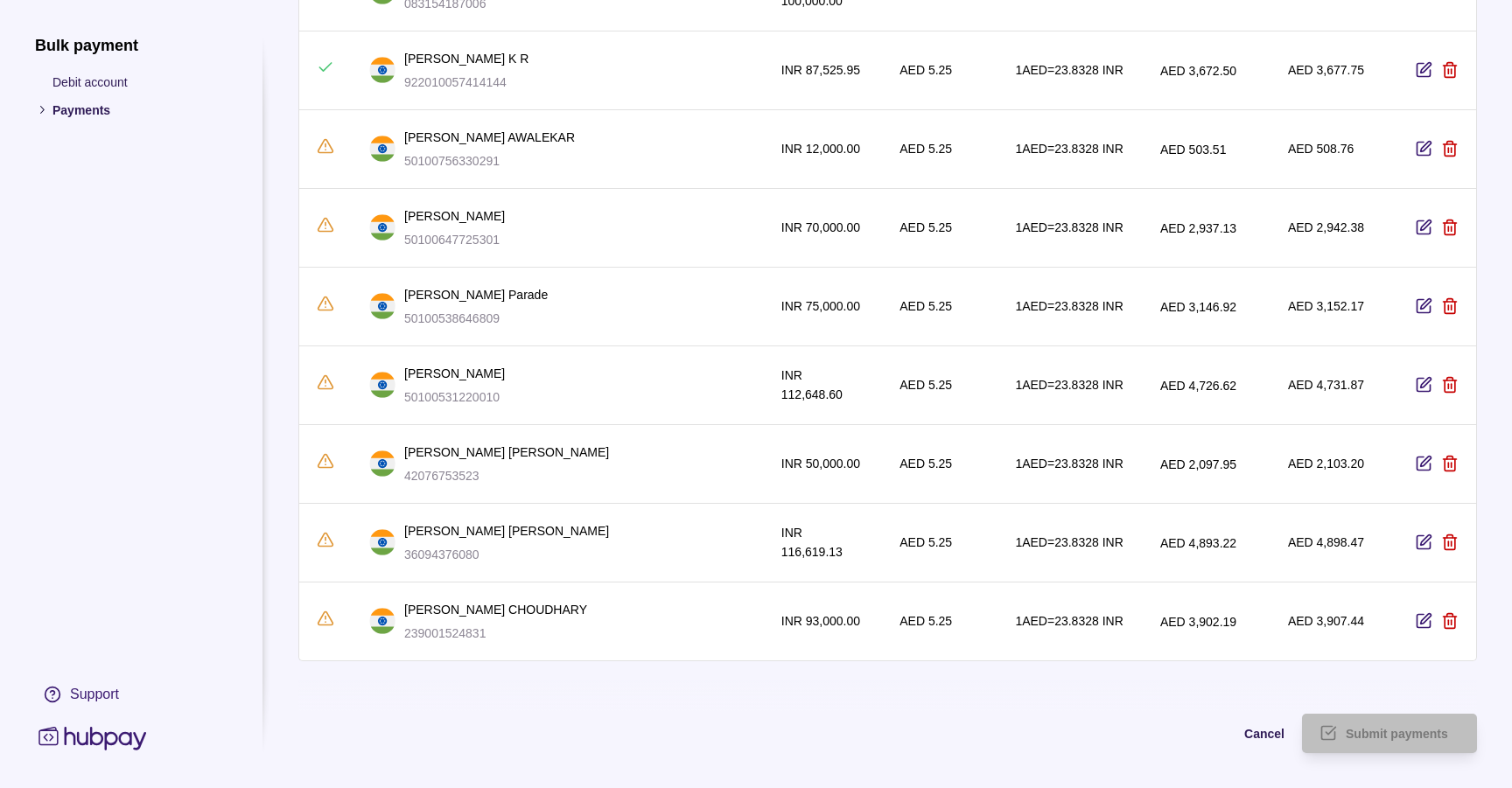
click at [1429, 617] on icon "button" at bounding box center [1424, 621] width 13 height 13
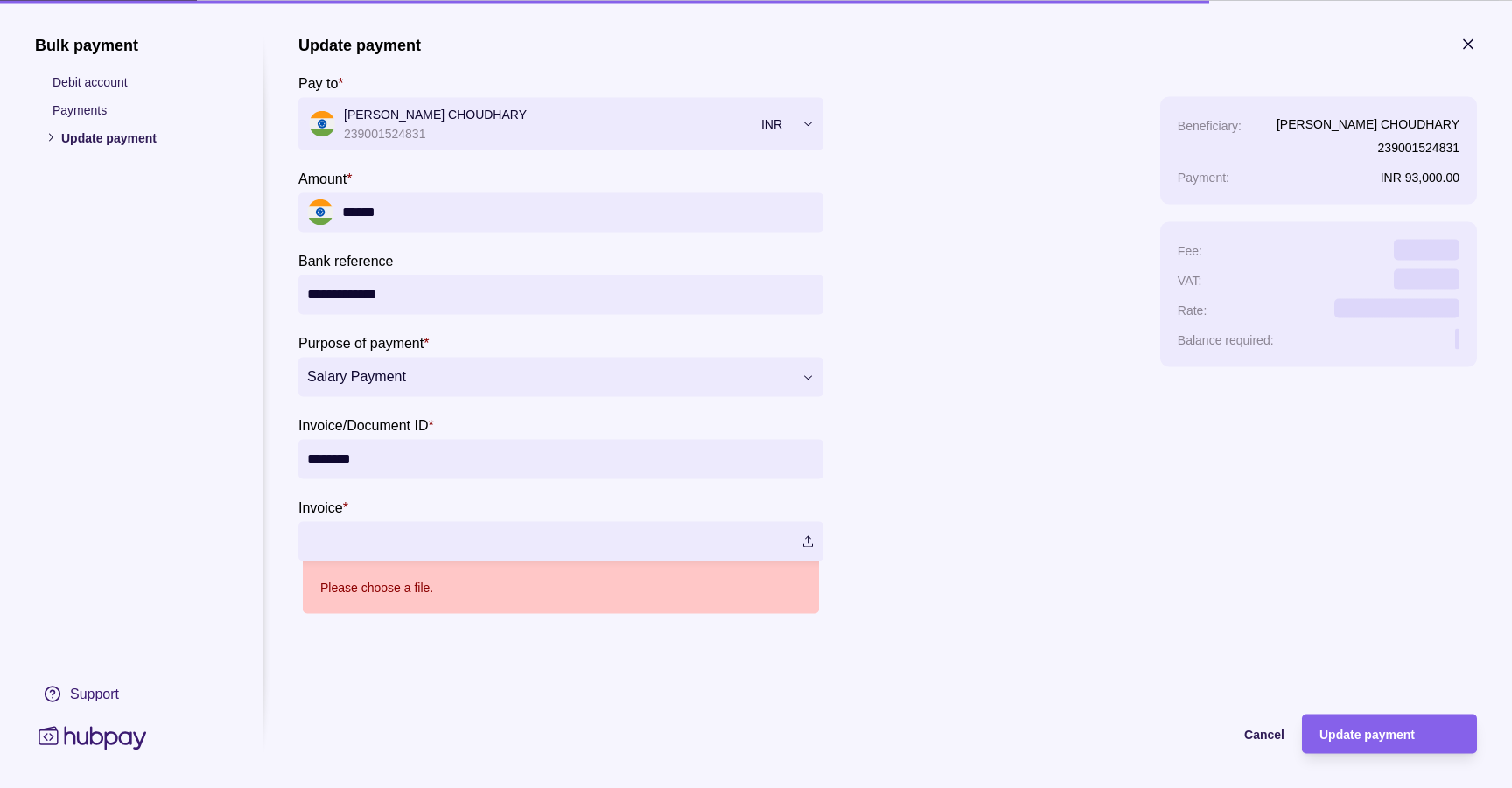
click at [810, 543] on label at bounding box center [561, 541] width 525 height 39
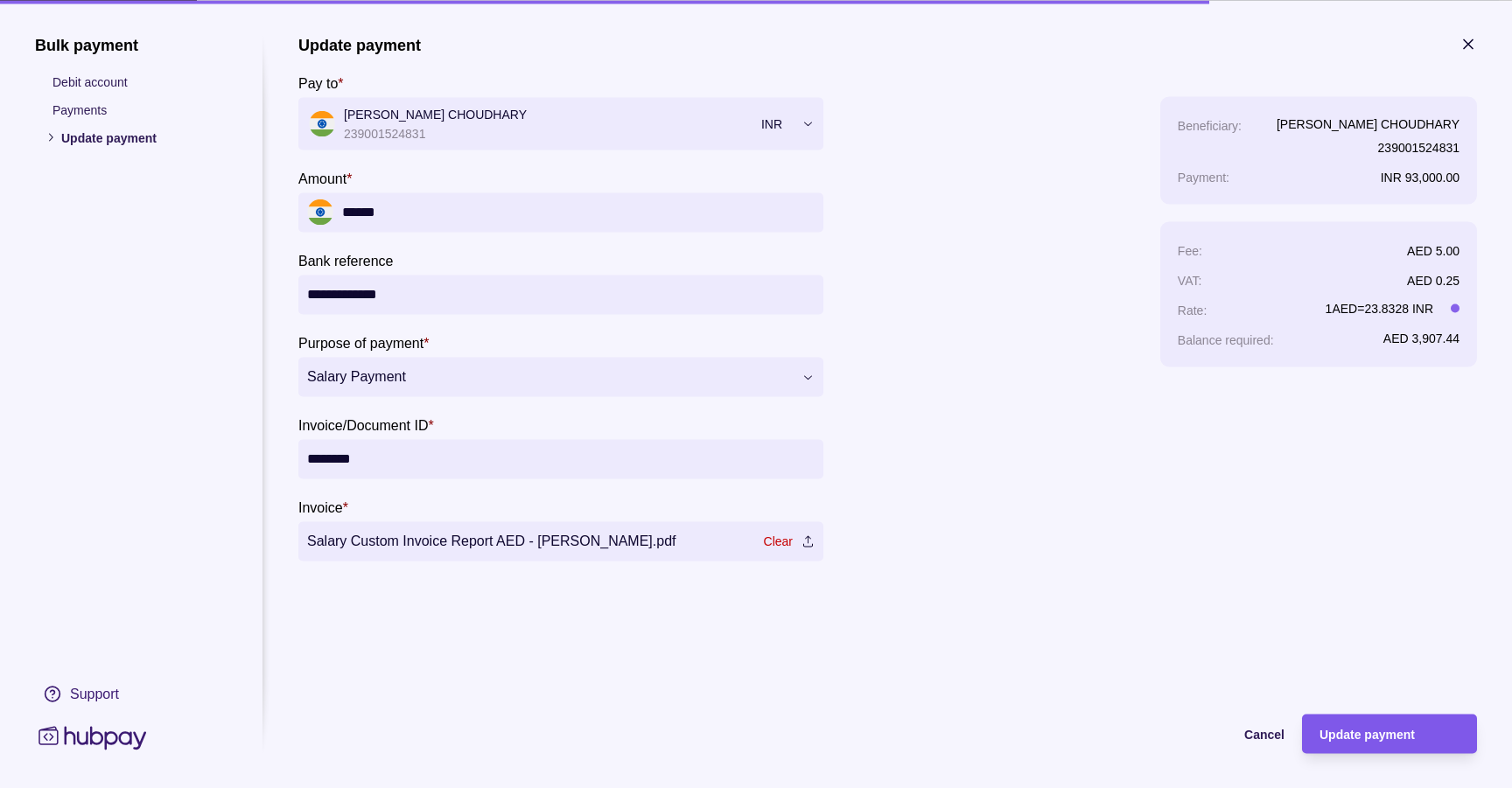
click at [1381, 730] on span "Update payment" at bounding box center [1368, 735] width 96 height 14
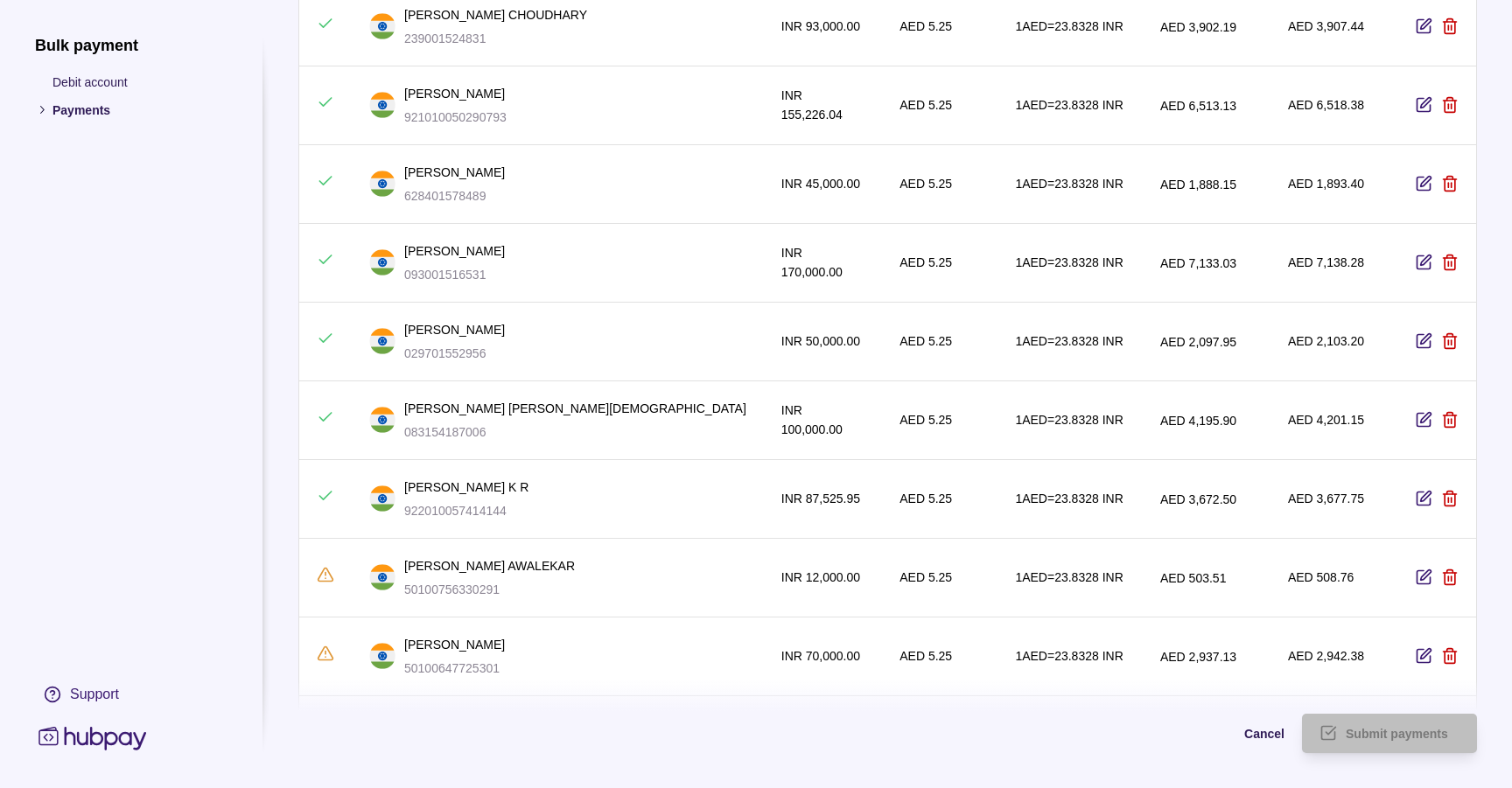
scroll to position [461, 0]
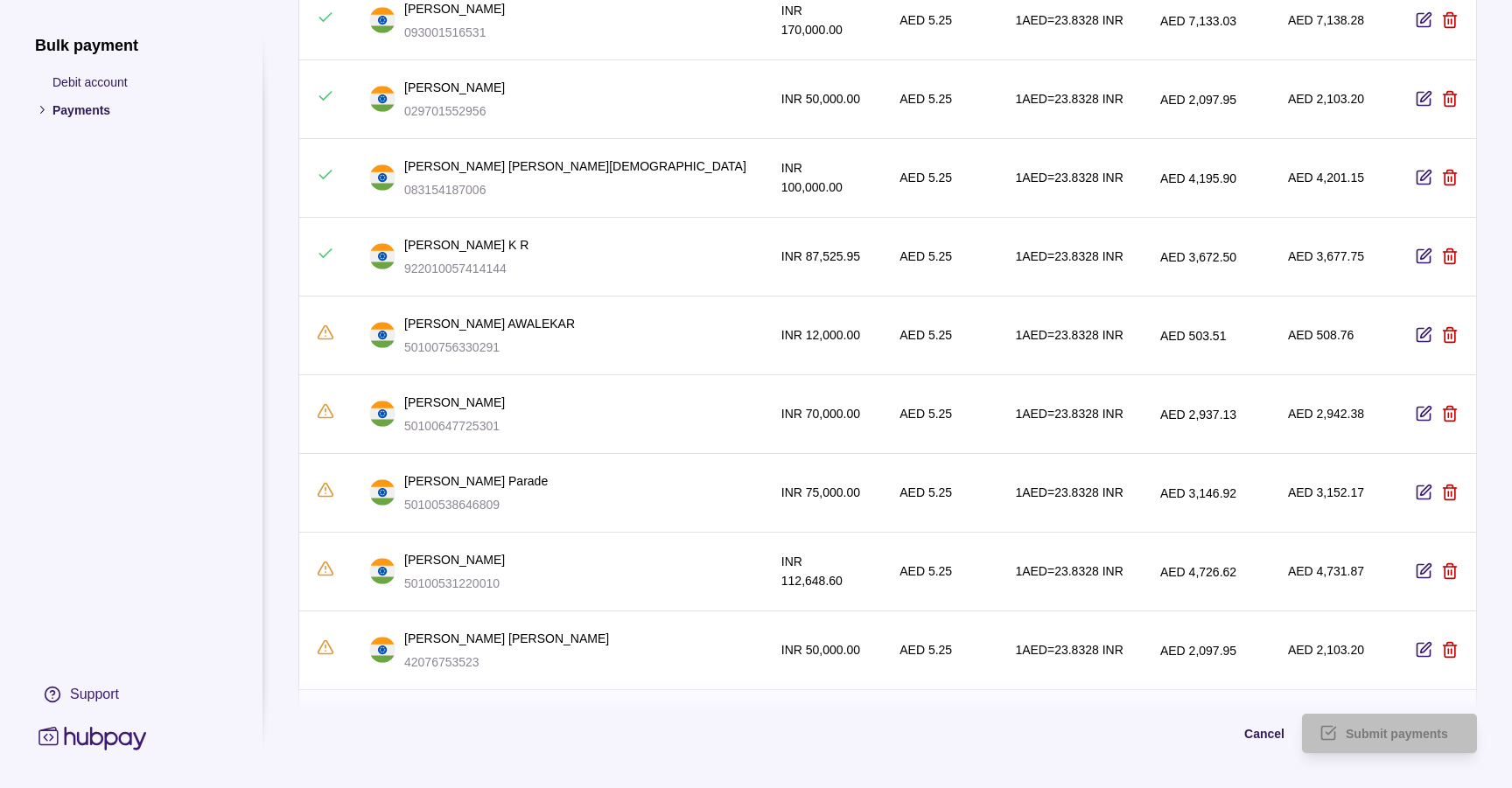
click at [1417, 342] on icon "button" at bounding box center [1424, 335] width 13 height 13
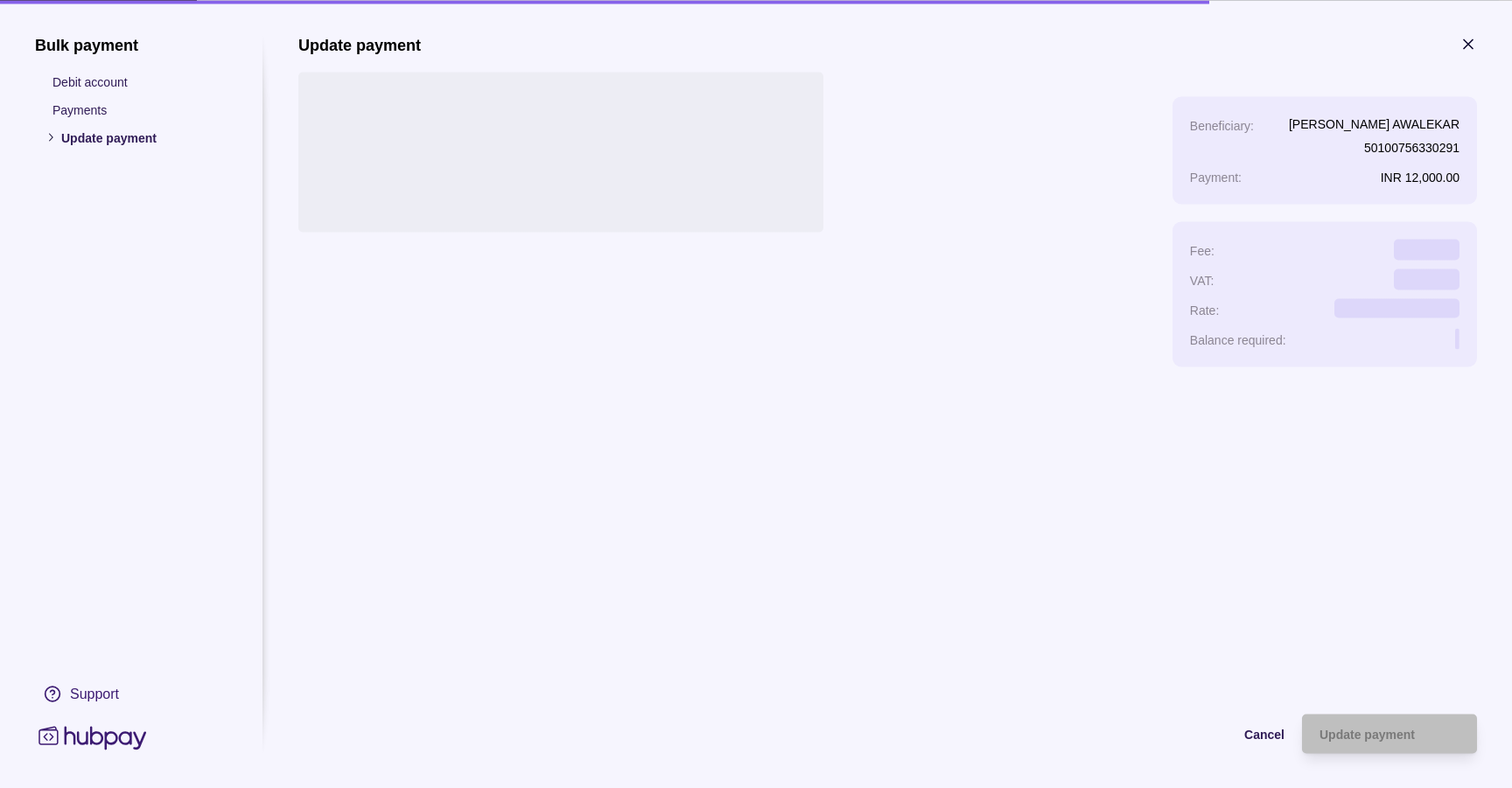
scroll to position [0, 0]
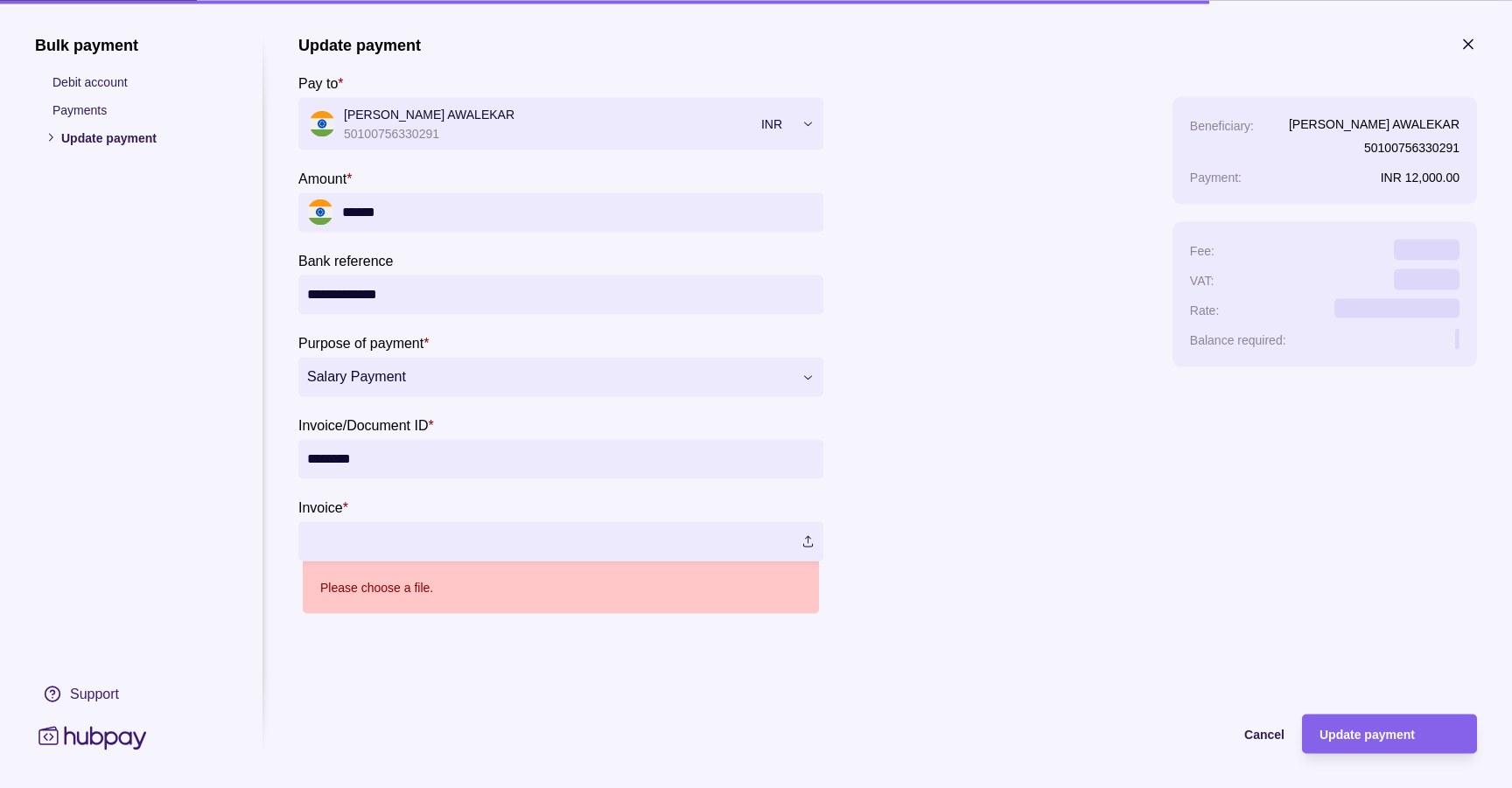
click at [806, 546] on label at bounding box center [561, 541] width 525 height 39
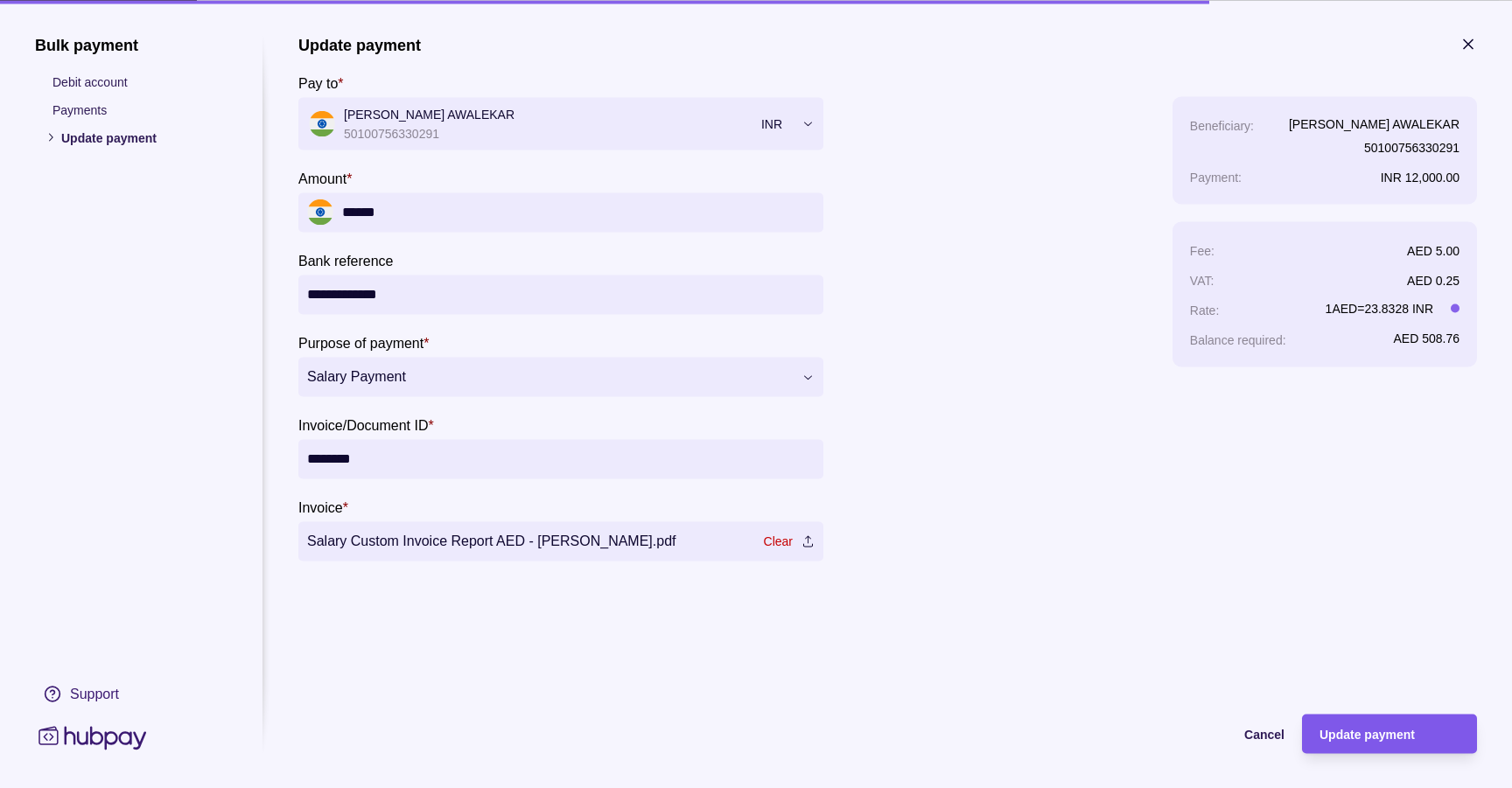
click at [1374, 728] on span "Update payment" at bounding box center [1368, 735] width 96 height 14
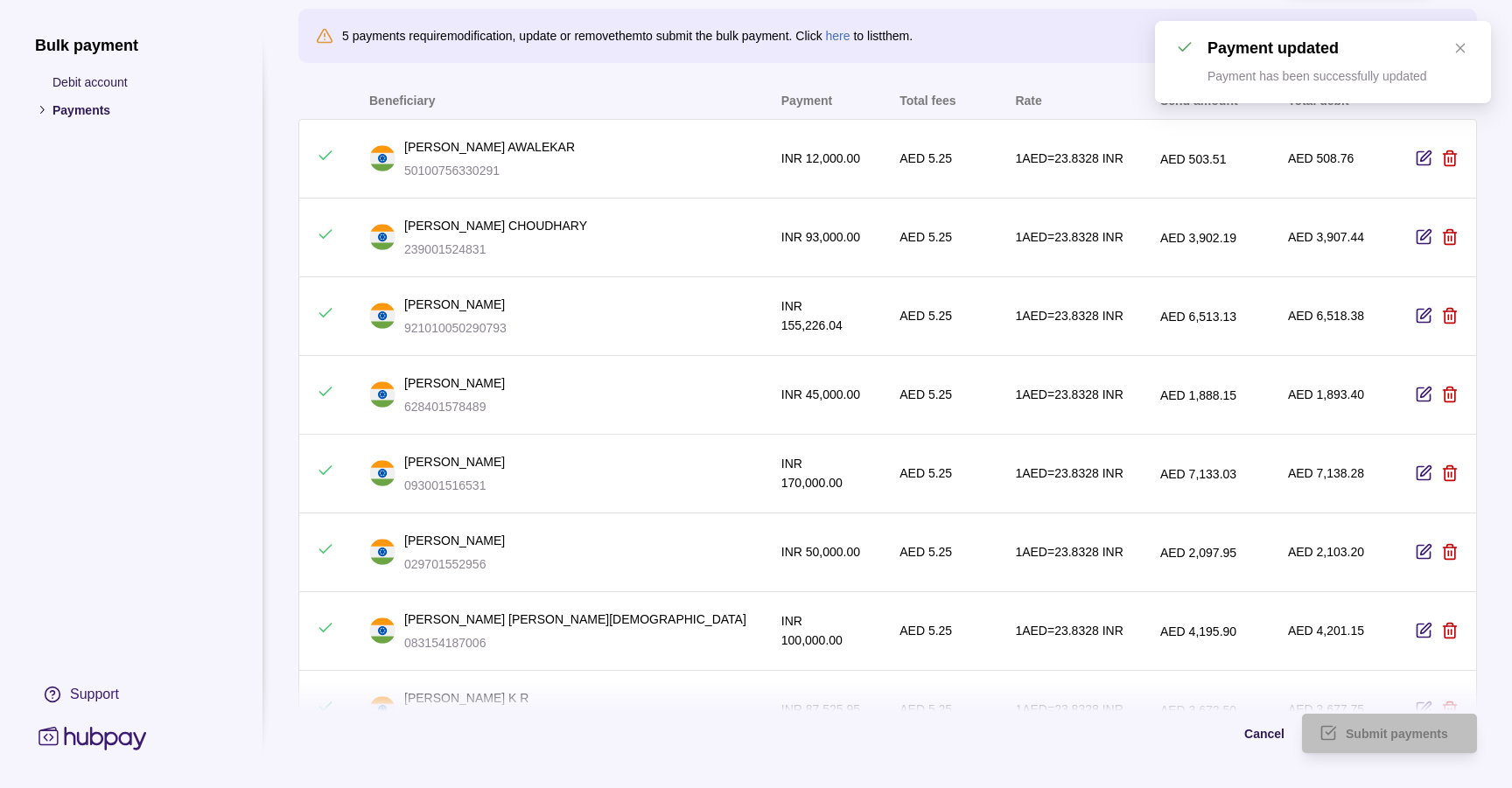
scroll to position [421, 0]
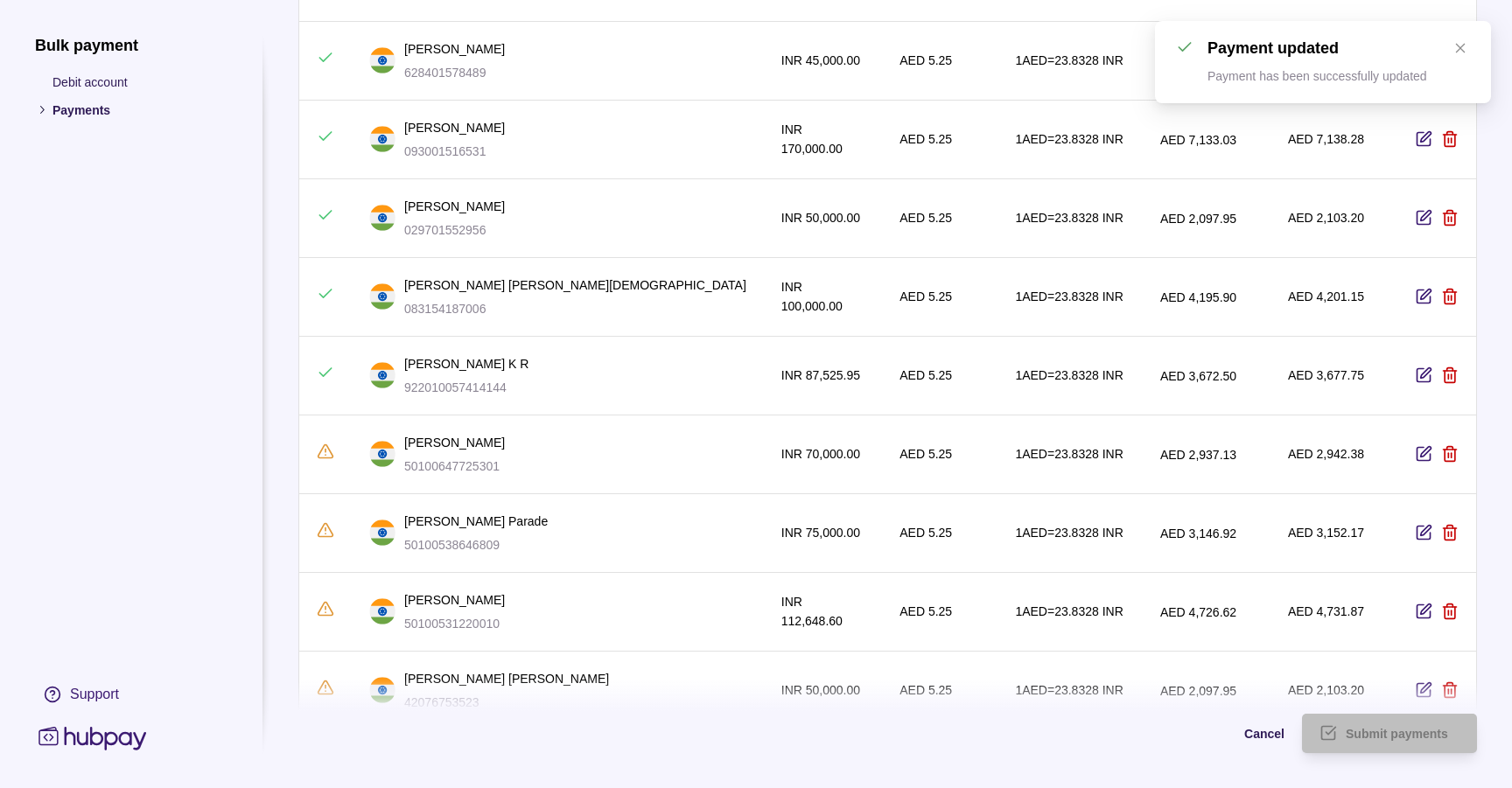
click at [1415, 451] on icon "button" at bounding box center [1424, 454] width 18 height 18
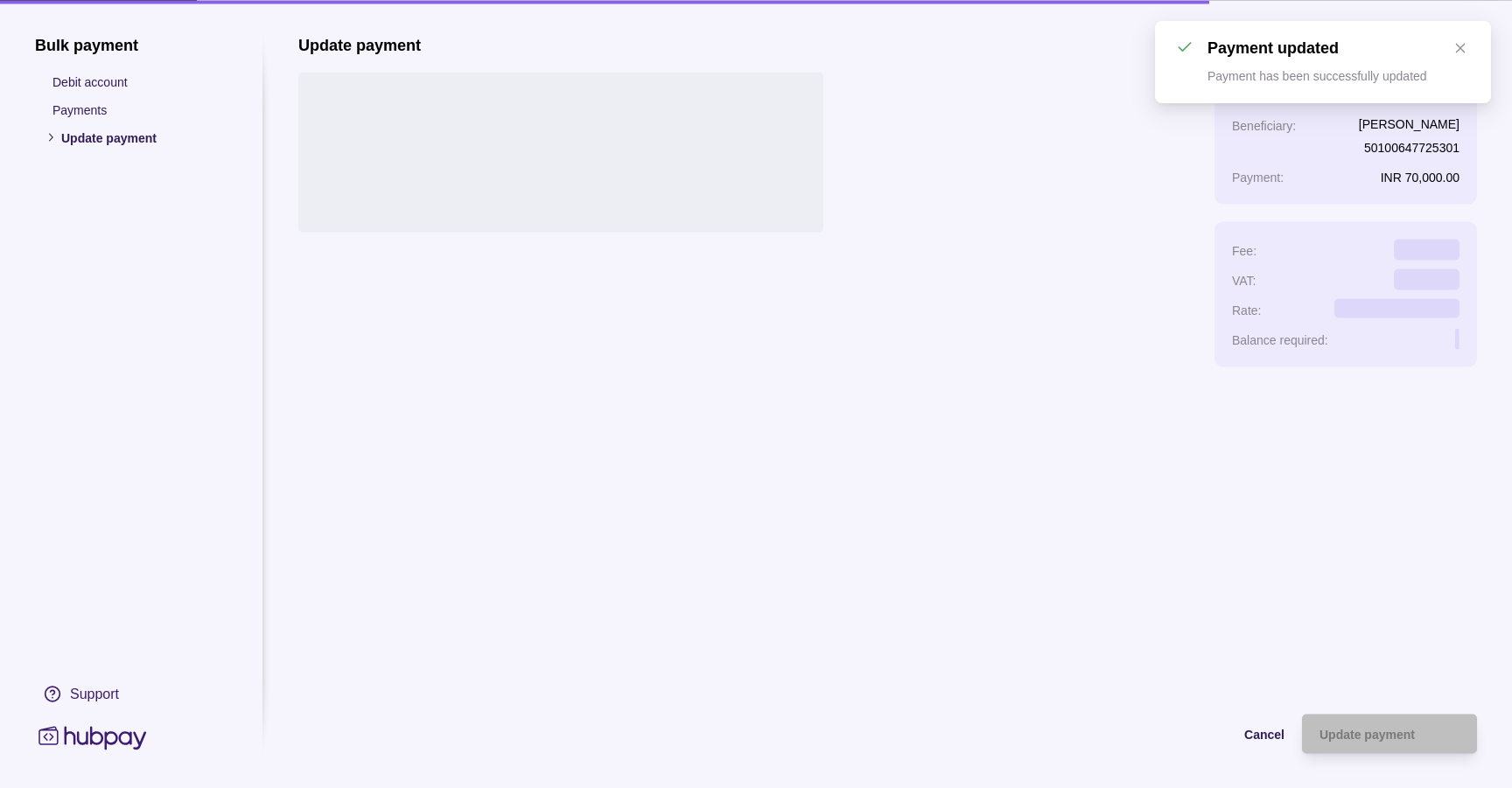
scroll to position [0, 0]
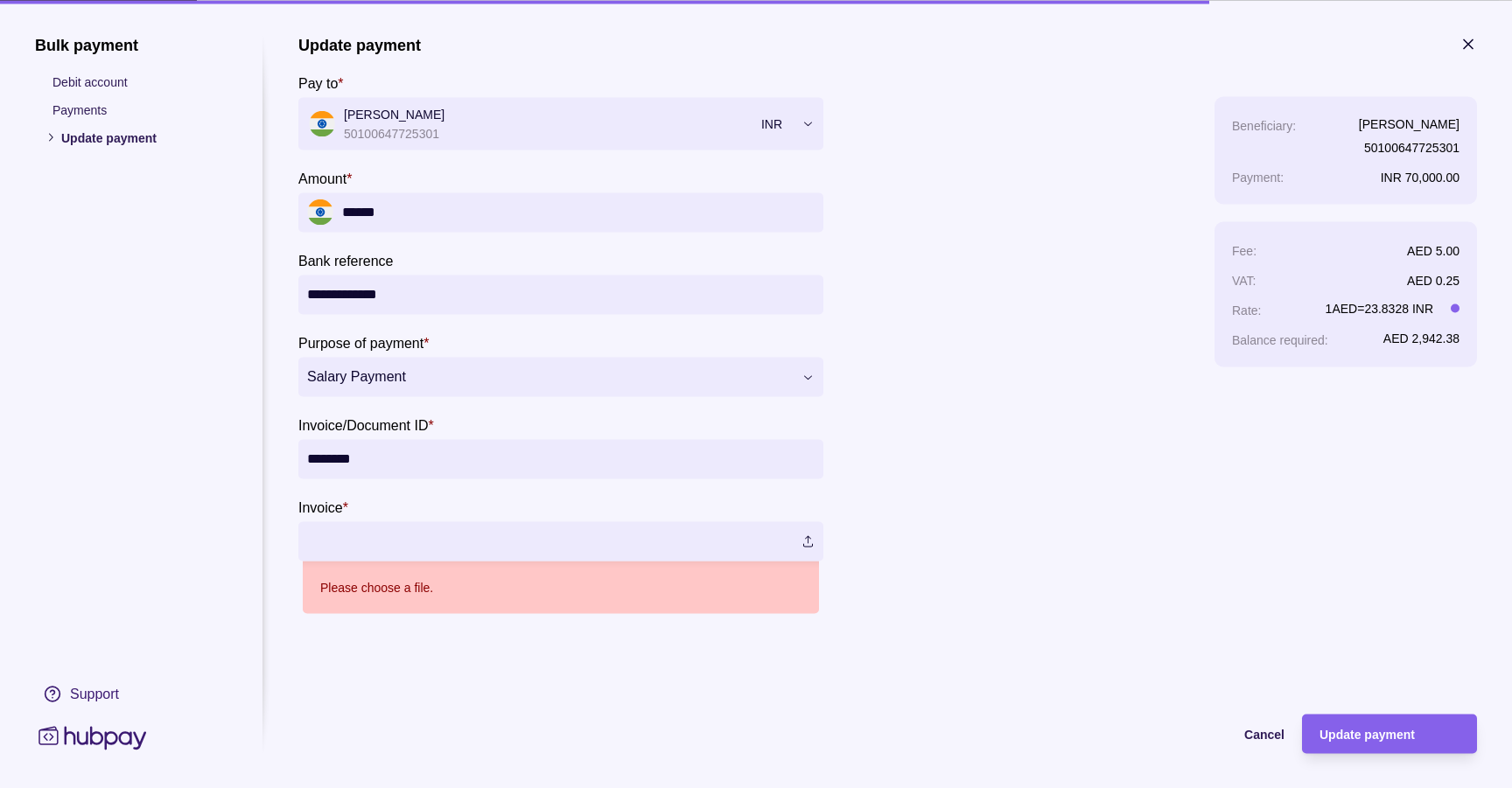
click at [808, 532] on label at bounding box center [561, 541] width 525 height 39
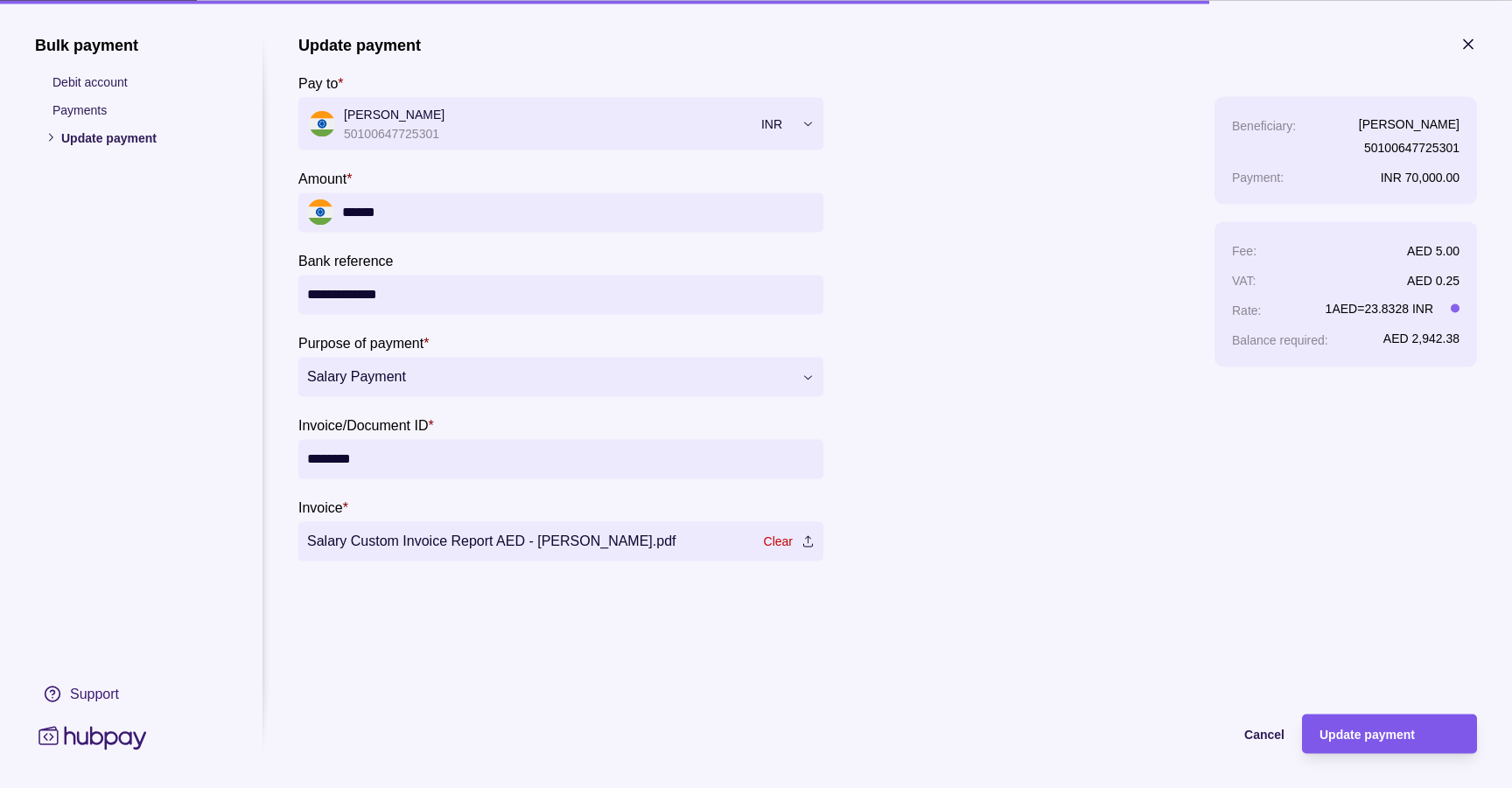
click at [1385, 741] on span "Update payment" at bounding box center [1368, 735] width 96 height 14
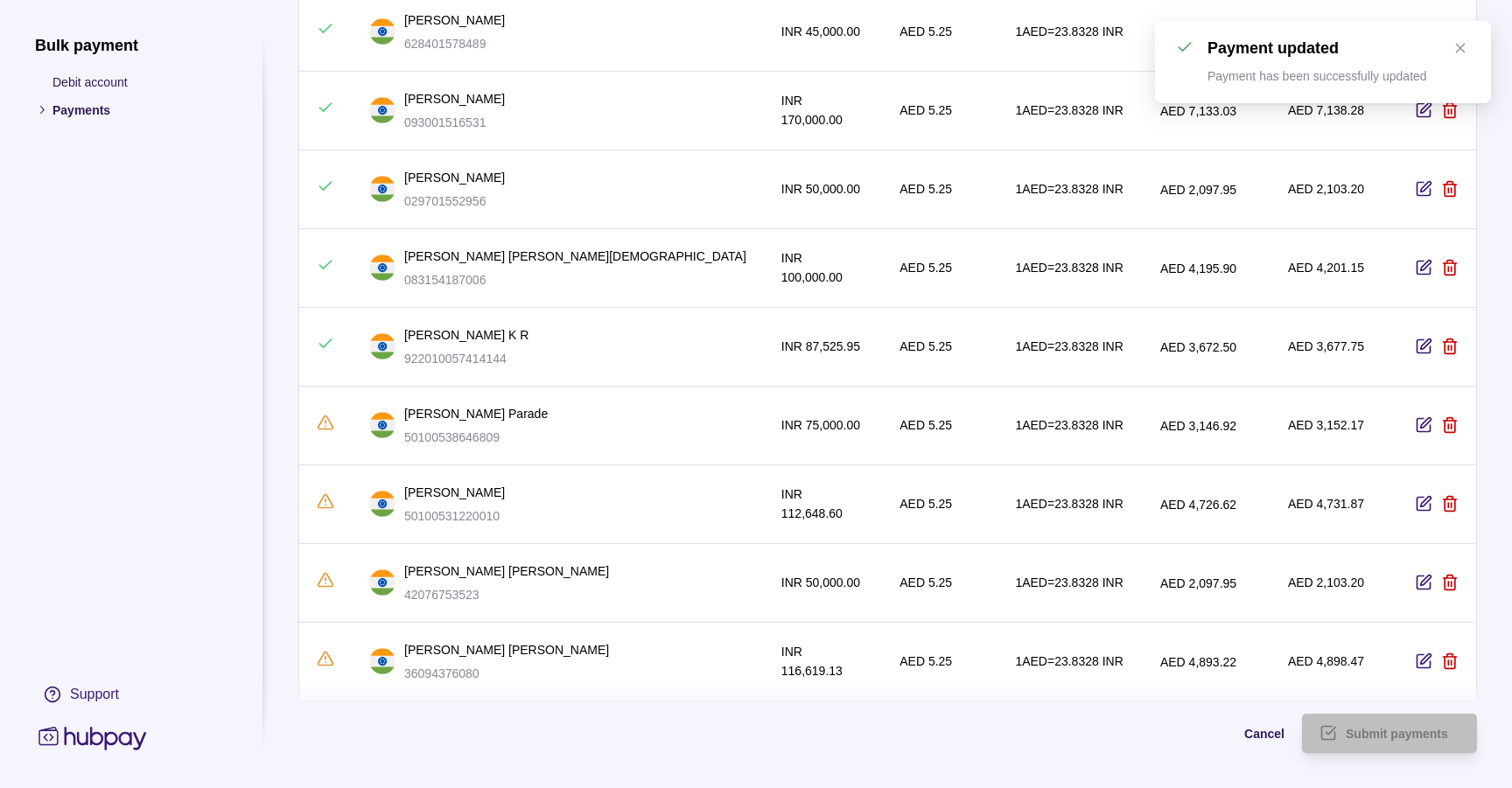
scroll to position [582, 0]
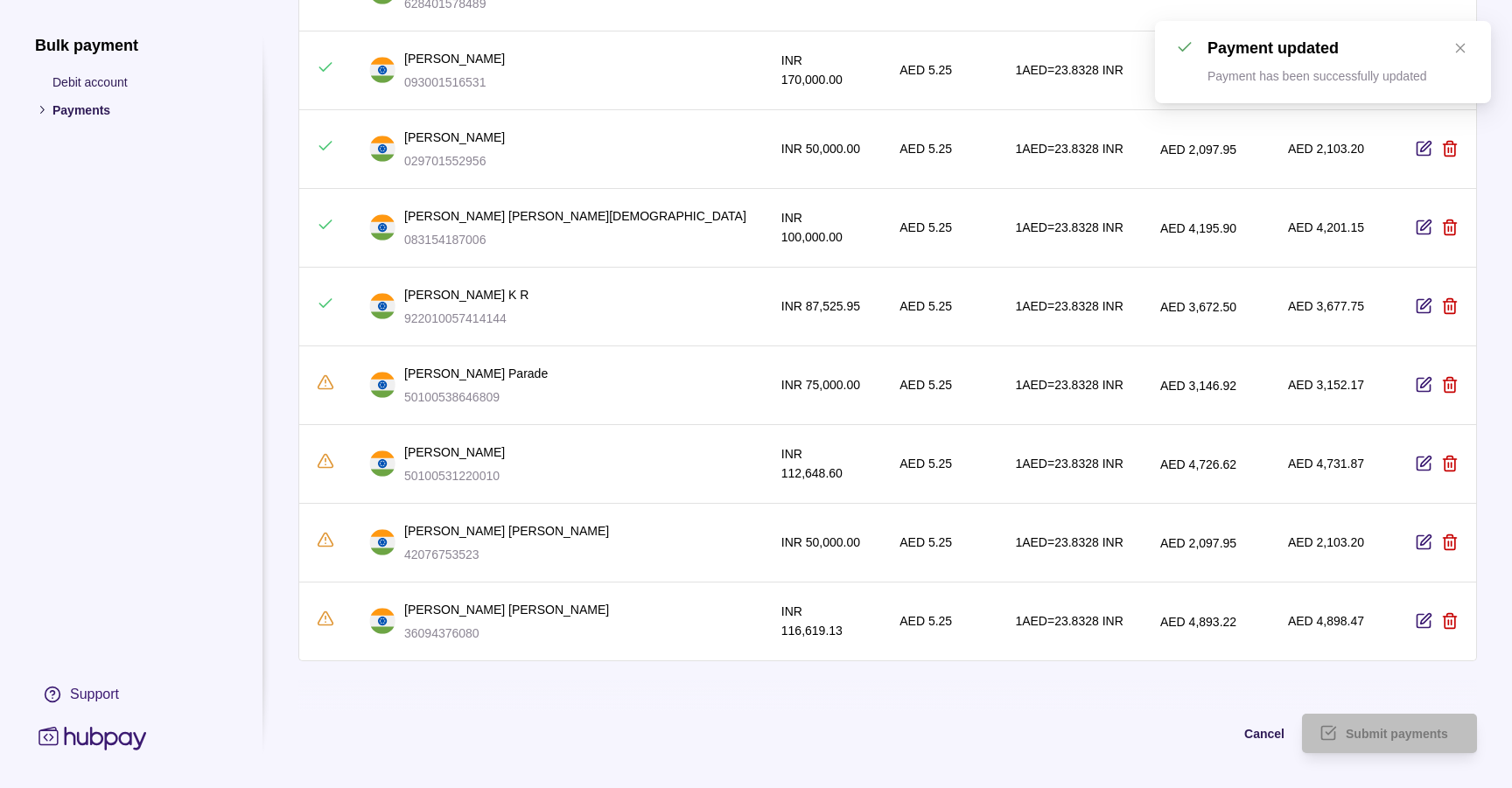
click at [1429, 377] on icon "button" at bounding box center [1424, 385] width 18 height 18
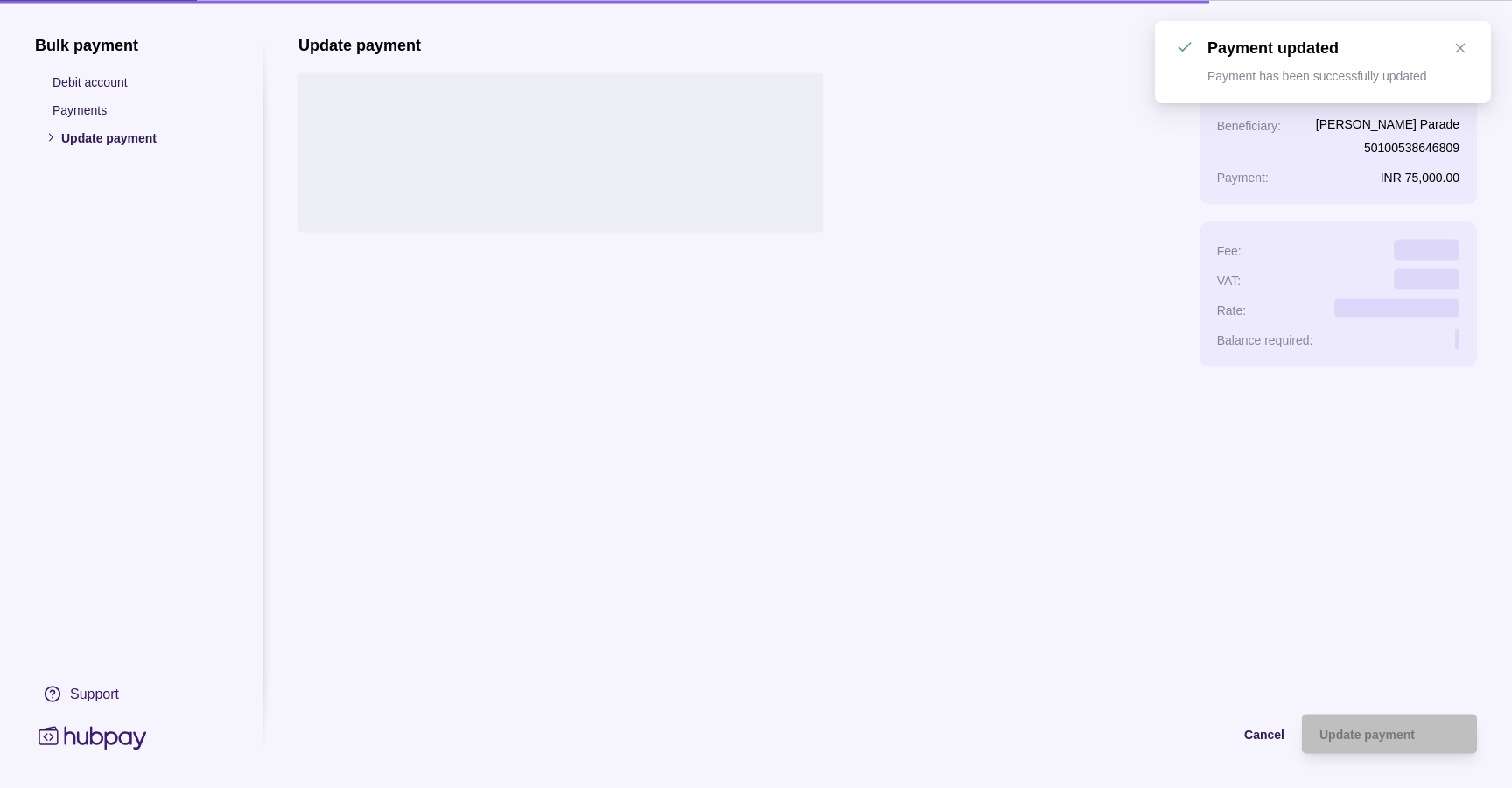
scroll to position [0, 0]
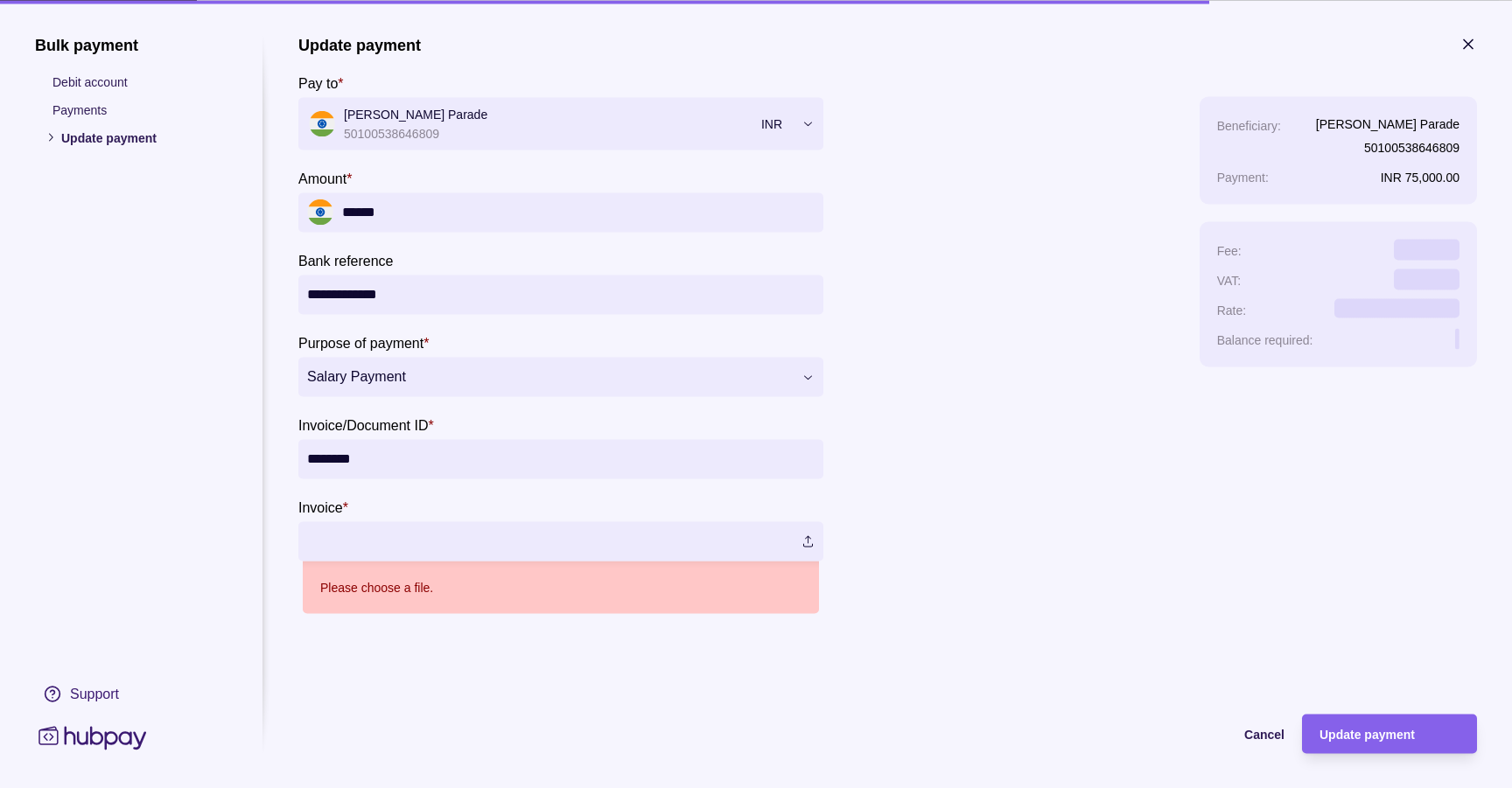
click at [810, 541] on label at bounding box center [561, 541] width 525 height 39
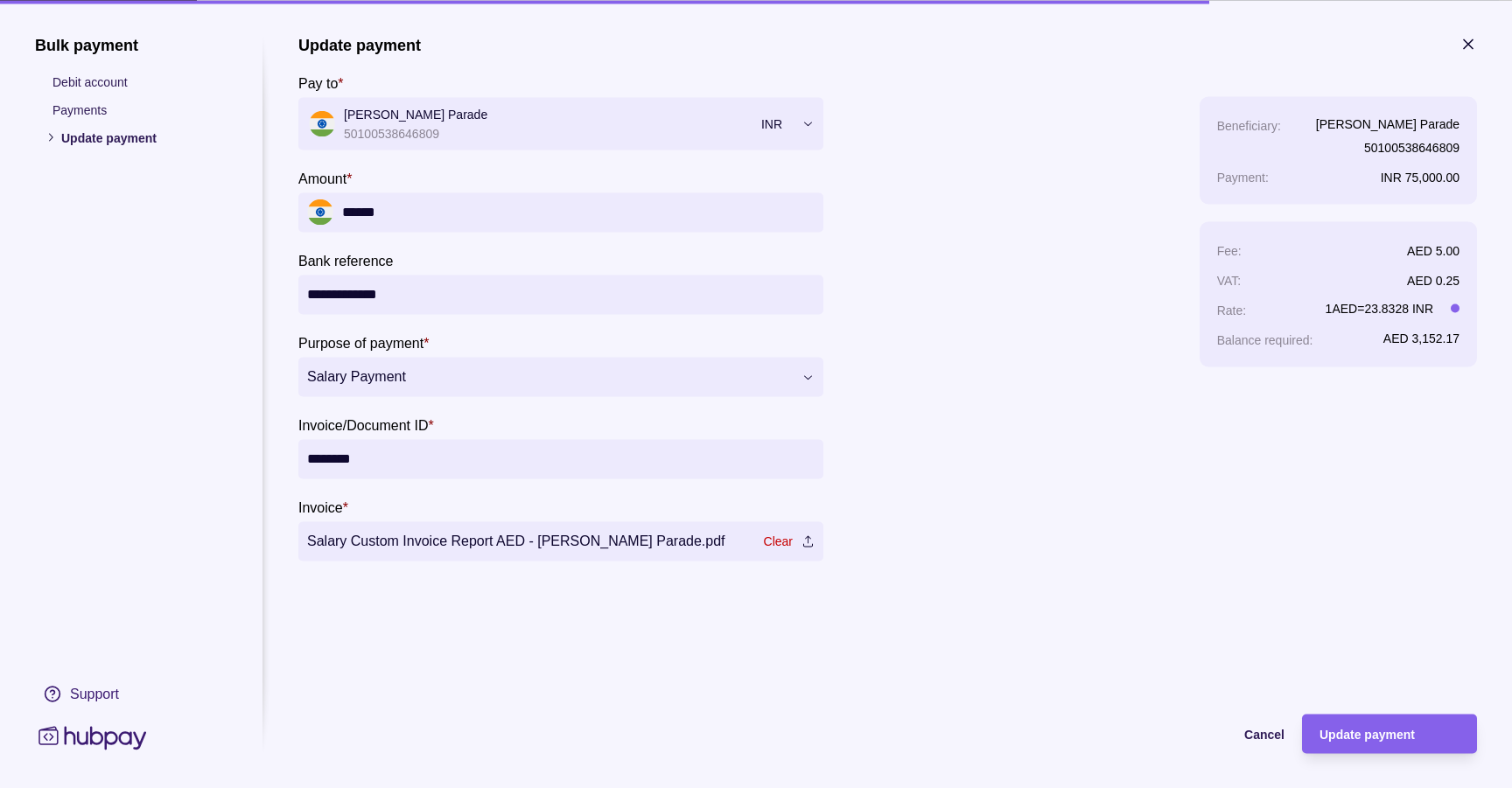
click at [1400, 763] on div "Cancel Update payment" at bounding box center [887, 733] width 1178 height 110
click at [1404, 748] on div "Update payment" at bounding box center [1376, 734] width 166 height 39
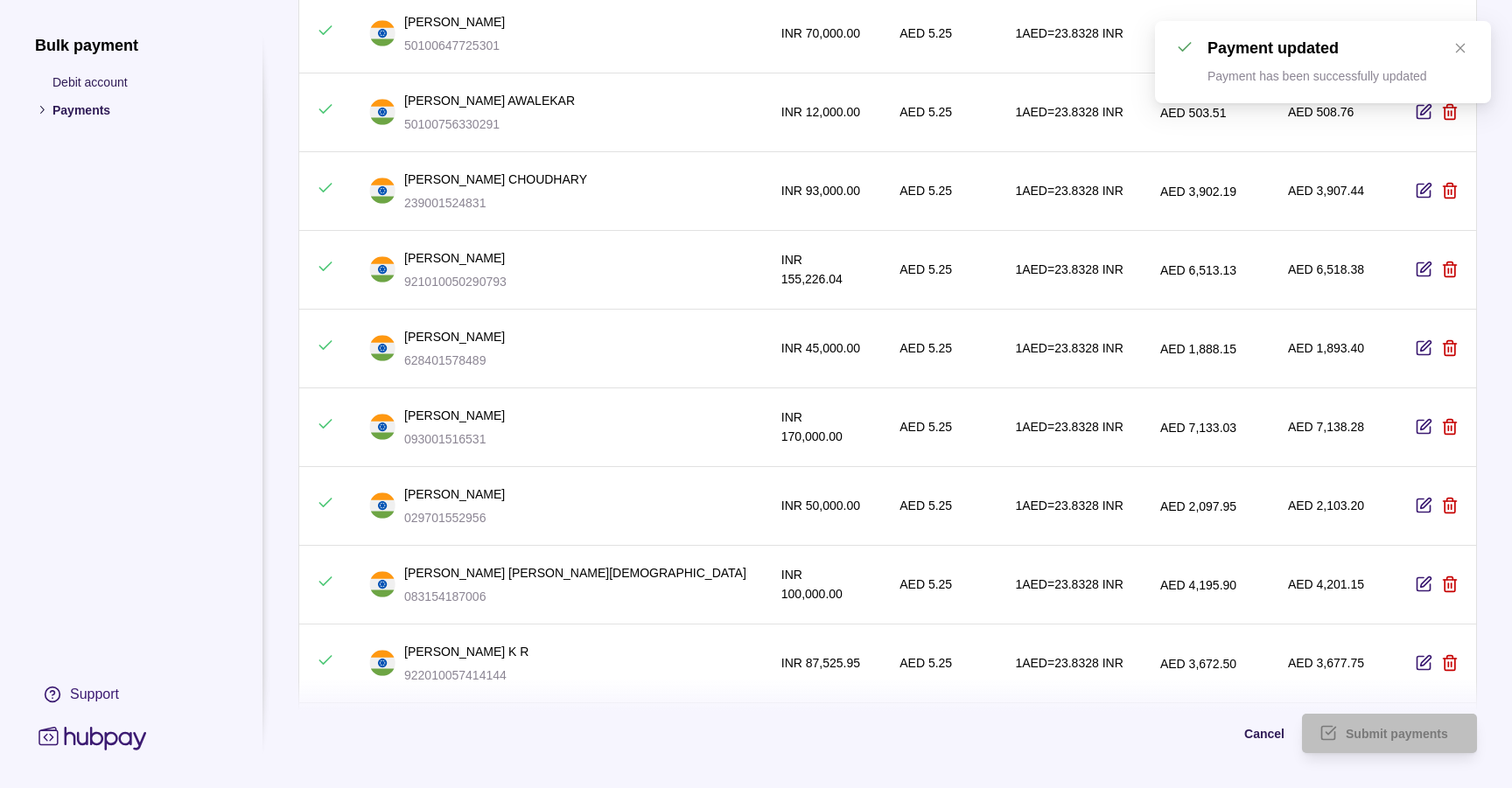
scroll to position [582, 0]
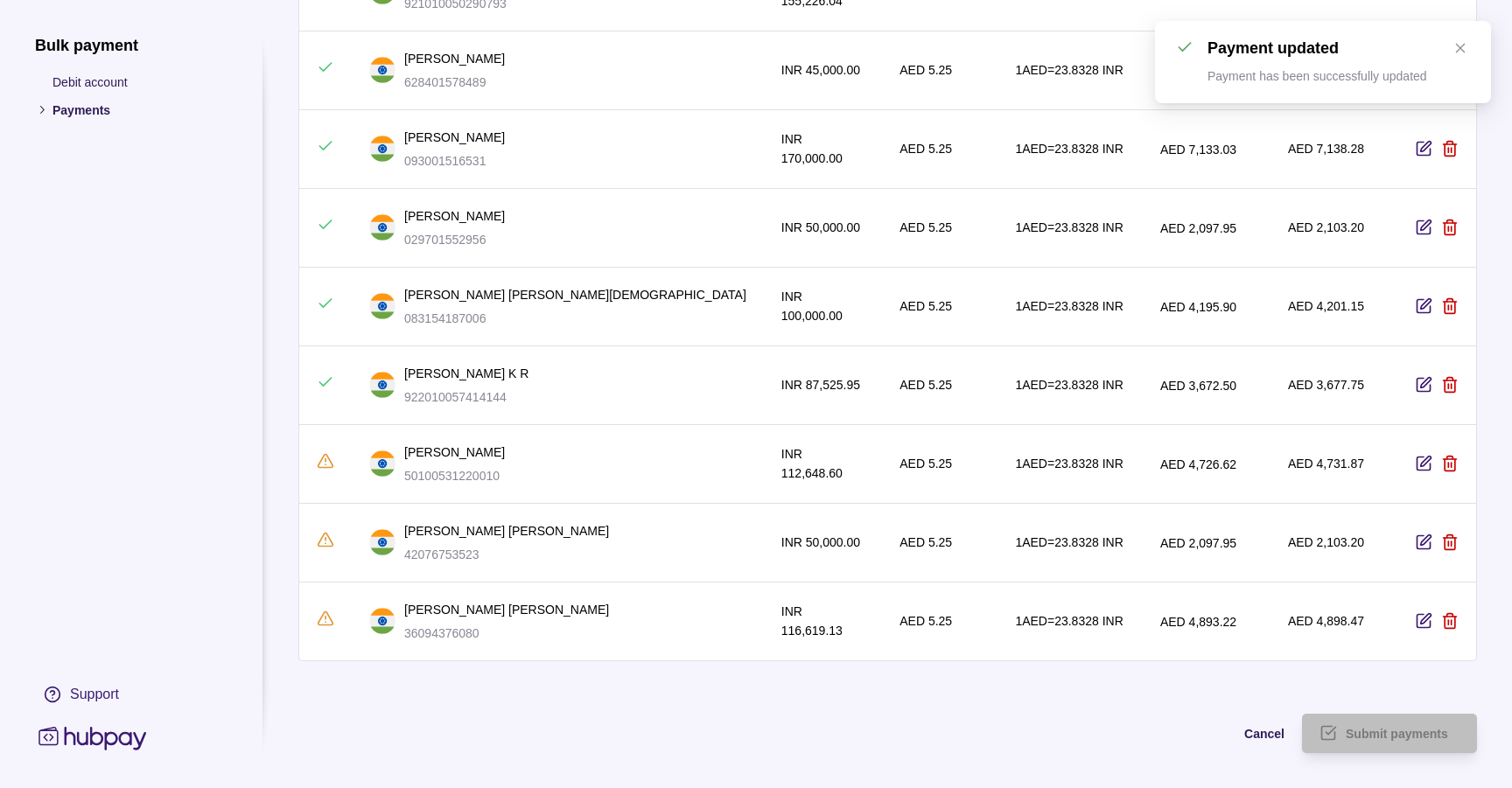
click at [1427, 455] on icon "button" at bounding box center [1424, 464] width 18 height 18
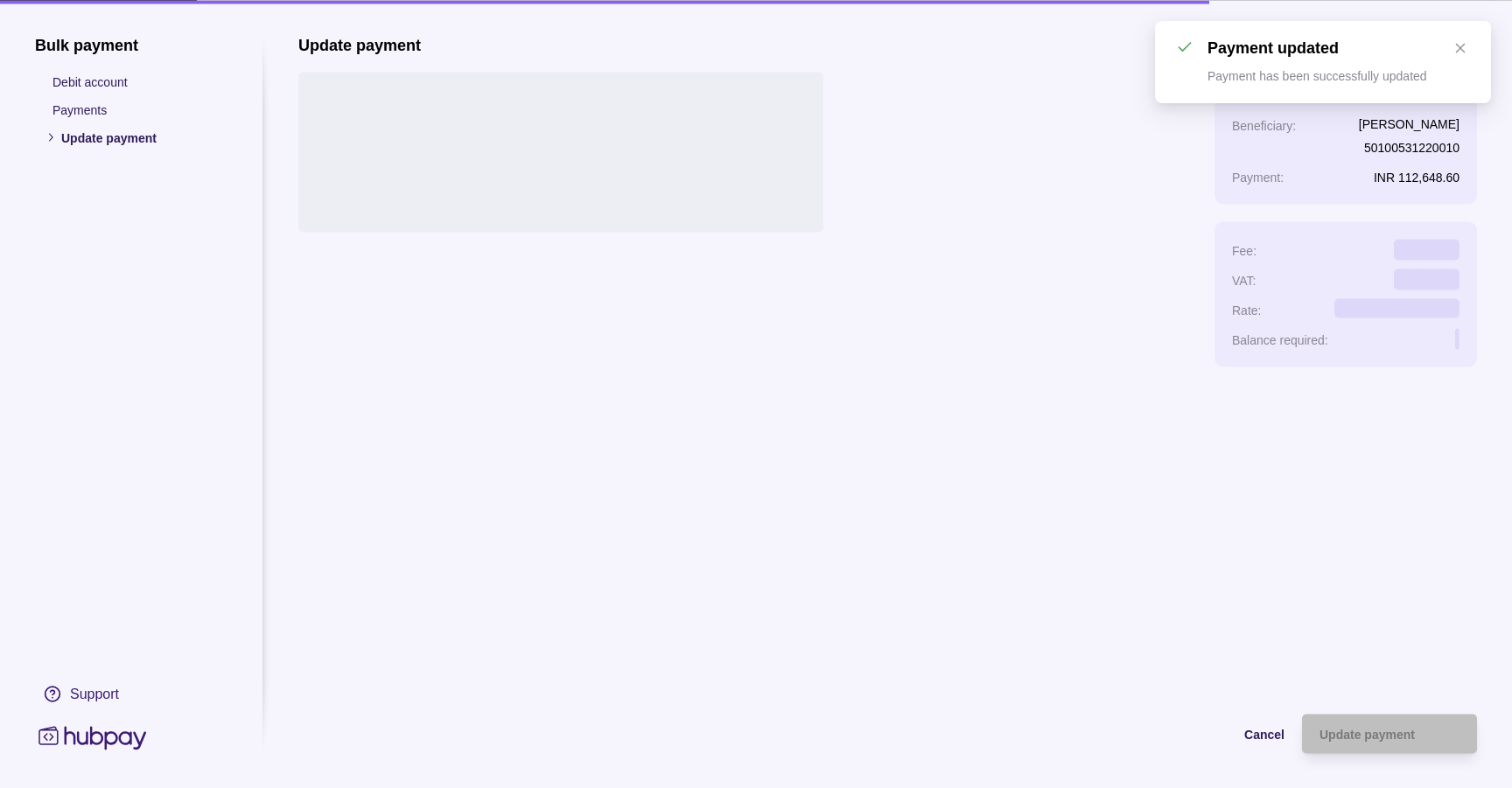
scroll to position [0, 0]
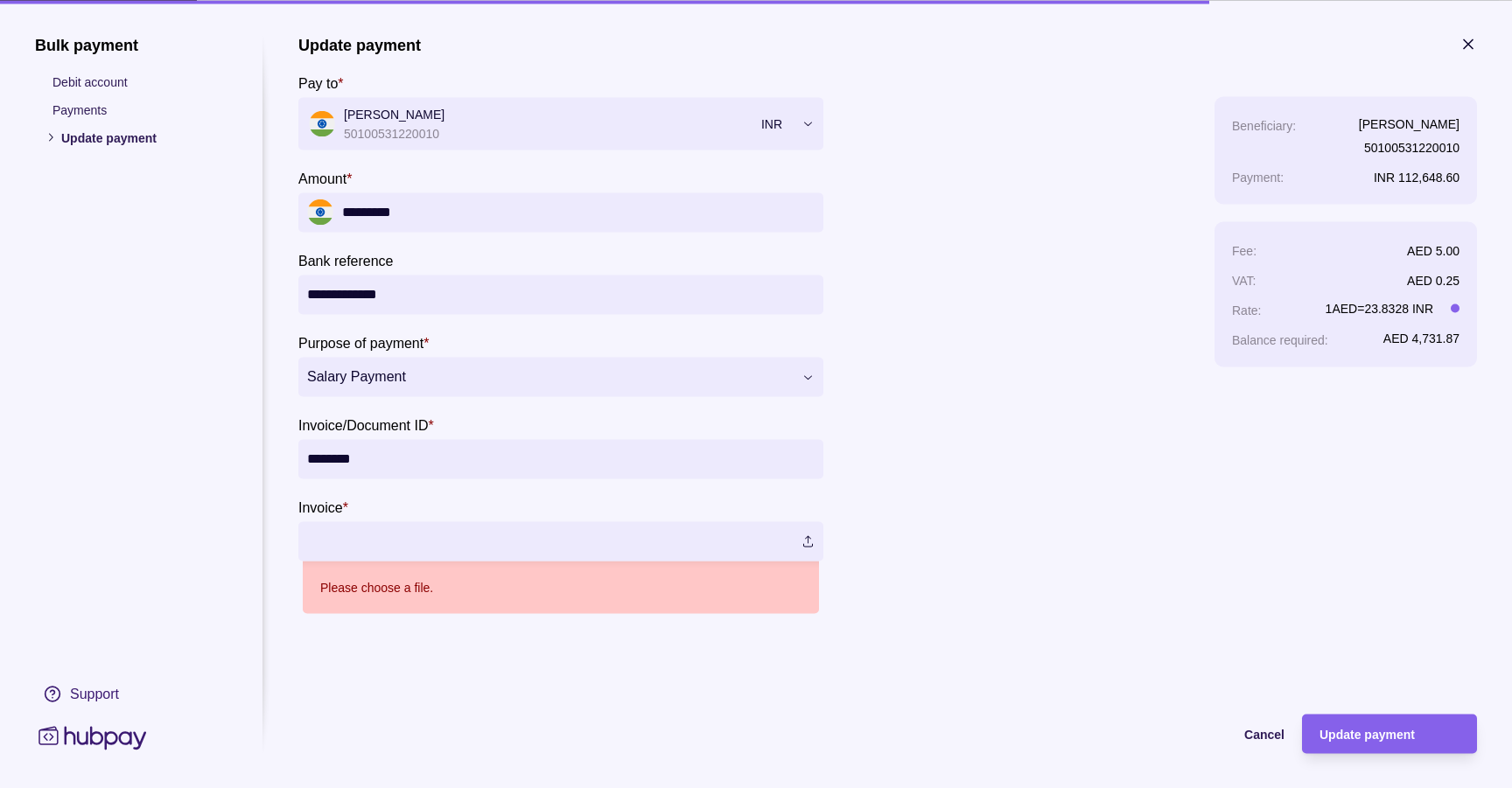
click at [811, 540] on label at bounding box center [561, 541] width 525 height 39
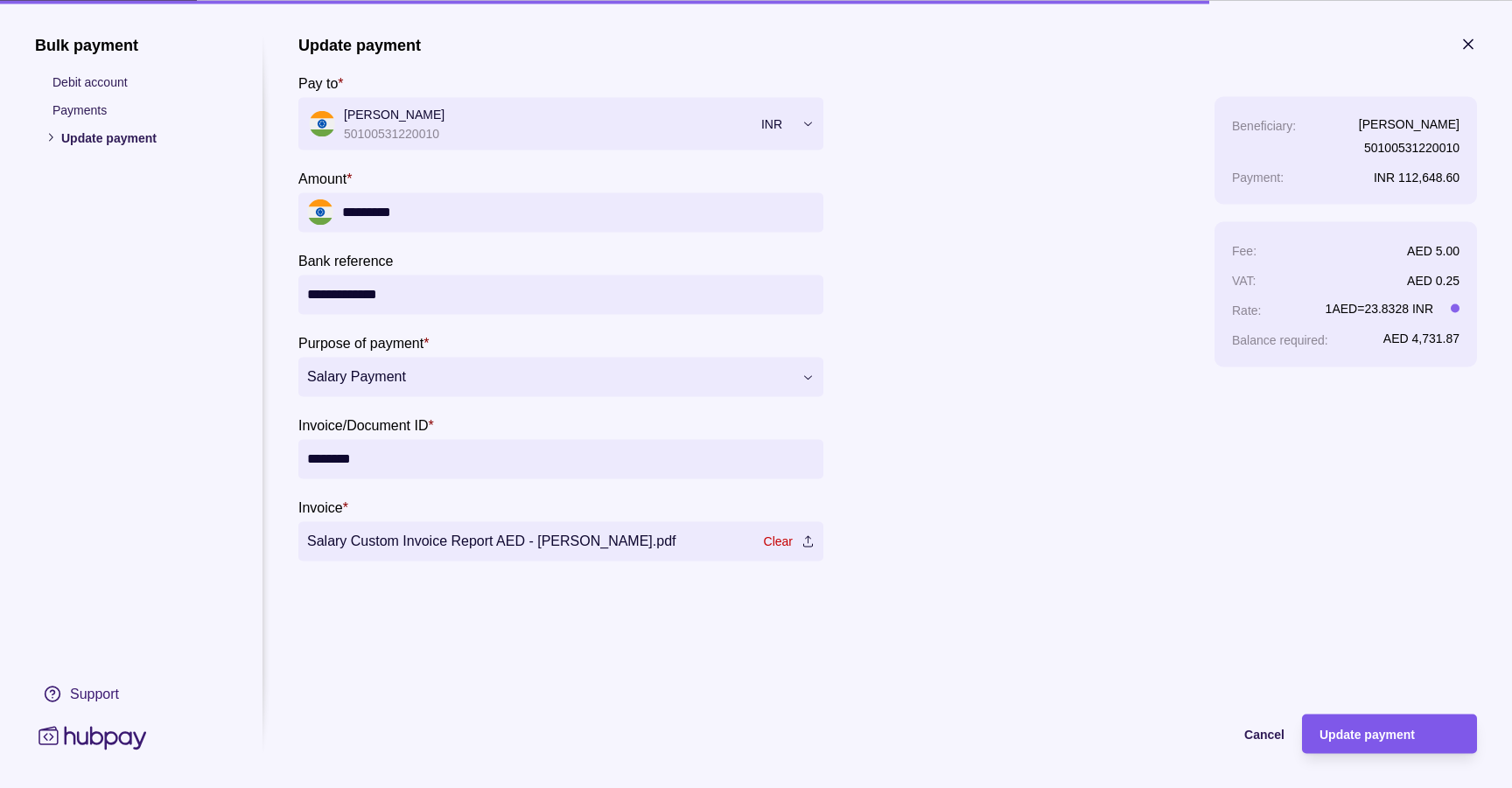
click at [1376, 732] on span "Update payment" at bounding box center [1368, 735] width 96 height 14
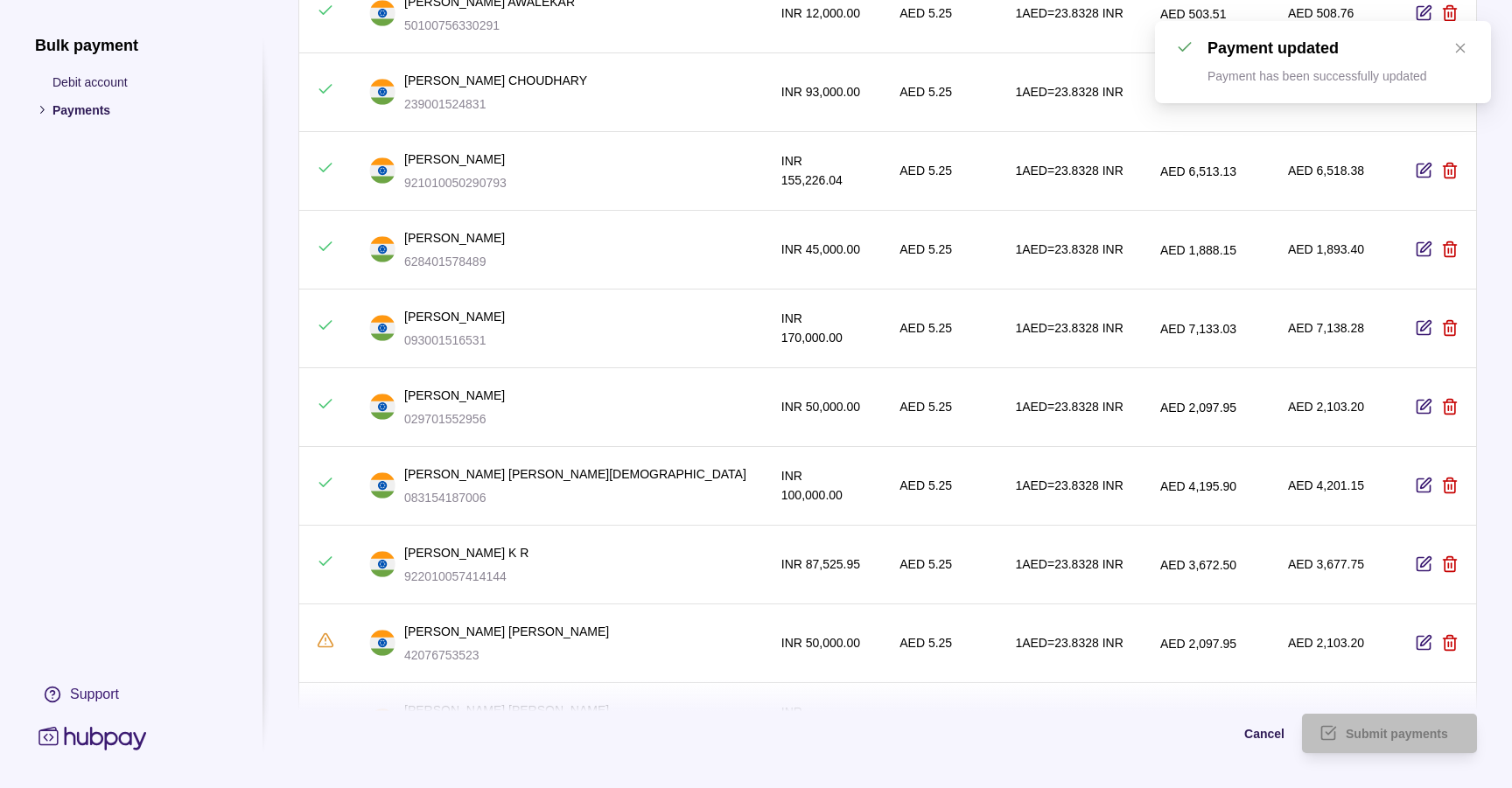
scroll to position [582, 0]
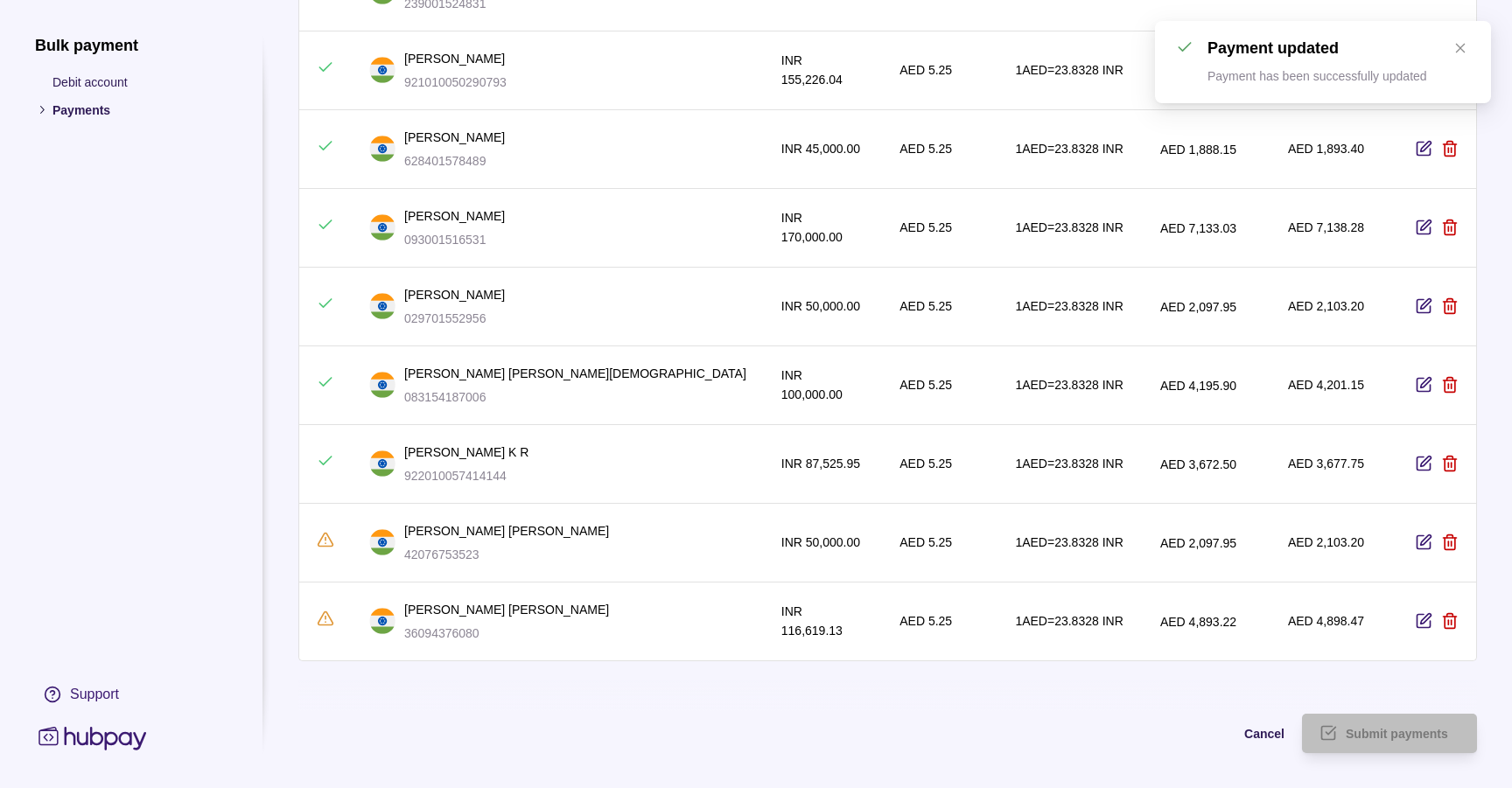
click at [1429, 534] on icon "button" at bounding box center [1424, 543] width 18 height 18
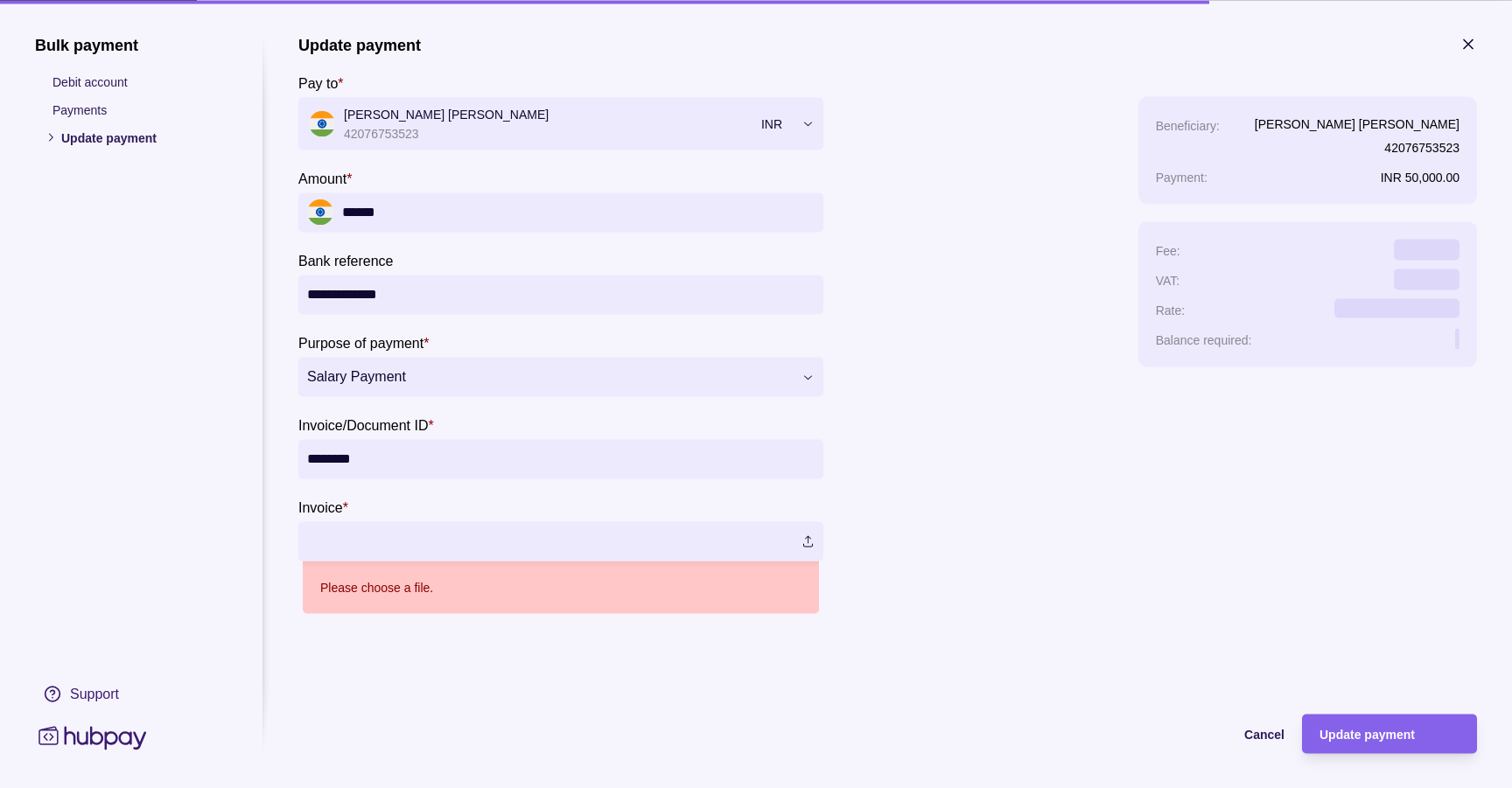
click at [809, 547] on label at bounding box center [561, 541] width 525 height 39
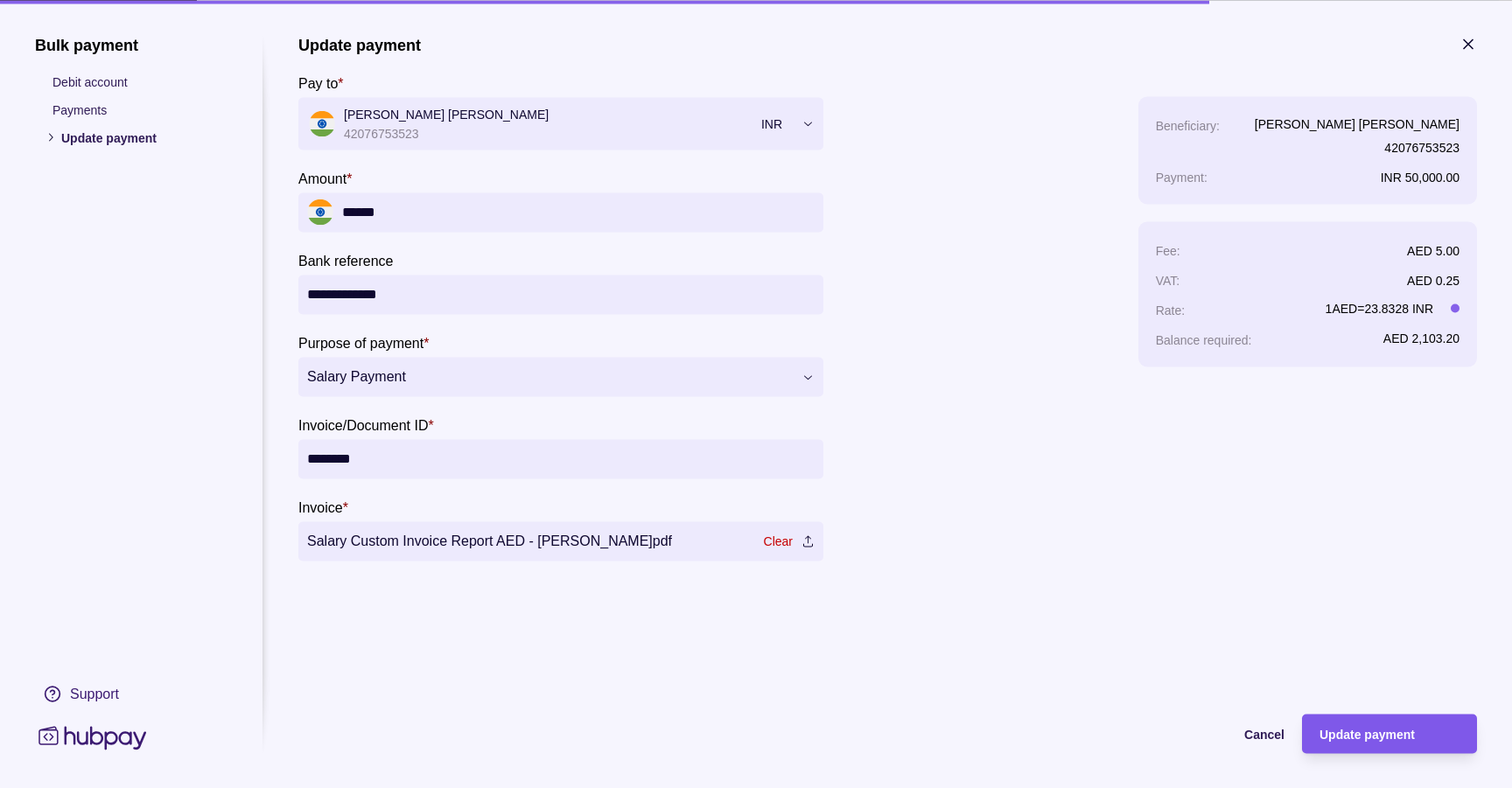
click at [1400, 746] on div "Update payment" at bounding box center [1376, 734] width 166 height 39
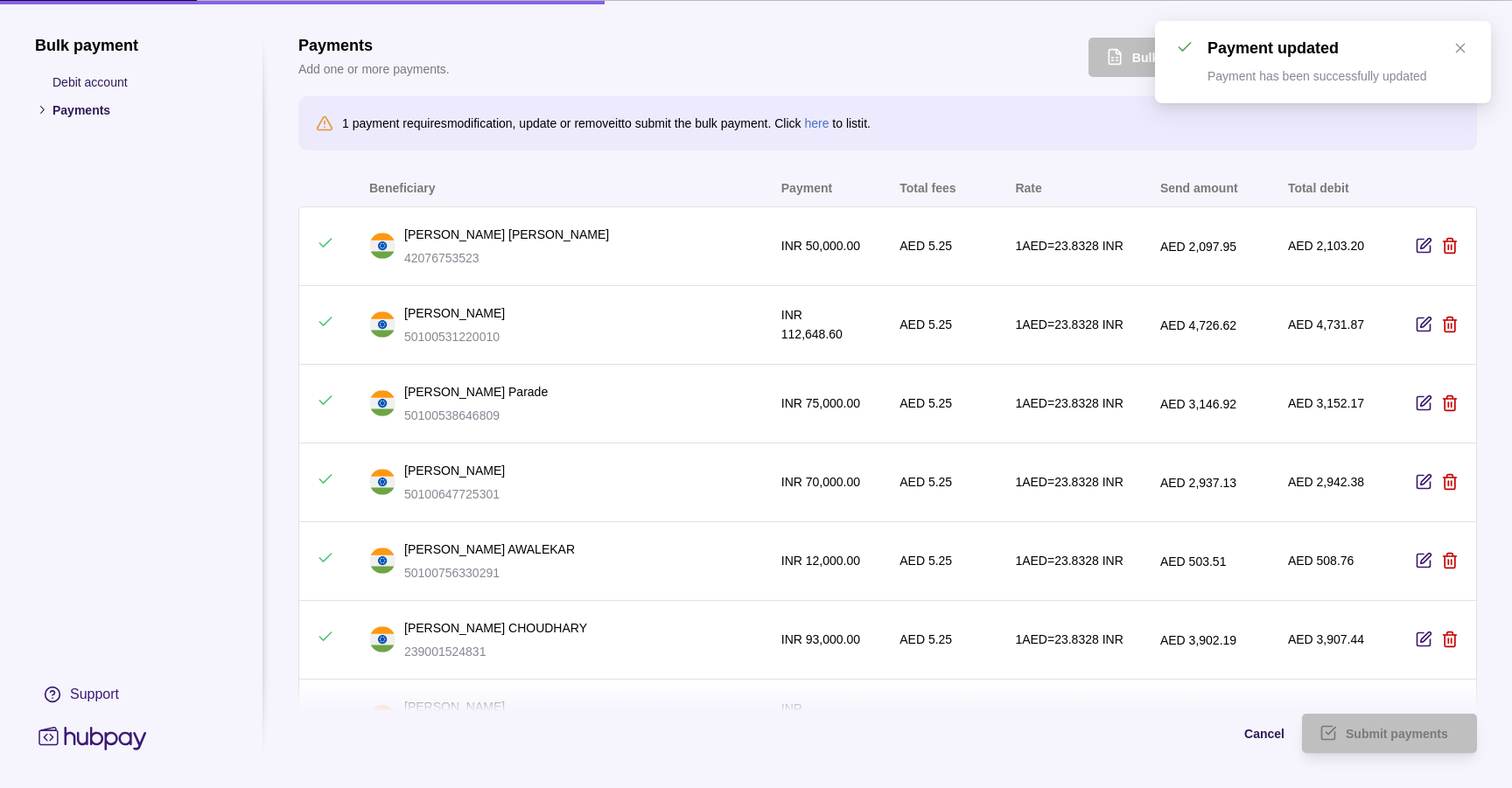
scroll to position [582, 0]
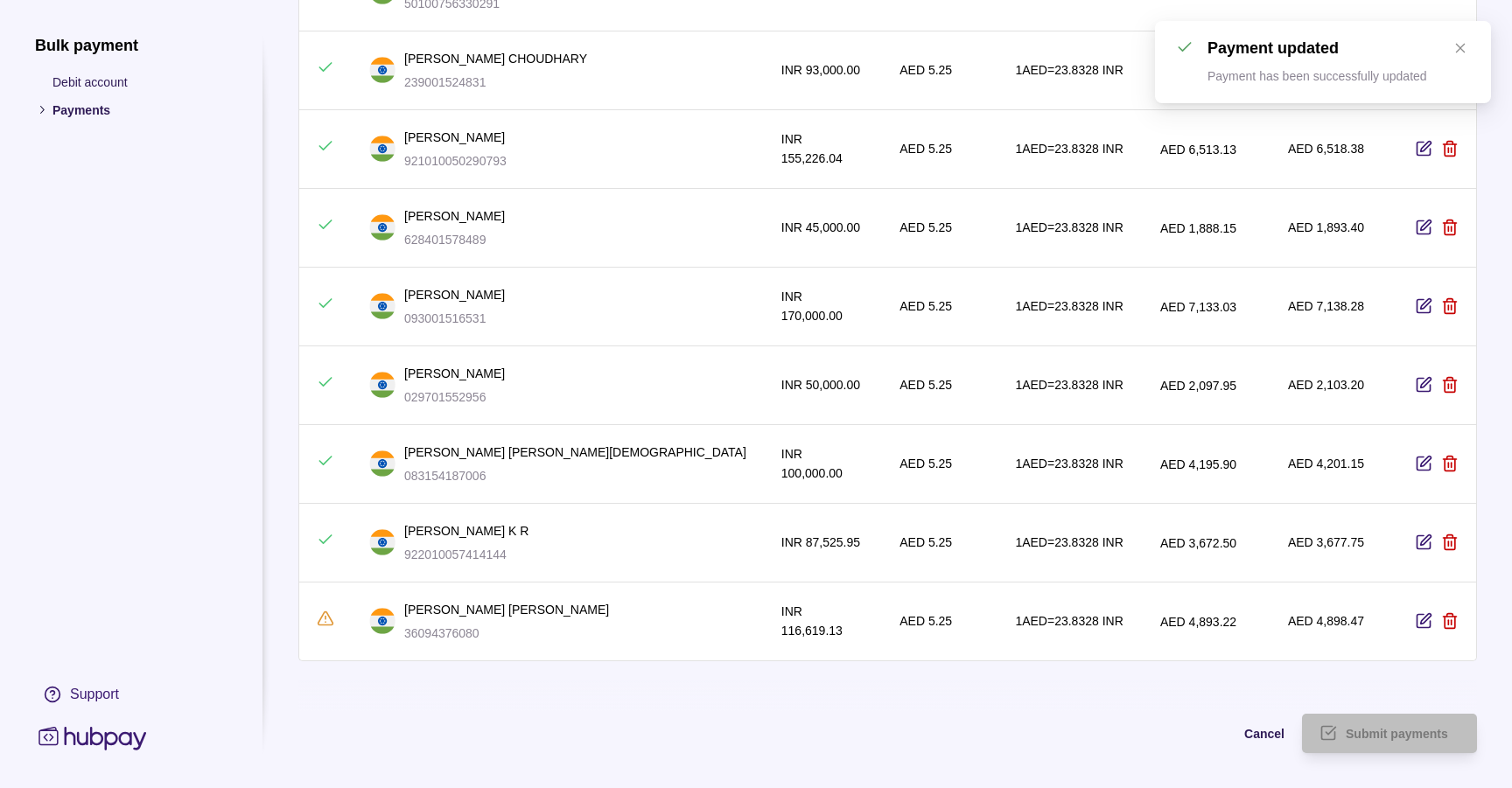
click at [1420, 613] on icon "button" at bounding box center [1424, 621] width 18 height 18
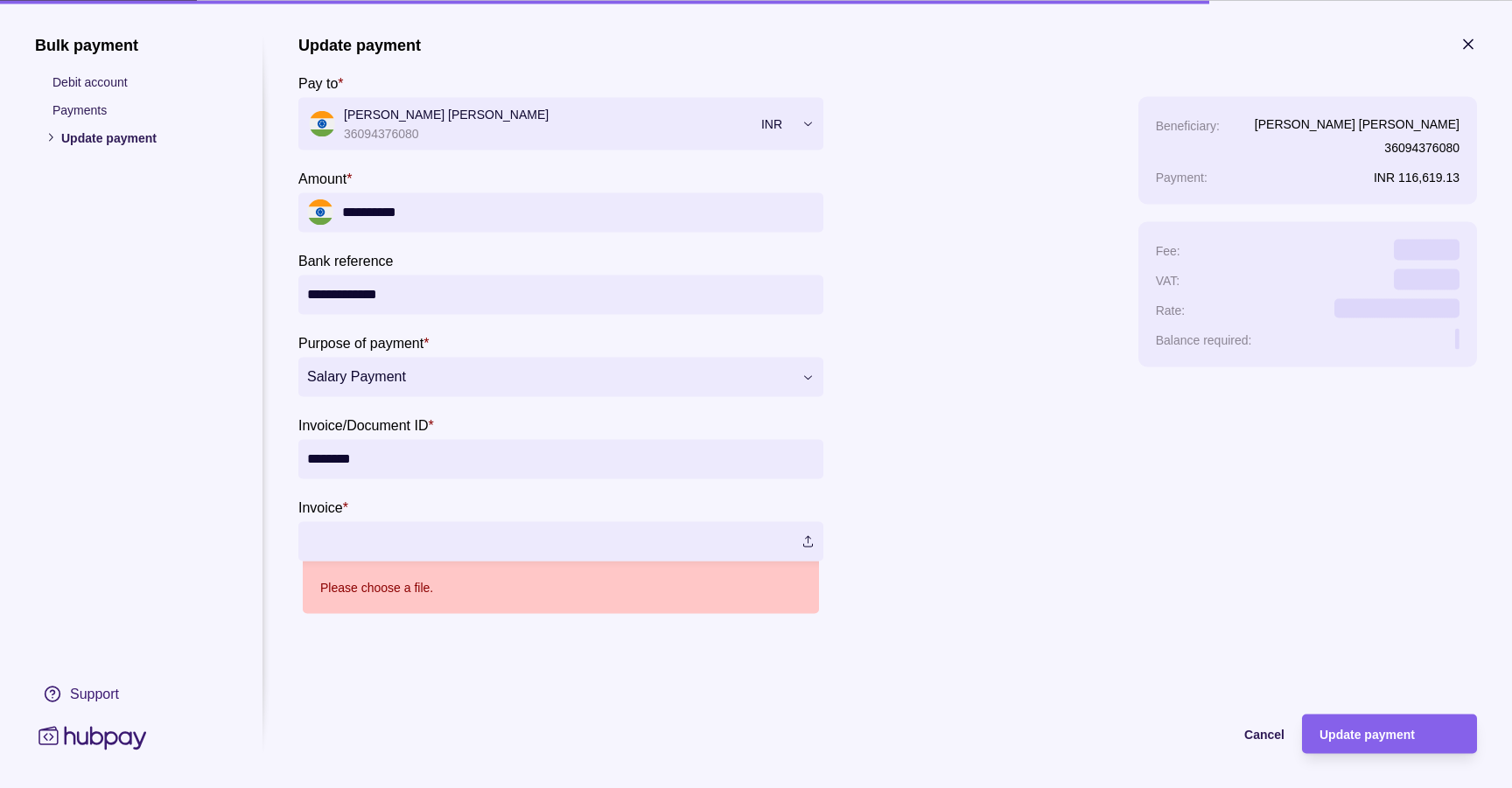
click at [806, 545] on label at bounding box center [561, 541] width 525 height 39
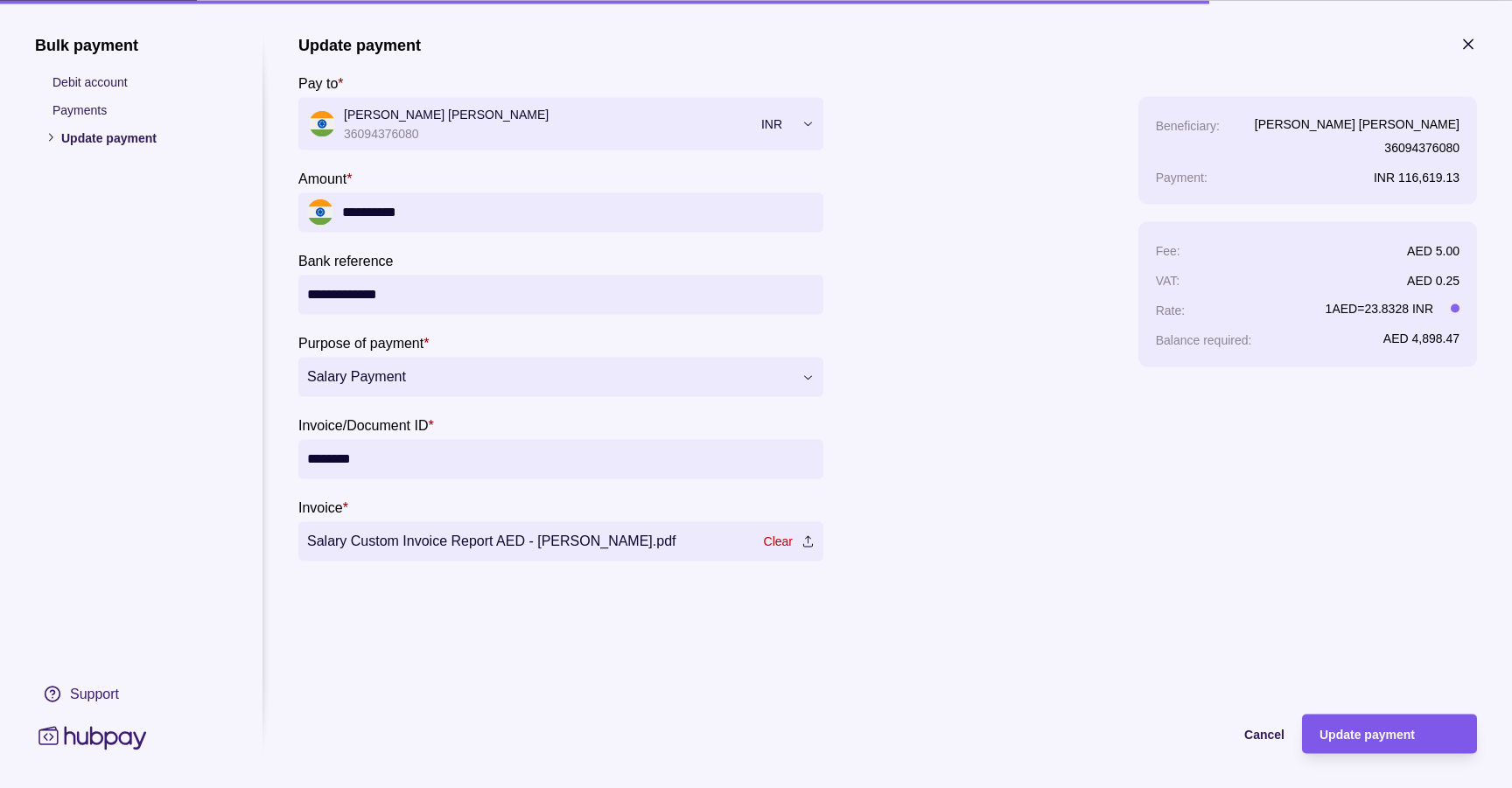
click at [1398, 737] on span "Update payment" at bounding box center [1368, 735] width 96 height 14
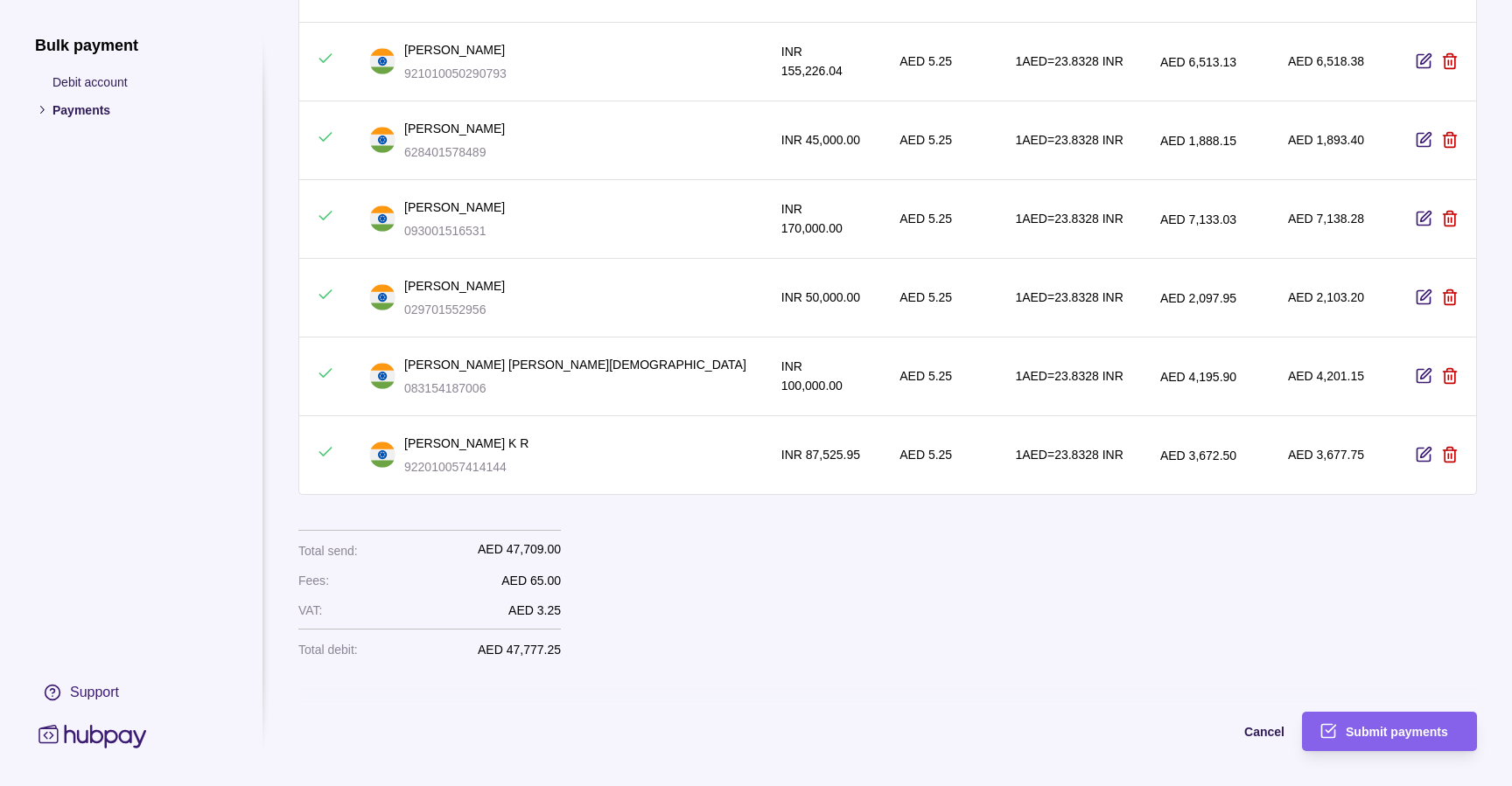
scroll to position [661, 0]
click at [1385, 734] on span "Submit payments" at bounding box center [1397, 733] width 102 height 14
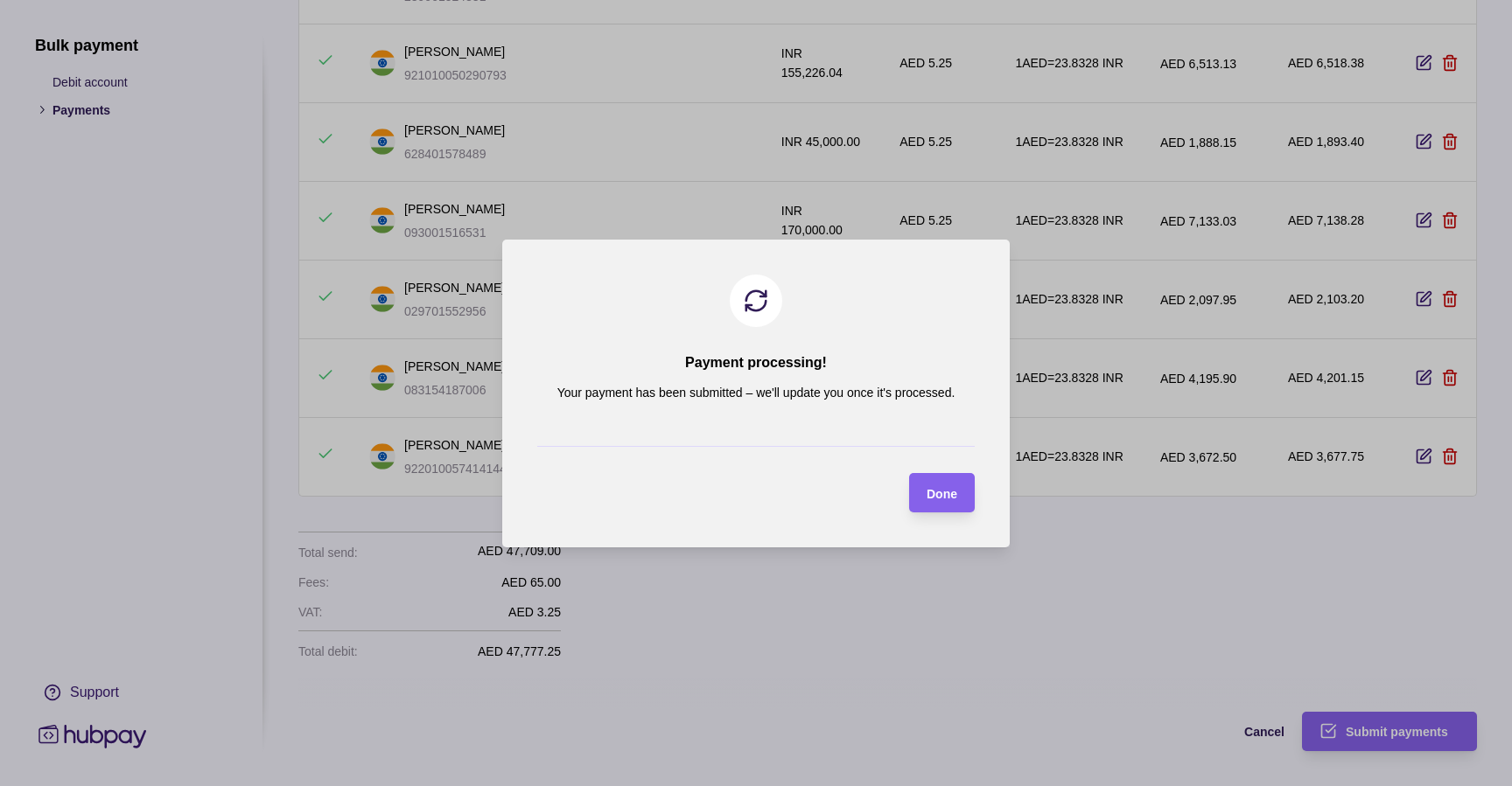
click at [945, 492] on span "Done" at bounding box center [942, 493] width 31 height 14
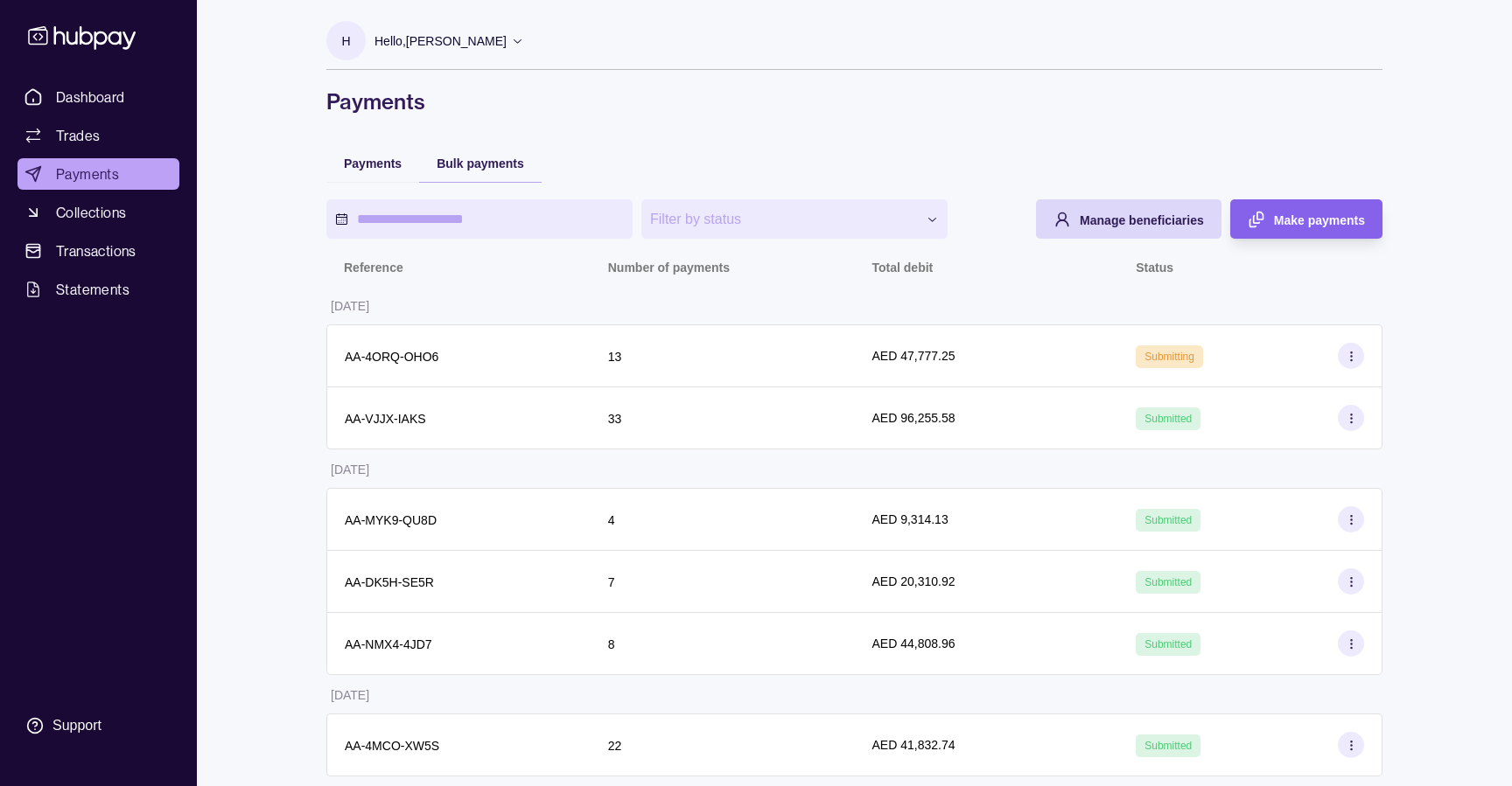
click at [1364, 109] on h1 "Payments" at bounding box center [854, 101] width 1056 height 28
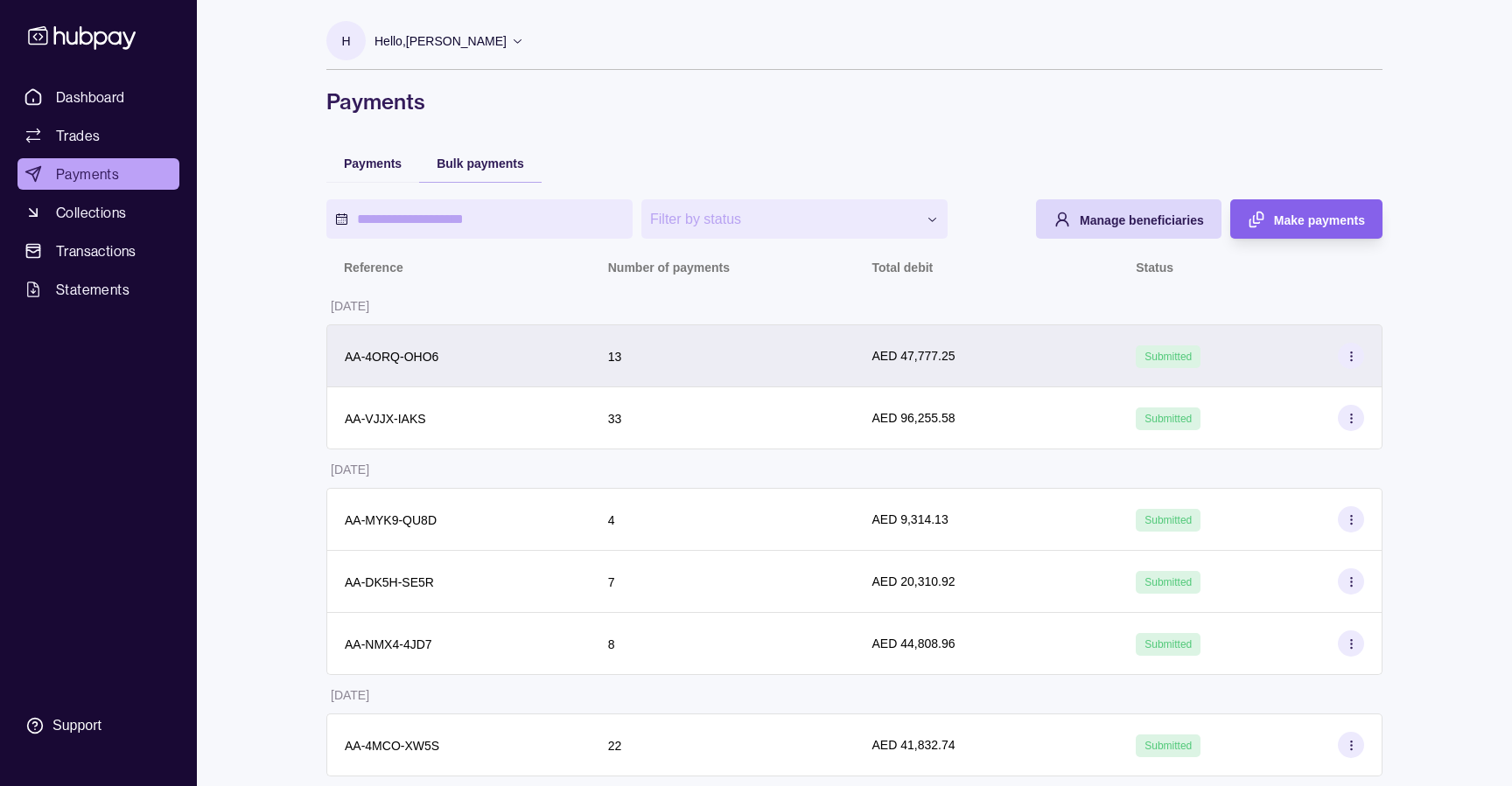
click at [1009, 359] on div "AED 47,777.25" at bounding box center [987, 356] width 230 height 20
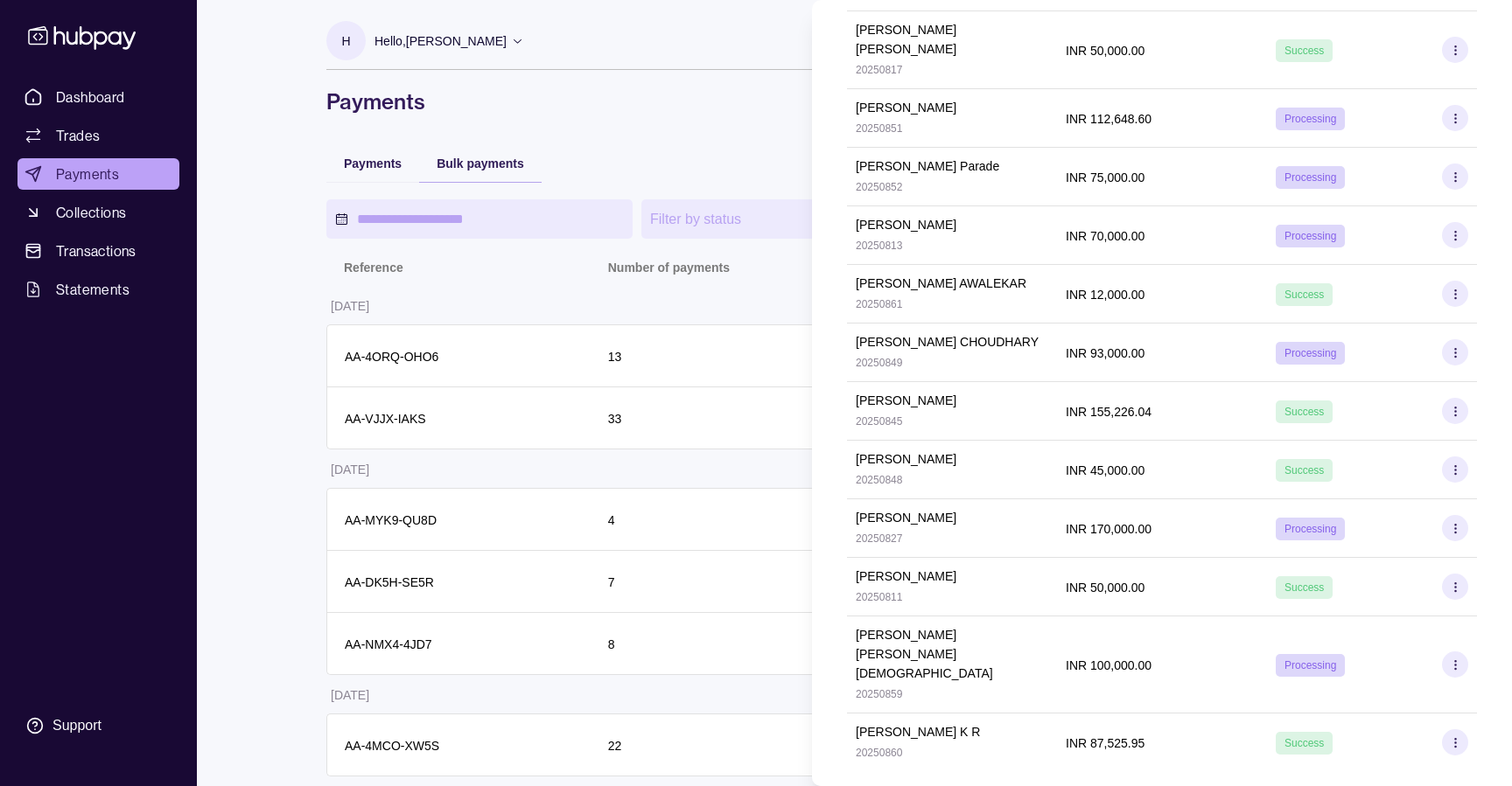
scroll to position [0, 0]
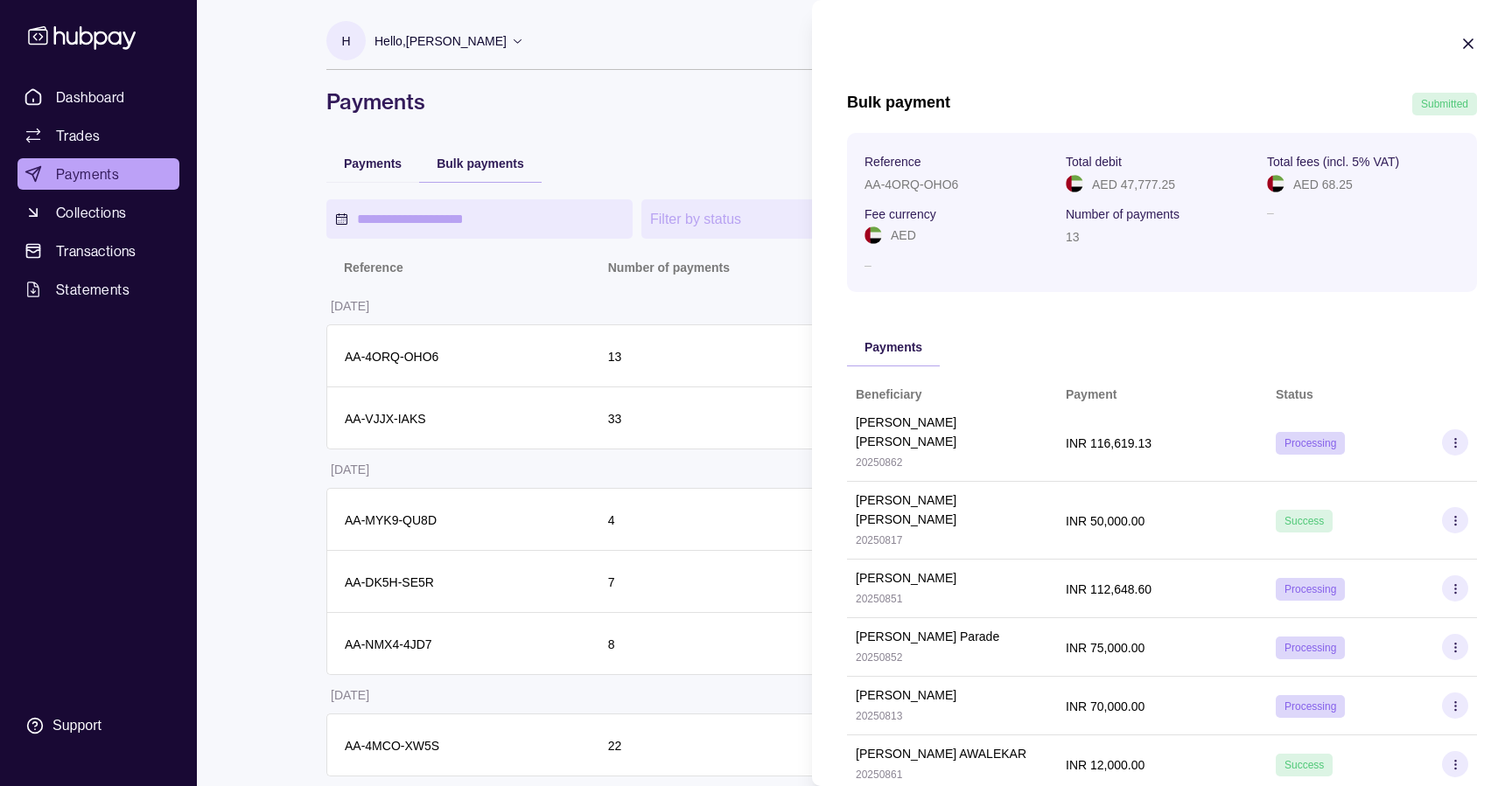
click at [1478, 37] on section "Bulk payment Submitted Reference AA-4ORQ-OHO6 Total debit AED 47,777.25 Total f…" at bounding box center [1161, 647] width 700 height 1295
click at [1467, 40] on icon "button" at bounding box center [1468, 43] width 18 height 18
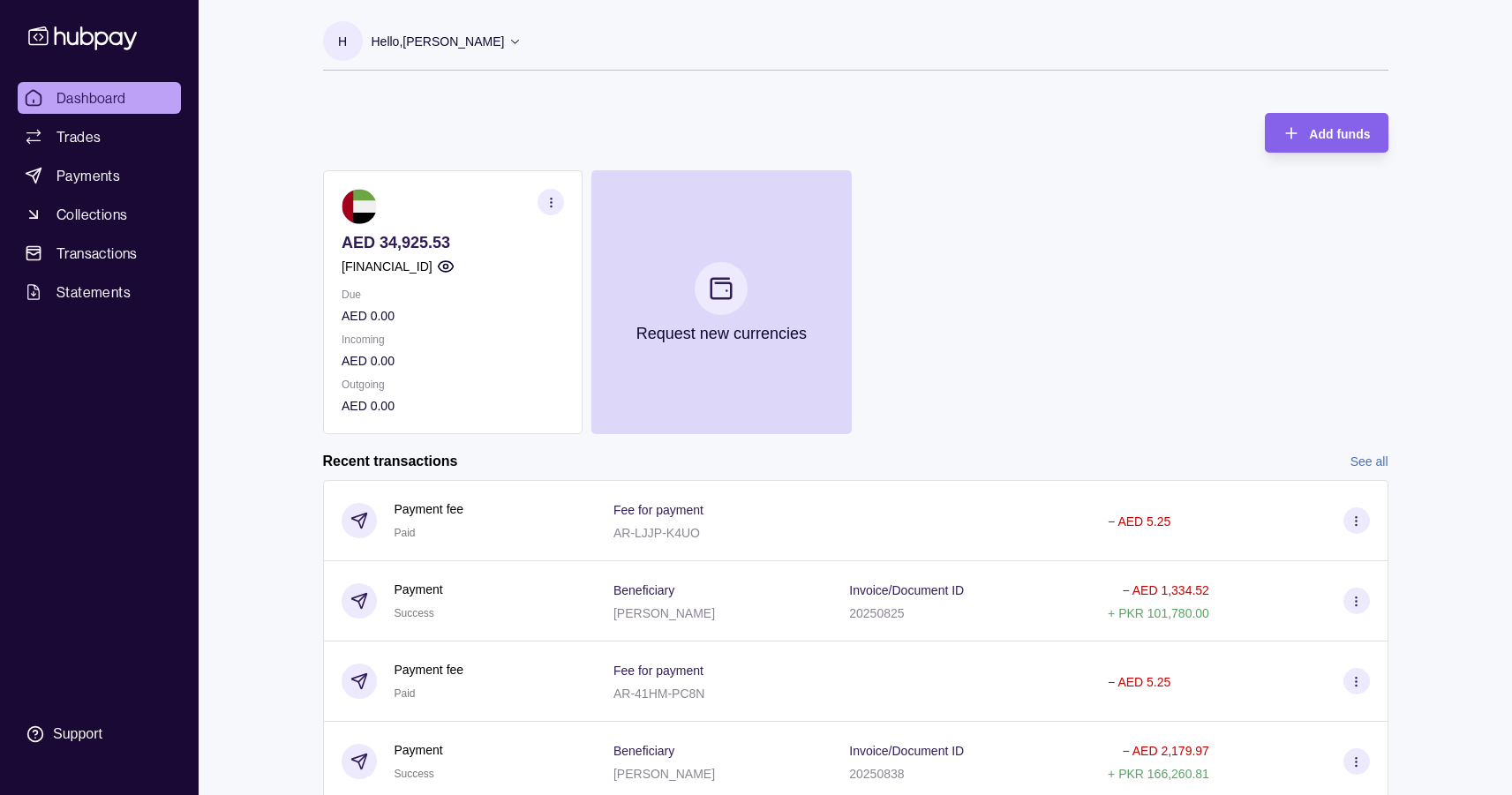
click at [1043, 313] on div "AED 34,925.53 AE320960000536060001049 Due AED 0.00 Incoming AED 0.00 Outgoing A…" at bounding box center [856, 302] width 1066 height 264
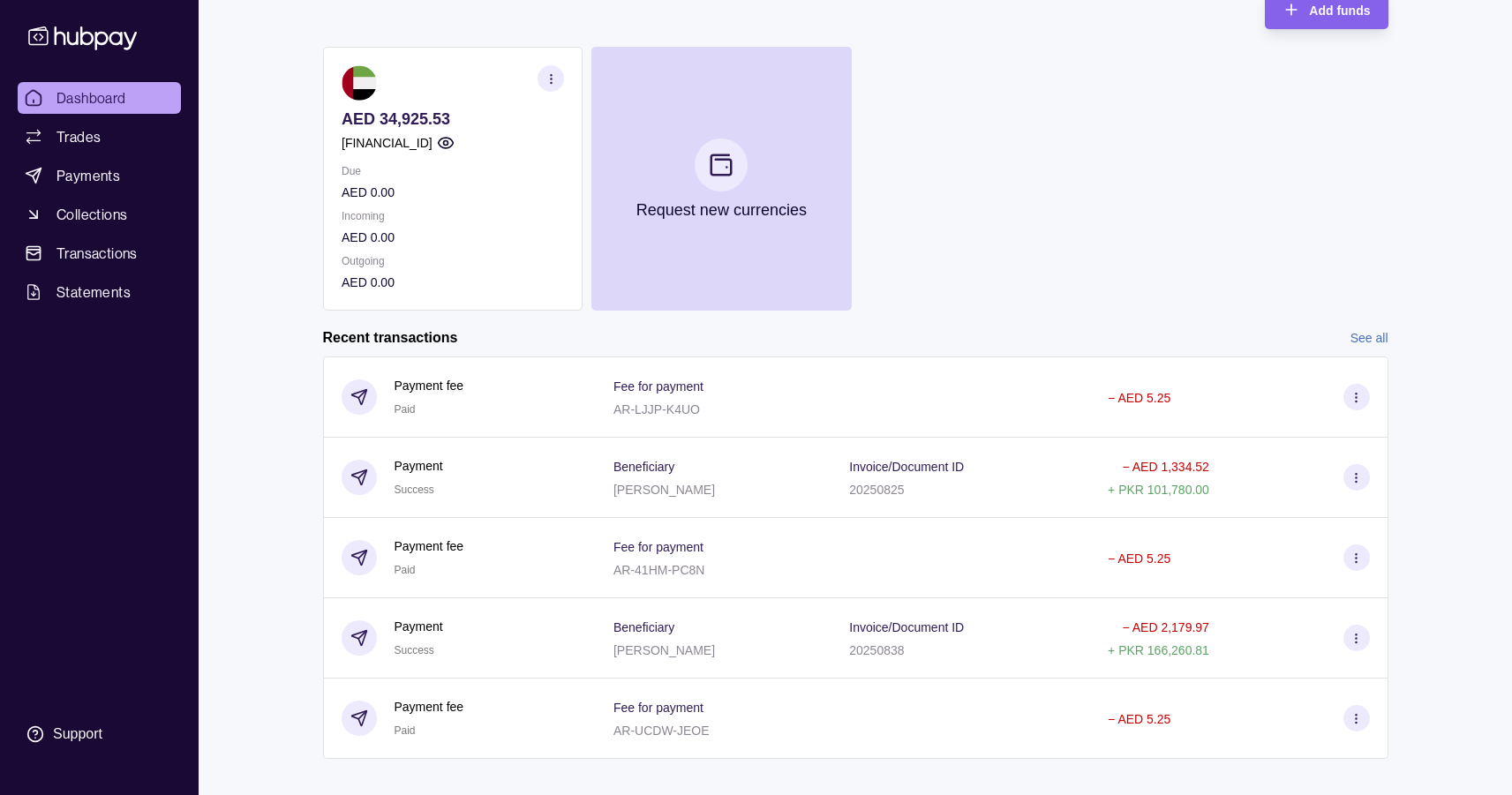
scroll to position [144, 0]
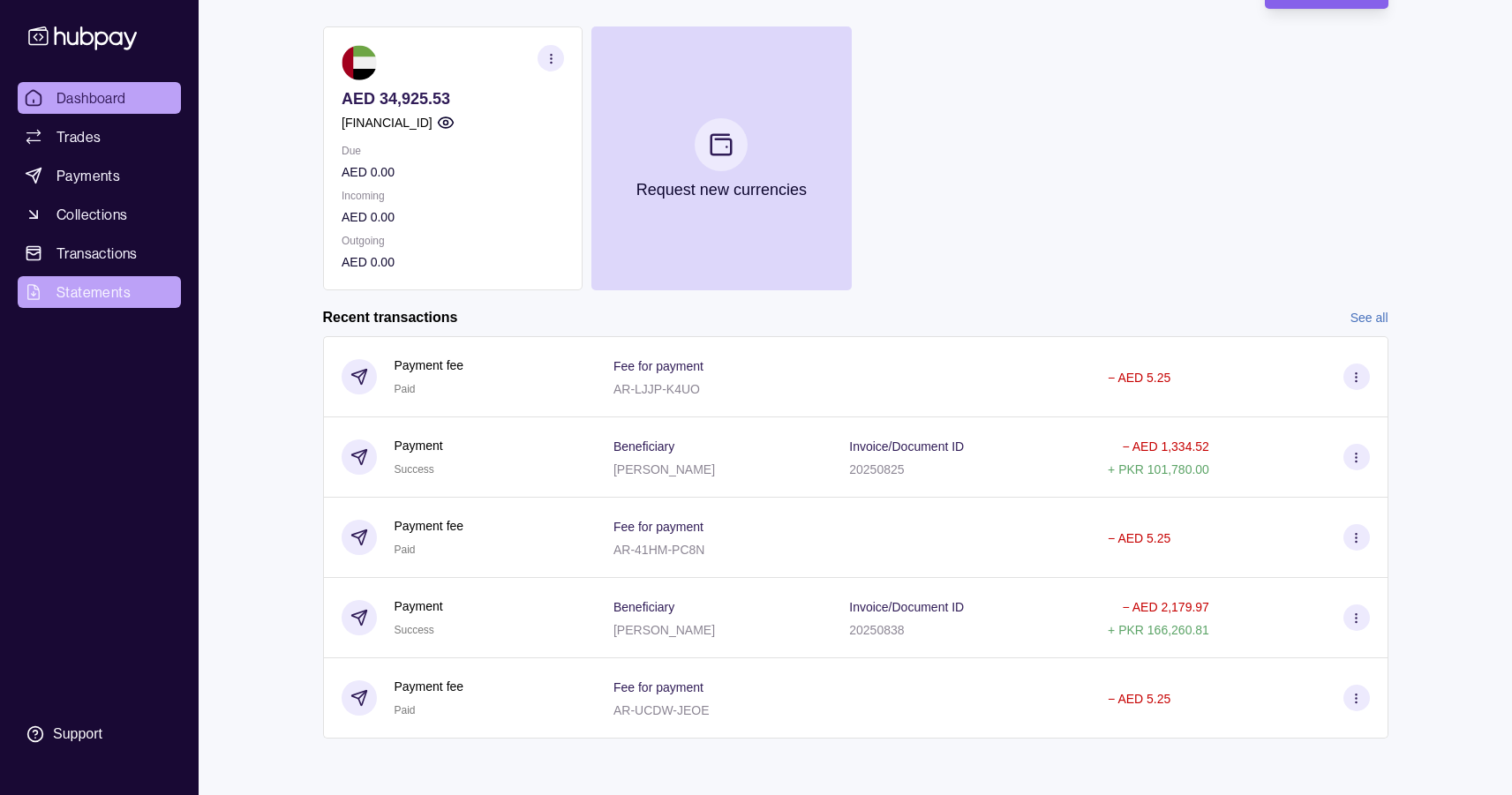
click at [147, 295] on link "Statements" at bounding box center [99, 292] width 164 height 32
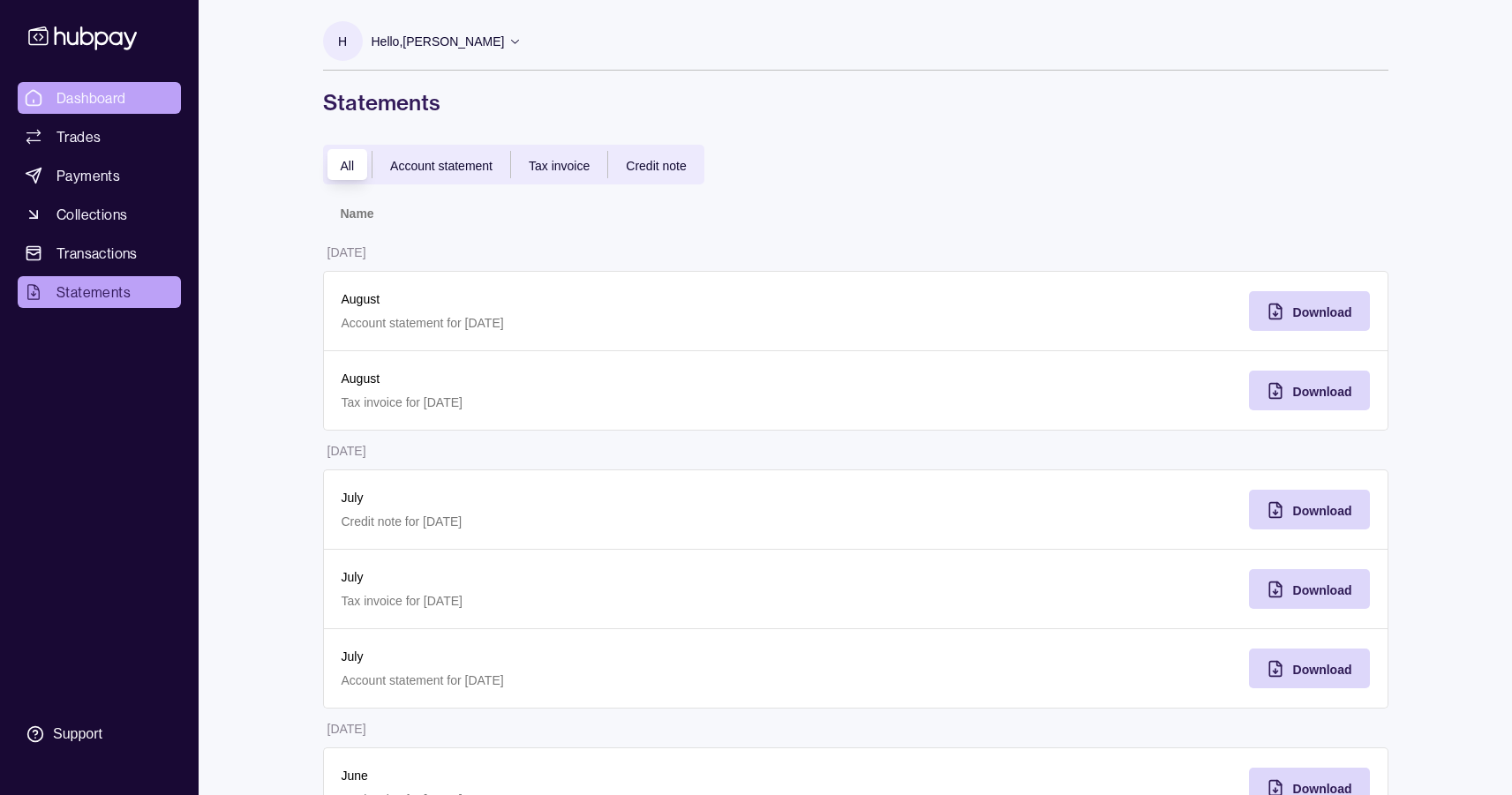
click at [60, 100] on span "Dashboard" at bounding box center [92, 97] width 70 height 21
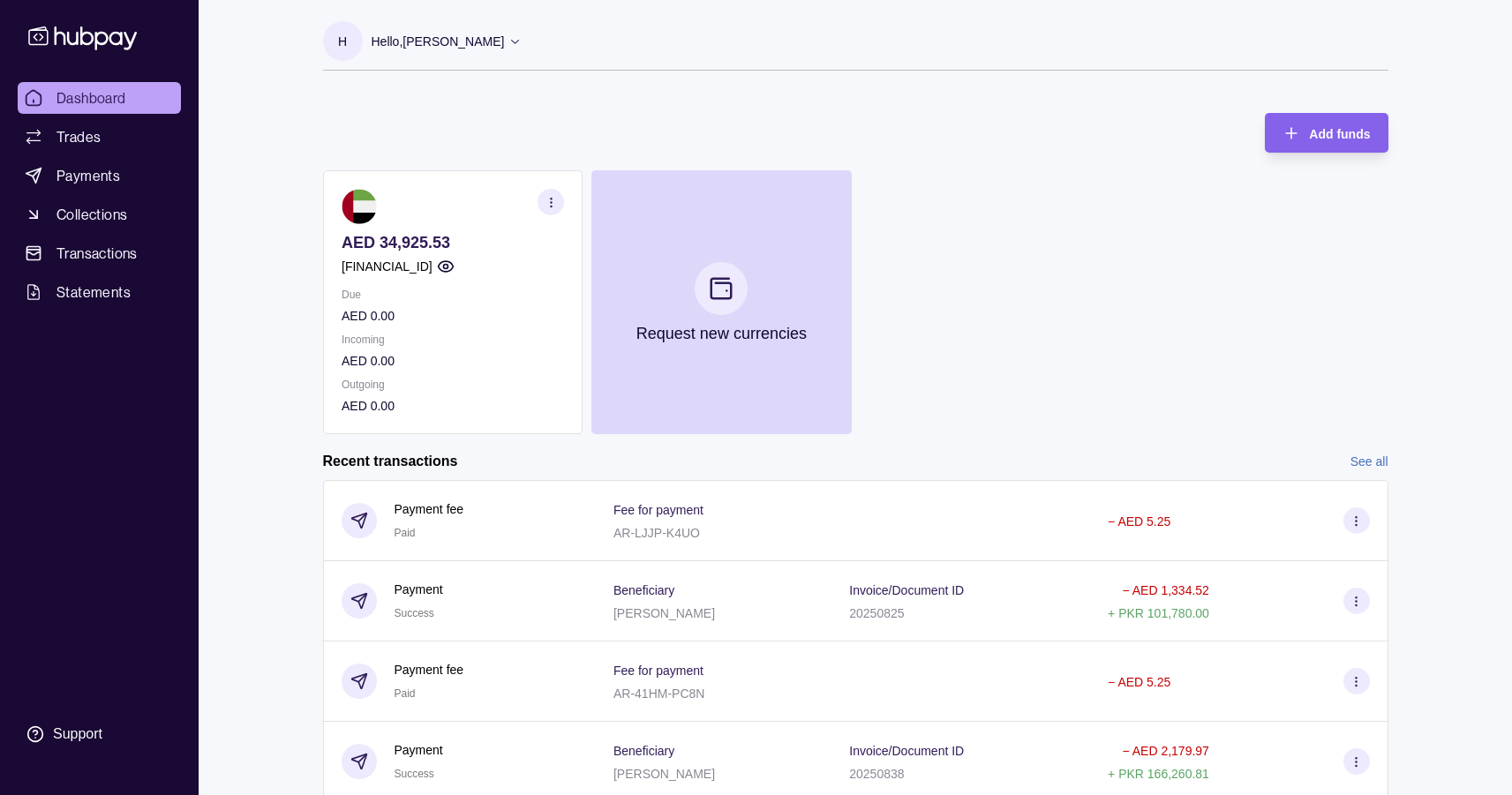
click at [1091, 344] on div "AED 34,925.53 AE320960000536060001049 Due AED 0.00 Incoming AED 0.00 Outgoing A…" at bounding box center [856, 302] width 1066 height 264
